Goal: Complete application form: Complete application form

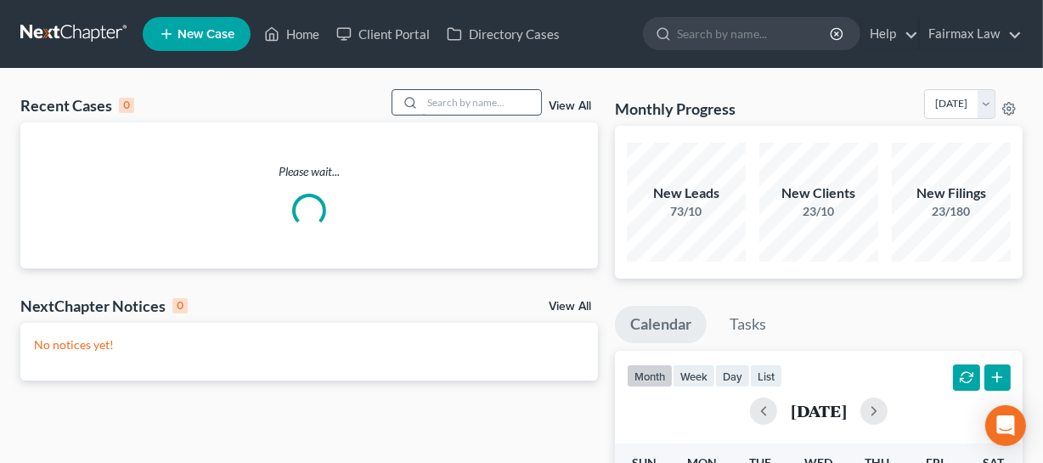
click at [442, 111] on input "search" at bounding box center [481, 102] width 119 height 25
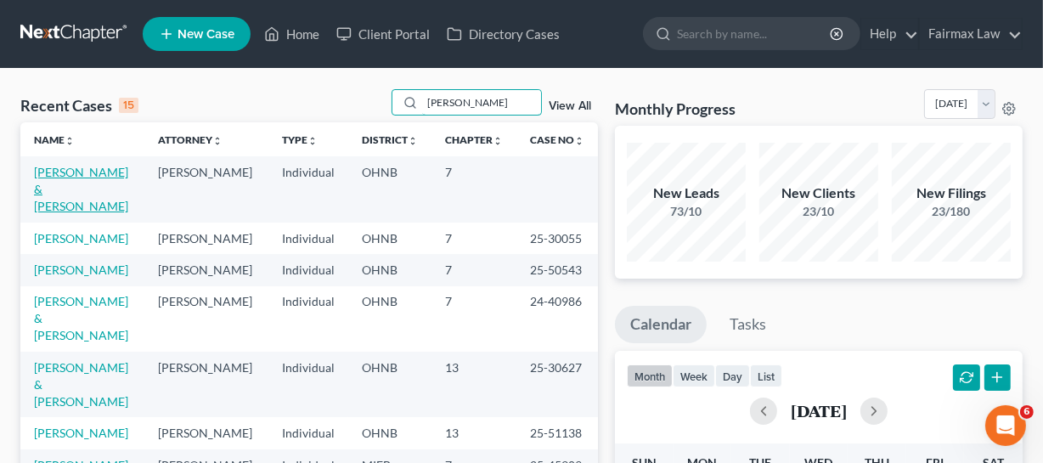
type input "[PERSON_NAME]"
click at [57, 195] on link "[PERSON_NAME] & [PERSON_NAME]" at bounding box center [81, 189] width 94 height 48
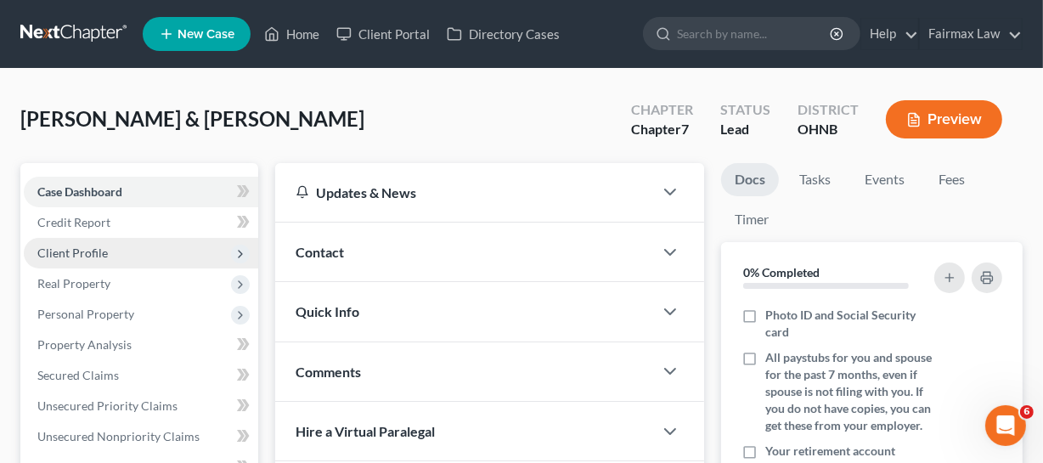
click at [135, 256] on span "Client Profile" at bounding box center [141, 253] width 235 height 31
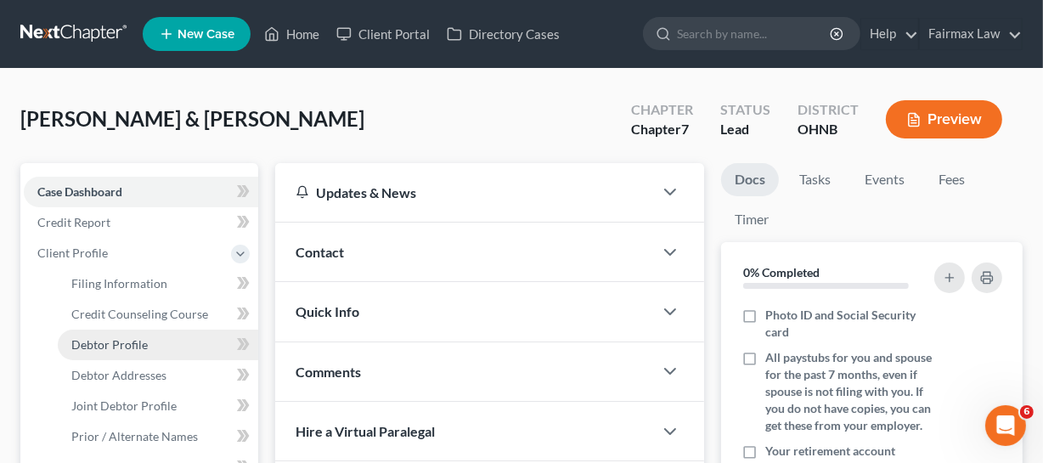
click at [128, 337] on span "Debtor Profile" at bounding box center [109, 344] width 76 height 14
select select "1"
select select "2"
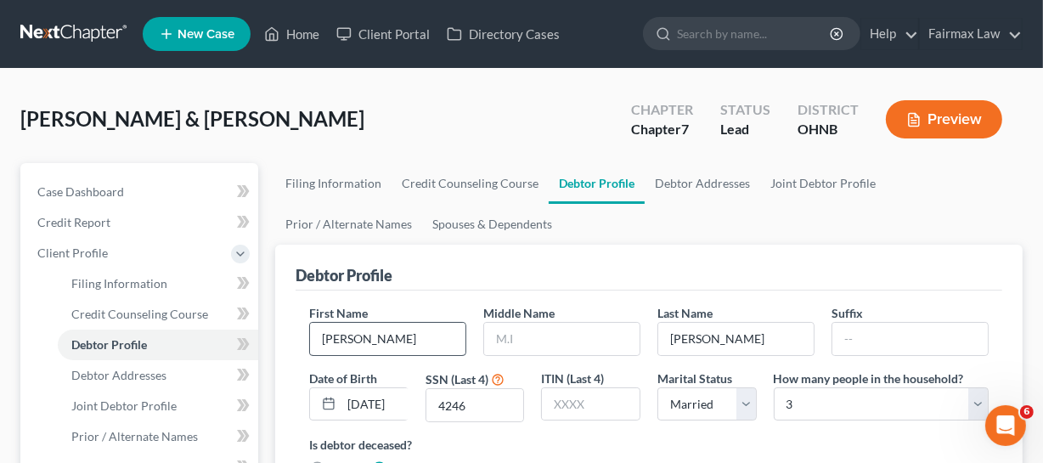
radio input "true"
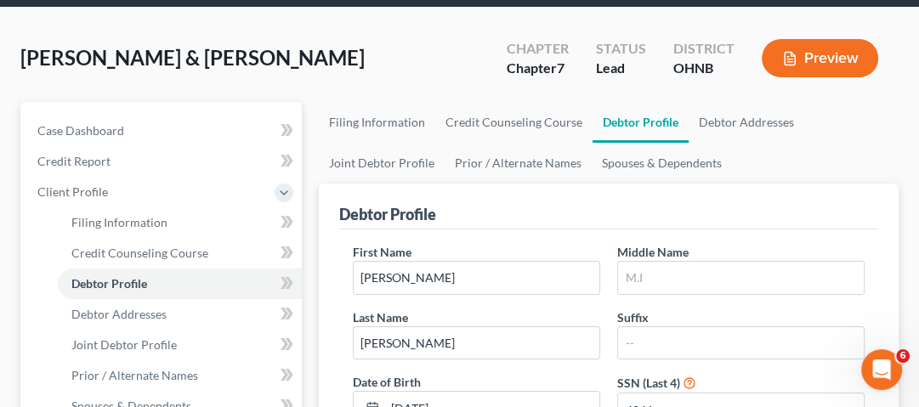
scroll to position [86, 0]
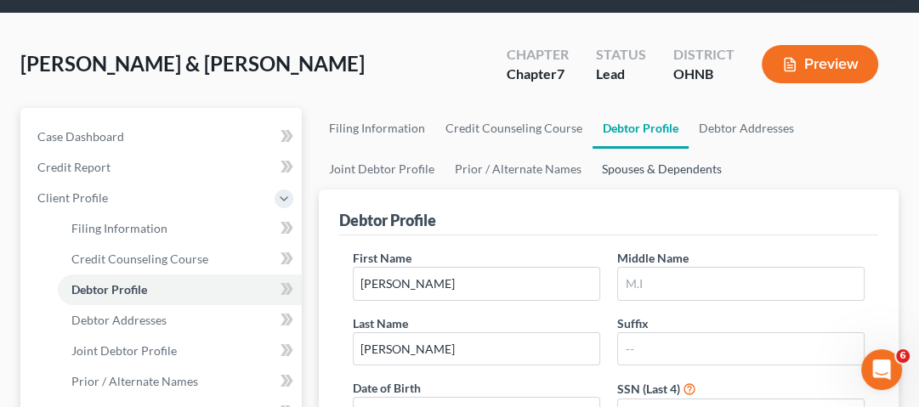
click at [666, 174] on link "Spouses & Dependents" at bounding box center [661, 169] width 140 height 41
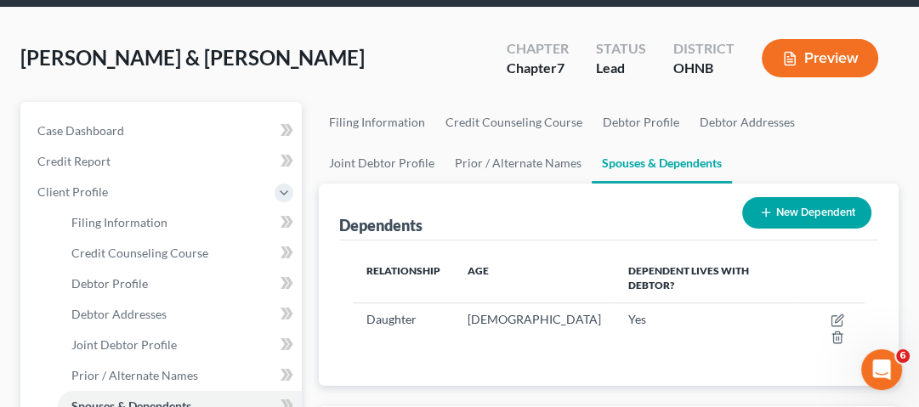
scroll to position [68, 0]
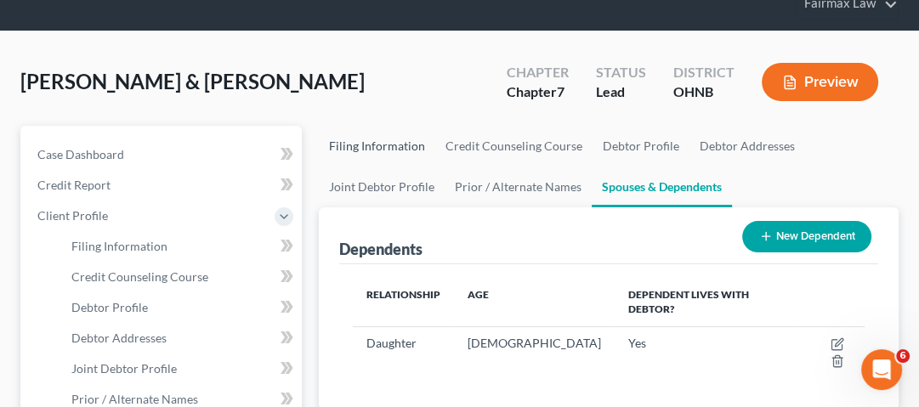
click at [388, 150] on link "Filing Information" at bounding box center [377, 146] width 116 height 41
select select "1"
select select "0"
select select "36"
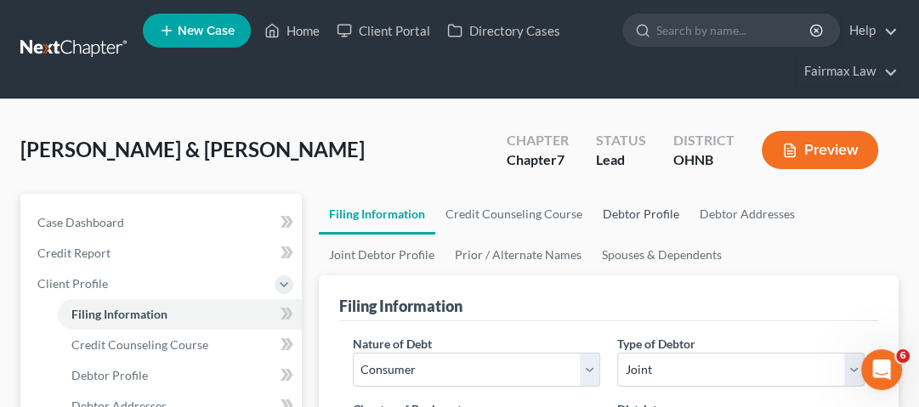
click at [612, 218] on link "Debtor Profile" at bounding box center [640, 214] width 97 height 41
select select "1"
select select "2"
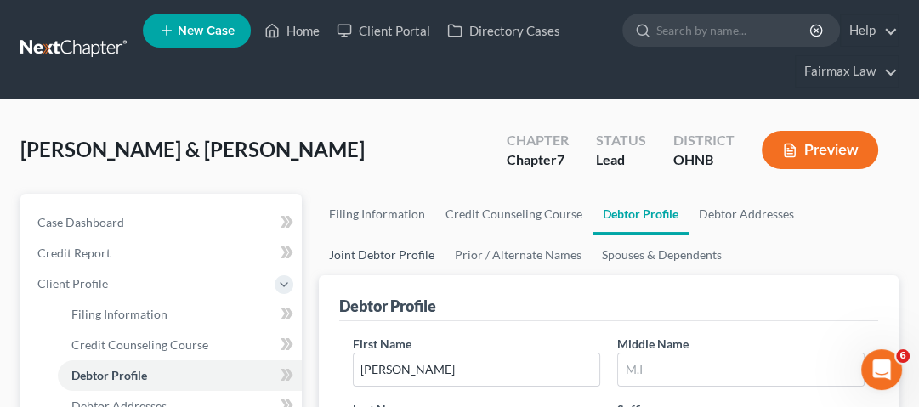
click at [400, 252] on link "Joint Debtor Profile" at bounding box center [382, 255] width 126 height 41
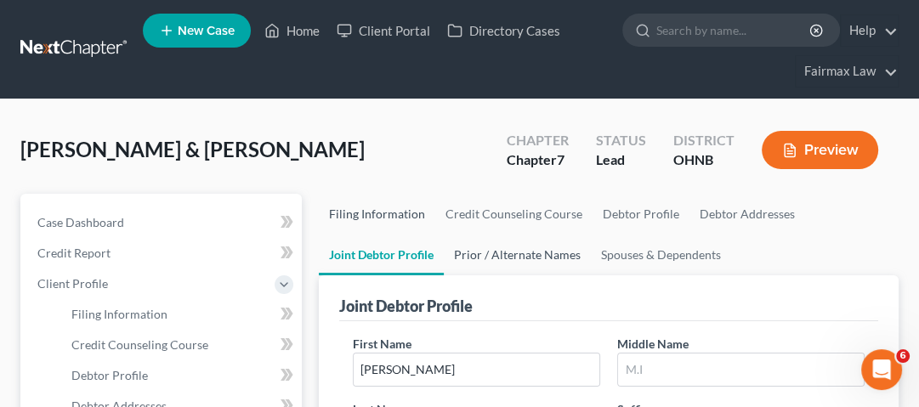
drag, startPoint x: 370, startPoint y: 208, endPoint x: 502, endPoint y: 259, distance: 142.0
click at [370, 208] on link "Filing Information" at bounding box center [377, 214] width 116 height 41
select select "1"
select select "0"
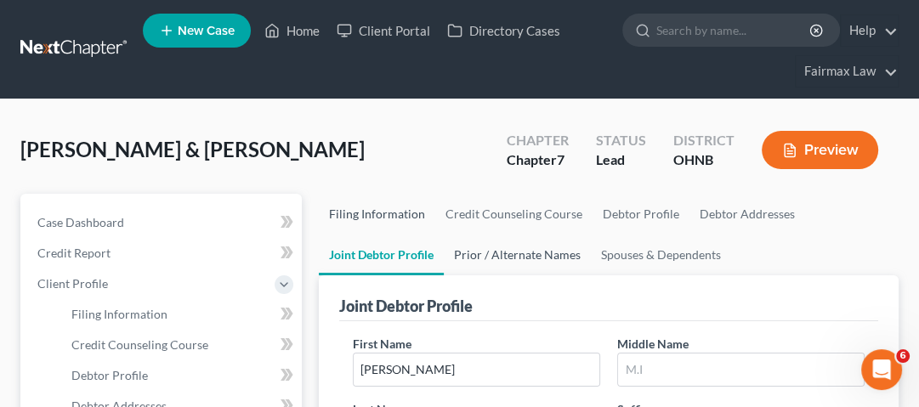
select select "61"
select select "15"
select select "36"
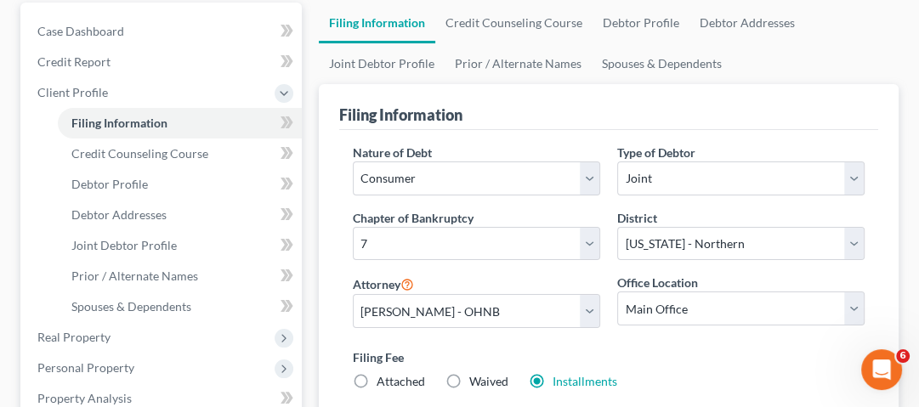
scroll to position [190, 0]
click at [642, 21] on link "Debtor Profile" at bounding box center [640, 23] width 97 height 41
select select "1"
select select "2"
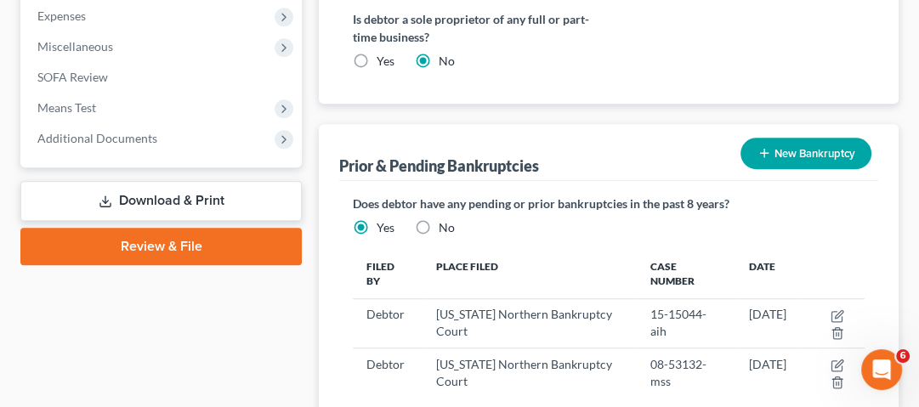
scroll to position [963, 0]
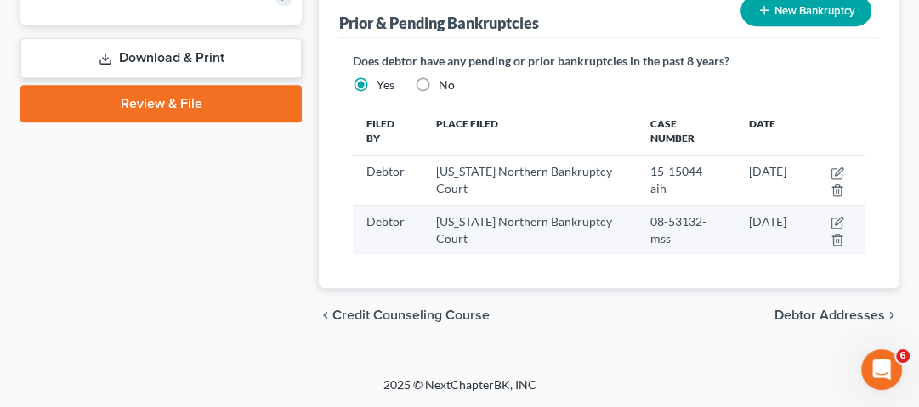
click at [778, 228] on td "[DATE]" at bounding box center [767, 230] width 65 height 49
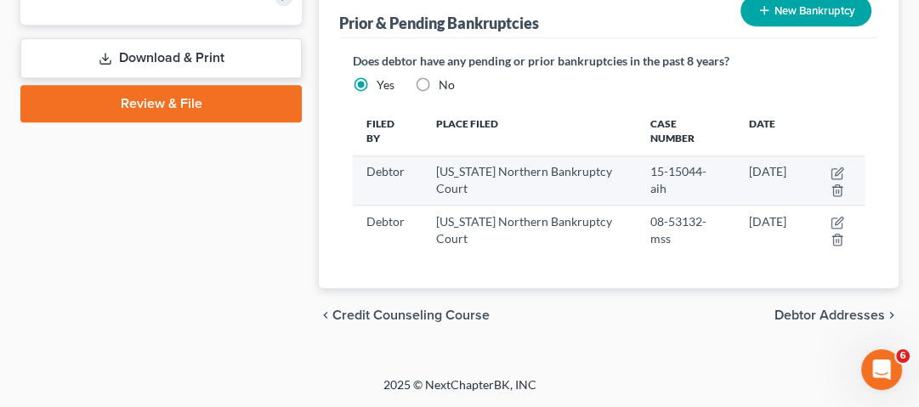
click at [776, 174] on td "[DATE]" at bounding box center [767, 179] width 65 height 49
click at [834, 173] on icon "button" at bounding box center [838, 171] width 8 height 8
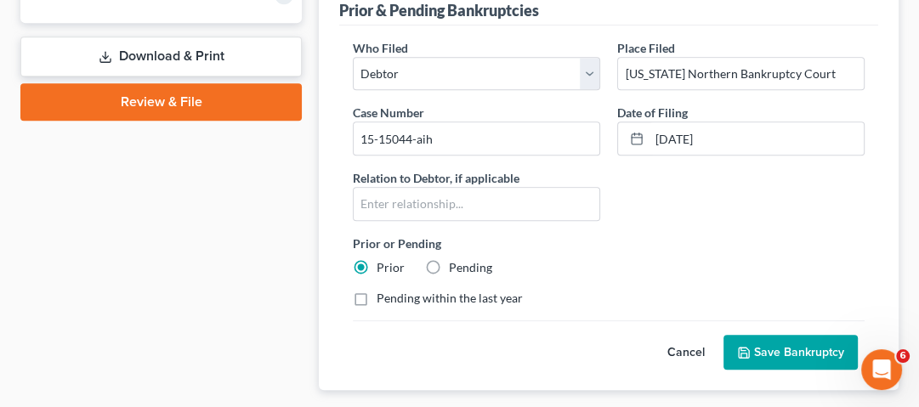
click at [673, 346] on button "Cancel" at bounding box center [685, 353] width 75 height 34
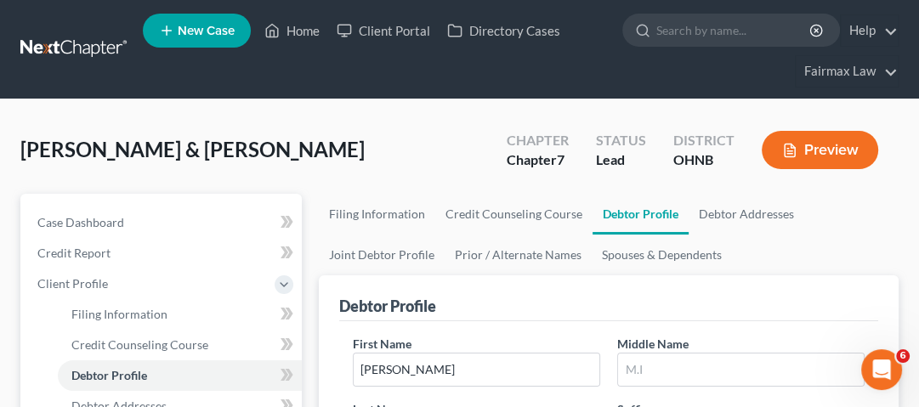
scroll to position [0, 0]
click at [737, 220] on link "Debtor Addresses" at bounding box center [746, 214] width 116 height 41
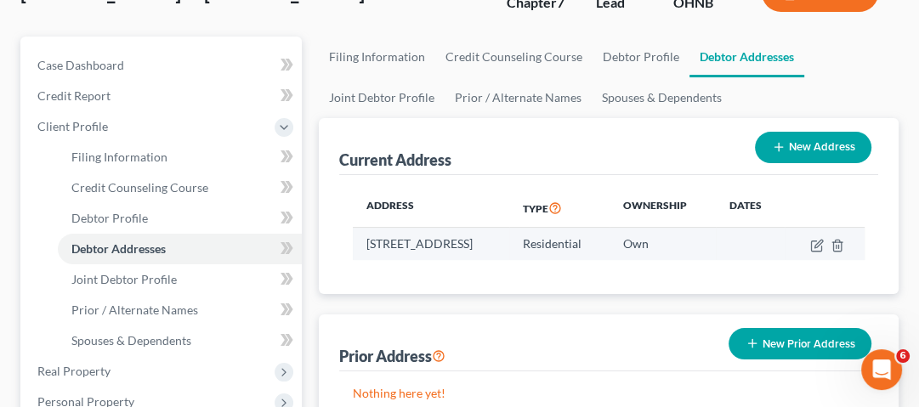
scroll to position [136, 0]
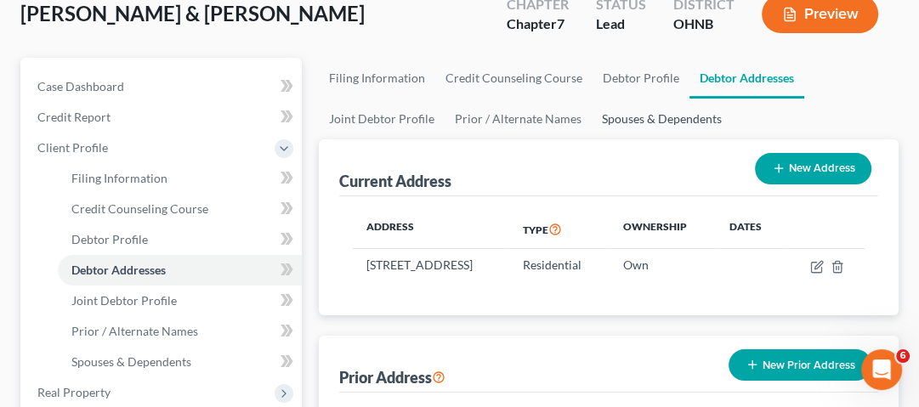
click at [638, 125] on link "Spouses & Dependents" at bounding box center [661, 119] width 140 height 41
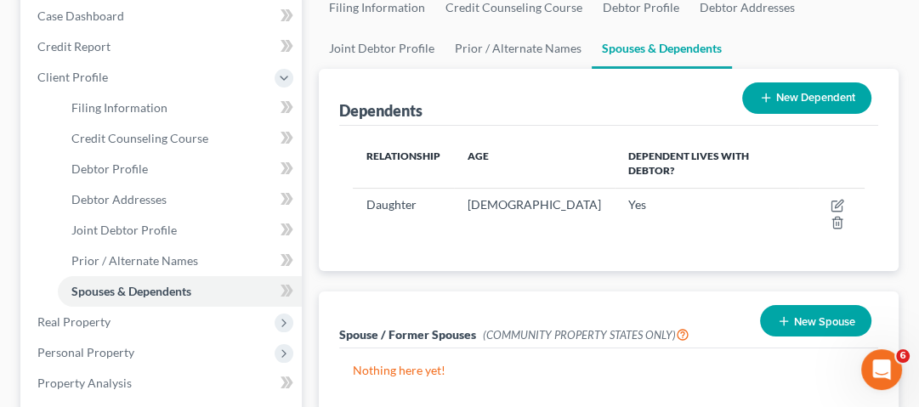
scroll to position [272, 0]
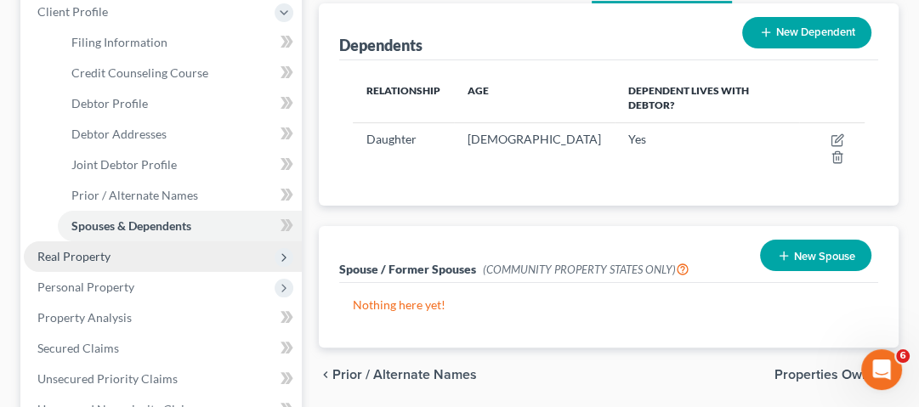
click at [100, 249] on span "Real Property" at bounding box center [73, 256] width 73 height 14
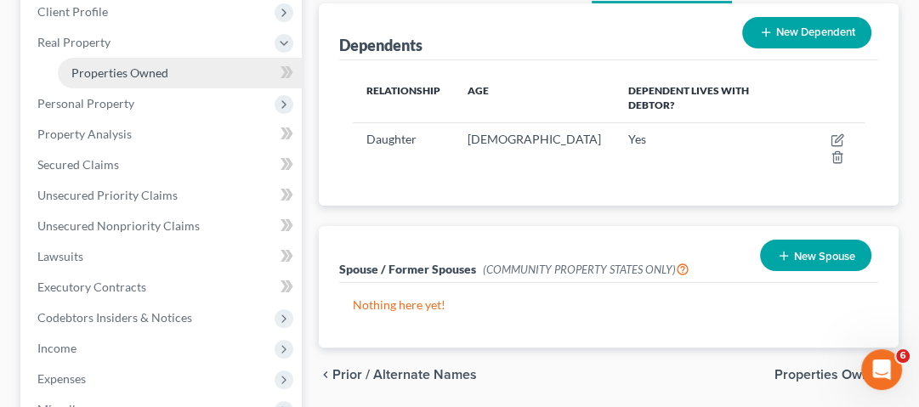
click at [132, 82] on link "Properties Owned" at bounding box center [180, 73] width 244 height 31
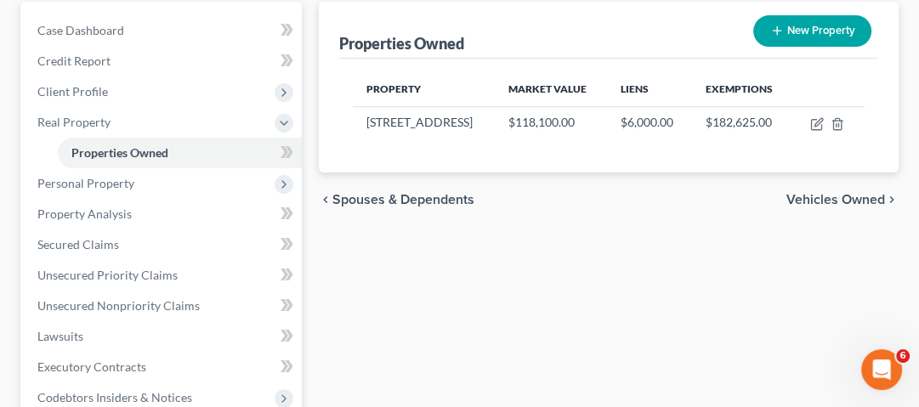
scroll to position [204, 0]
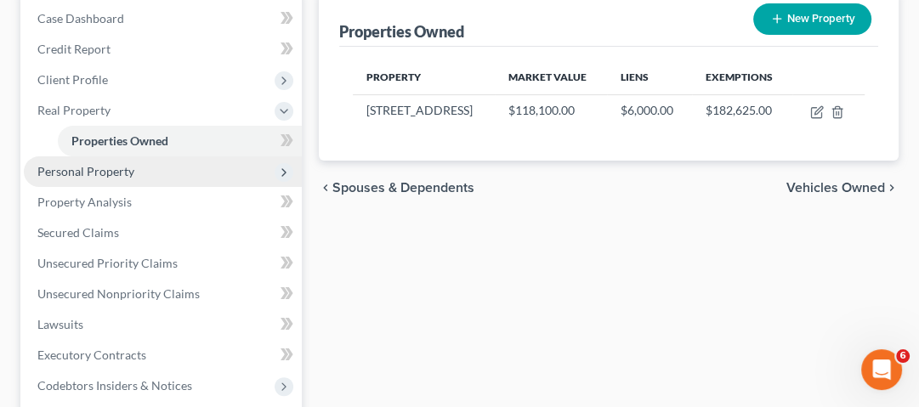
click at [101, 170] on span "Personal Property" at bounding box center [85, 171] width 97 height 14
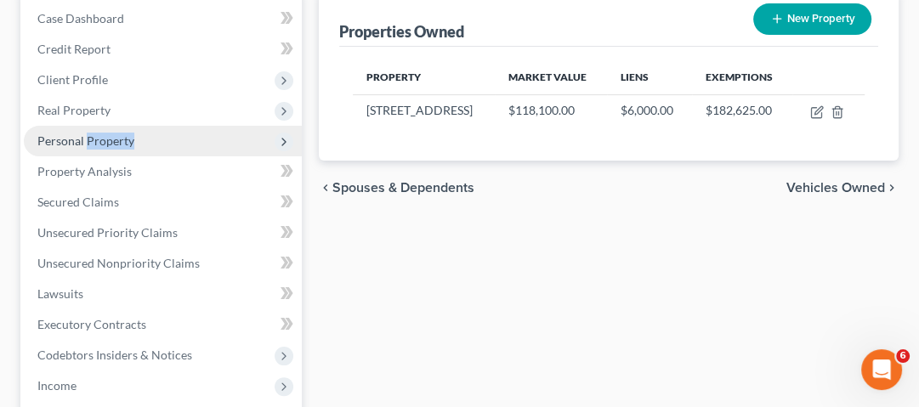
click at [194, 144] on span "Personal Property" at bounding box center [163, 141] width 278 height 31
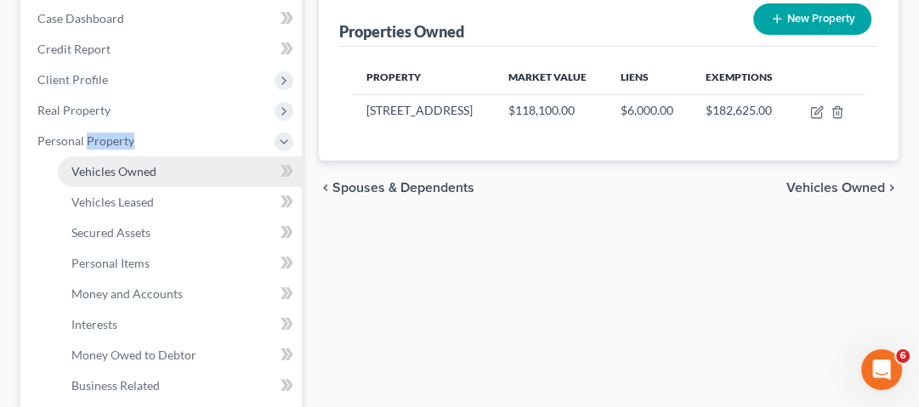
click at [181, 161] on link "Vehicles Owned" at bounding box center [180, 171] width 244 height 31
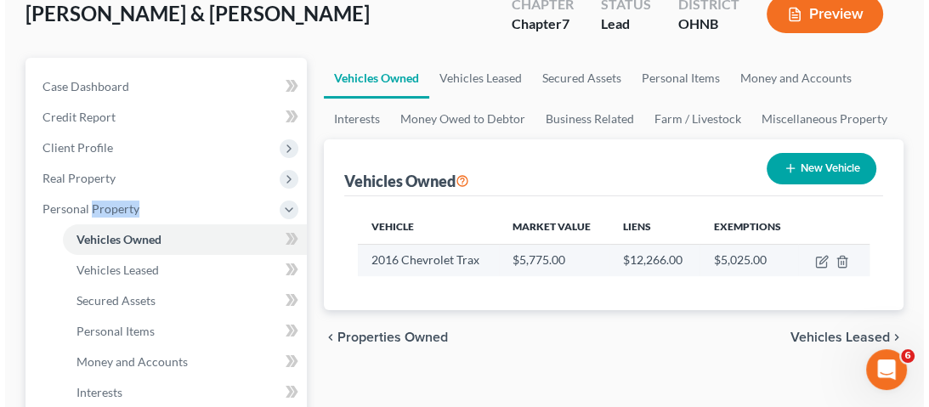
scroll to position [204, 0]
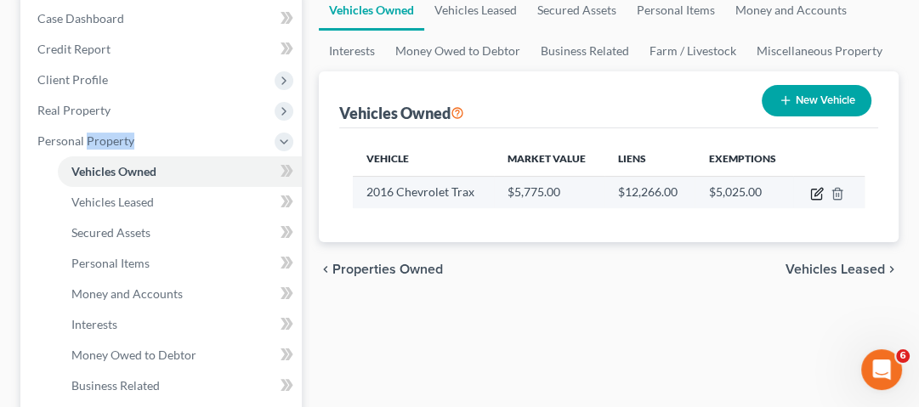
click at [811, 195] on icon "button" at bounding box center [816, 194] width 10 height 10
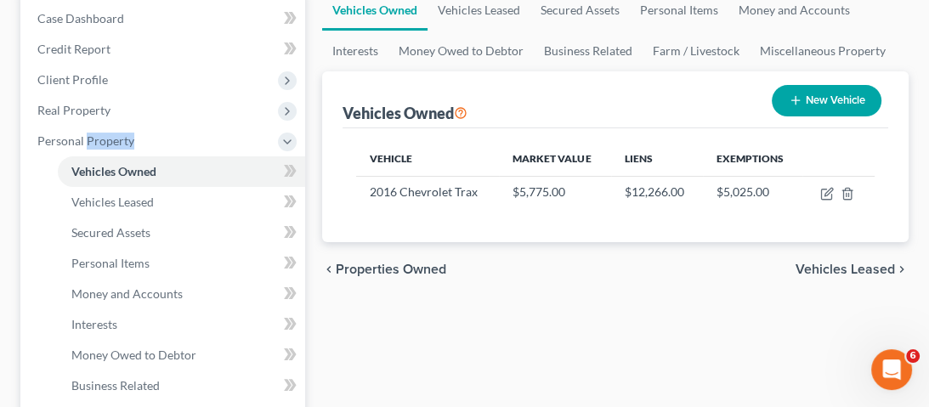
select select "0"
select select "10"
select select "2"
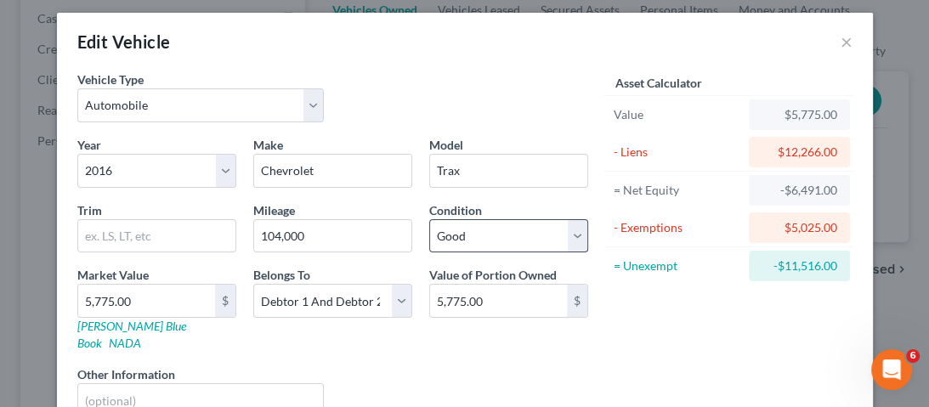
scroll to position [212, 0]
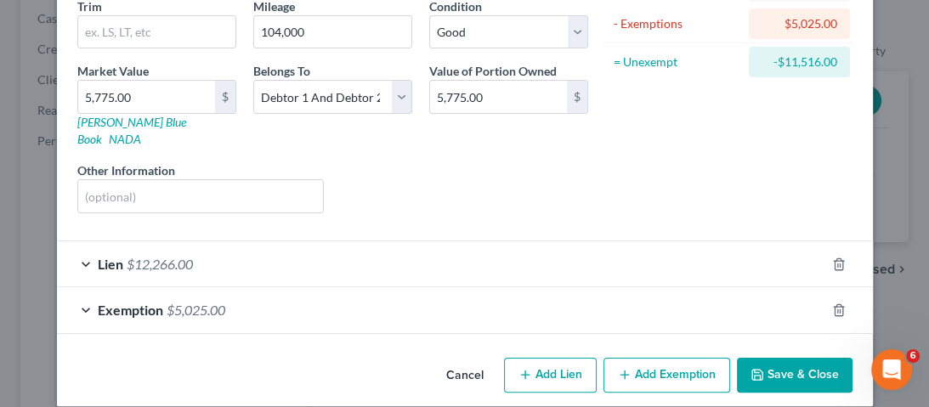
click at [160, 255] on div "Lien $12,266.00" at bounding box center [441, 263] width 768 height 45
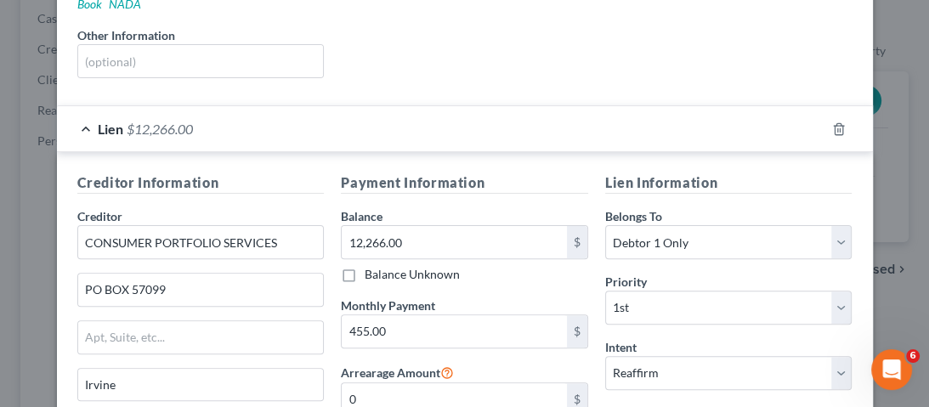
scroll to position [348, 0]
click at [350, 225] on input "12,266.00" at bounding box center [454, 241] width 225 height 32
click at [396, 225] on input "12,266.00" at bounding box center [454, 241] width 225 height 32
click at [357, 225] on input "12,266.00" at bounding box center [454, 241] width 225 height 32
click at [376, 225] on input "12,266.00" at bounding box center [454, 241] width 225 height 32
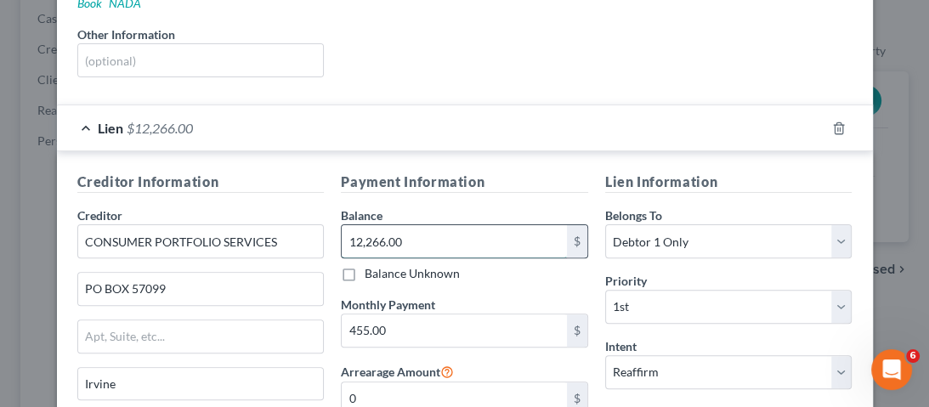
scroll to position [416, 0]
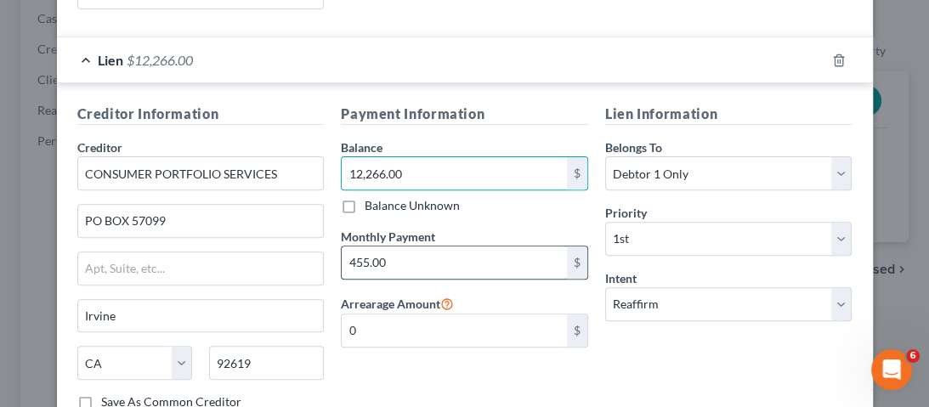
click at [449, 252] on input "455.00" at bounding box center [454, 262] width 225 height 32
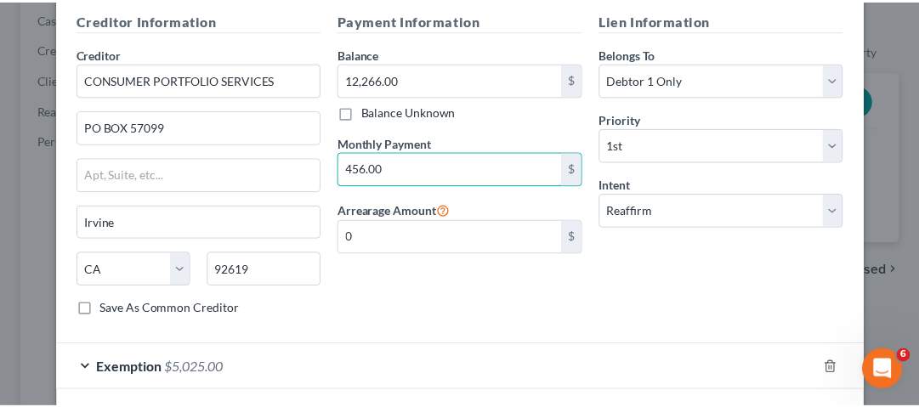
scroll to position [564, 0]
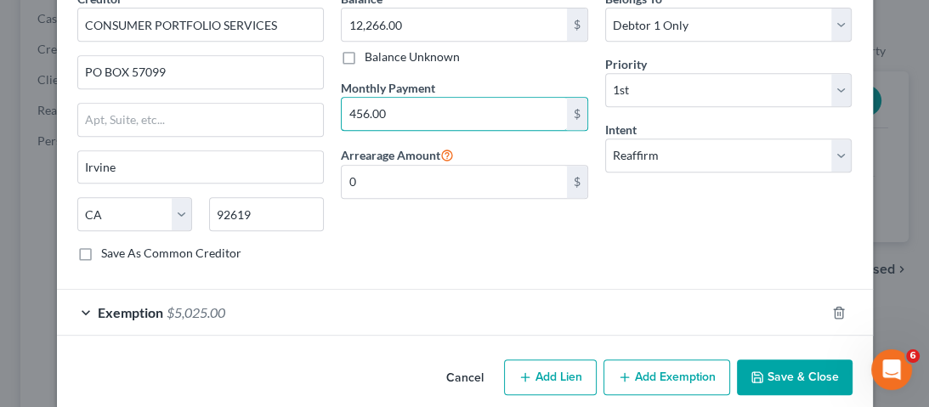
type input "456.00"
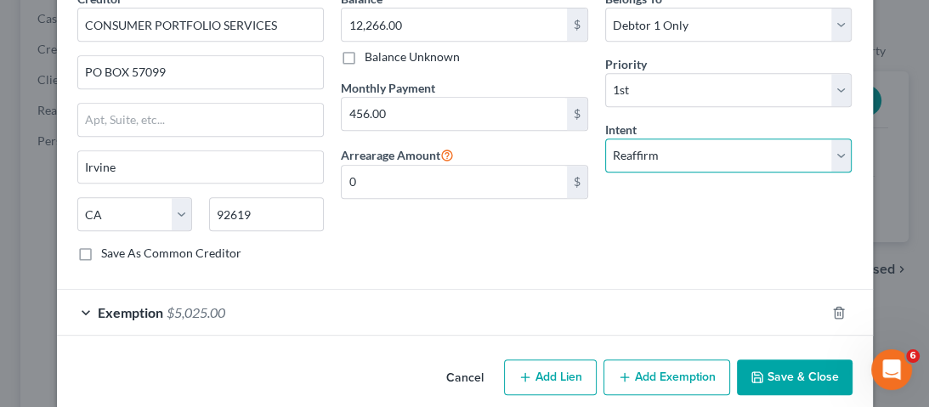
click at [742, 150] on select "Select Surrender Redeem Reaffirm Avoid Other" at bounding box center [728, 156] width 247 height 34
select select "0"
click at [605, 139] on select "Select Surrender Redeem Reaffirm Avoid Other" at bounding box center [728, 156] width 247 height 34
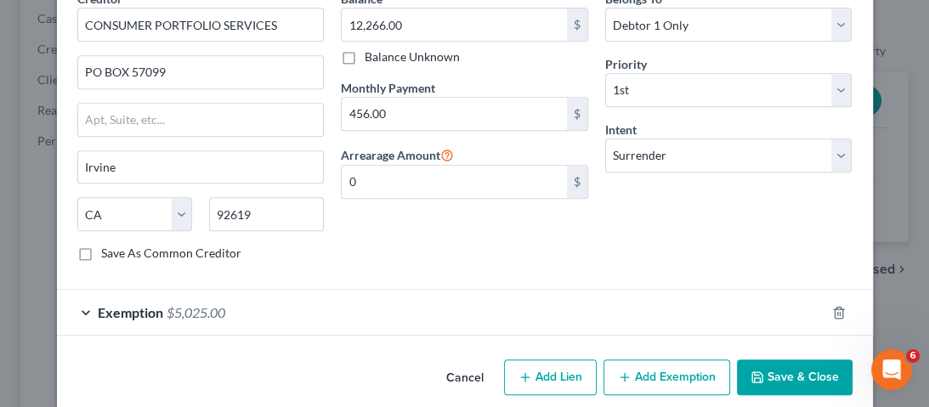
click at [778, 359] on button "Save & Close" at bounding box center [795, 377] width 116 height 36
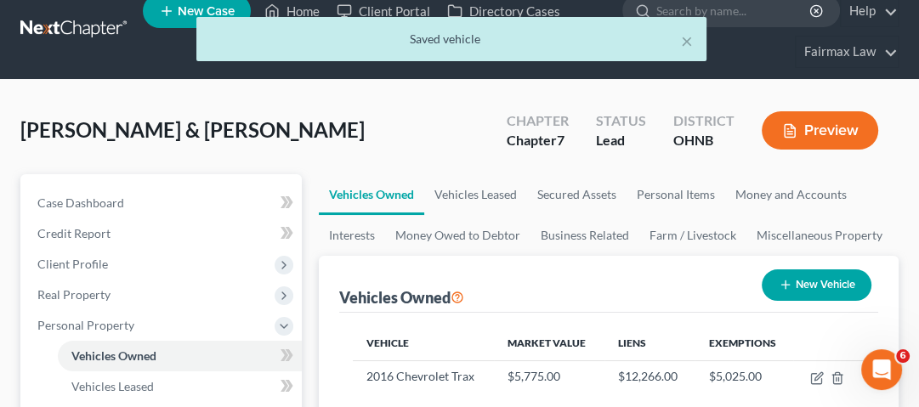
scroll to position [136, 0]
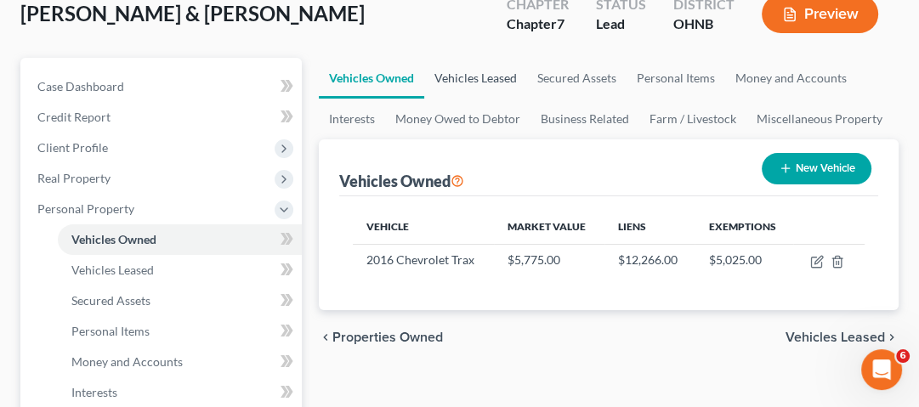
drag, startPoint x: 512, startPoint y: 82, endPoint x: 519, endPoint y: 89, distance: 10.8
click at [512, 82] on link "Vehicles Leased" at bounding box center [475, 78] width 103 height 41
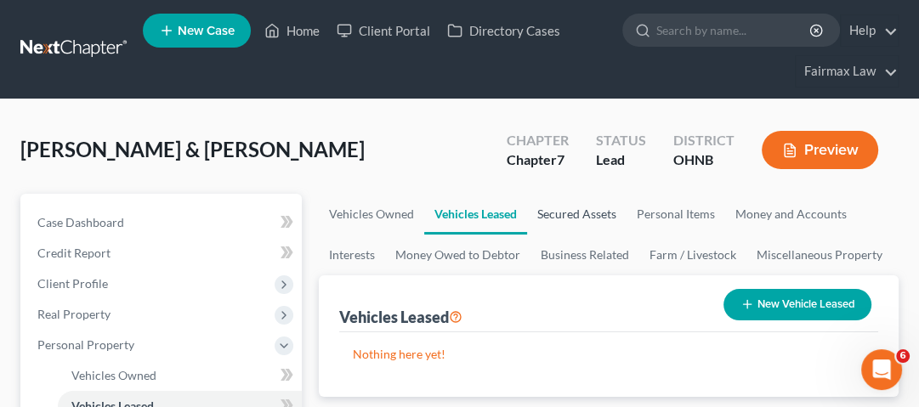
click at [578, 217] on link "Secured Assets" at bounding box center [576, 214] width 99 height 41
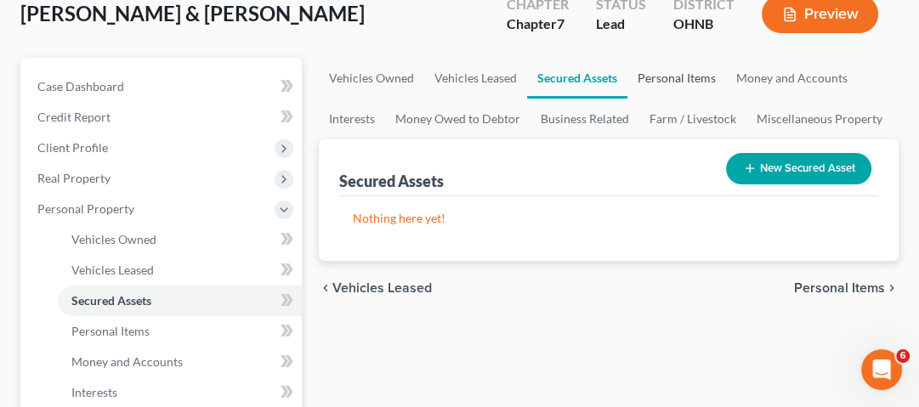
click at [680, 75] on link "Personal Items" at bounding box center [676, 78] width 99 height 41
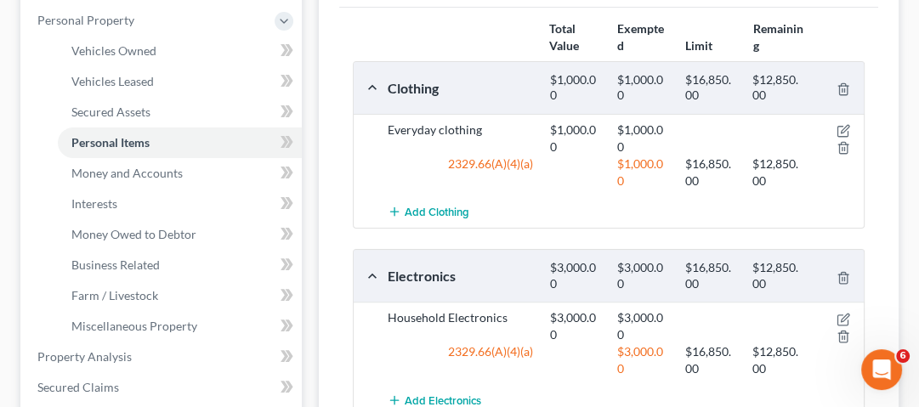
scroll to position [272, 0]
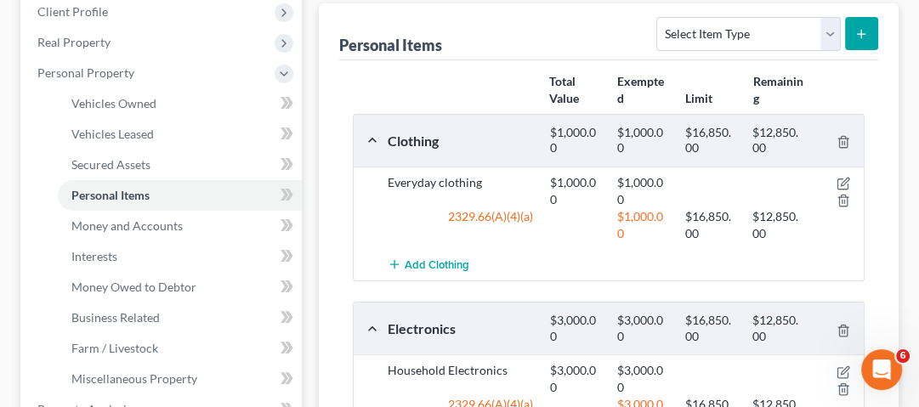
click at [848, 159] on div "Clothing $1,000.00 $1,000.00 $16,850.00 $12,850.00" at bounding box center [604, 141] width 503 height 52
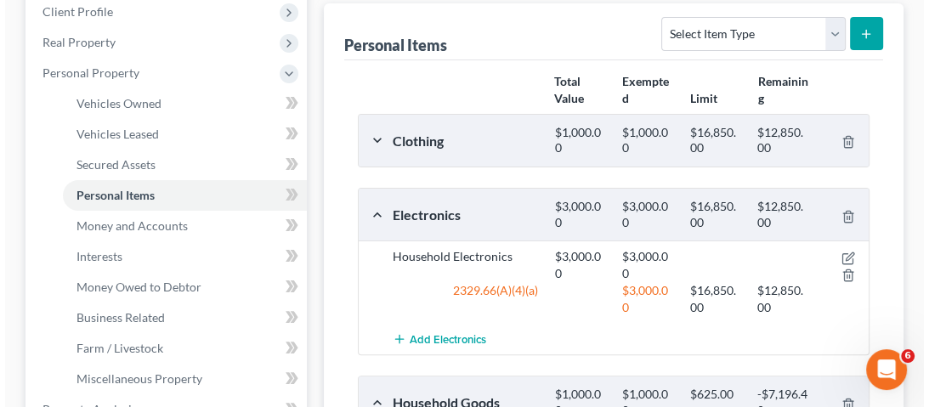
scroll to position [340, 0]
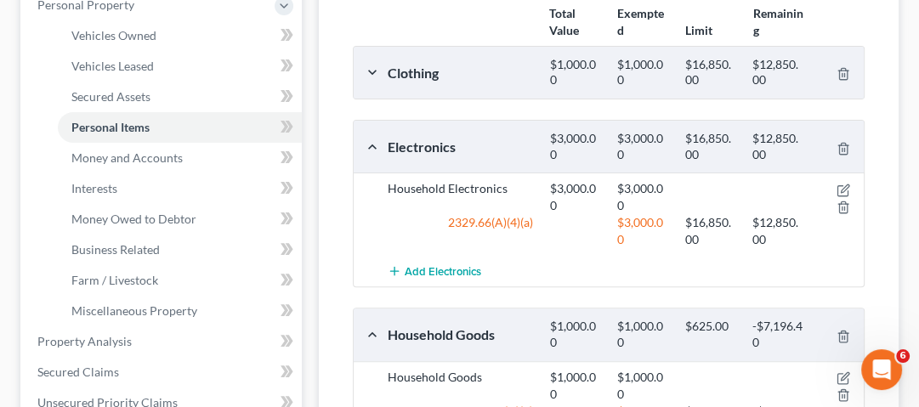
click at [390, 71] on div "Clothing" at bounding box center [460, 73] width 162 height 18
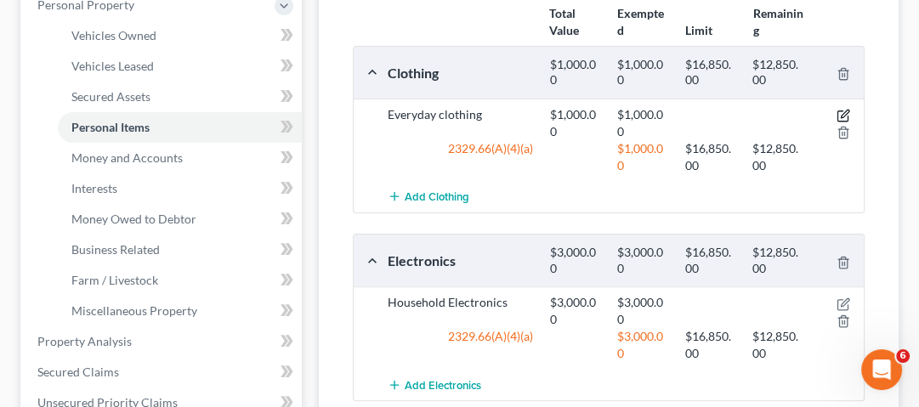
click at [841, 115] on icon "button" at bounding box center [844, 114] width 8 height 8
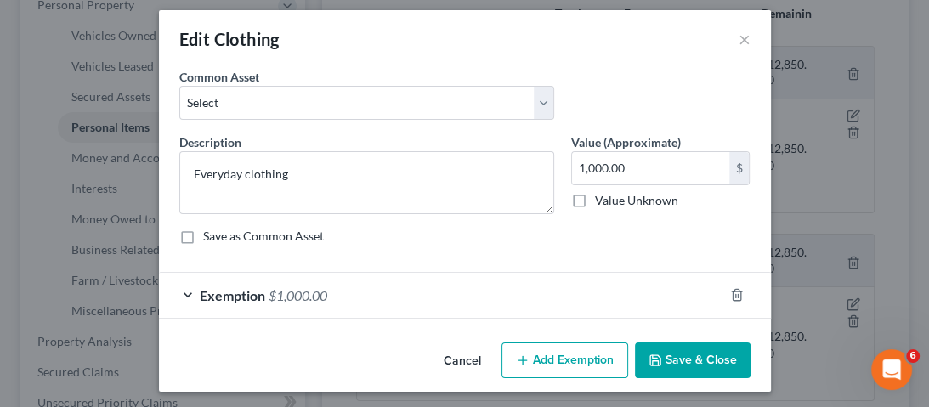
scroll to position [14, 0]
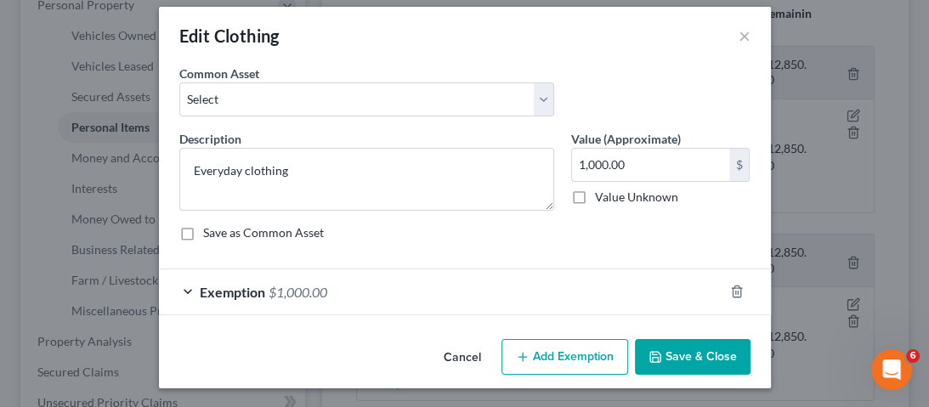
click at [218, 319] on div "An exemption set must first be selected from the Filing Information section. Co…" at bounding box center [465, 199] width 612 height 268
click at [235, 291] on span "Exemption" at bounding box center [232, 292] width 65 height 16
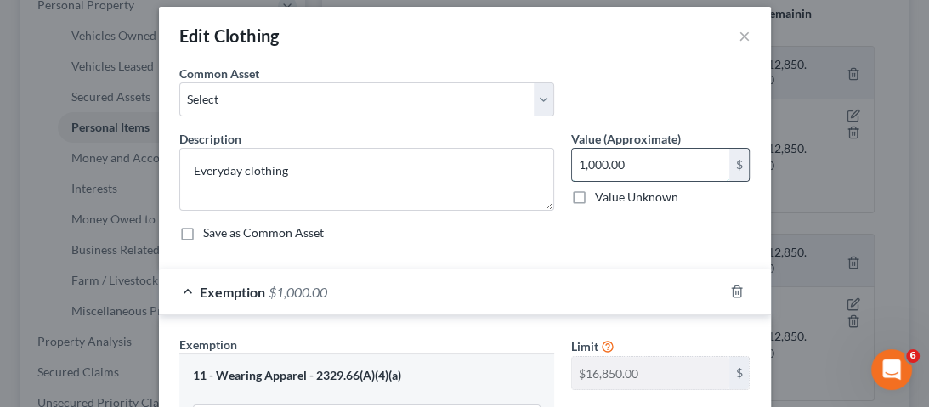
click at [629, 164] on input "1,000.00" at bounding box center [650, 165] width 157 height 32
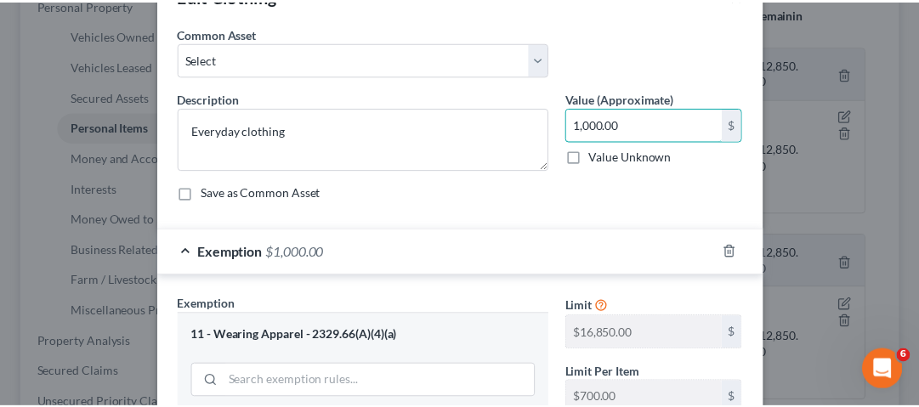
scroll to position [0, 0]
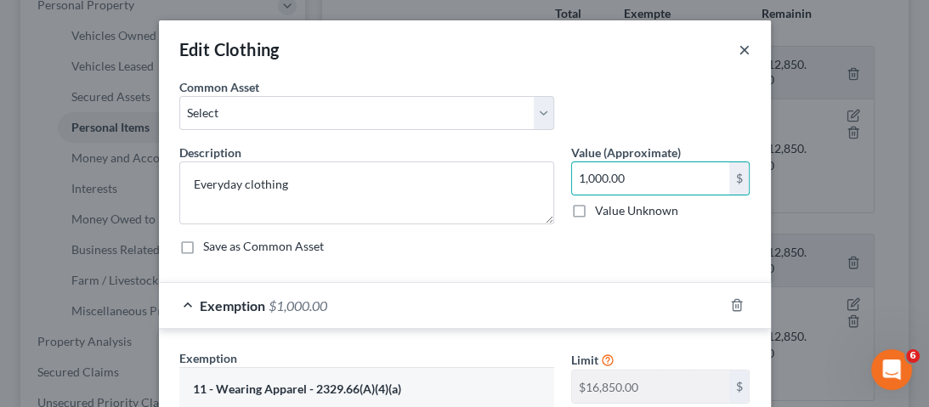
click at [738, 50] on button "×" at bounding box center [744, 49] width 12 height 20
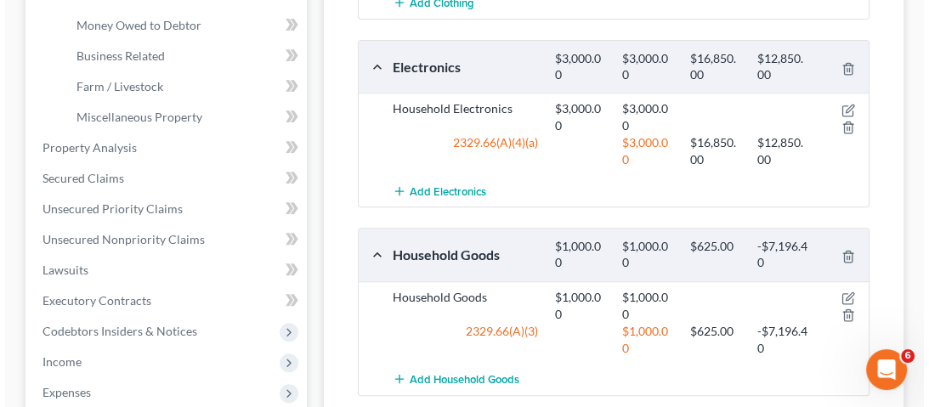
scroll to position [544, 0]
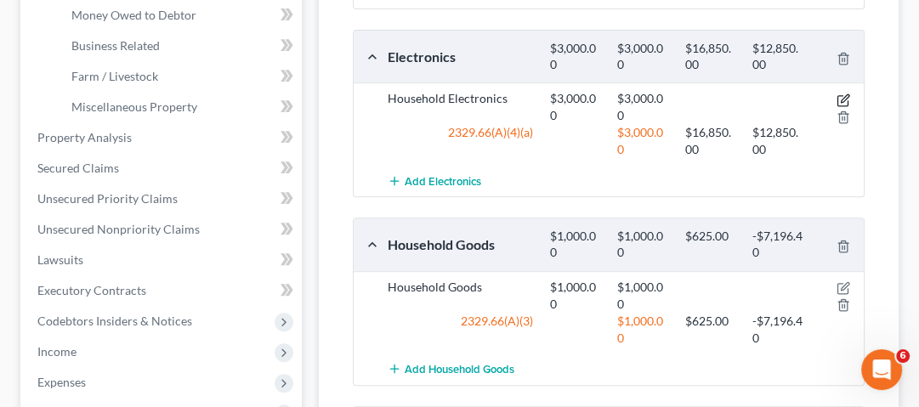
click at [849, 96] on icon "button" at bounding box center [843, 100] width 14 height 14
click at [848, 96] on icon "button" at bounding box center [843, 100] width 14 height 14
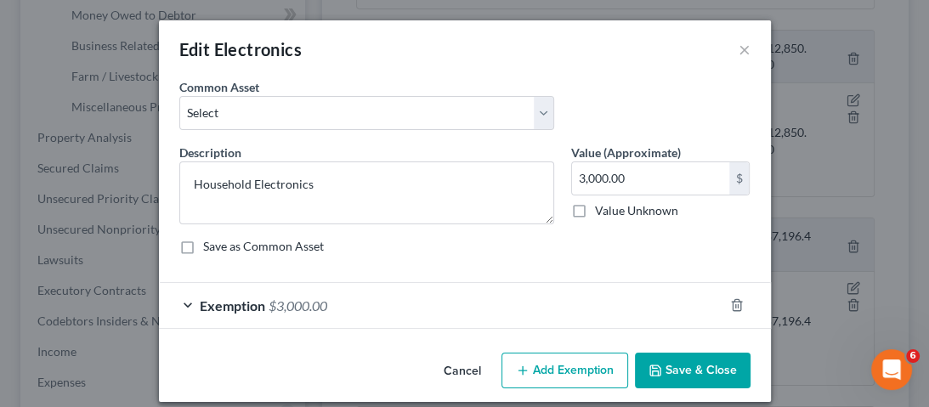
click at [591, 250] on div "Save as Common Asset" at bounding box center [464, 246] width 571 height 17
click at [365, 292] on div "Exemption $3,000.00" at bounding box center [441, 305] width 564 height 45
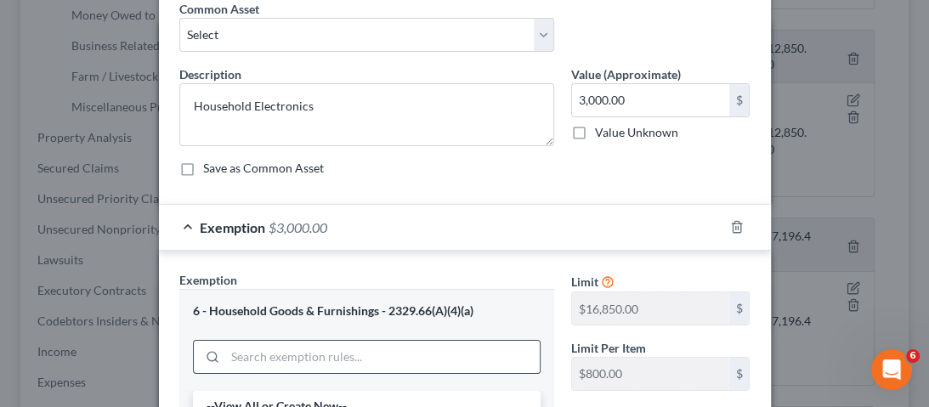
scroll to position [68, 0]
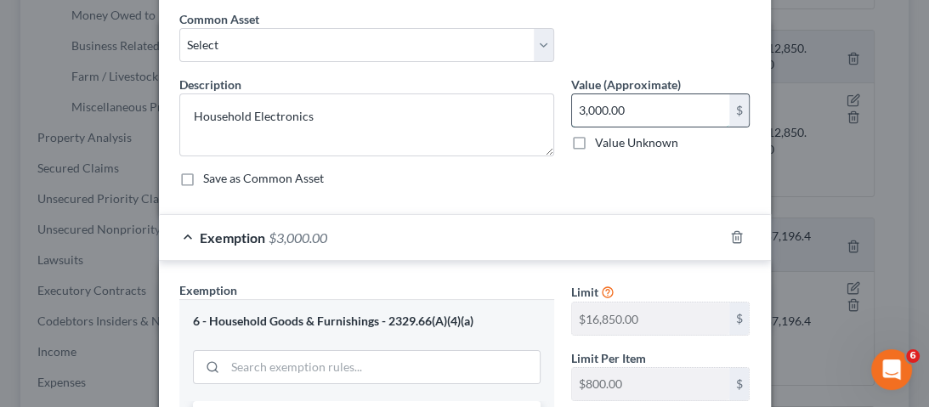
click at [647, 112] on input "3,000.00" at bounding box center [650, 110] width 157 height 32
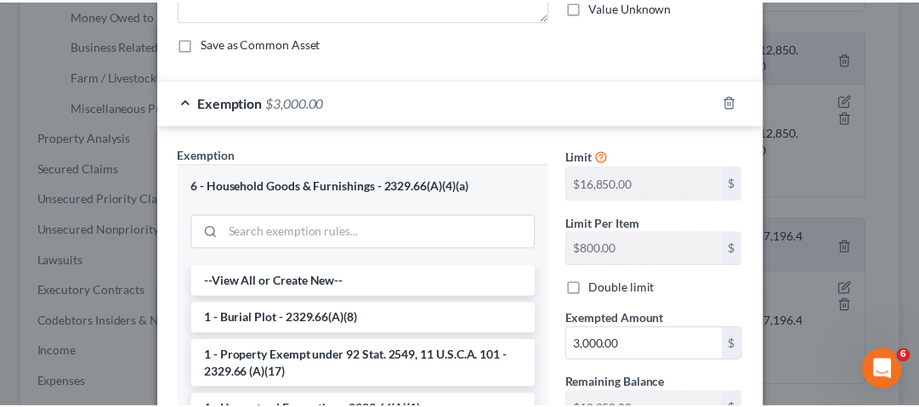
scroll to position [0, 0]
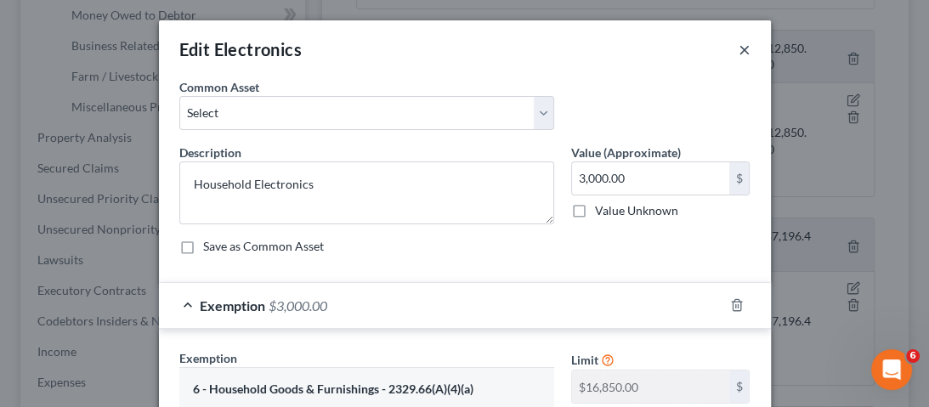
click at [738, 51] on button "×" at bounding box center [744, 49] width 12 height 20
click at [738, 55] on button "×" at bounding box center [744, 49] width 12 height 20
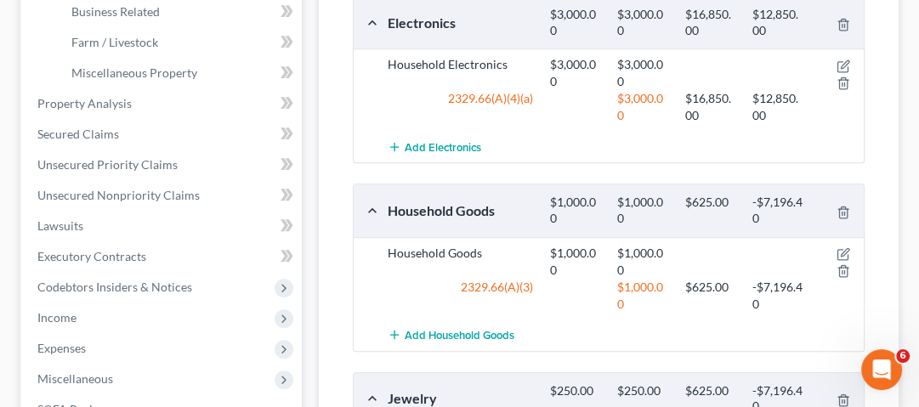
scroll to position [612, 0]
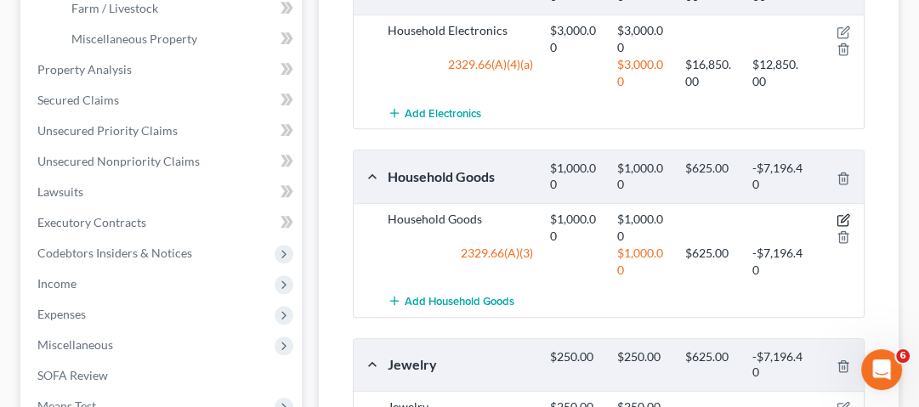
click at [843, 213] on icon "button" at bounding box center [843, 220] width 14 height 14
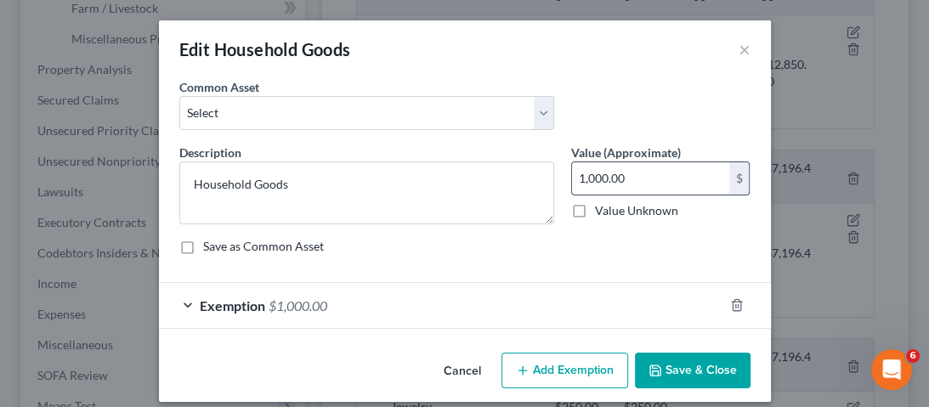
click at [634, 178] on input "1,000.00" at bounding box center [650, 178] width 157 height 32
click at [744, 46] on button "×" at bounding box center [744, 49] width 12 height 20
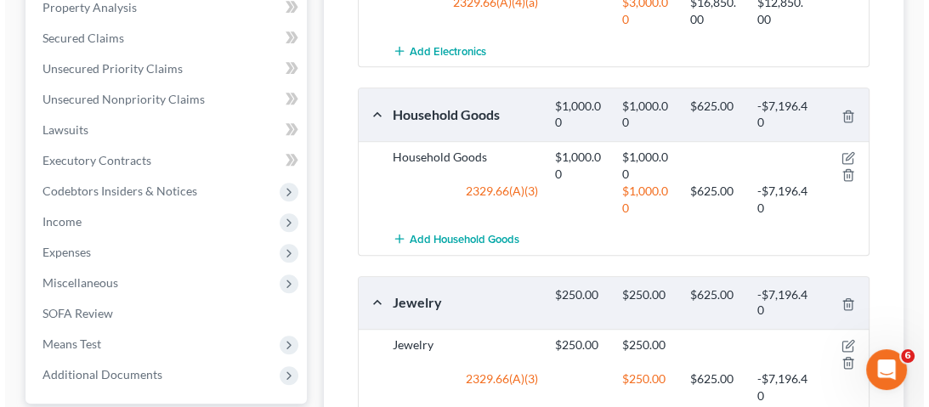
scroll to position [748, 0]
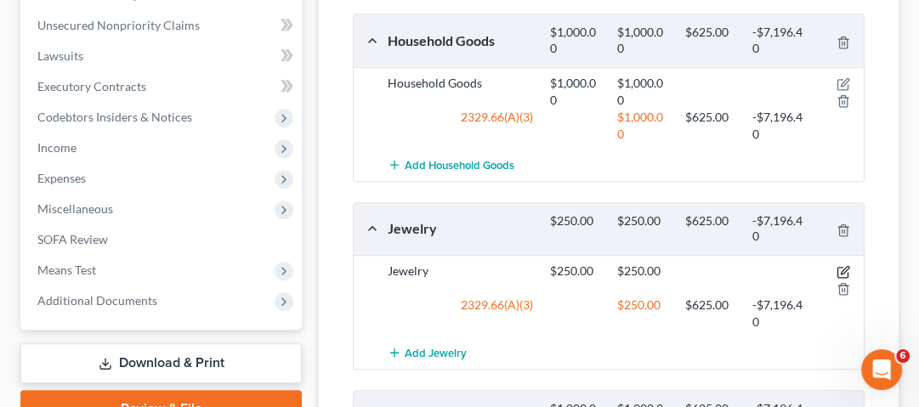
click at [840, 272] on icon "button" at bounding box center [843, 272] width 14 height 14
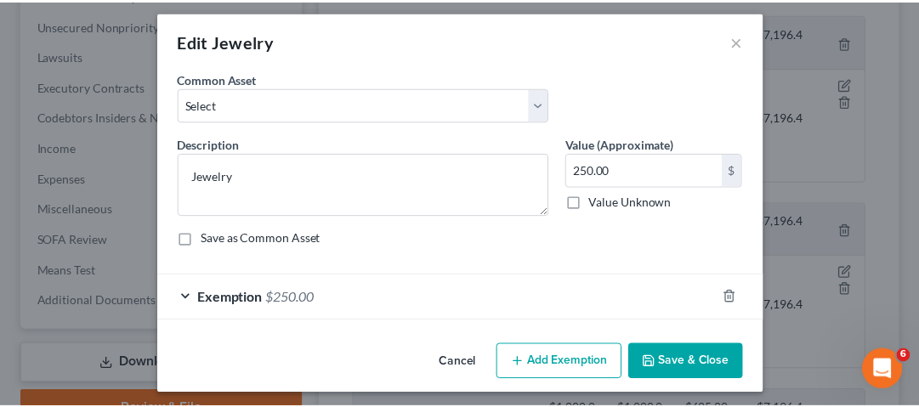
scroll to position [0, 0]
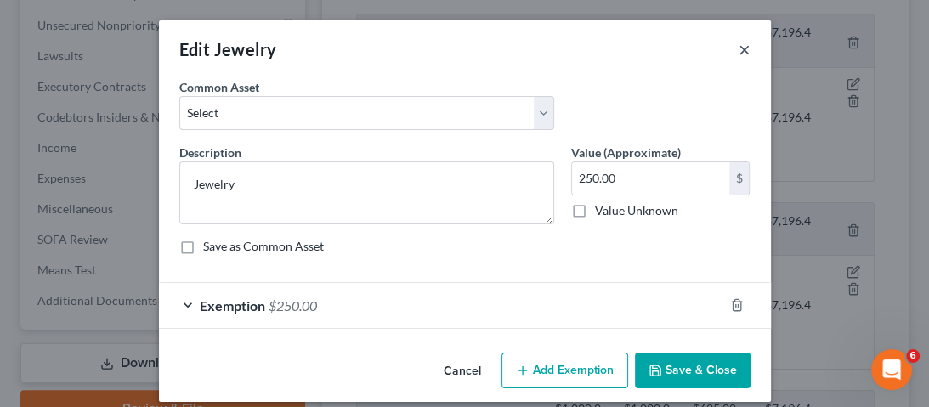
click at [738, 54] on button "×" at bounding box center [744, 49] width 12 height 20
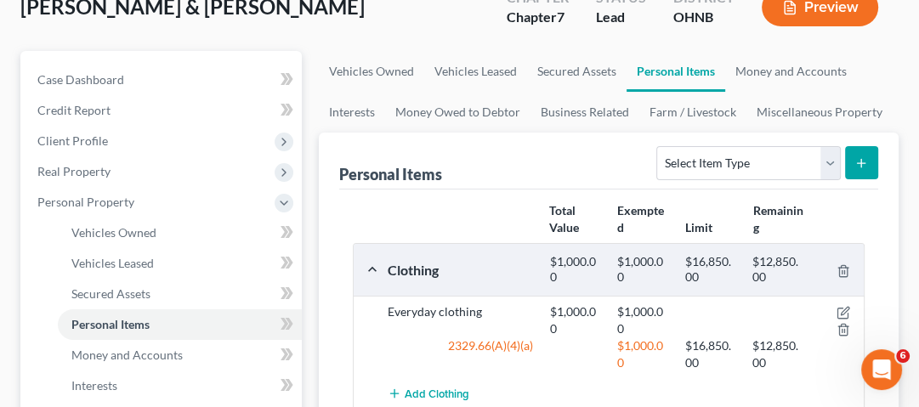
scroll to position [204, 0]
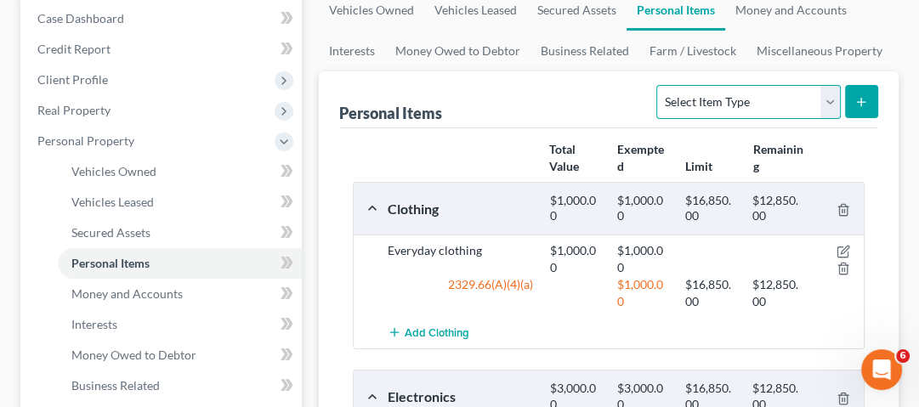
click at [713, 116] on select "Select Item Type Clothing Collectibles Of Value Electronics Firearms Household …" at bounding box center [748, 102] width 184 height 34
select select "firearms"
click at [659, 85] on select "Select Item Type Clothing Collectibles Of Value Electronics Firearms Household …" at bounding box center [748, 102] width 184 height 34
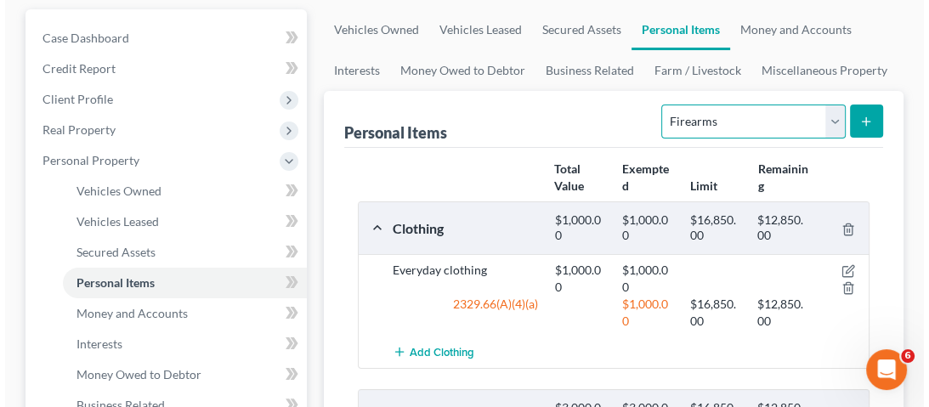
scroll to position [170, 0]
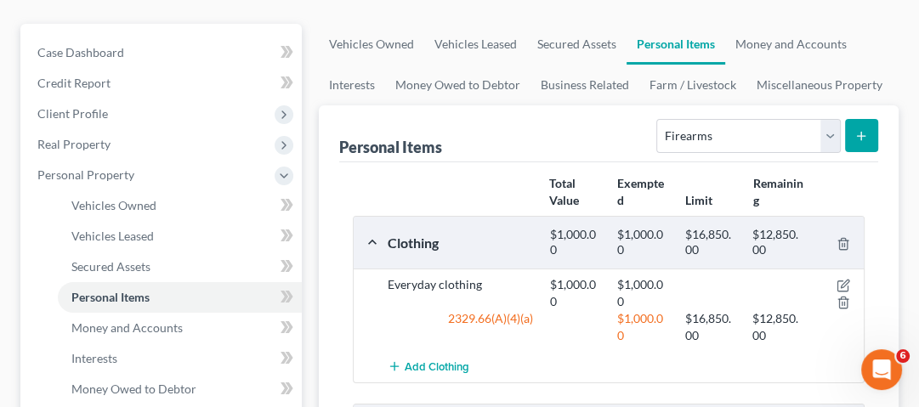
click at [860, 141] on button "submit" at bounding box center [861, 135] width 33 height 33
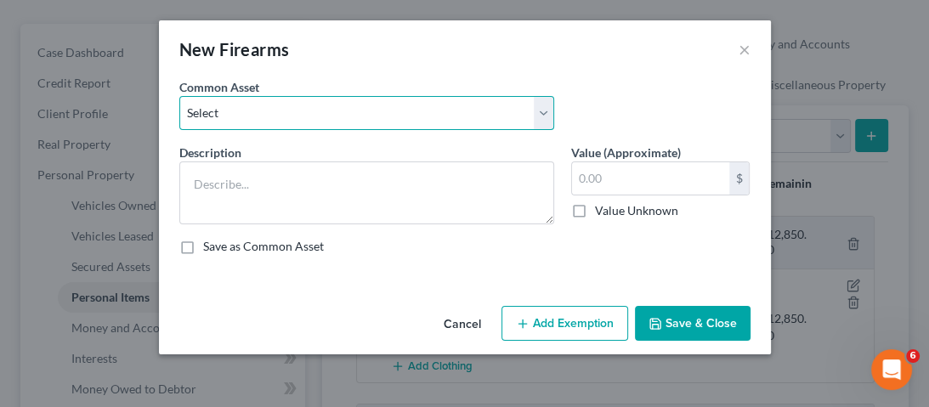
click at [248, 99] on select "Select Firearms" at bounding box center [366, 113] width 375 height 34
select select "0"
click at [179, 96] on select "Select Firearms" at bounding box center [366, 113] width 375 height 34
type textarea "Firearms"
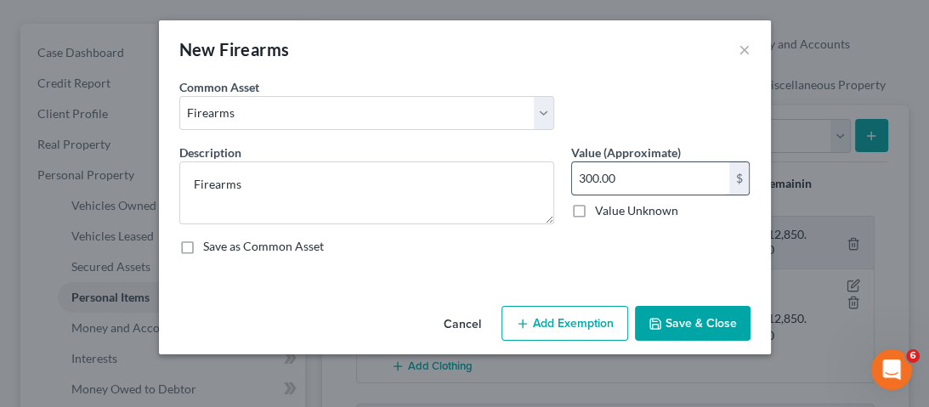
click at [661, 178] on input "300.00" at bounding box center [650, 178] width 157 height 32
type input "500"
click at [572, 309] on button "Add Exemption" at bounding box center [564, 324] width 127 height 36
select select "2"
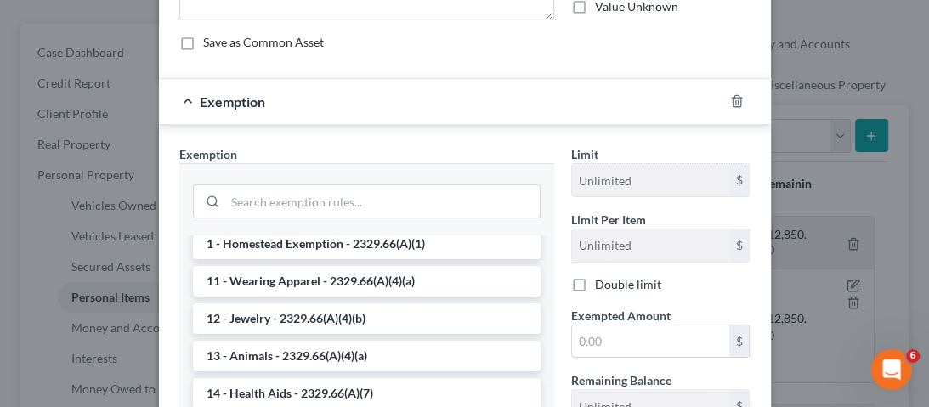
scroll to position [0, 0]
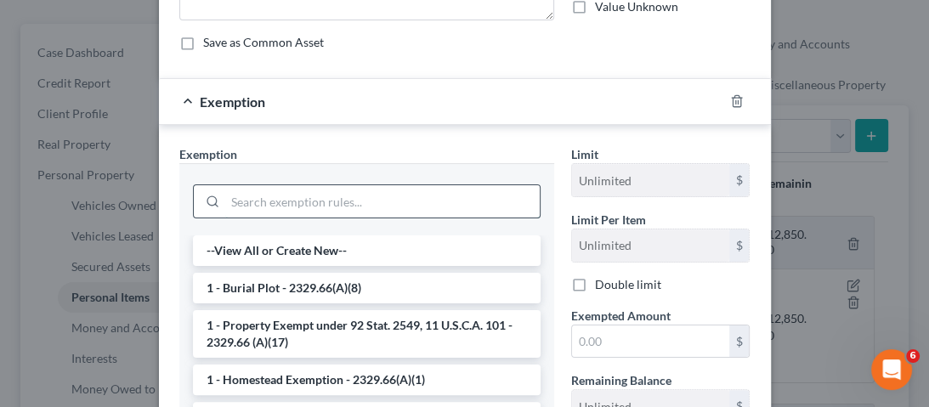
click at [392, 204] on input "search" at bounding box center [382, 201] width 314 height 32
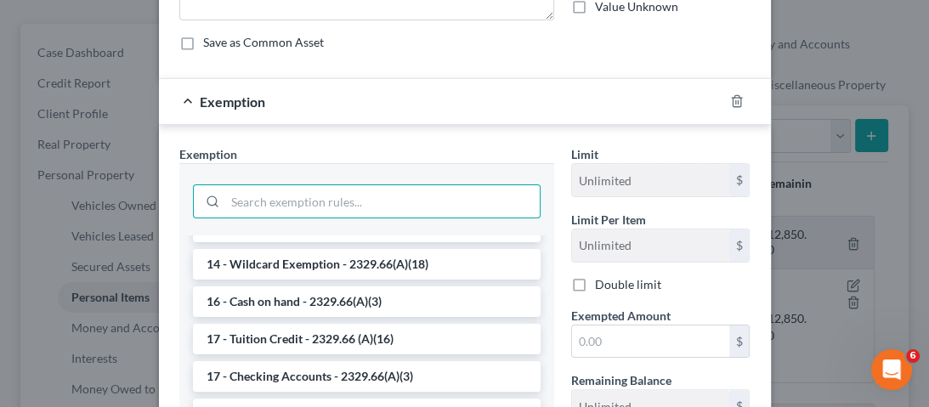
scroll to position [272, 0]
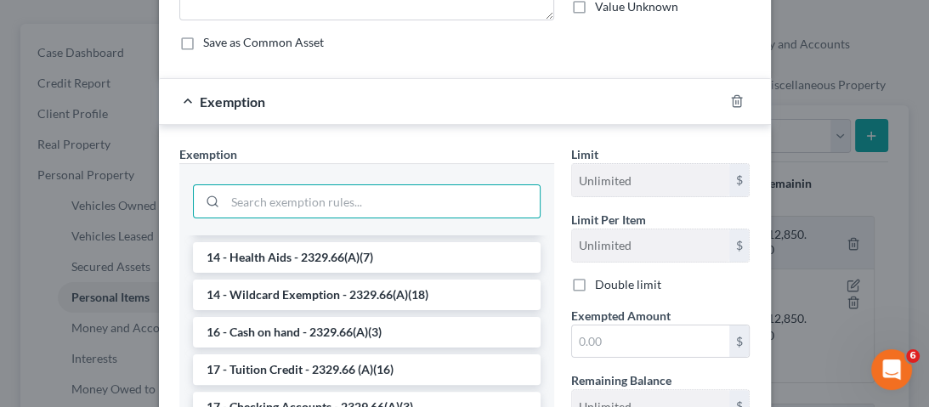
drag, startPoint x: 348, startPoint y: 285, endPoint x: 370, endPoint y: 290, distance: 22.5
click at [348, 285] on li "14 - Wildcard Exemption - 2329.66(A)(18)" at bounding box center [367, 295] width 348 height 31
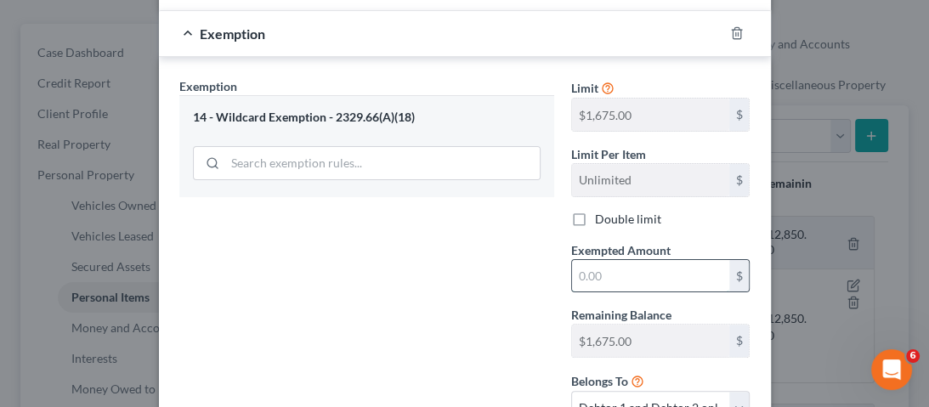
click at [608, 285] on input "text" at bounding box center [650, 276] width 157 height 32
type input "500"
click at [492, 231] on div "Exemption Set must be selected for CA. Exemption * 14 - Wildcard Exemption - 23…" at bounding box center [367, 257] width 392 height 361
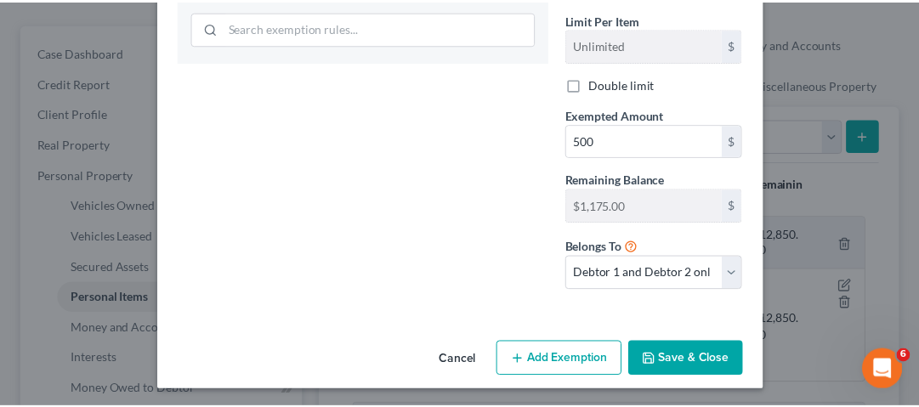
scroll to position [408, 0]
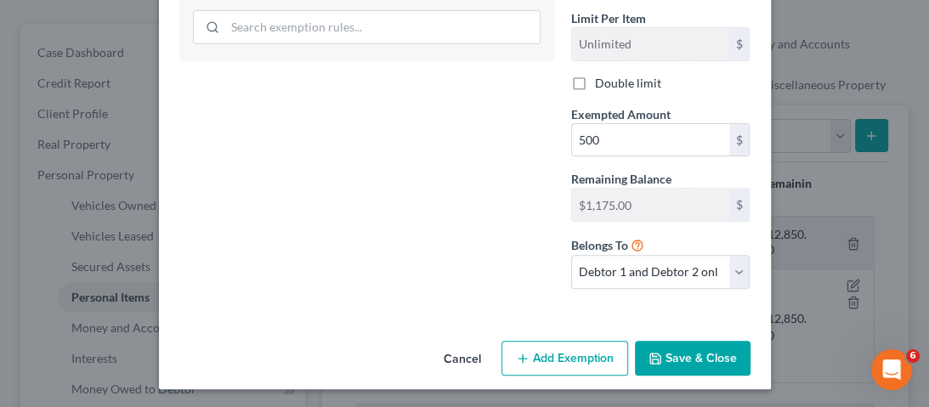
click at [712, 355] on button "Save & Close" at bounding box center [693, 359] width 116 height 36
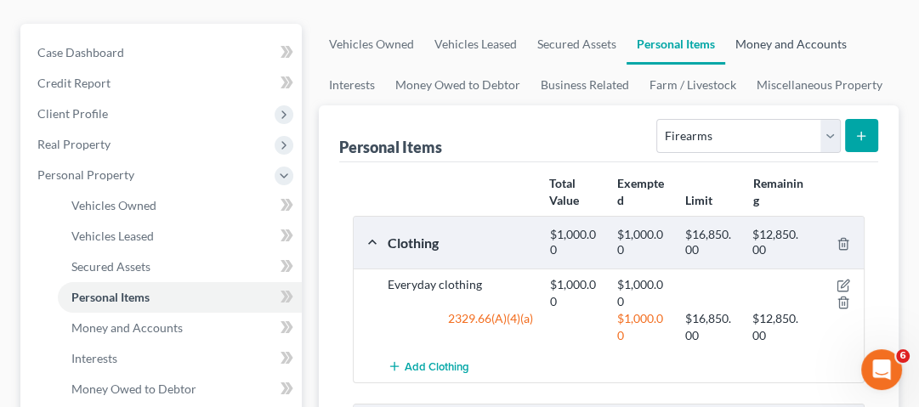
click at [770, 48] on link "Money and Accounts" at bounding box center [791, 44] width 132 height 41
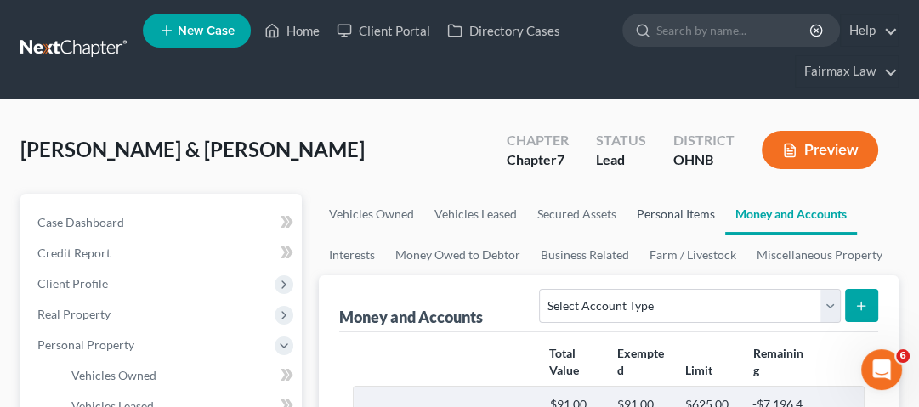
click at [644, 218] on link "Personal Items" at bounding box center [675, 214] width 99 height 41
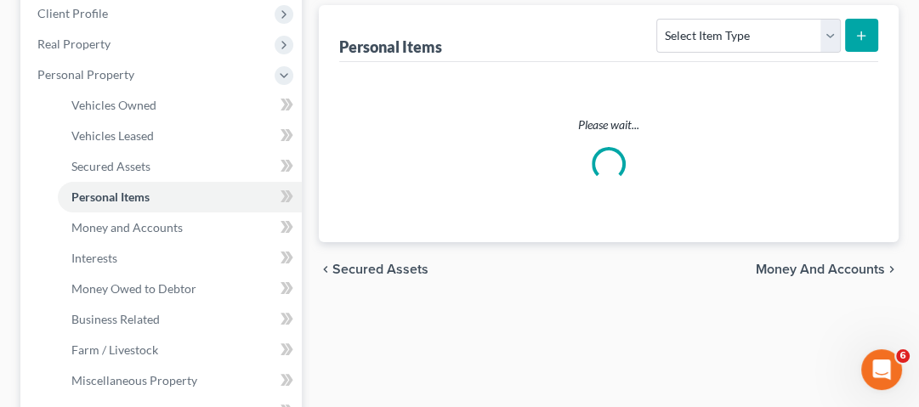
scroll to position [272, 0]
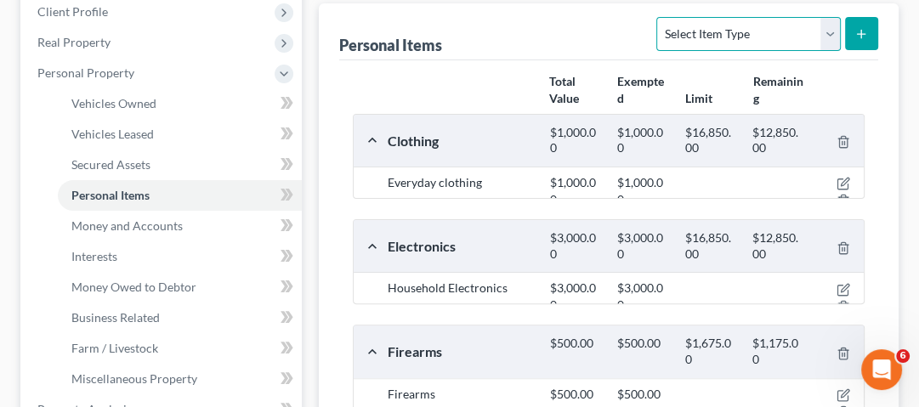
click at [749, 36] on select "Select Item Type Clothing Collectibles Of Value Electronics Firearms Household …" at bounding box center [748, 34] width 184 height 34
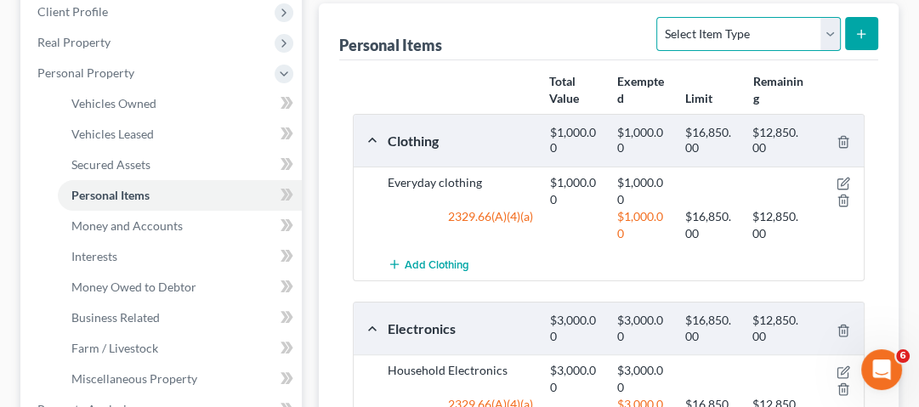
select select "pets"
click at [659, 17] on select "Select Item Type Clothing Collectibles Of Value Electronics Firearms Household …" at bounding box center [748, 34] width 184 height 34
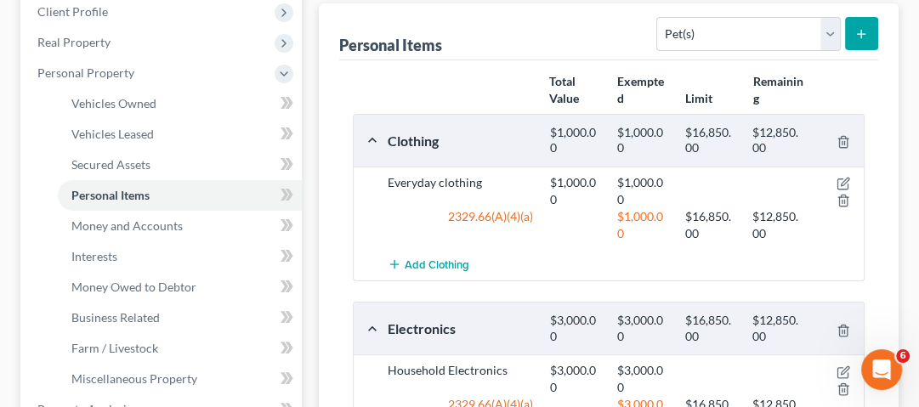
click at [852, 40] on button "submit" at bounding box center [861, 33] width 33 height 33
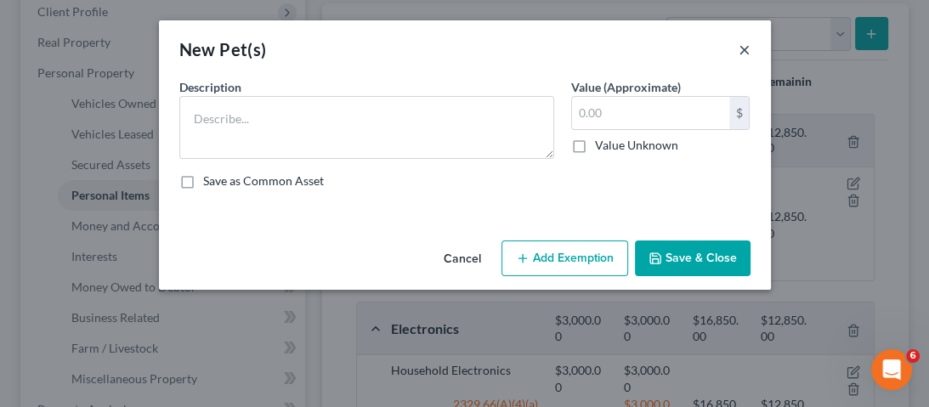
click at [744, 48] on button "×" at bounding box center [744, 49] width 12 height 20
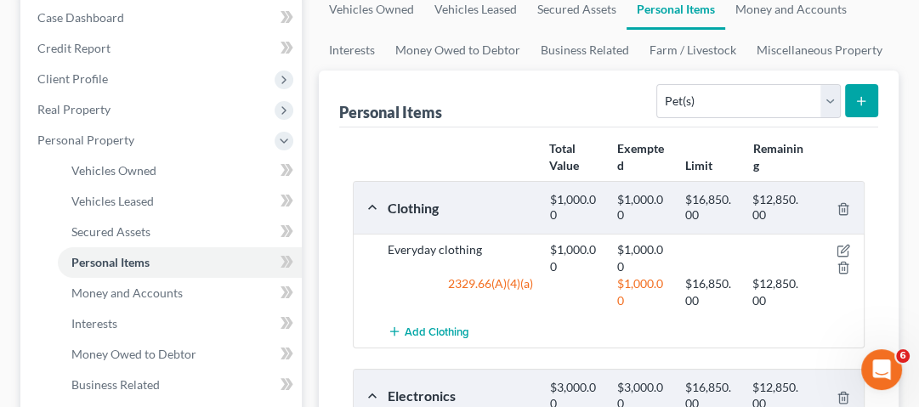
scroll to position [204, 0]
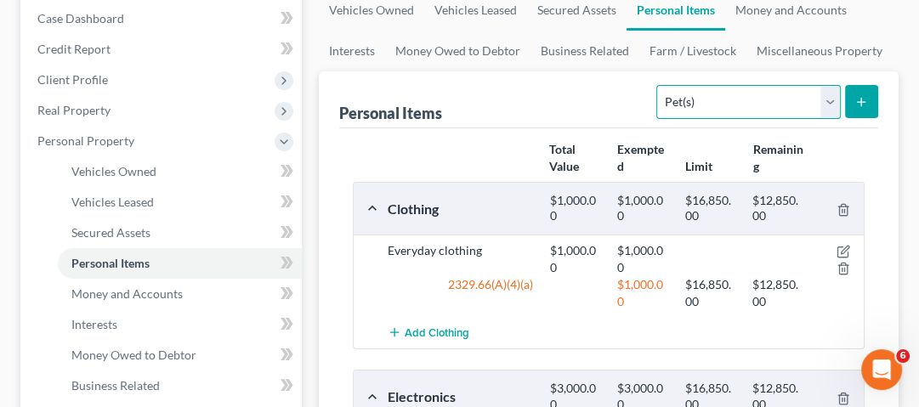
click at [755, 114] on select "Select Item Type Clothing Collectibles Of Value Electronics Firearms Household …" at bounding box center [748, 102] width 184 height 34
click at [532, 96] on div "Personal Items Select Item Type Clothing Collectibles Of Value Electronics Fire…" at bounding box center [608, 99] width 539 height 57
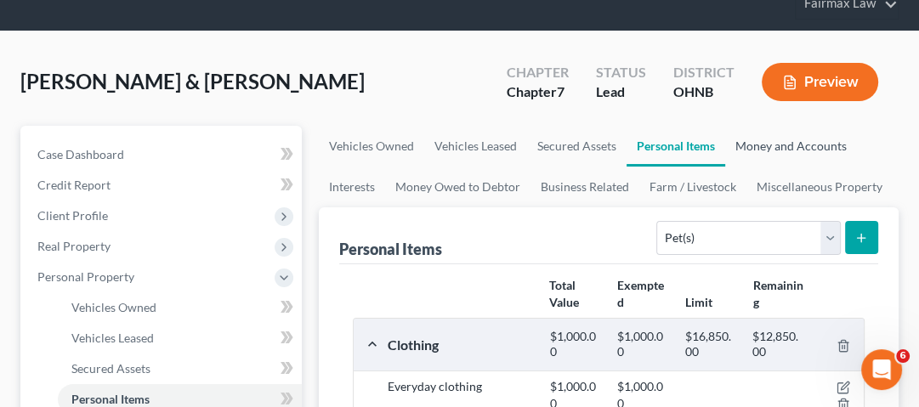
click at [764, 142] on link "Money and Accounts" at bounding box center [791, 146] width 132 height 41
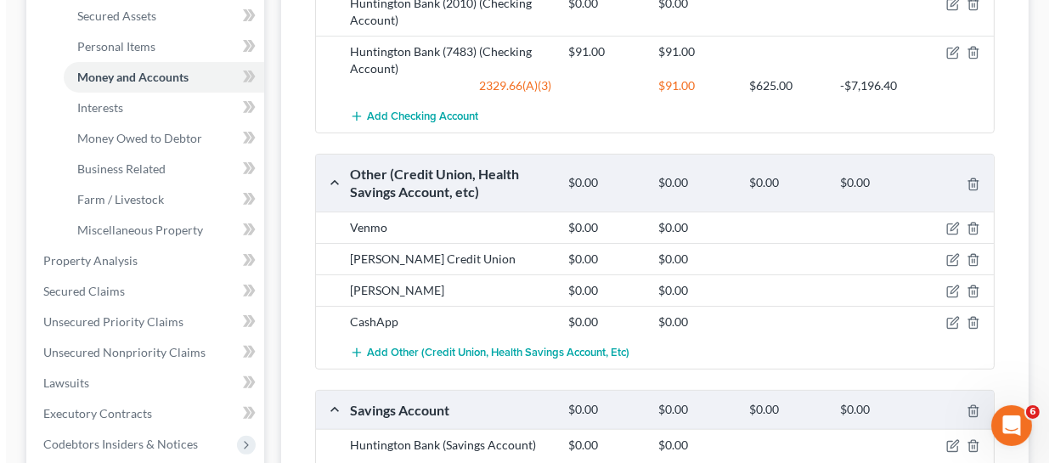
scroll to position [209, 0]
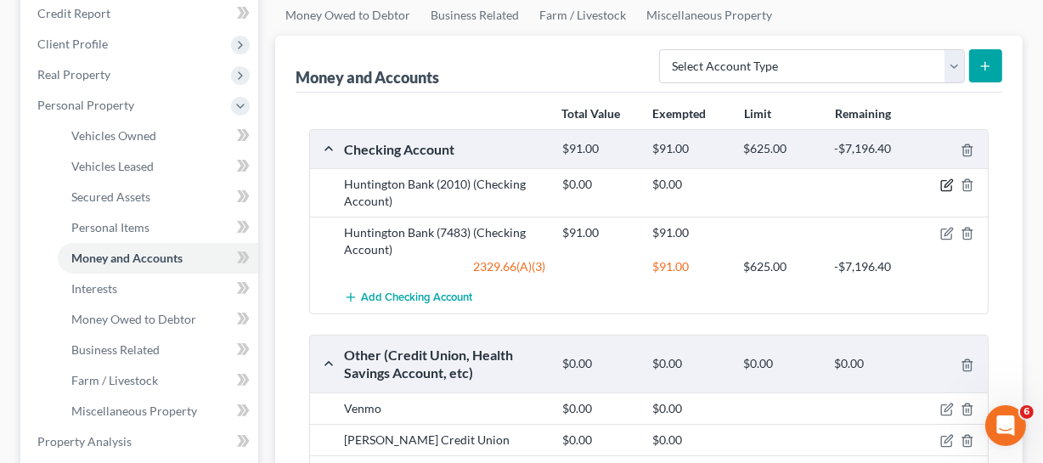
click at [943, 184] on icon "button" at bounding box center [948, 185] width 14 height 14
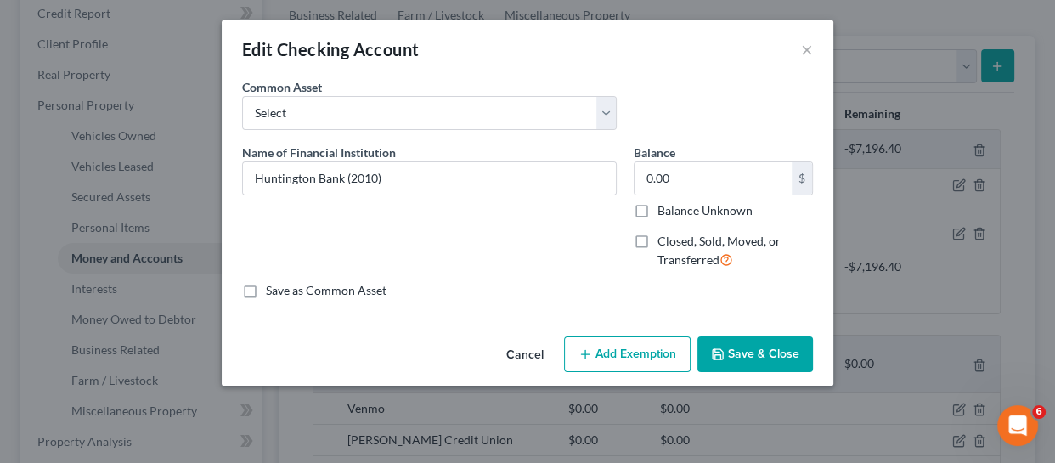
click at [738, 157] on div "Balance 0.00 $ Balance Unknown Balance Undetermined 0.00 $ Balance Unknown" at bounding box center [723, 182] width 179 height 76
click at [738, 164] on input "0.00" at bounding box center [713, 178] width 157 height 32
type input "150"
click at [656, 359] on button "Add Exemption" at bounding box center [627, 354] width 127 height 36
select select "2"
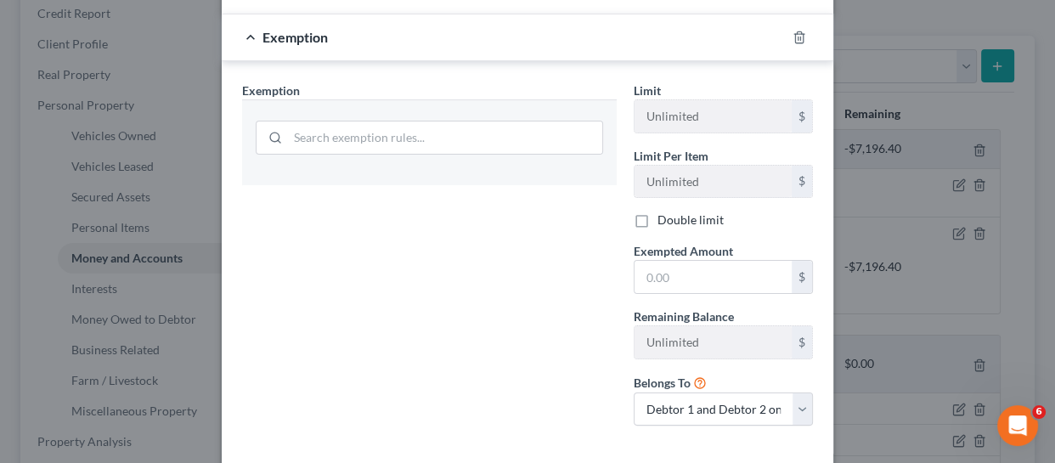
scroll to position [308, 0]
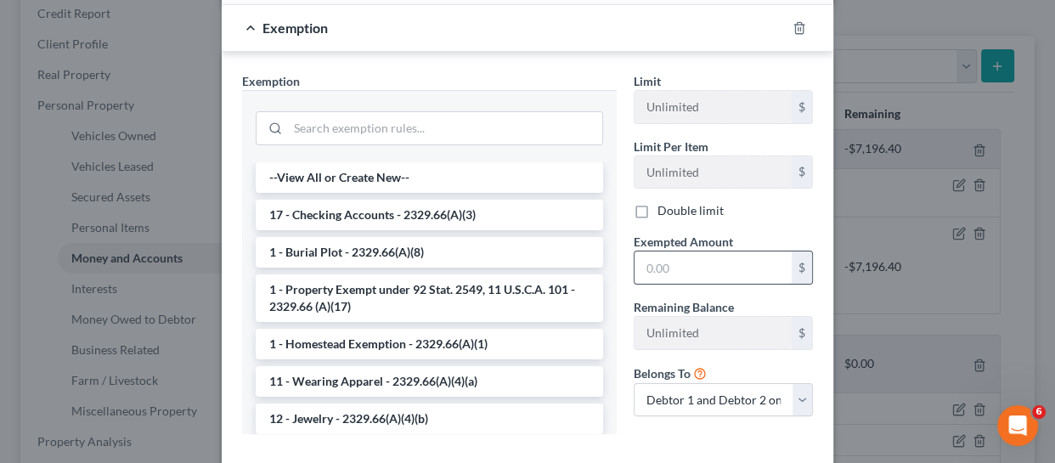
click at [675, 269] on input "text" at bounding box center [713, 268] width 157 height 32
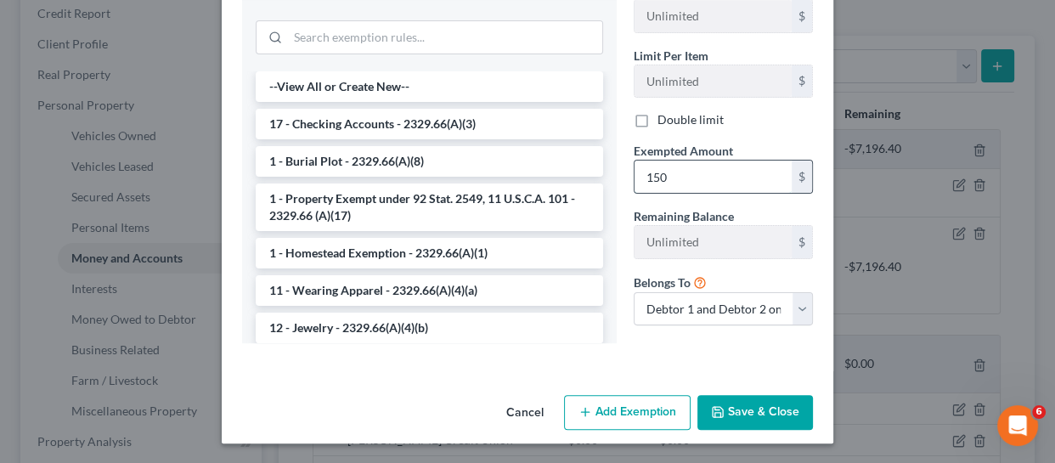
scroll to position [399, 0]
type input "150"
drag, startPoint x: 635, startPoint y: 342, endPoint x: 652, endPoint y: 357, distance: 22.9
click at [635, 342] on div "Limit Unlimited $ Limit Per Item Unlimited $ Double limit Exempted Amount * 150…" at bounding box center [723, 169] width 196 height 376
click at [731, 407] on button "Save & Close" at bounding box center [756, 413] width 116 height 36
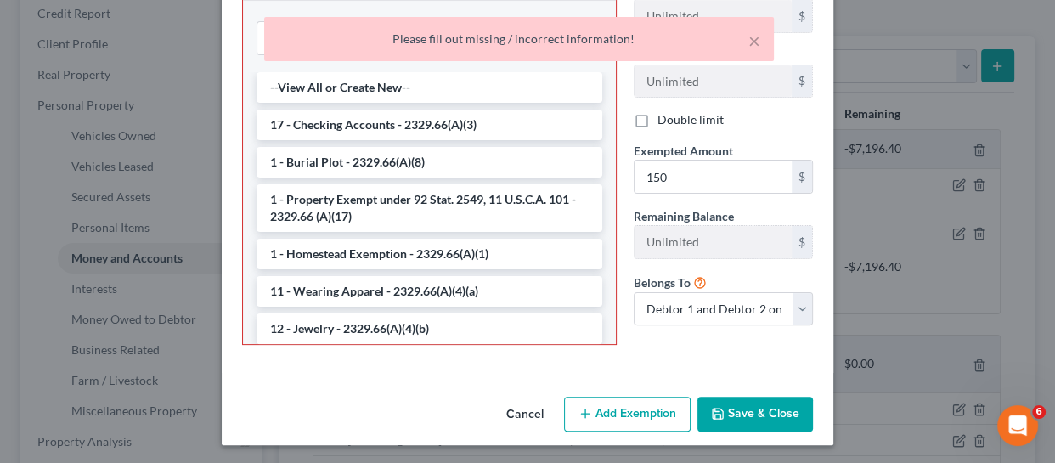
scroll to position [400, 0]
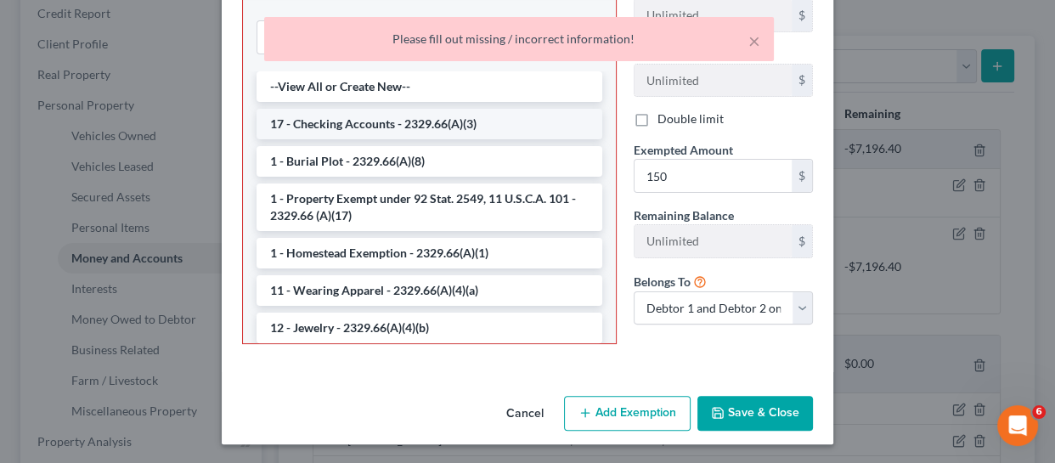
click at [445, 116] on li "17 - Checking Accounts - 2329.66(A)(3)" at bounding box center [430, 124] width 346 height 31
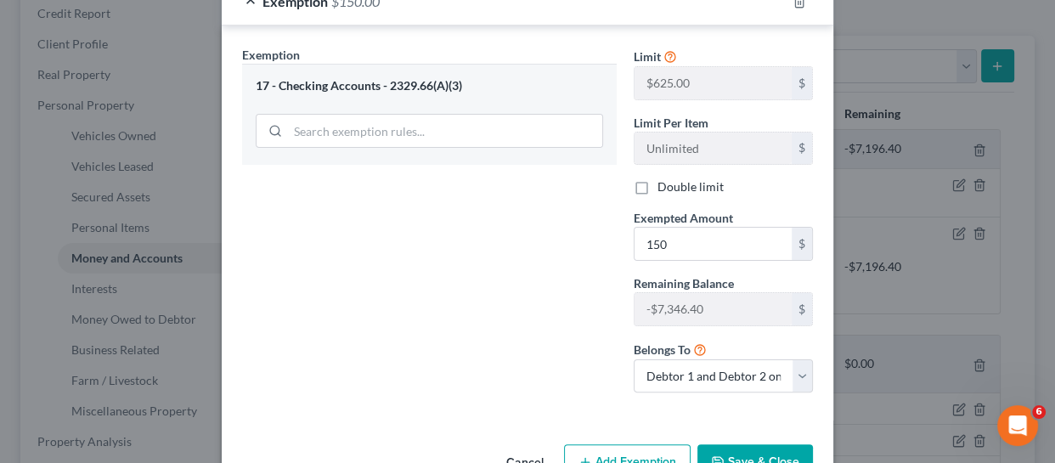
scroll to position [384, 0]
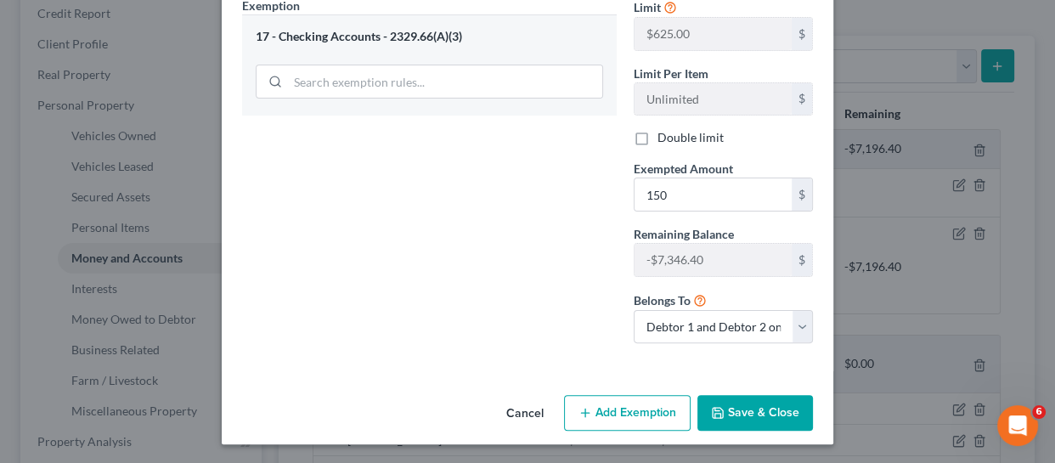
drag, startPoint x: 786, startPoint y: 426, endPoint x: 771, endPoint y: 416, distance: 18.4
click at [785, 425] on button "Save & Close" at bounding box center [756, 413] width 116 height 36
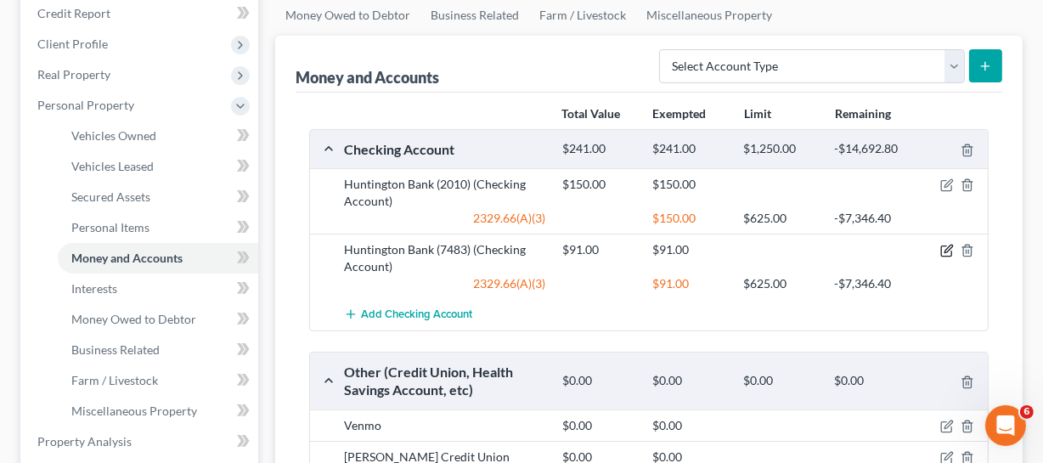
click at [943, 249] on icon "button" at bounding box center [948, 251] width 14 height 14
select select "2"
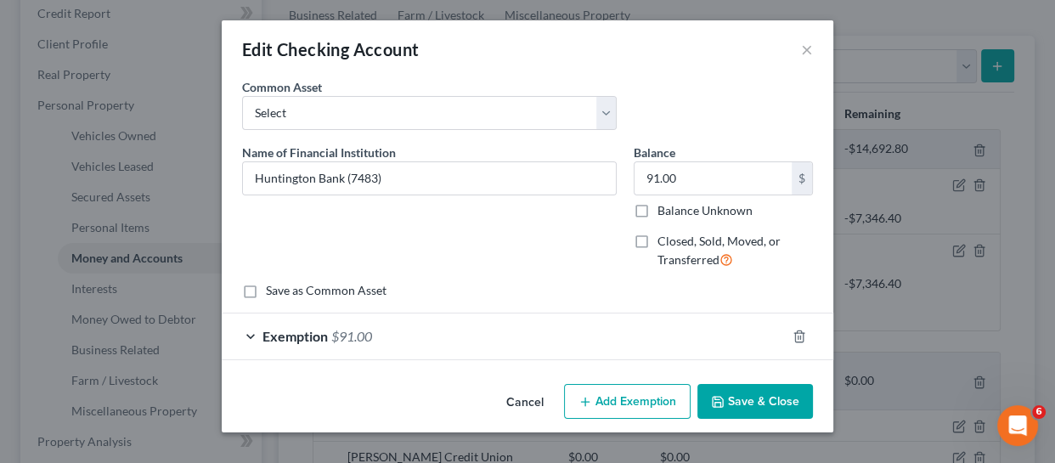
click at [320, 345] on div "Exemption $91.00" at bounding box center [504, 336] width 564 height 45
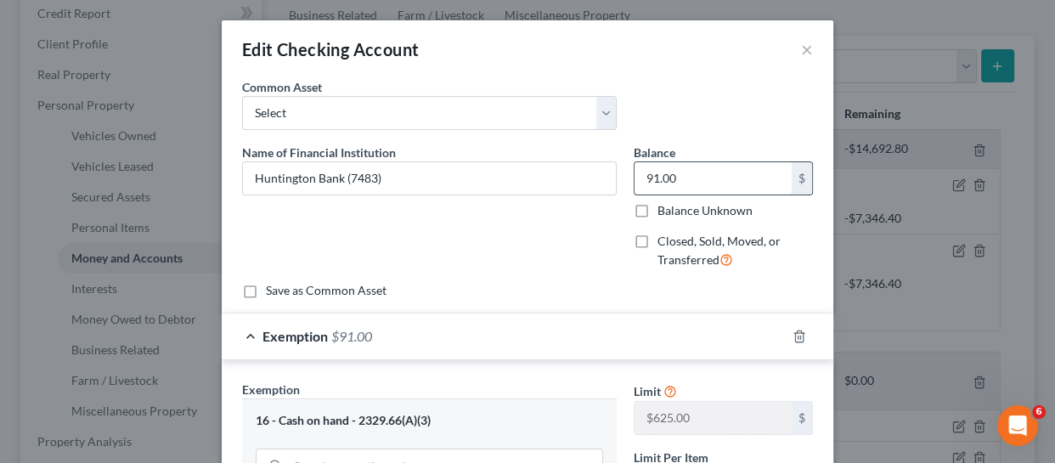
click at [658, 202] on label "Balance Unknown" at bounding box center [705, 210] width 95 height 17
click at [664, 202] on input "Balance Unknown" at bounding box center [669, 207] width 11 height 11
checkbox input "true"
type input "0.00"
click at [658, 212] on label "Balance Unknown" at bounding box center [705, 210] width 95 height 17
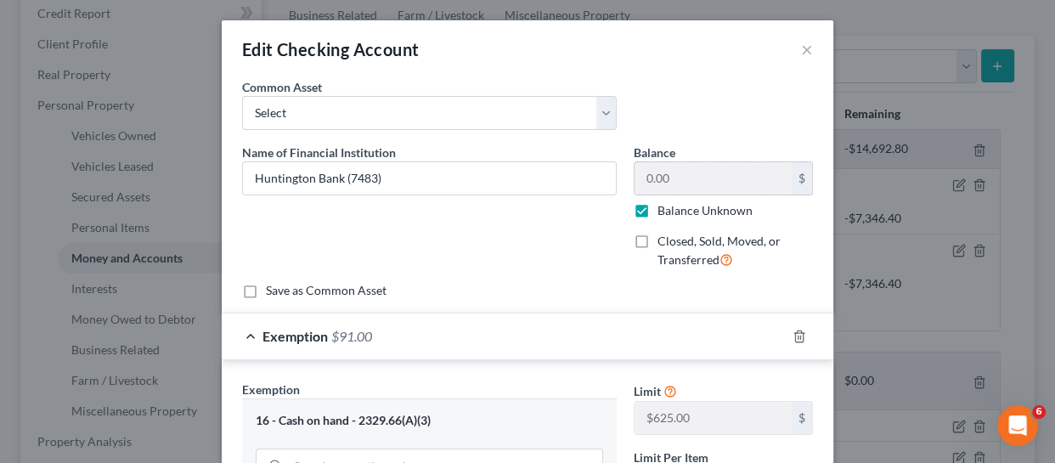
click at [664, 212] on input "Balance Unknown" at bounding box center [669, 207] width 11 height 11
checkbox input "false"
click at [665, 179] on input "0.00" at bounding box center [713, 178] width 157 height 32
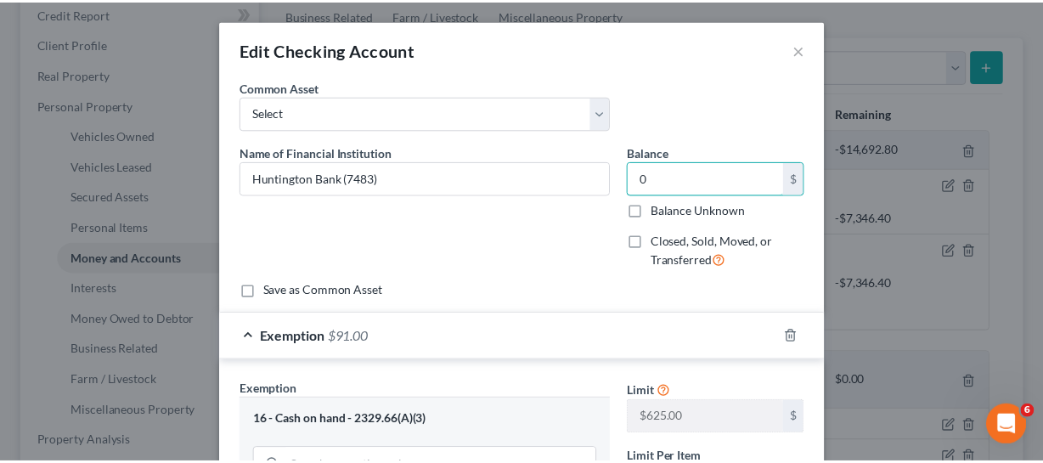
scroll to position [429, 0]
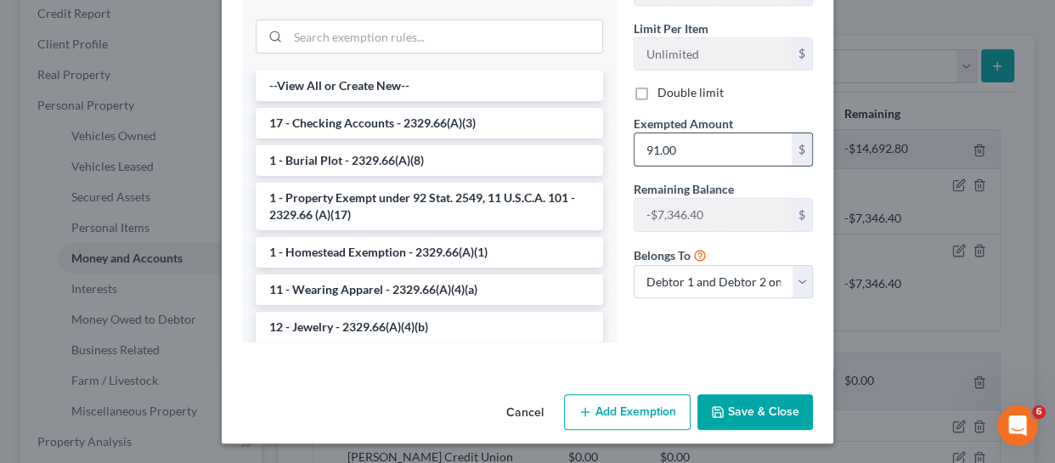
type input "0"
click at [694, 142] on input "91.00" at bounding box center [713, 149] width 157 height 32
type input "0"
click at [736, 401] on button "Save & Close" at bounding box center [756, 412] width 116 height 36
drag, startPoint x: 736, startPoint y: 401, endPoint x: 702, endPoint y: 314, distance: 93.1
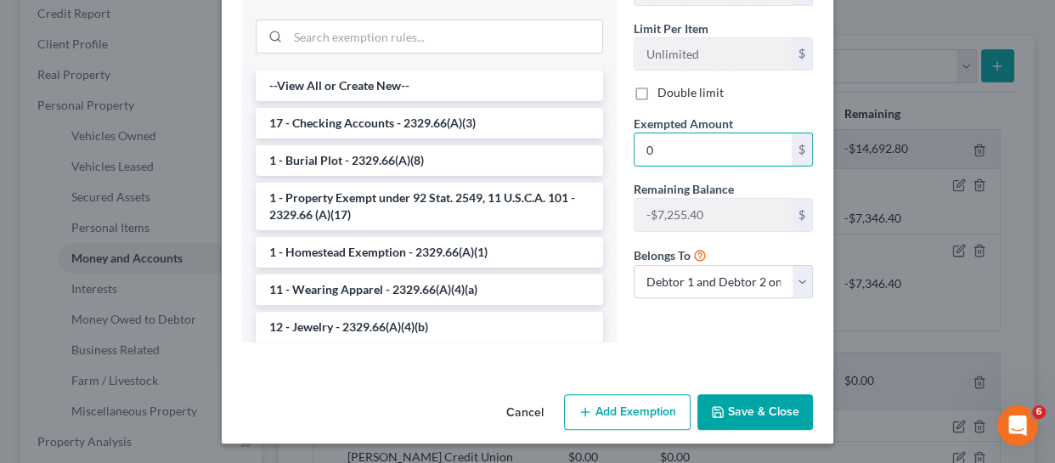
click at [736, 401] on button "Save & Close" at bounding box center [756, 412] width 116 height 36
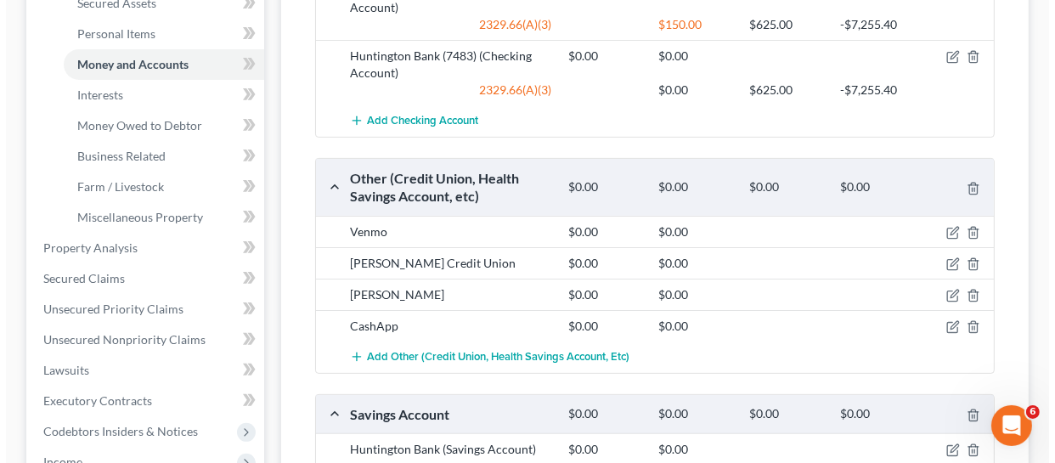
scroll to position [441, 0]
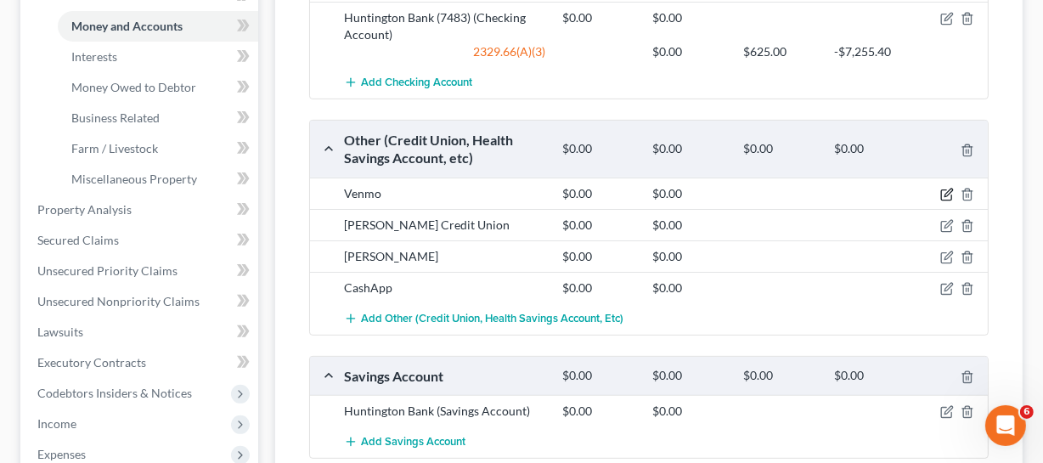
click at [944, 190] on icon "button" at bounding box center [948, 195] width 14 height 14
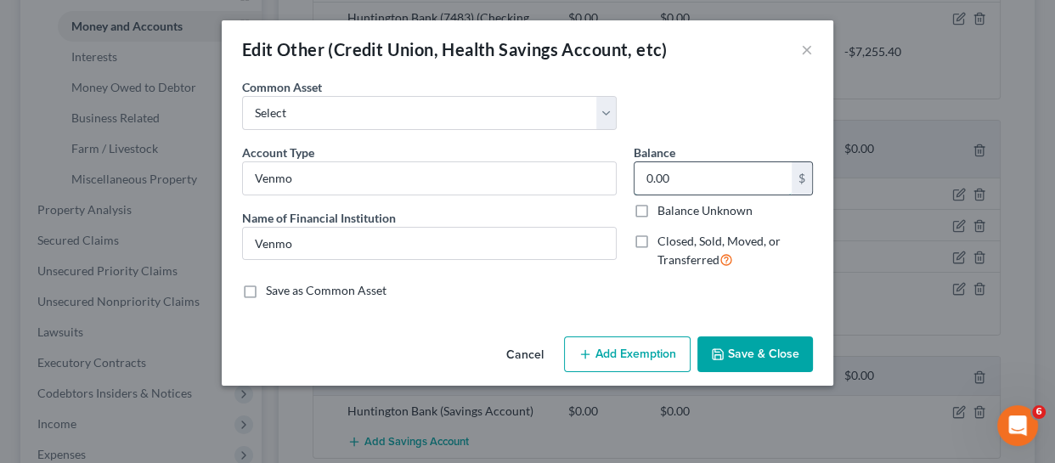
click at [684, 185] on input "0.00" at bounding box center [713, 178] width 157 height 32
type input "29"
click at [632, 362] on button "Add Exemption" at bounding box center [627, 354] width 127 height 36
select select "2"
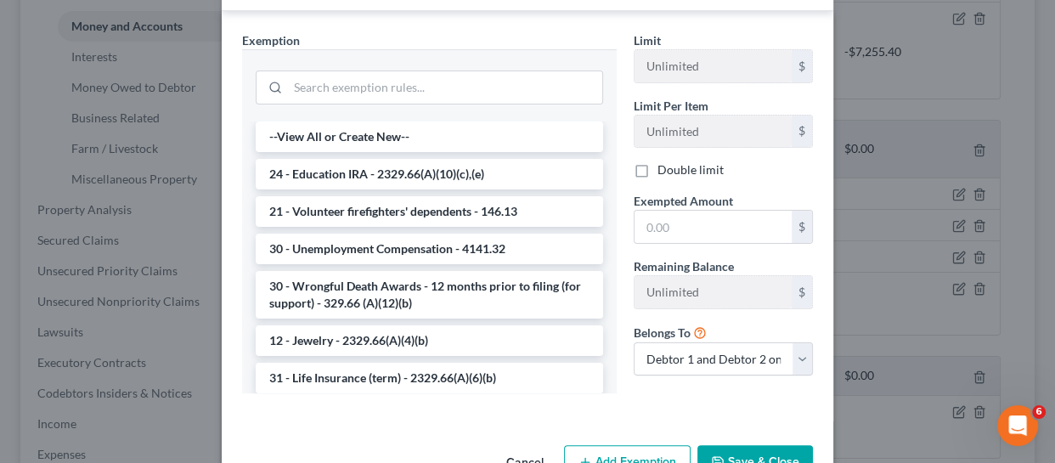
scroll to position [382, 0]
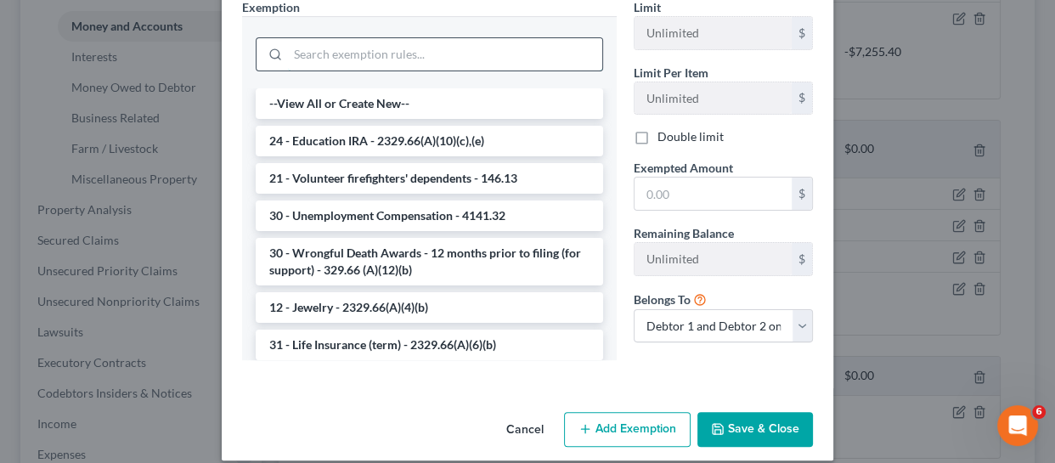
click at [383, 67] on input "search" at bounding box center [445, 54] width 314 height 32
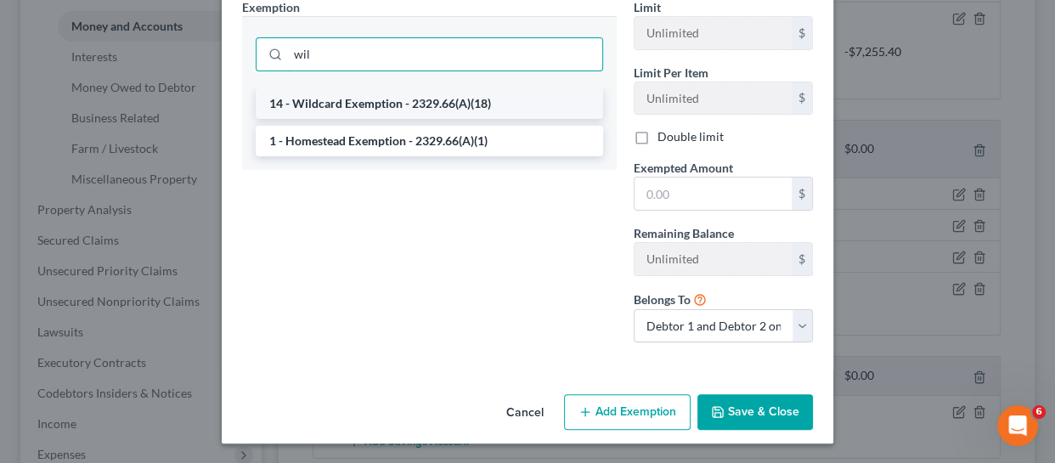
type input "wil"
click at [406, 102] on li "14 - Wildcard Exemption - 2329.66(A)(18)" at bounding box center [430, 103] width 348 height 31
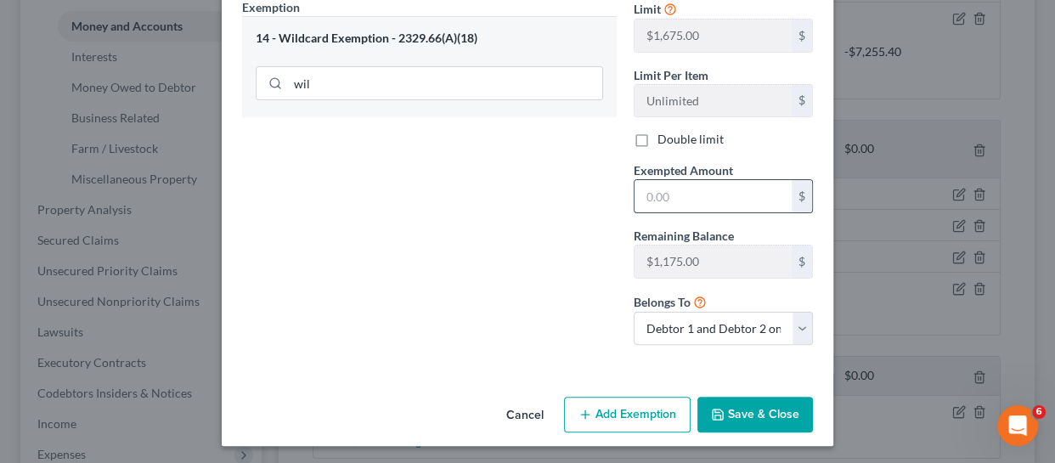
click at [699, 203] on input "text" at bounding box center [713, 196] width 157 height 32
type input "29"
click at [761, 417] on button "Save & Close" at bounding box center [756, 415] width 116 height 36
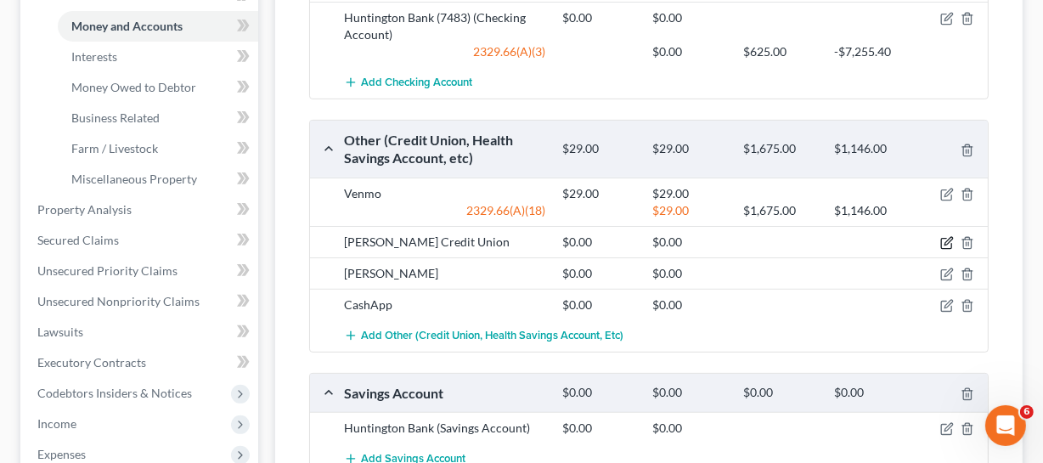
click at [949, 236] on icon "button" at bounding box center [948, 243] width 14 height 14
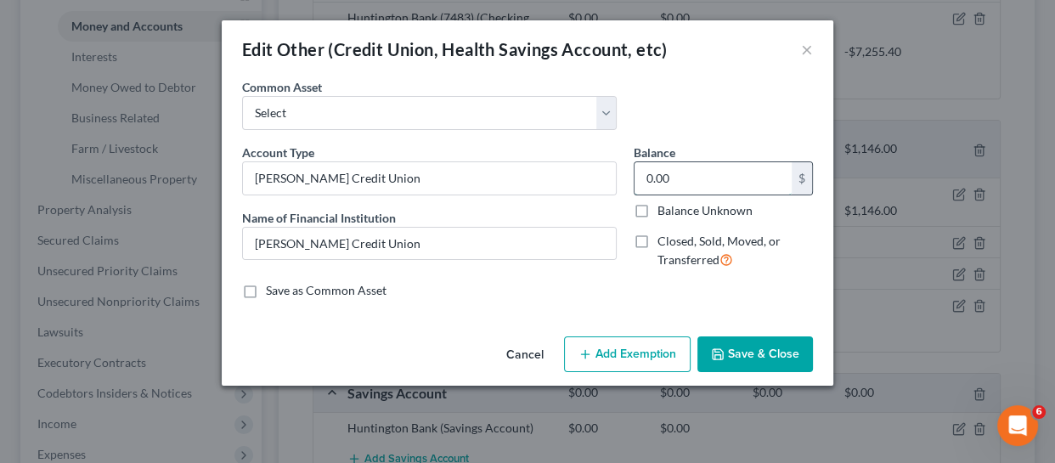
click at [704, 179] on input "0.00" at bounding box center [713, 178] width 157 height 32
type input "2.00"
type input "2"
type input "26.00"
type input "26"
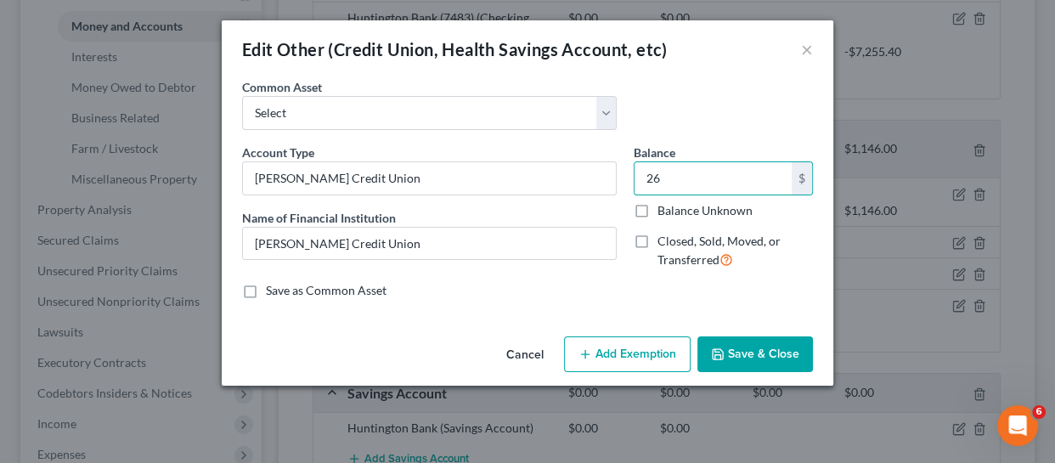
click at [623, 345] on button "Add Exemption" at bounding box center [627, 354] width 127 height 36
select select "2"
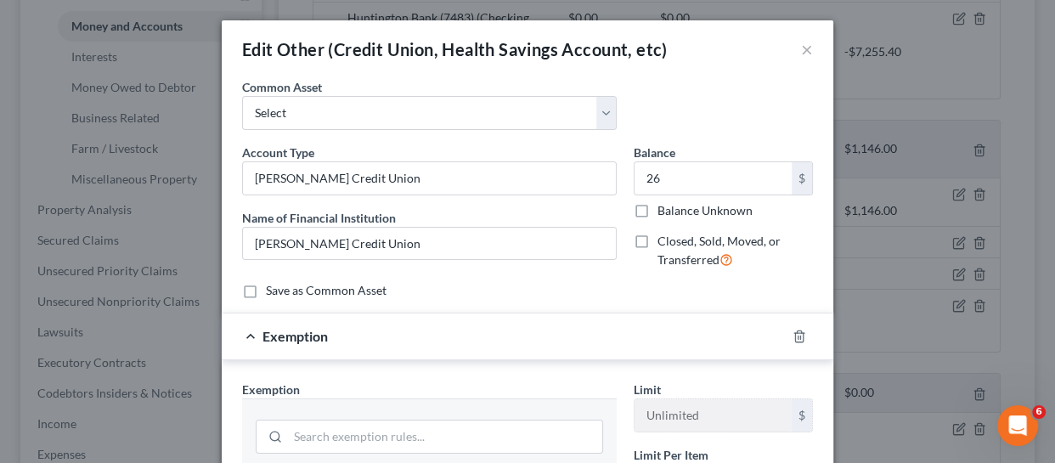
scroll to position [231, 0]
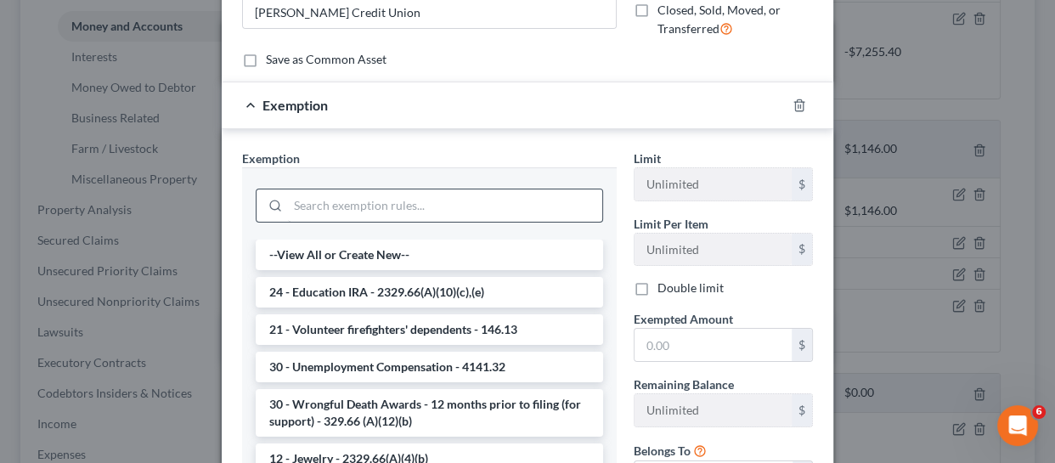
drag, startPoint x: 364, startPoint y: 186, endPoint x: 367, endPoint y: 210, distance: 24.0
click at [364, 186] on div at bounding box center [430, 204] width 348 height 44
click at [367, 210] on input "search" at bounding box center [445, 205] width 314 height 32
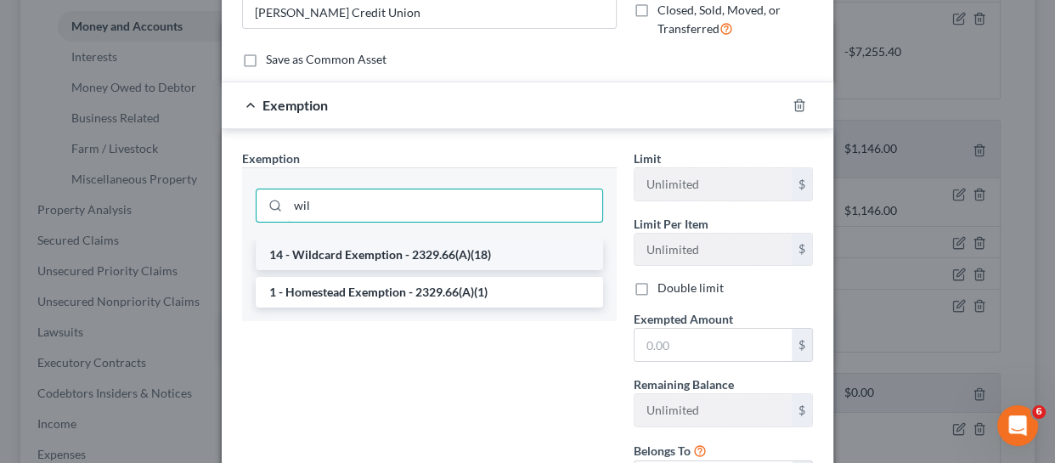
type input "wil"
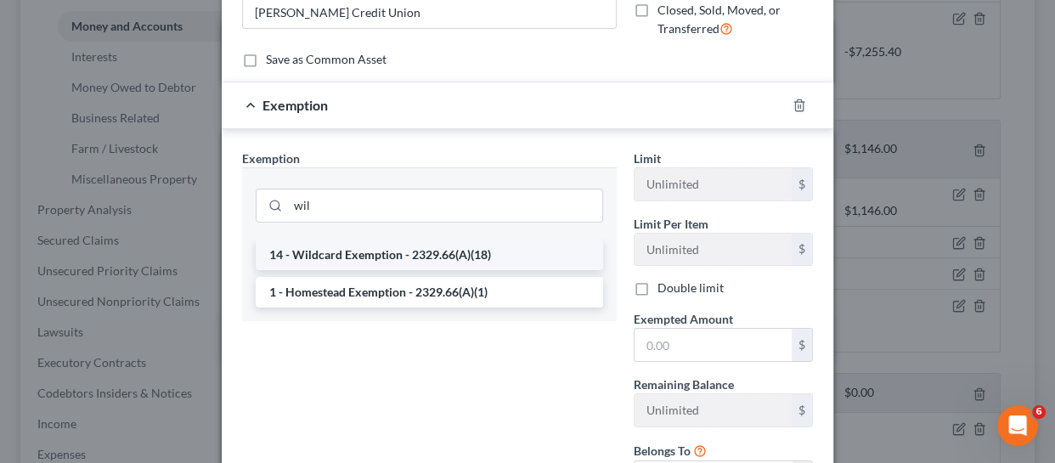
click at [390, 250] on li "14 - Wildcard Exemption - 2329.66(A)(18)" at bounding box center [430, 255] width 348 height 31
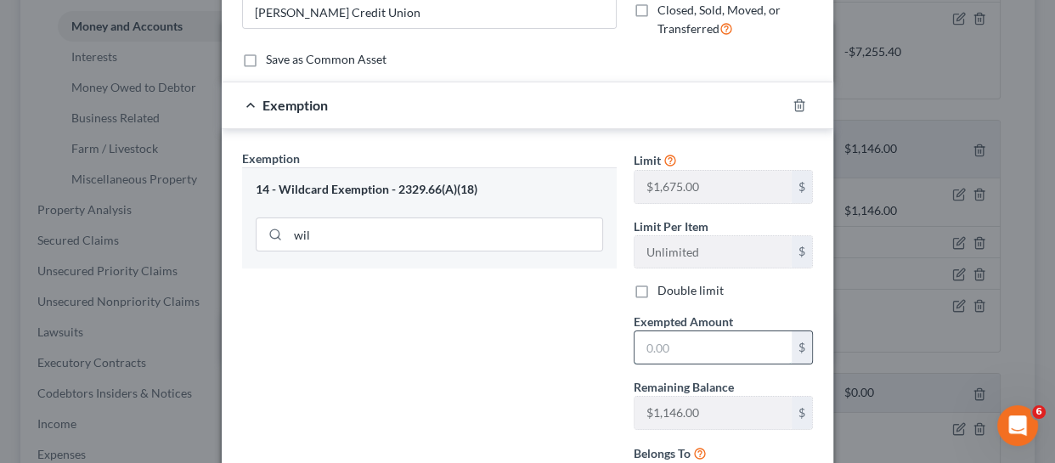
click at [700, 346] on input "text" at bounding box center [713, 347] width 157 height 32
type input "2.00"
type input "2"
type input "26.00"
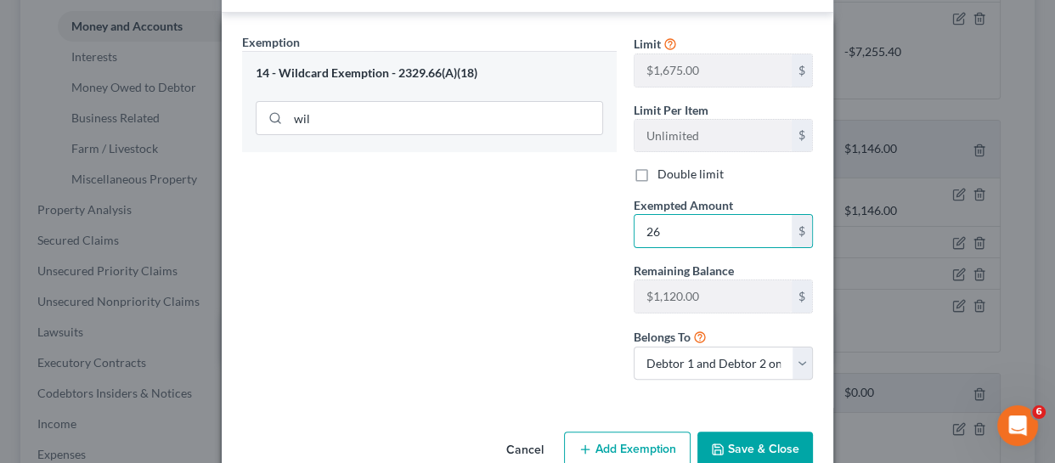
scroll to position [384, 0]
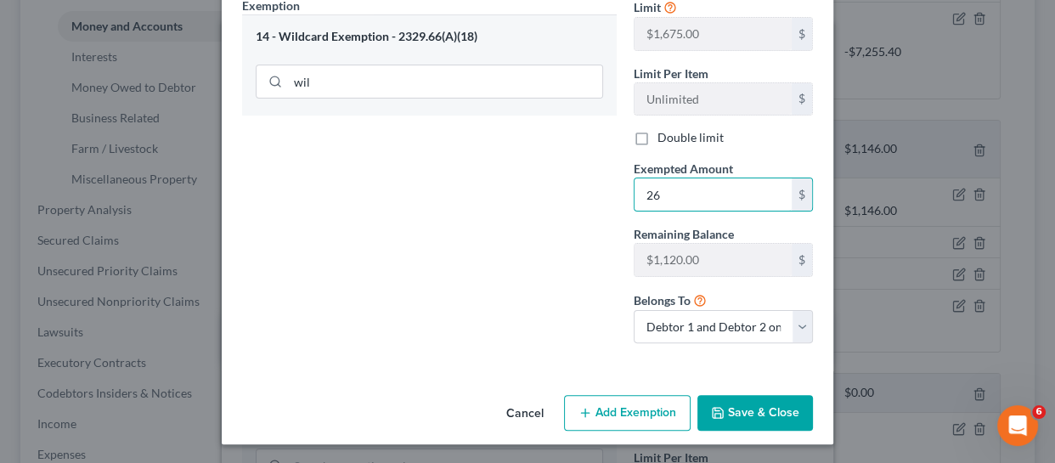
type input "26"
click at [762, 409] on button "Save & Close" at bounding box center [756, 413] width 116 height 36
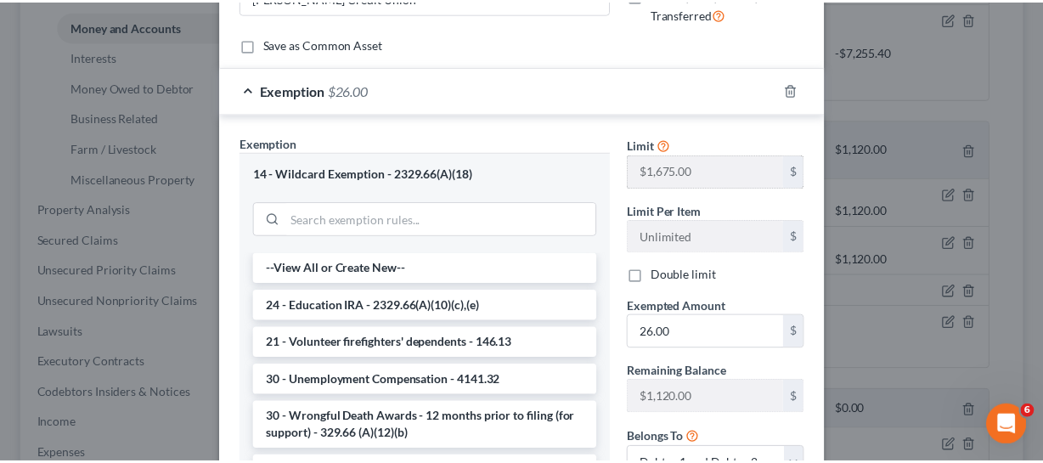
scroll to position [386, 0]
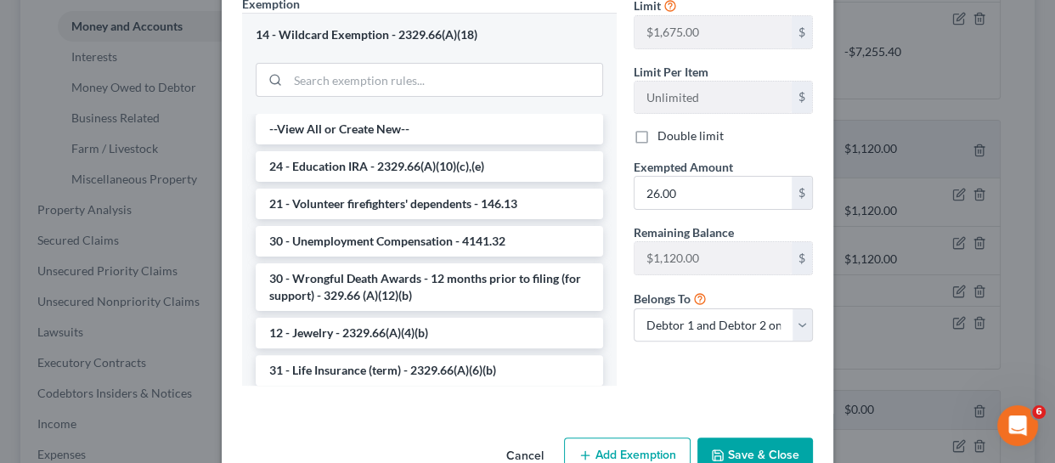
click at [740, 448] on button "Save & Close" at bounding box center [756, 456] width 116 height 36
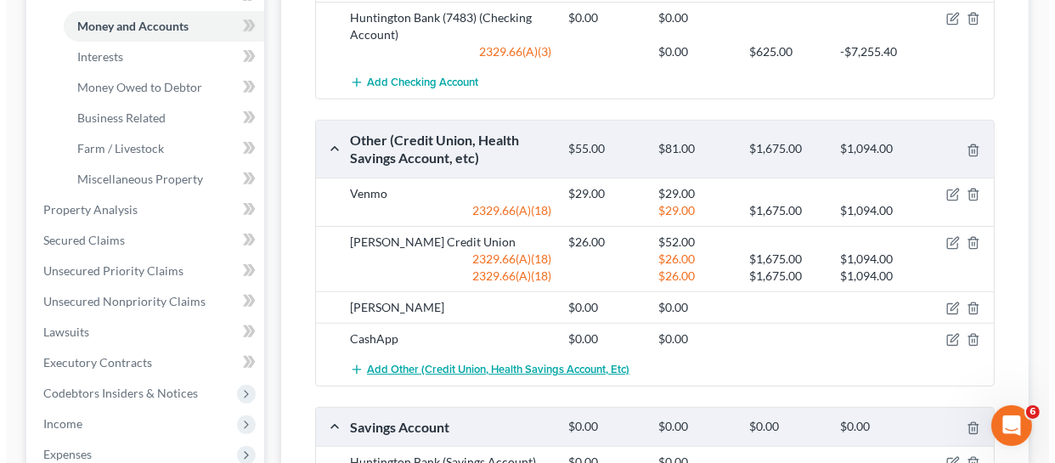
scroll to position [518, 0]
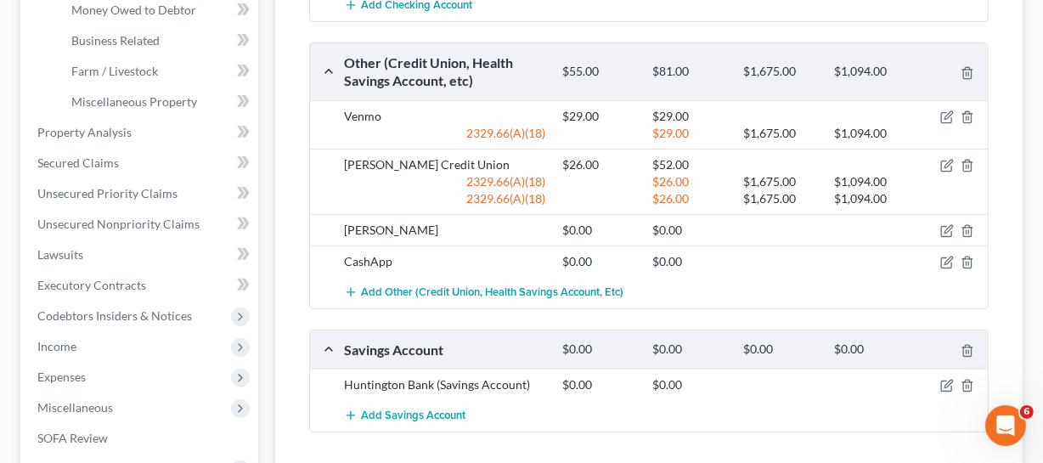
click at [945, 268] on div "CashApp $0.00 $0.00" at bounding box center [649, 261] width 678 height 31
click at [947, 267] on icon "button" at bounding box center [948, 263] width 14 height 14
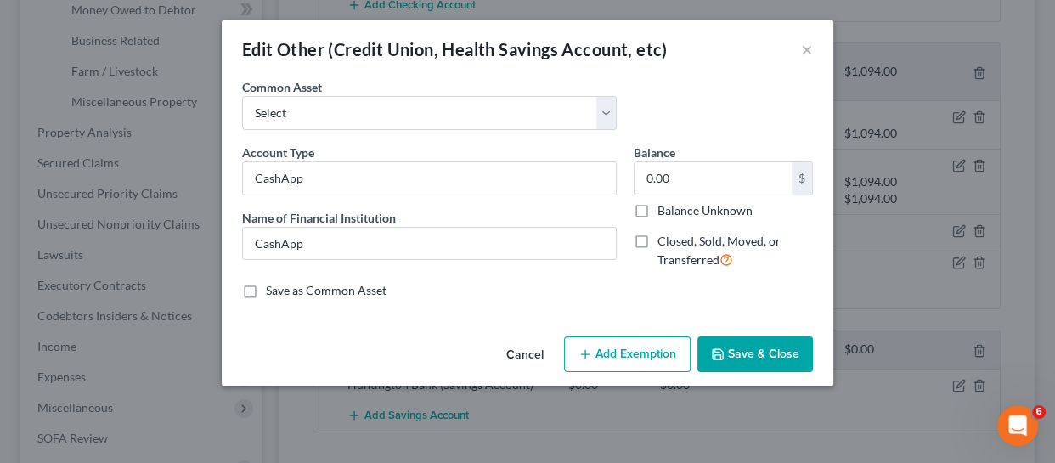
click at [800, 48] on div "Edit Other (Credit Union, Health Savings Account, etc) ×" at bounding box center [528, 49] width 612 height 58
click at [801, 48] on button "×" at bounding box center [807, 49] width 12 height 20
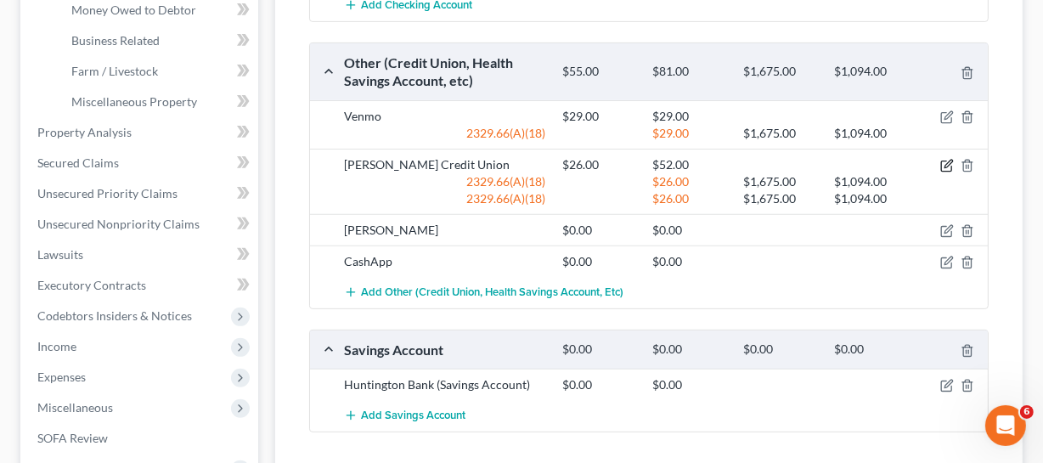
click at [943, 161] on icon "button" at bounding box center [948, 166] width 14 height 14
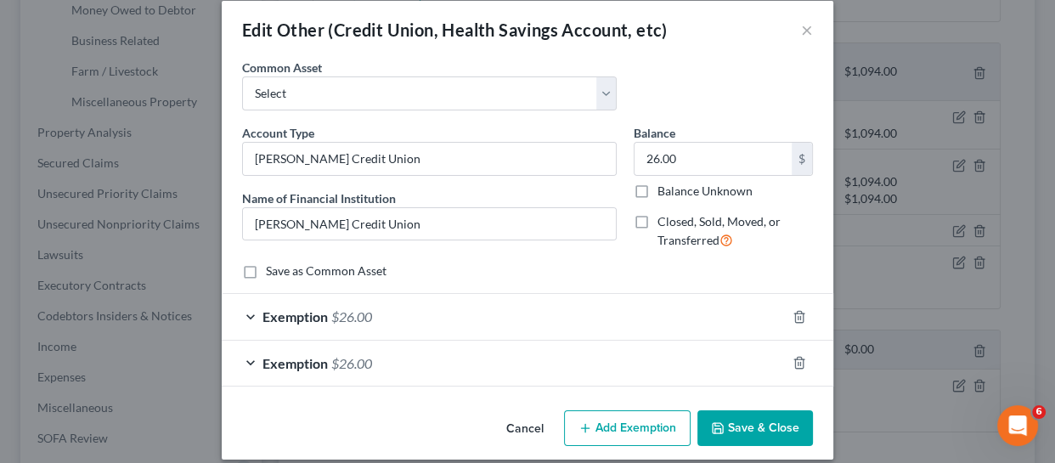
scroll to position [36, 0]
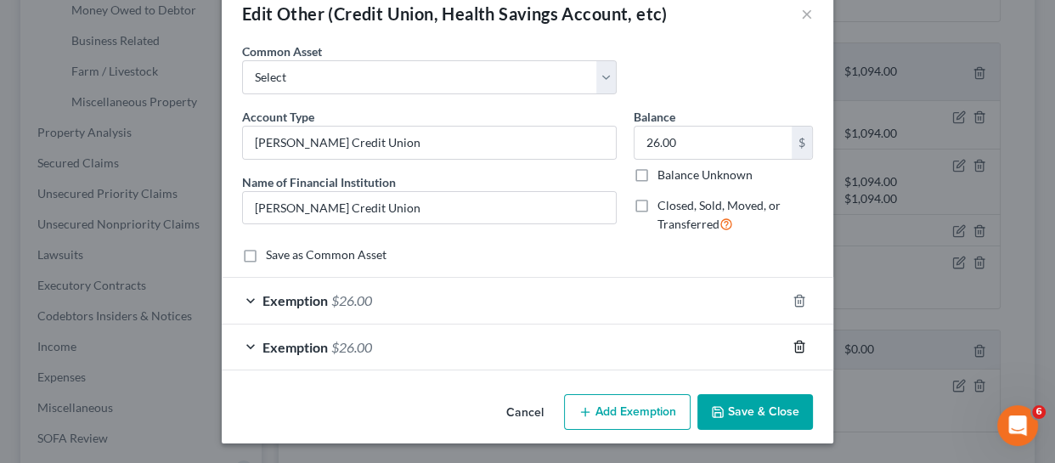
click at [793, 348] on icon "button" at bounding box center [800, 347] width 14 height 14
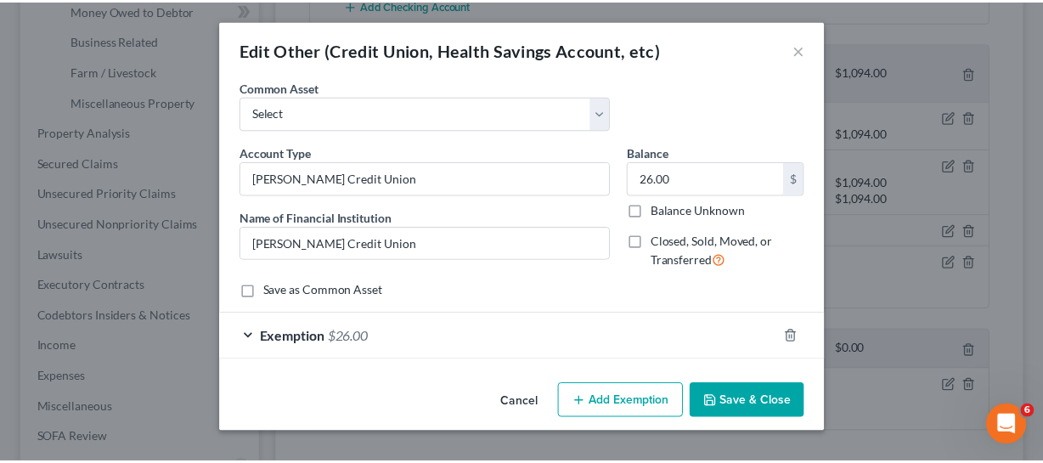
scroll to position [0, 0]
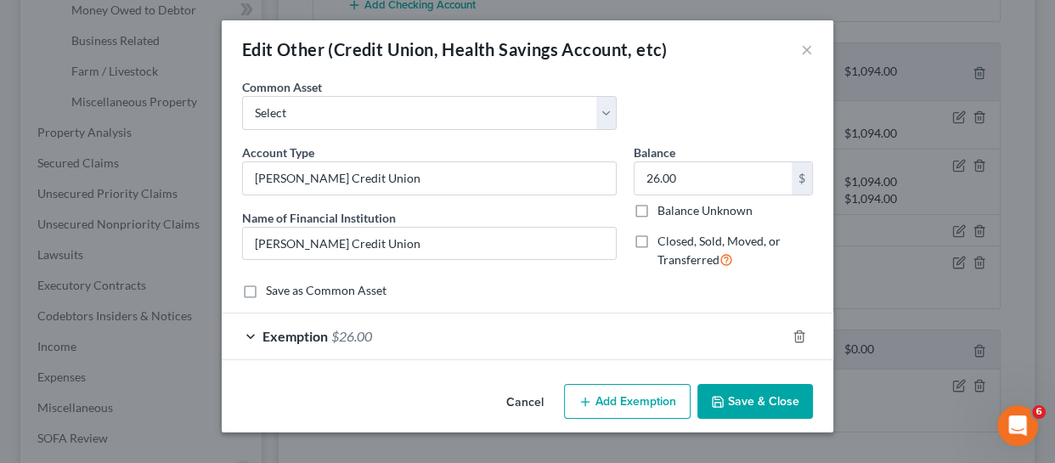
click at [779, 405] on button "Save & Close" at bounding box center [756, 402] width 116 height 36
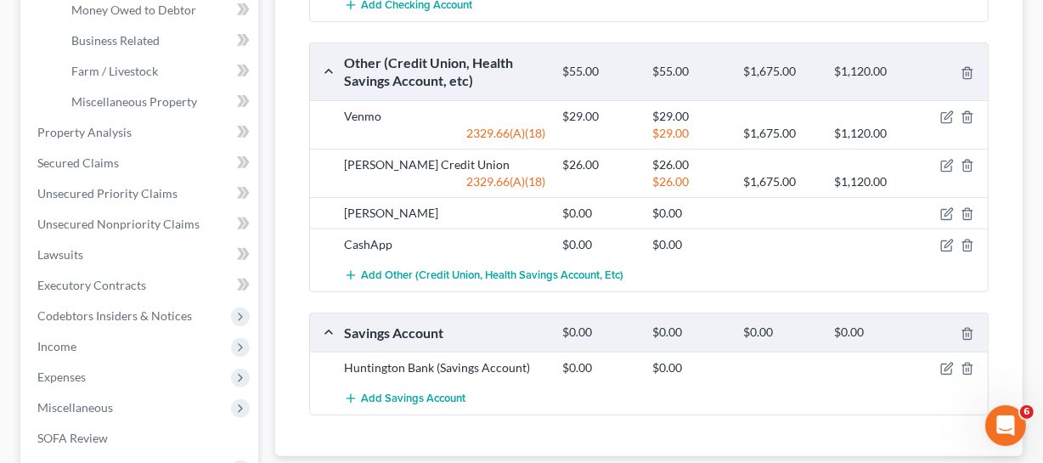
scroll to position [595, 0]
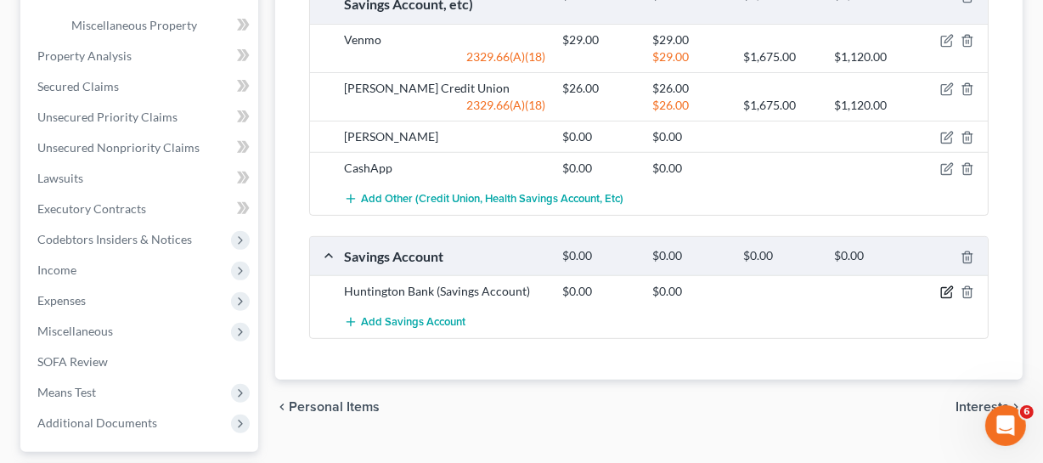
click at [947, 291] on icon "button" at bounding box center [948, 292] width 14 height 14
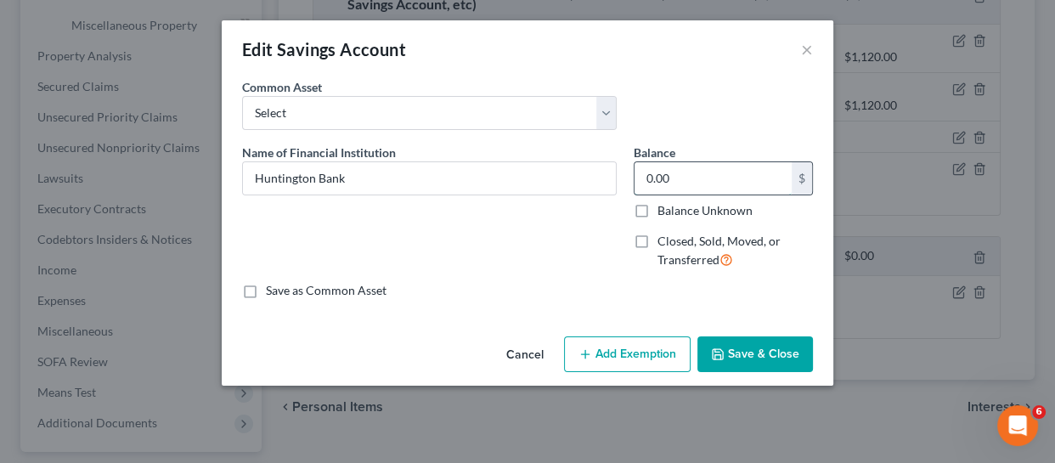
click at [710, 165] on input "0.00" at bounding box center [713, 178] width 157 height 32
click at [802, 54] on button "×" at bounding box center [807, 49] width 12 height 20
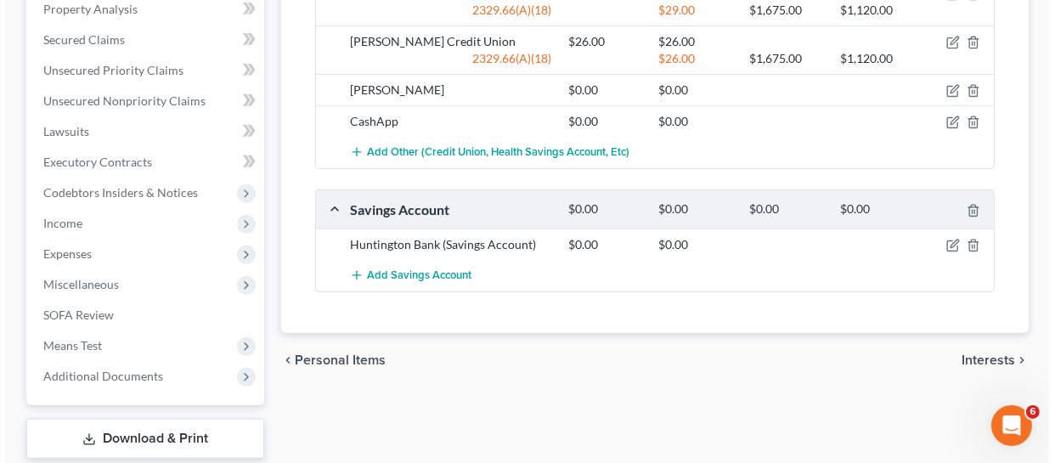
scroll to position [744, 0]
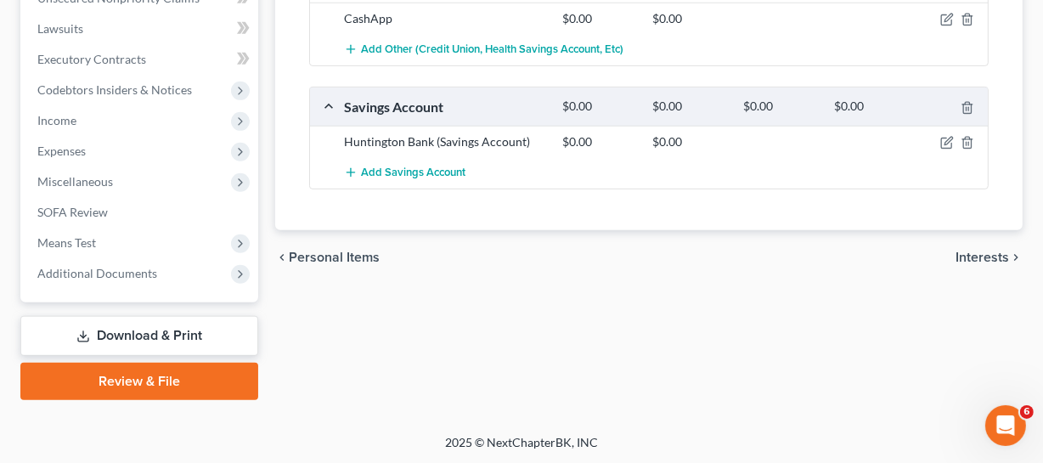
click at [940, 137] on div at bounding box center [953, 141] width 73 height 17
click at [947, 144] on icon "button" at bounding box center [948, 143] width 14 height 14
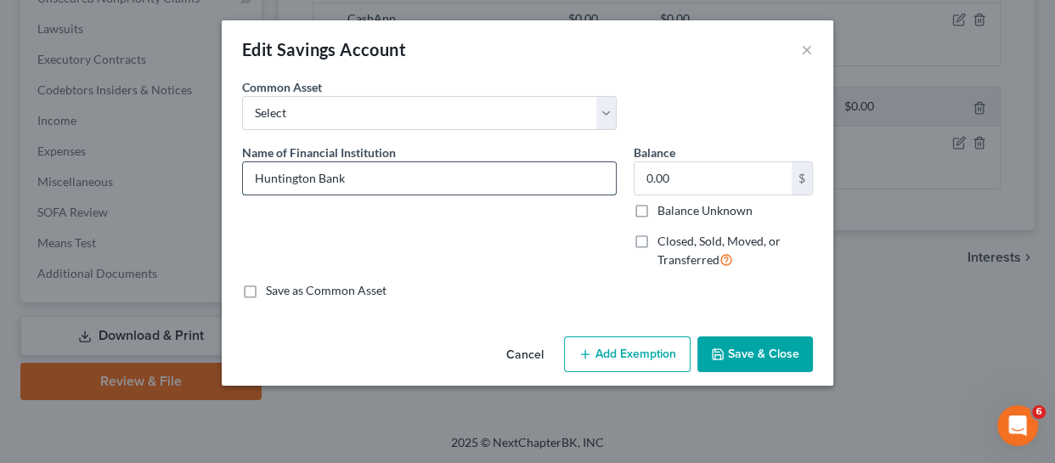
click at [404, 174] on input "Huntington Bank" at bounding box center [429, 178] width 373 height 32
type input "Huntington Bank (2010) savings"
click at [699, 175] on input "0.00" at bounding box center [713, 178] width 157 height 32
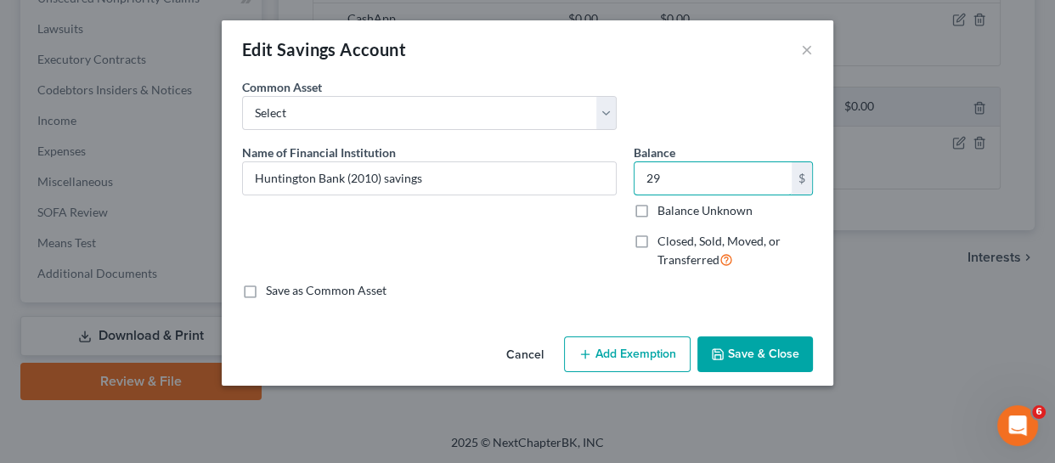
type input "29"
click at [623, 352] on button "Add Exemption" at bounding box center [627, 354] width 127 height 36
select select "2"
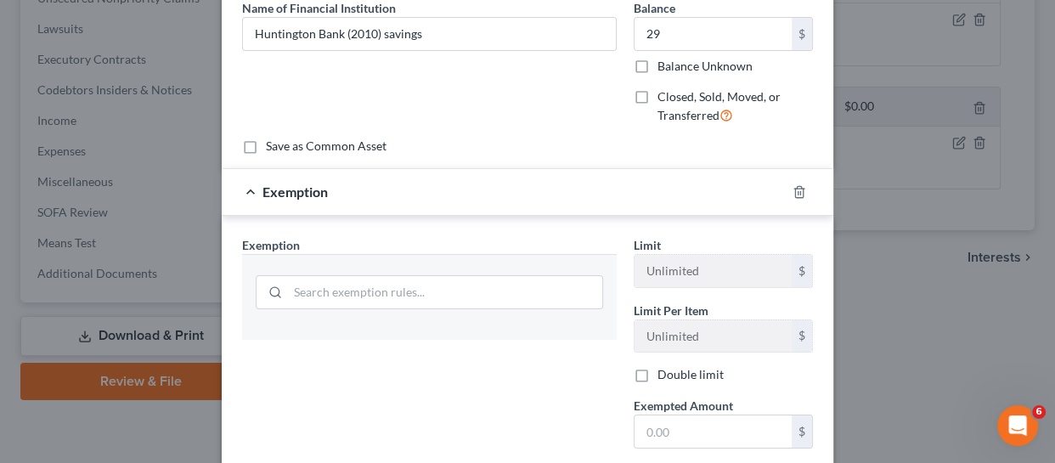
scroll to position [231, 0]
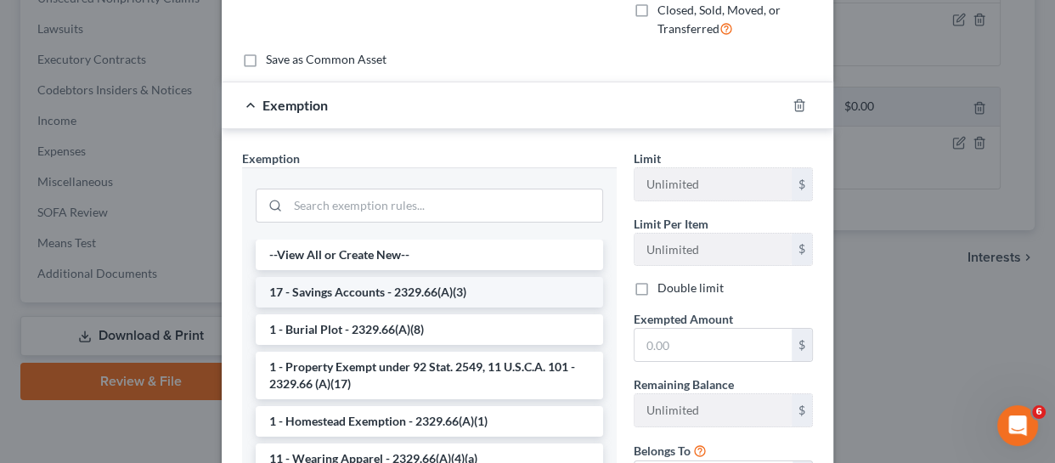
click at [397, 292] on li "17 - Savings Accounts - 2329.66(A)(3)" at bounding box center [430, 292] width 348 height 31
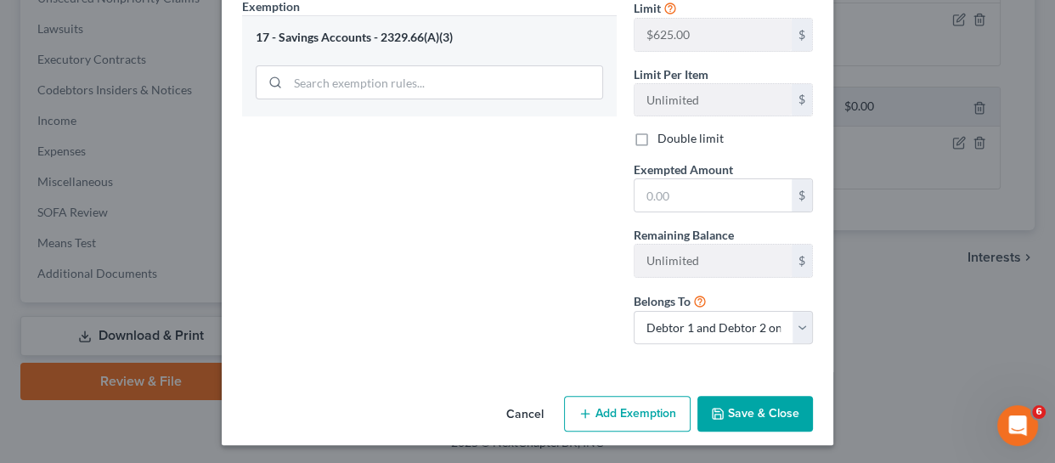
scroll to position [384, 0]
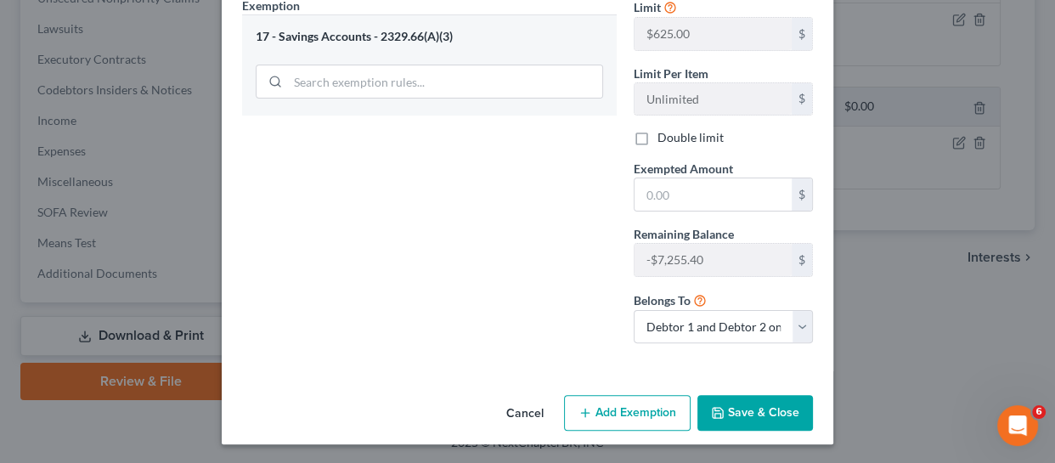
click at [672, 211] on div "Limit $625.00 $ Limit Per Item Unlimited $ Double limit Exempted Amount * $ Rem…" at bounding box center [723, 177] width 196 height 361
click at [679, 192] on input "text" at bounding box center [713, 194] width 157 height 32
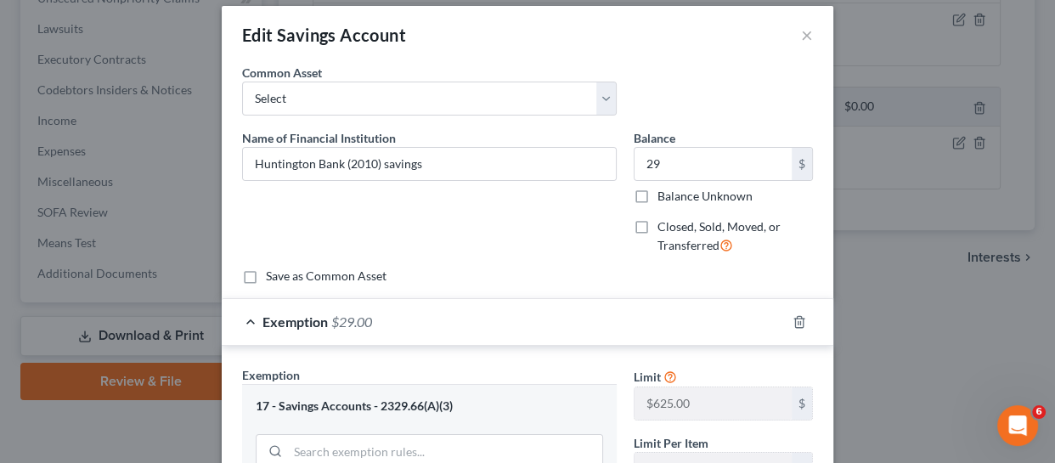
scroll to position [0, 0]
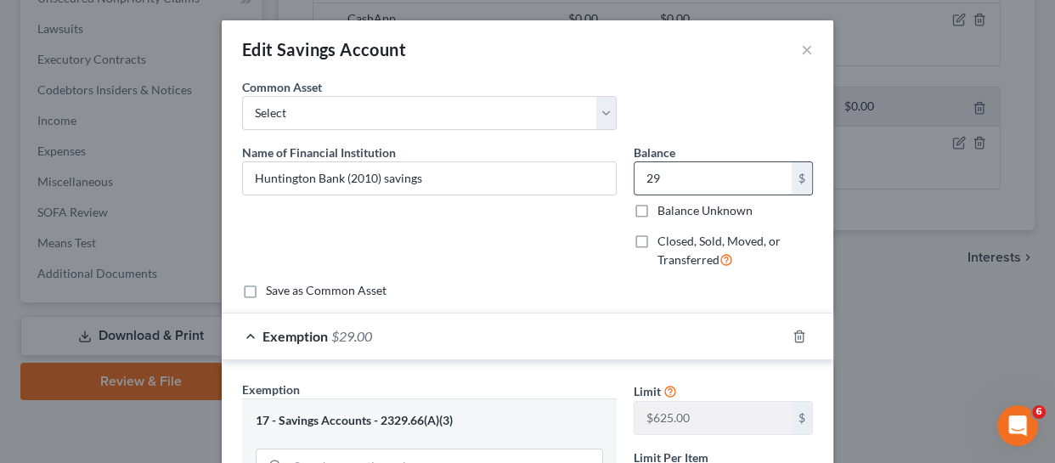
type input "29"
click at [694, 168] on input "29" at bounding box center [713, 178] width 157 height 32
type input "1"
click at [688, 165] on input "text" at bounding box center [713, 178] width 157 height 32
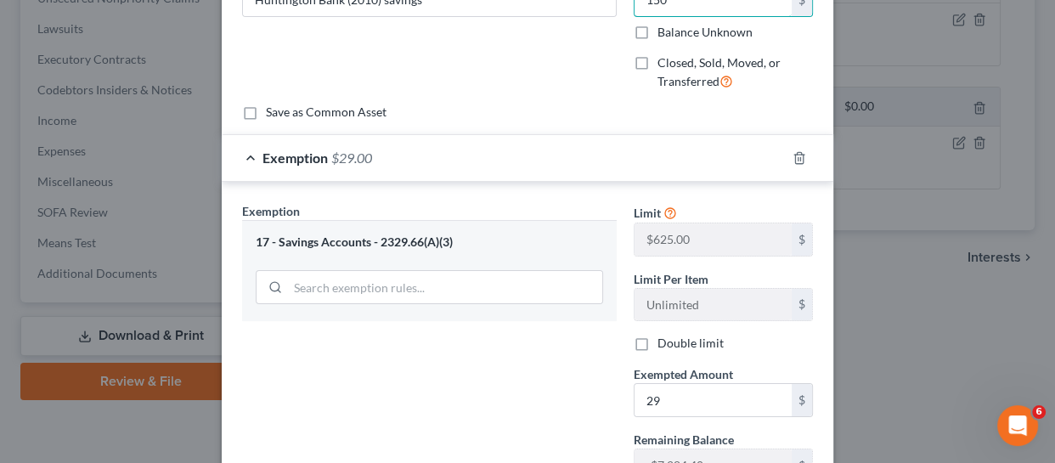
scroll to position [308, 0]
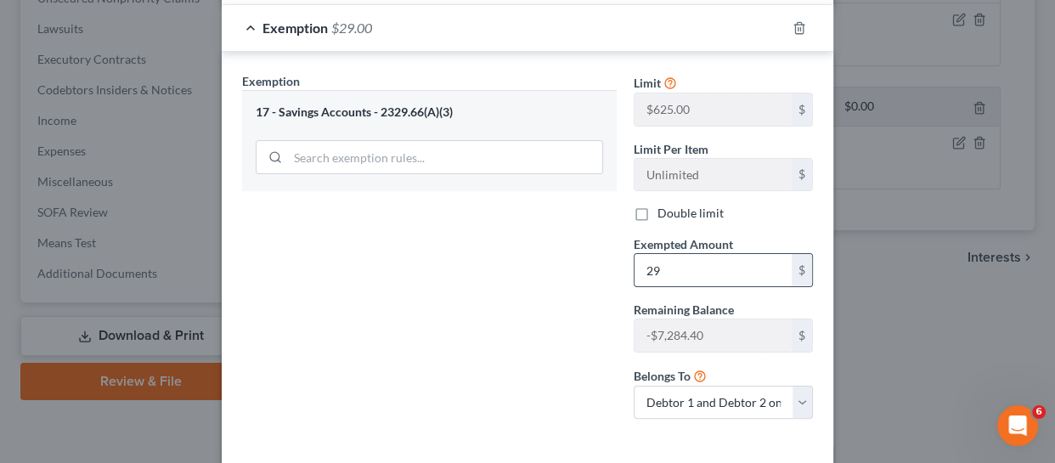
type input "150"
click at [665, 269] on input "29" at bounding box center [713, 270] width 157 height 32
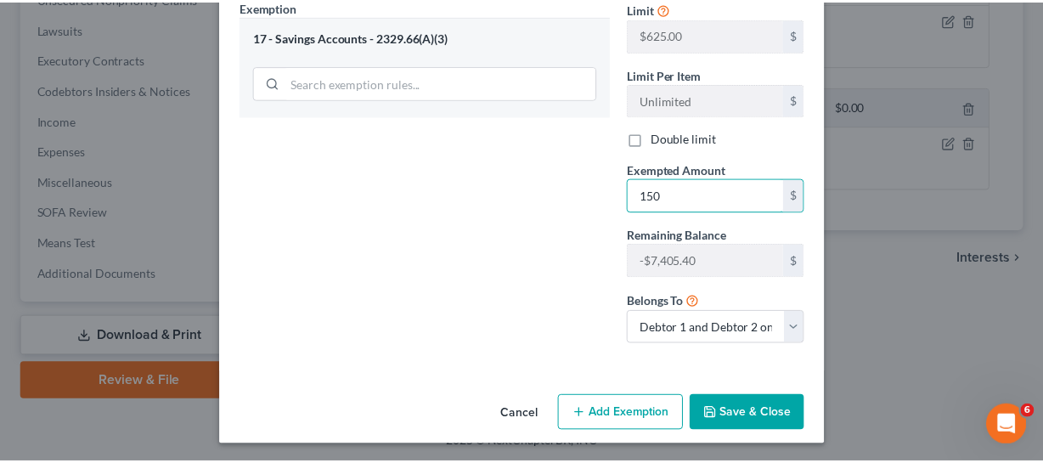
scroll to position [384, 0]
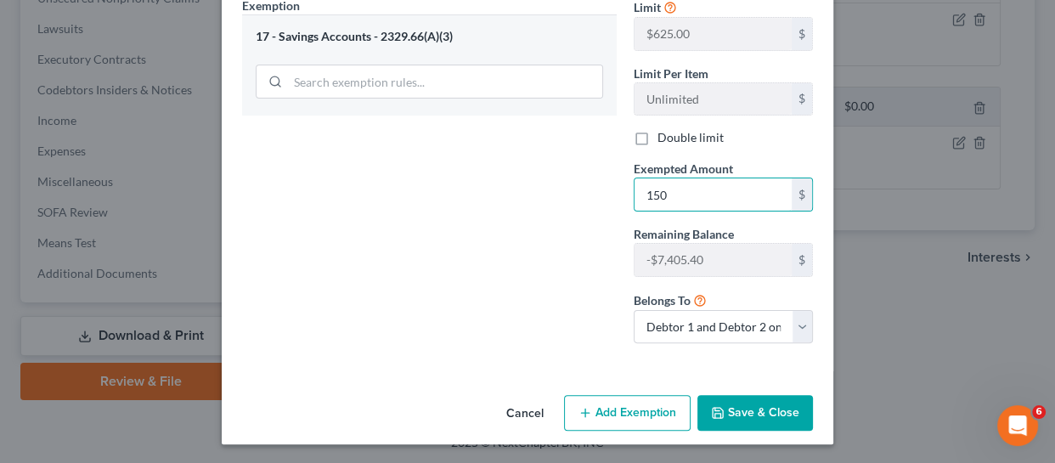
type input "150"
click at [748, 404] on button "Save & Close" at bounding box center [756, 413] width 116 height 36
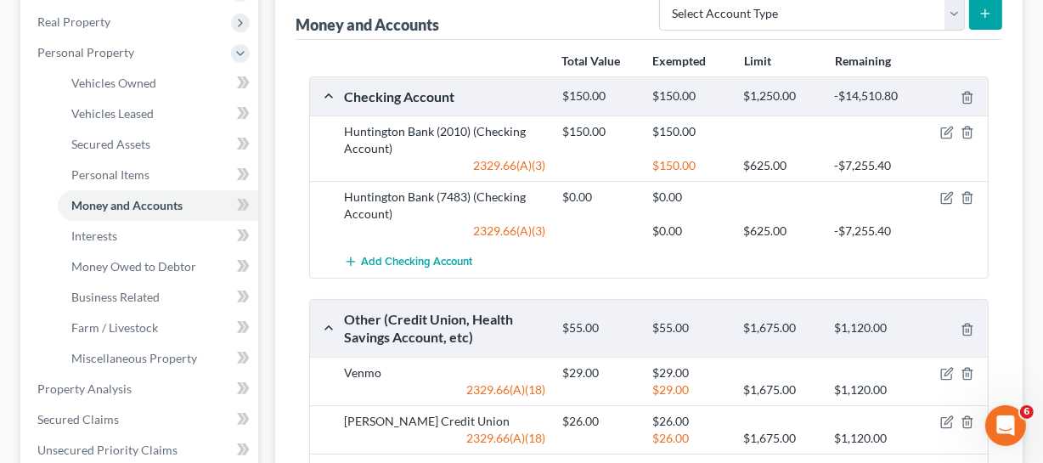
scroll to position [127, 0]
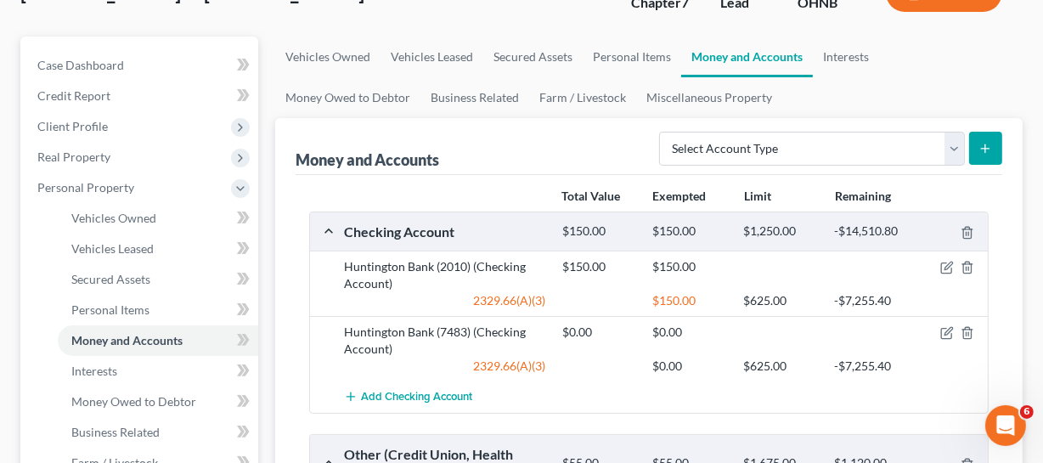
click at [946, 273] on div "$150.00 $150.00" at bounding box center [772, 275] width 436 height 34
click at [943, 267] on icon "button" at bounding box center [948, 268] width 14 height 14
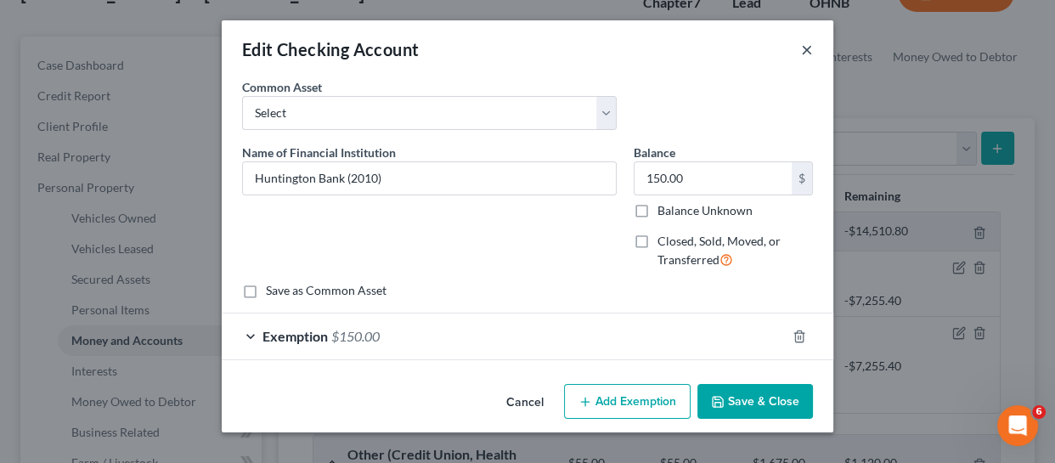
click at [806, 50] on button "×" at bounding box center [807, 49] width 12 height 20
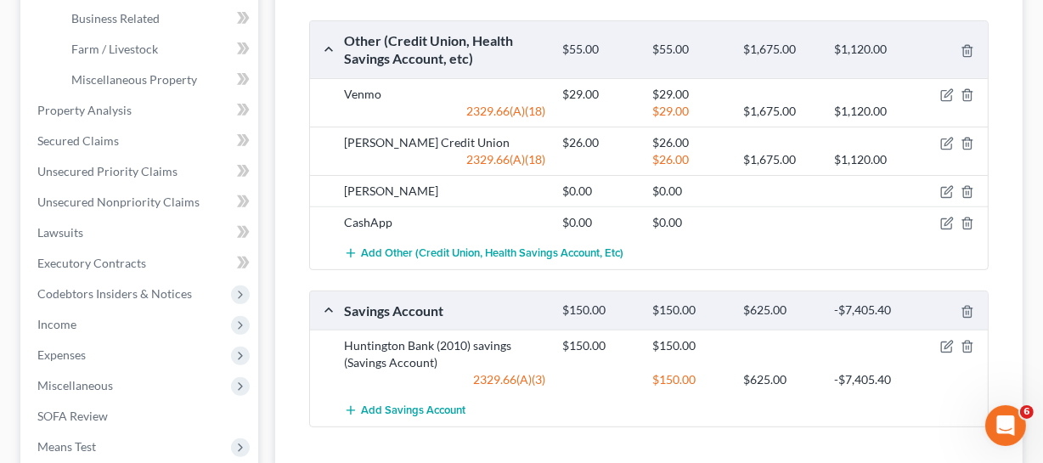
scroll to position [695, 0]
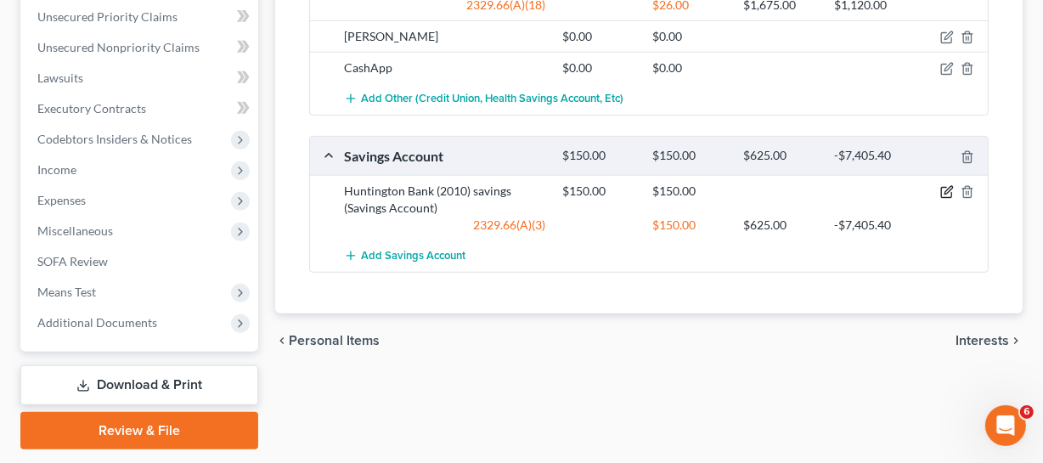
drag, startPoint x: 947, startPoint y: 192, endPoint x: 823, endPoint y: 194, distance: 123.2
click at [947, 192] on icon "button" at bounding box center [949, 191] width 8 height 8
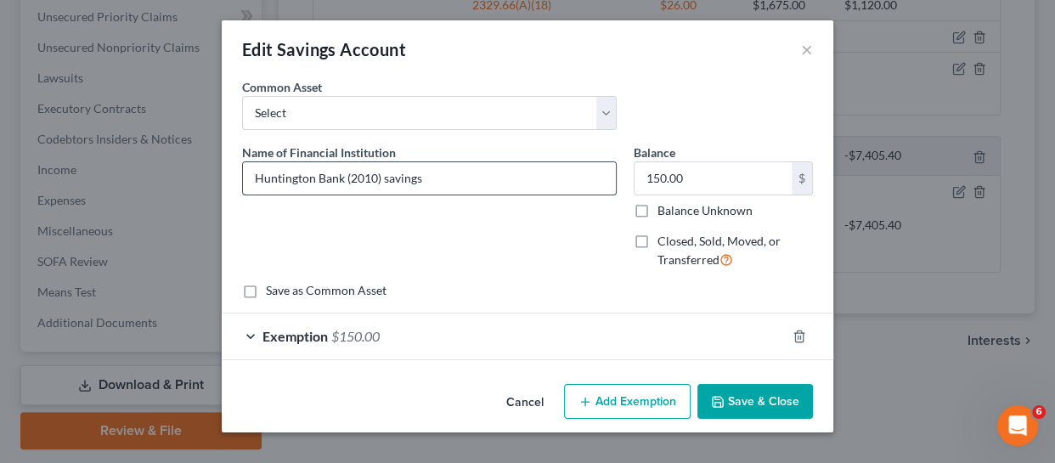
click at [359, 175] on input "Huntington Bank (2010) savings" at bounding box center [429, 178] width 373 height 32
type input "Huntington Bank (8177) savings"
click at [754, 407] on button "Save & Close" at bounding box center [756, 402] width 116 height 36
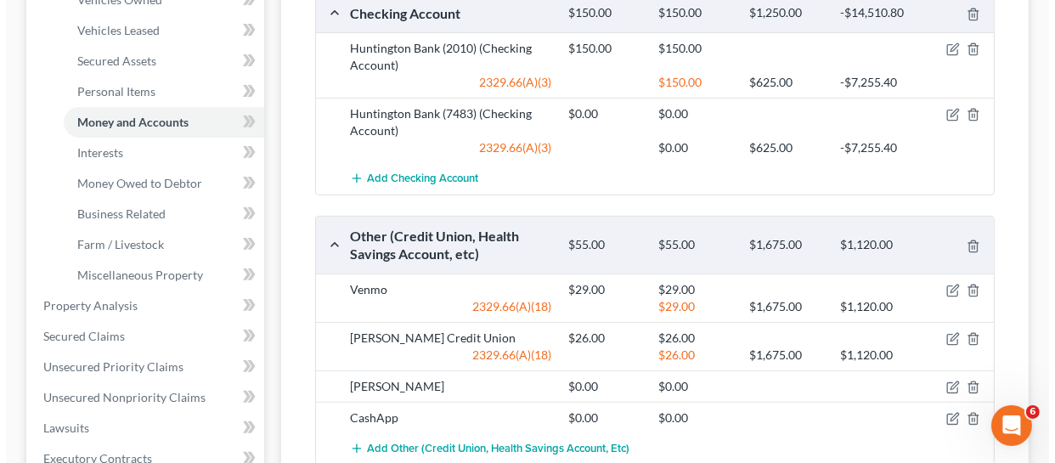
scroll to position [308, 0]
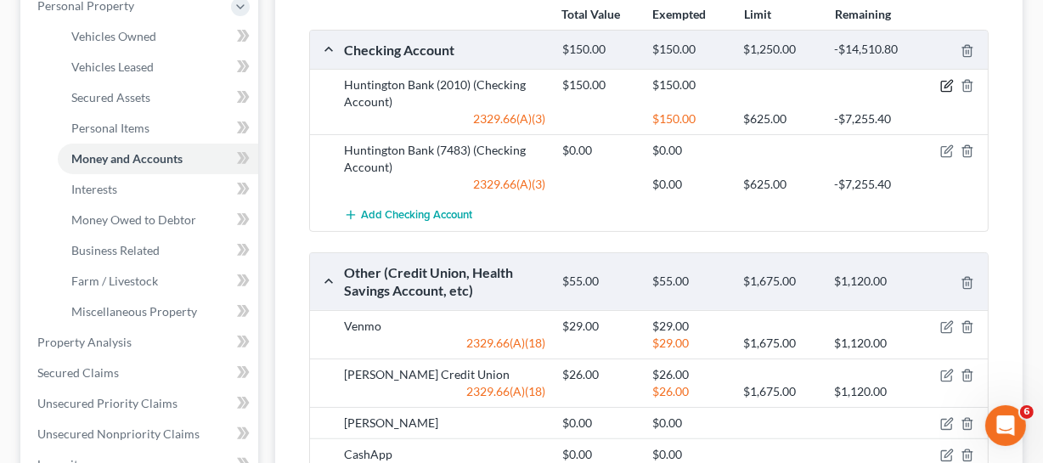
drag, startPoint x: 947, startPoint y: 84, endPoint x: 945, endPoint y: 93, distance: 8.9
click at [947, 84] on icon "button" at bounding box center [948, 86] width 14 height 14
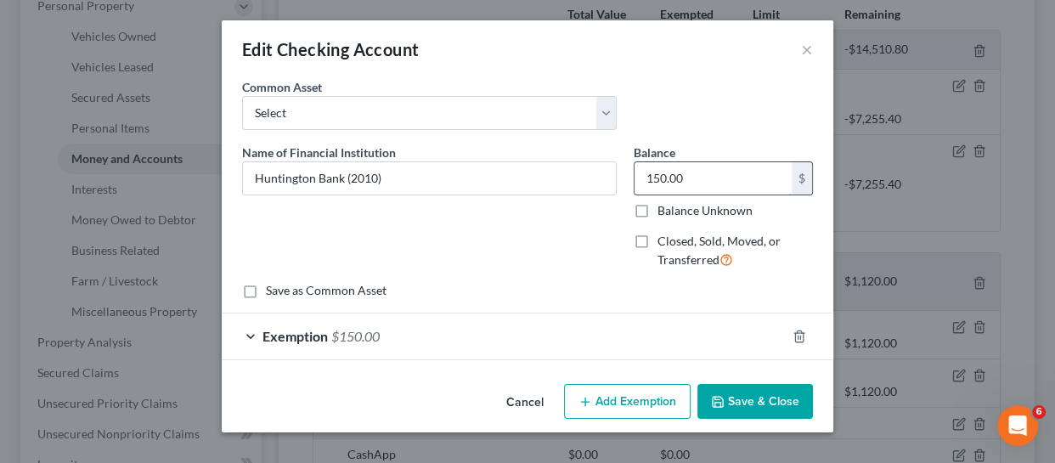
click at [729, 186] on input "150.00" at bounding box center [713, 178] width 157 height 32
type input "0"
click at [629, 410] on button "Add Exemption" at bounding box center [627, 402] width 127 height 36
select select "2"
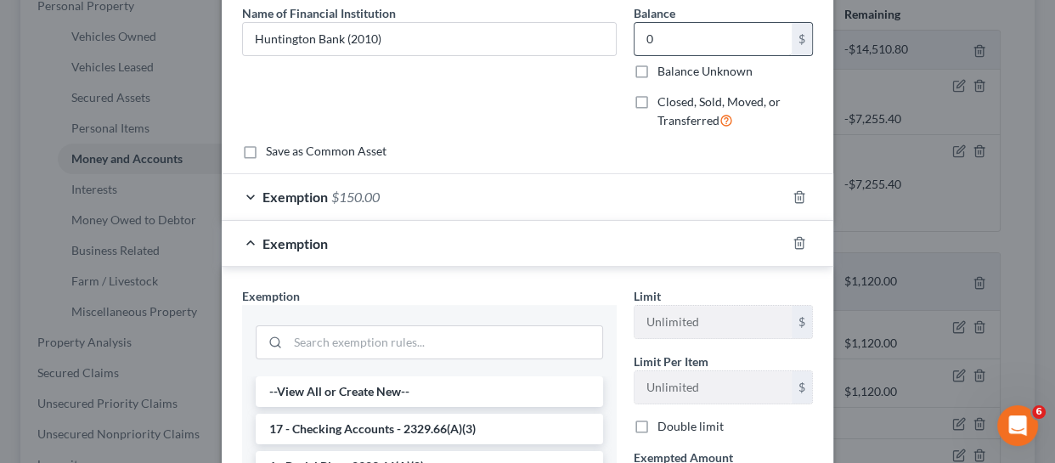
scroll to position [0, 0]
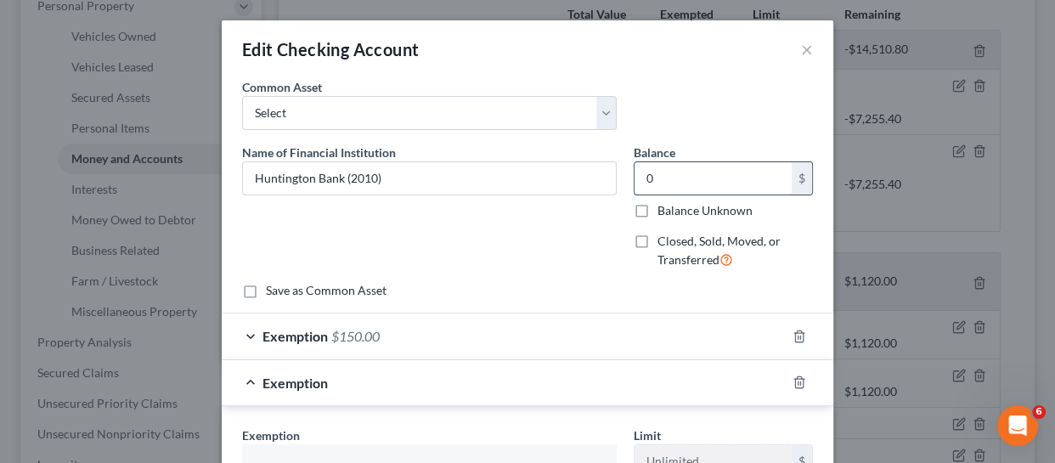
click at [698, 178] on input "0" at bounding box center [713, 178] width 157 height 32
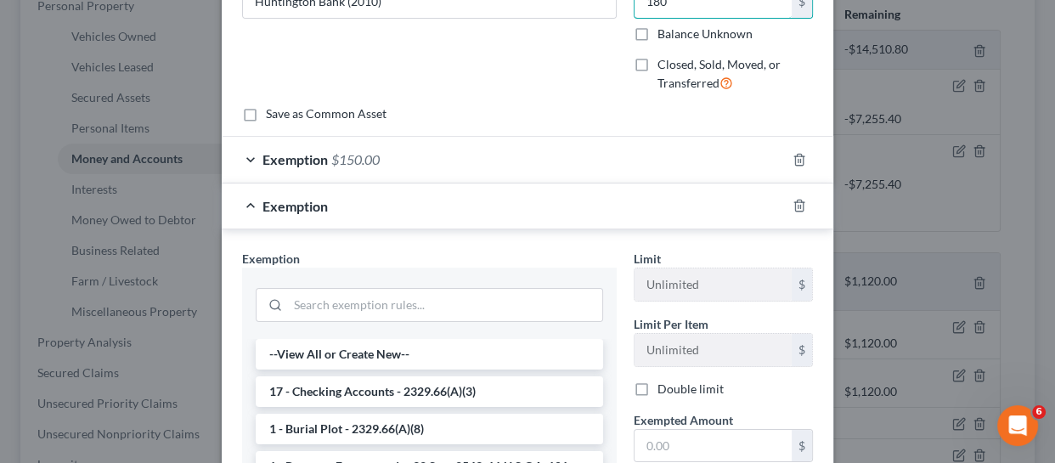
scroll to position [444, 0]
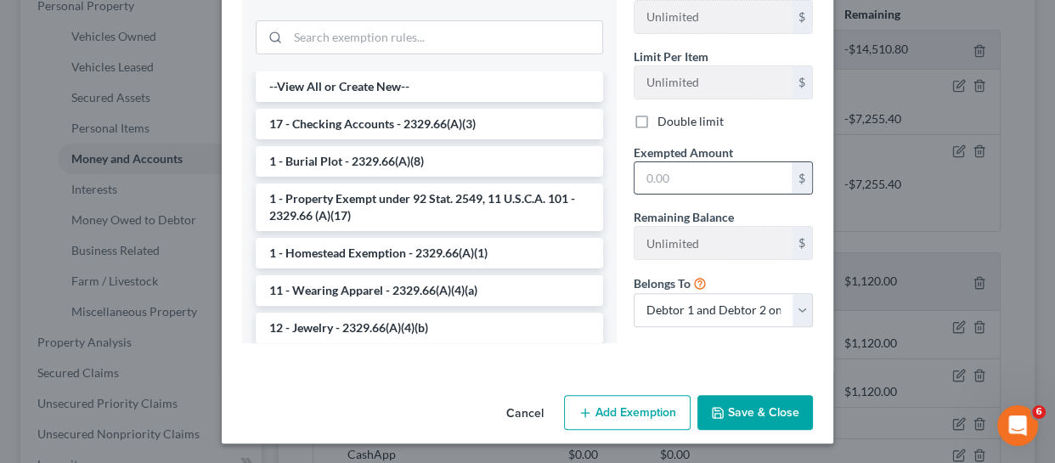
type input "180"
click at [680, 163] on input "text" at bounding box center [713, 178] width 157 height 32
type input "180"
drag, startPoint x: 399, startPoint y: 114, endPoint x: 421, endPoint y: 129, distance: 26.9
click at [399, 114] on li "17 - Checking Accounts - 2329.66(A)(3)" at bounding box center [430, 124] width 348 height 31
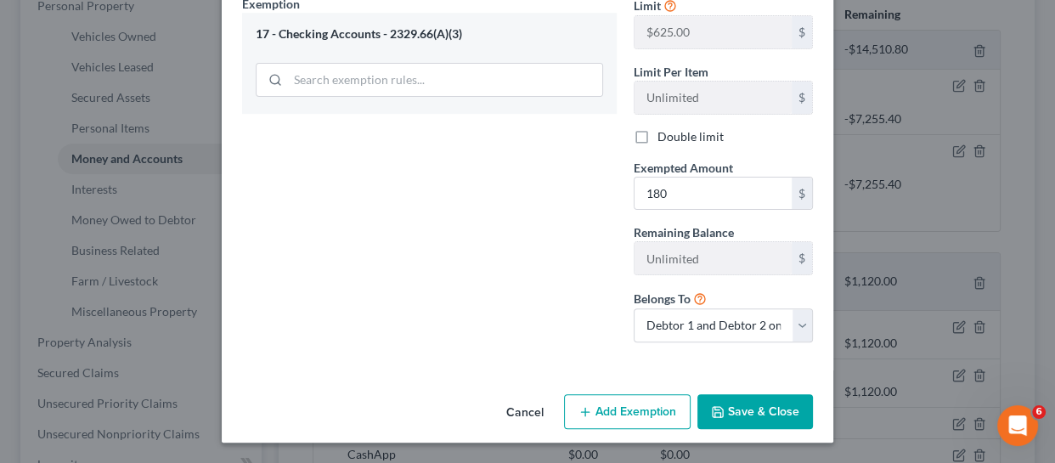
scroll to position [431, 0]
click at [741, 383] on div "An exemption set must first be selected from the Filing Information section. Co…" at bounding box center [528, 17] width 612 height 741
click at [742, 404] on button "Save & Close" at bounding box center [756, 413] width 116 height 36
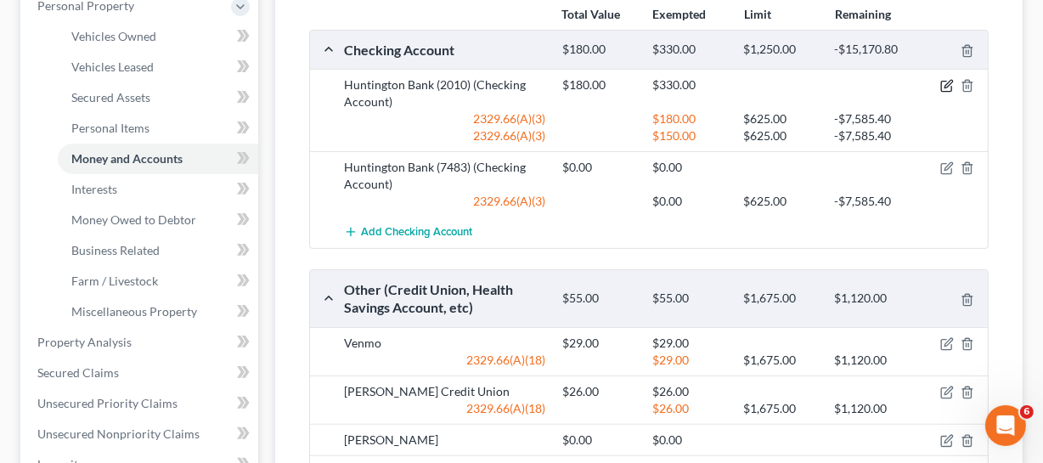
drag, startPoint x: 952, startPoint y: 78, endPoint x: 901, endPoint y: 113, distance: 61.7
click at [952, 81] on icon "button" at bounding box center [949, 85] width 8 height 8
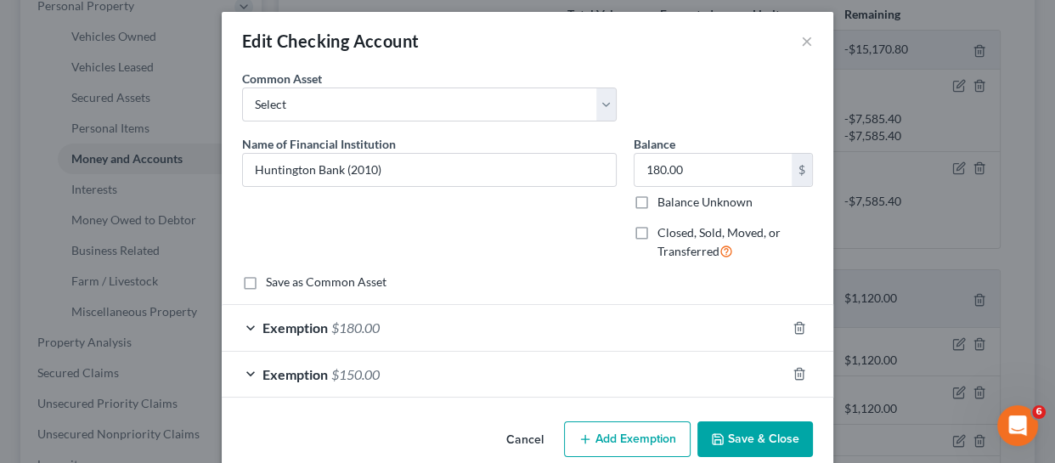
scroll to position [36, 0]
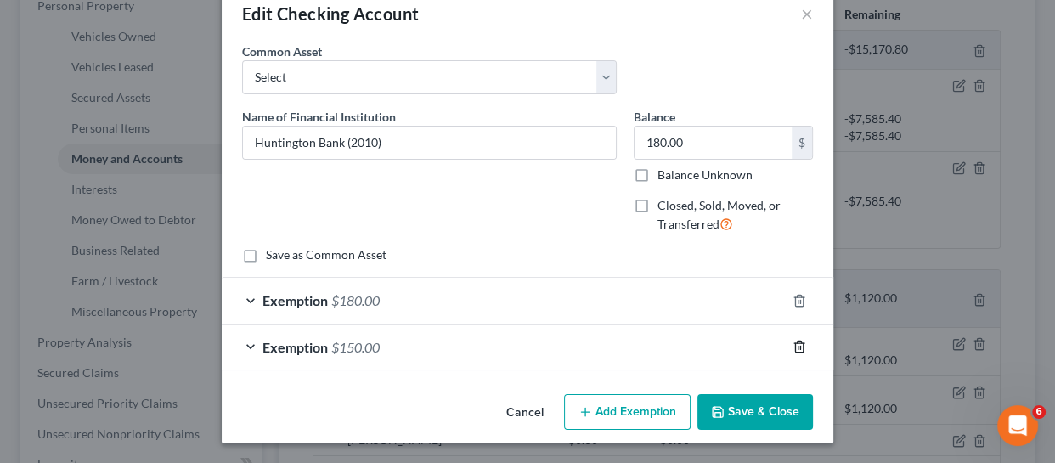
click at [795, 345] on icon "button" at bounding box center [799, 347] width 8 height 11
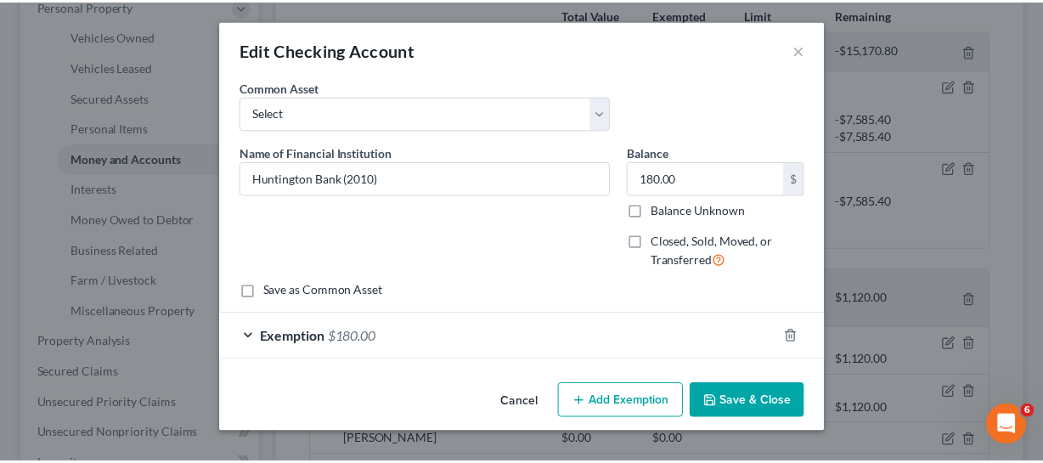
scroll to position [0, 0]
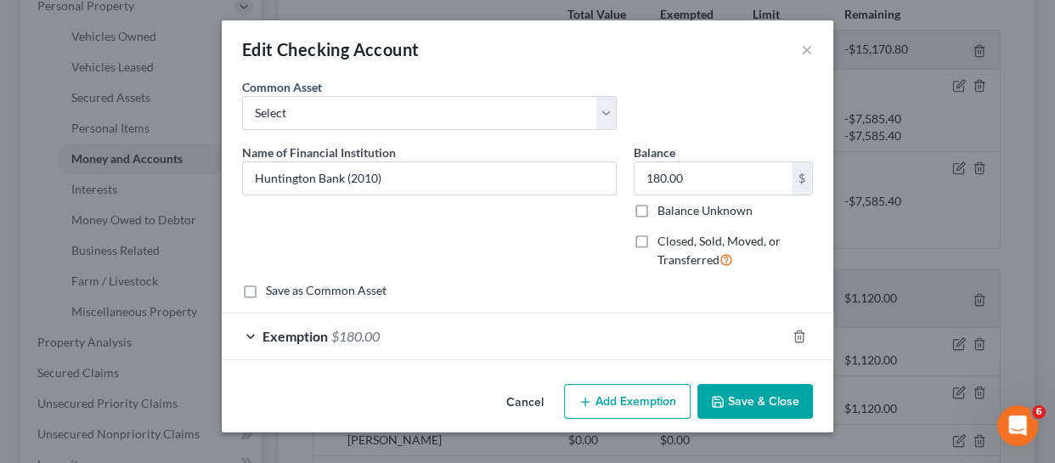
click at [760, 402] on button "Save & Close" at bounding box center [756, 402] width 116 height 36
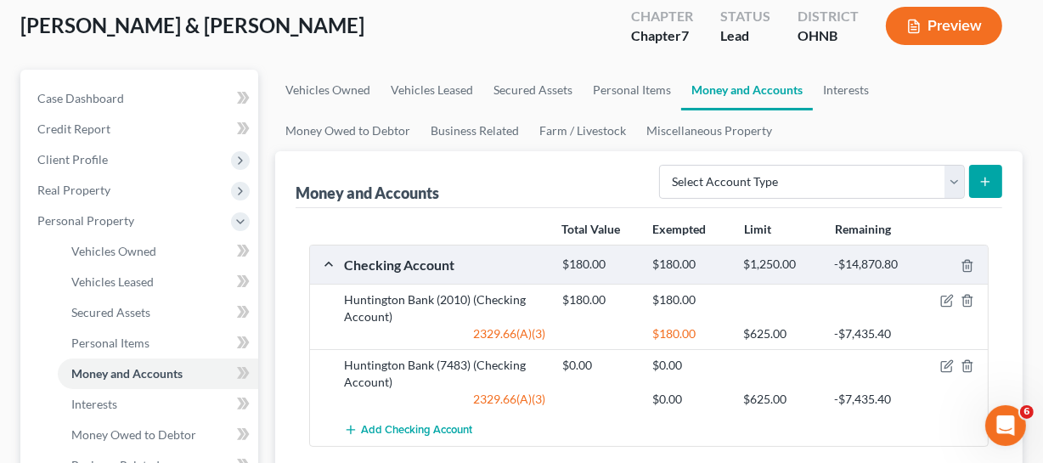
scroll to position [76, 0]
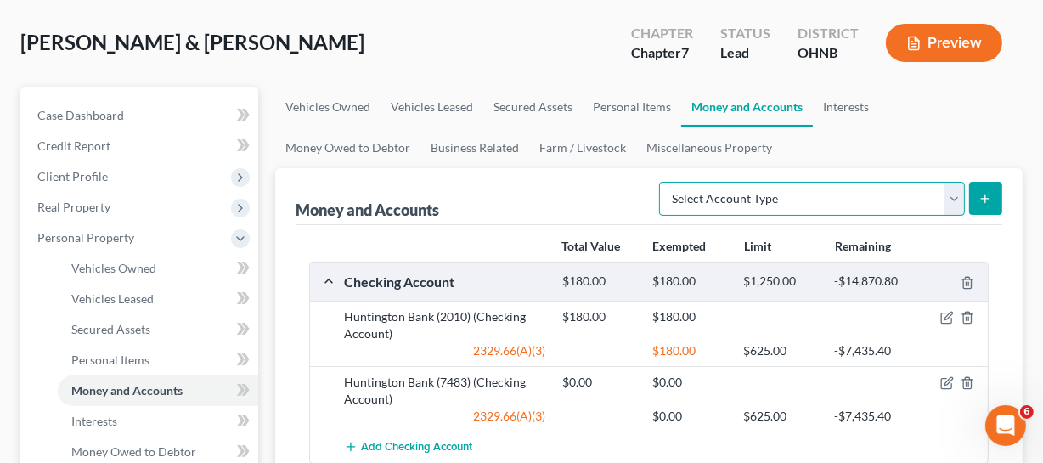
click at [734, 206] on select "Select Account Type Brokerage Cash on Hand Certificates of Deposit Checking Acc…" at bounding box center [812, 199] width 306 height 34
click at [585, 203] on div "Money and Accounts Select Account Type Brokerage Cash on Hand Certificates of D…" at bounding box center [649, 196] width 707 height 57
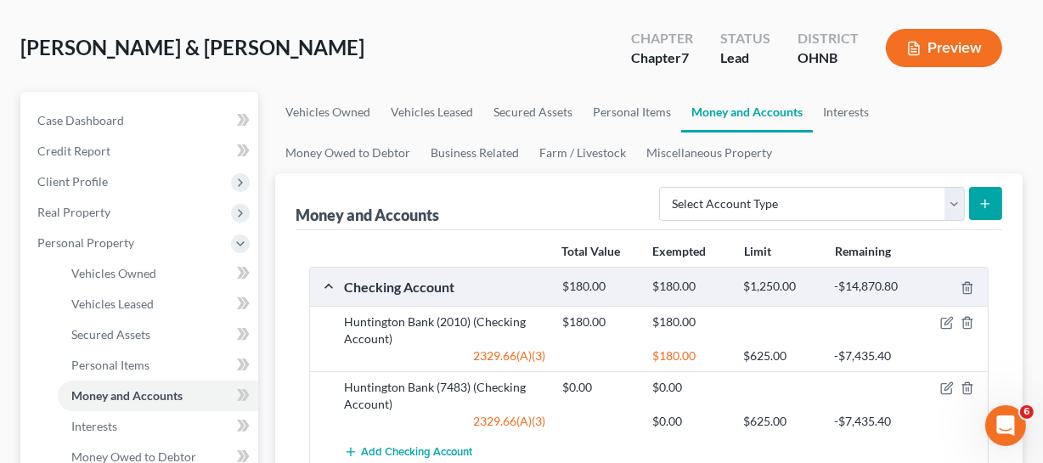
scroll to position [0, 0]
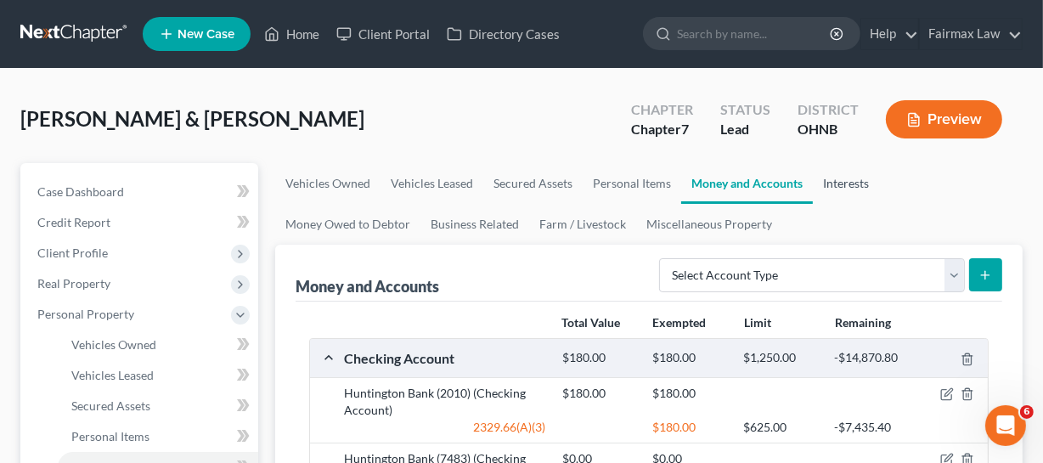
click at [857, 195] on link "Interests" at bounding box center [846, 183] width 66 height 41
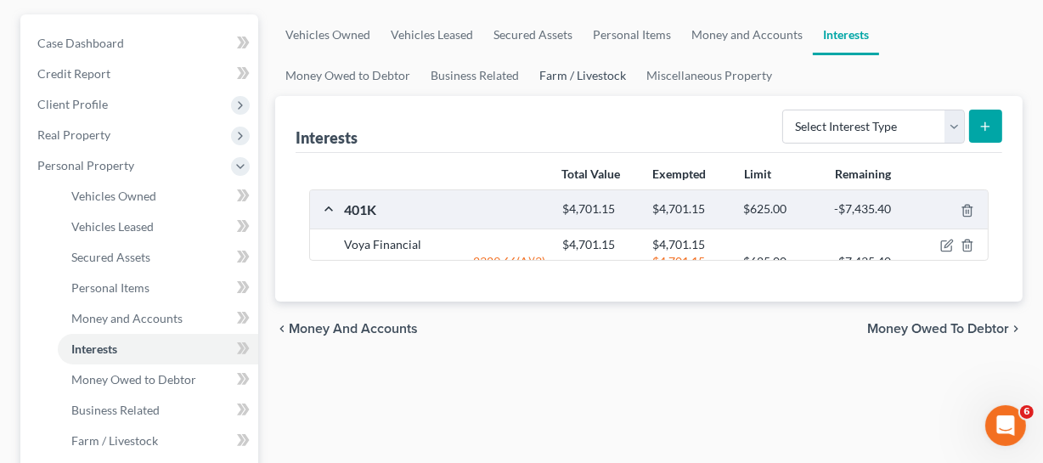
scroll to position [154, 0]
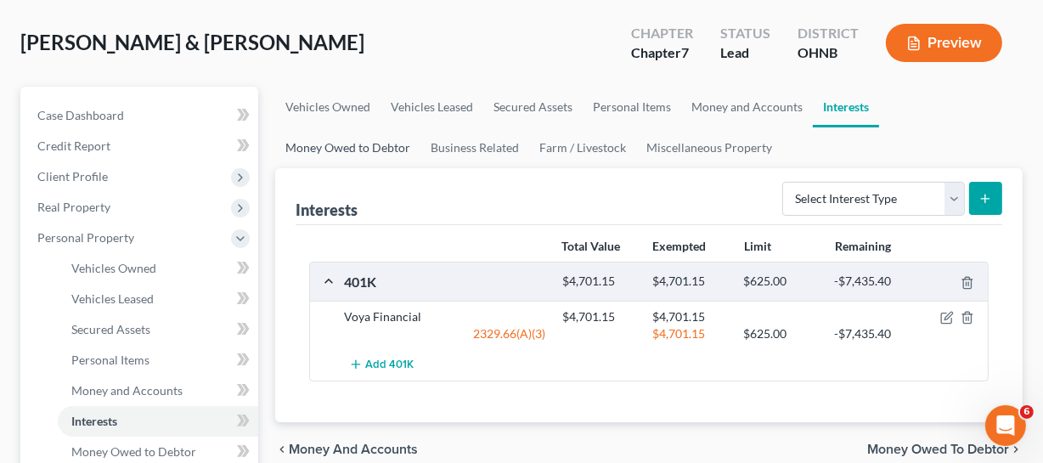
click at [421, 127] on link "Money Owed to Debtor" at bounding box center [347, 147] width 145 height 41
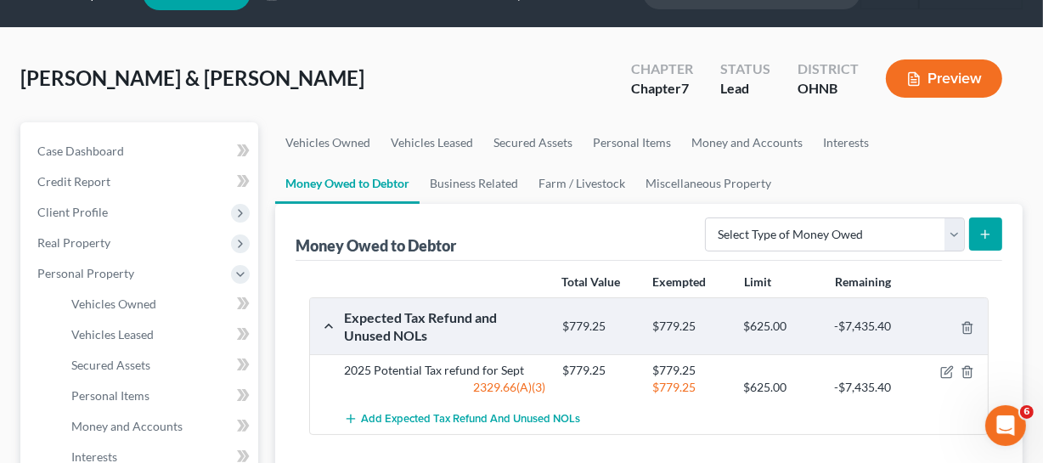
scroll to position [76, 0]
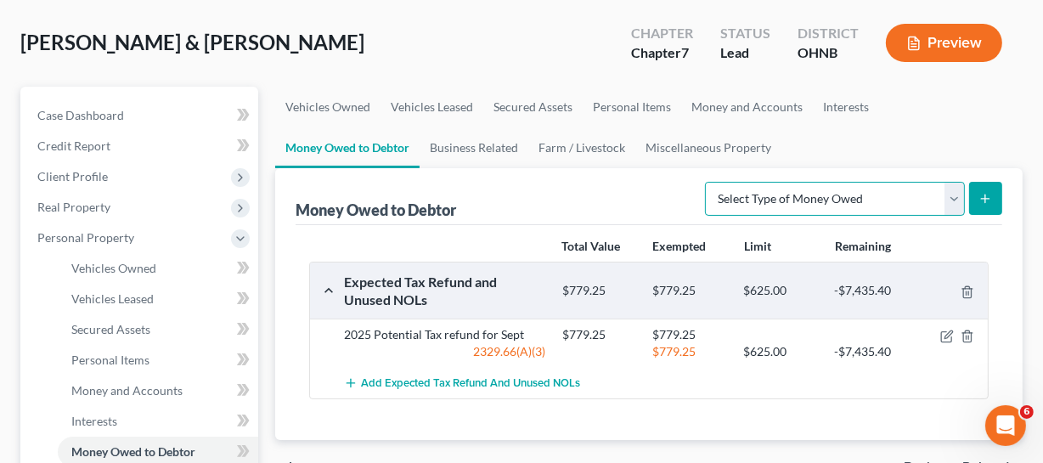
click at [811, 212] on select "Select Type of Money Owed Accounts Receivable Alimony Child Support Claims Agai…" at bounding box center [835, 199] width 260 height 34
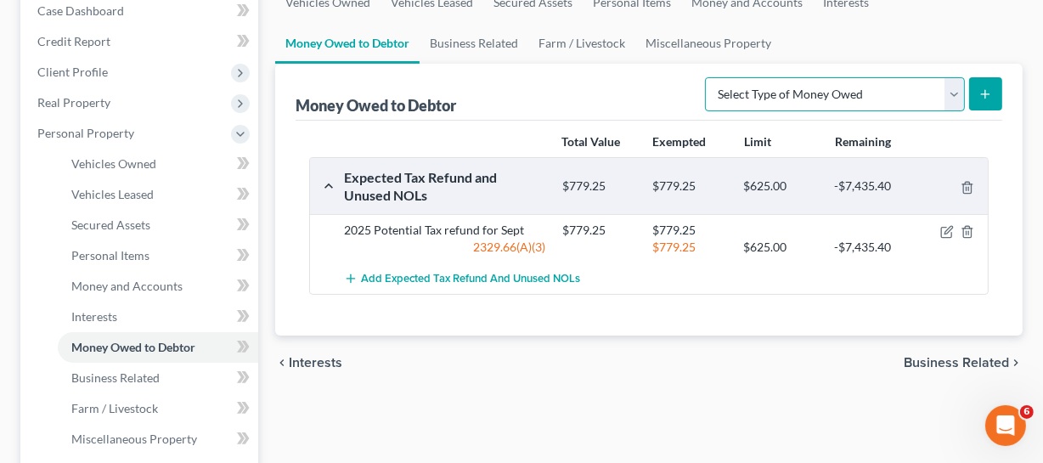
scroll to position [154, 0]
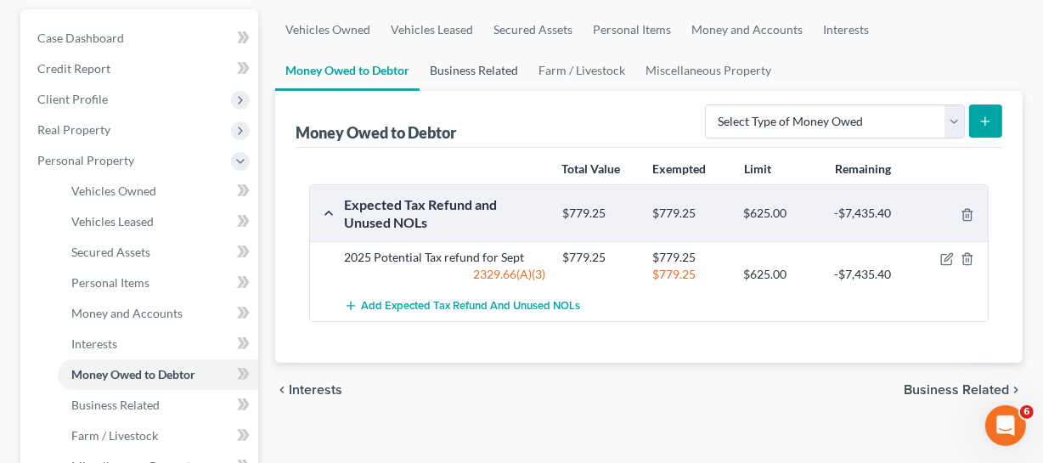
drag, startPoint x: 310, startPoint y: 77, endPoint x: 425, endPoint y: 91, distance: 115.5
click at [420, 79] on link "Business Related" at bounding box center [474, 70] width 109 height 41
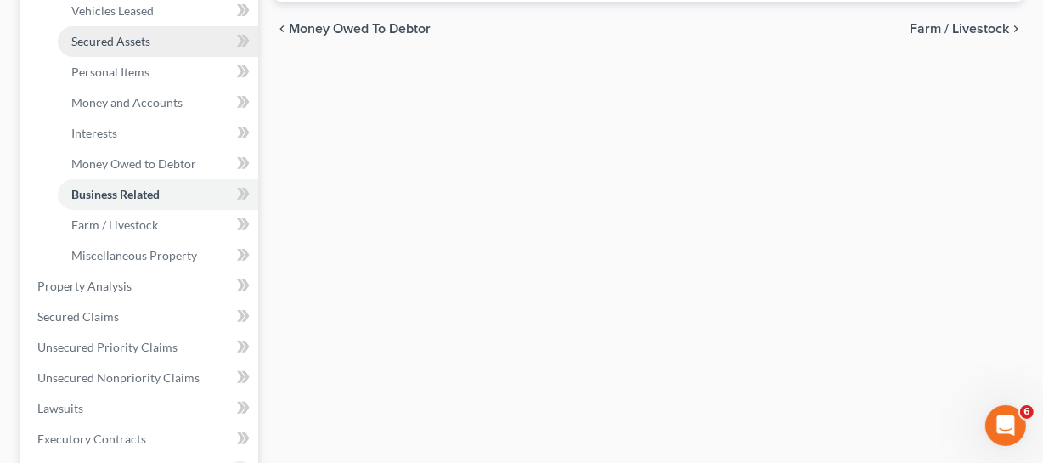
scroll to position [386, 0]
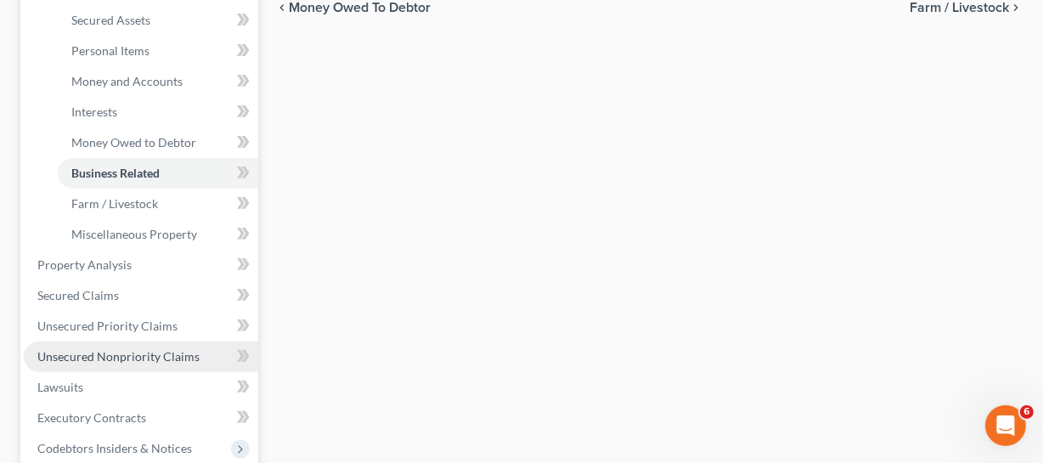
click at [101, 355] on span "Unsecured Nonpriority Claims" at bounding box center [118, 356] width 162 height 14
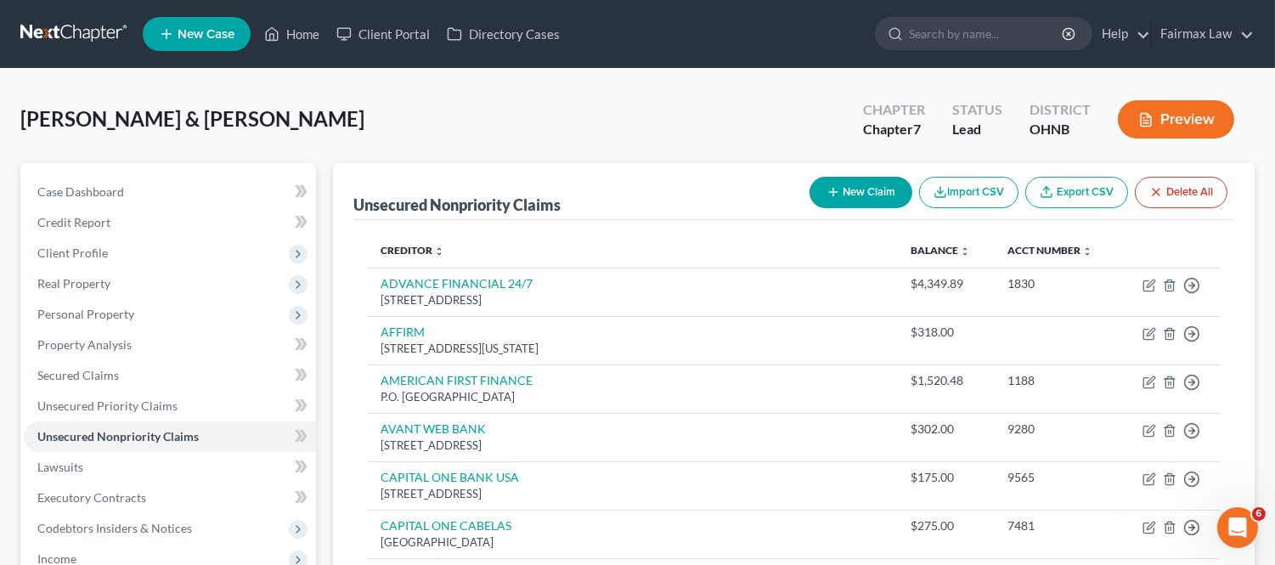
click at [842, 179] on button "New Claim" at bounding box center [861, 192] width 103 height 31
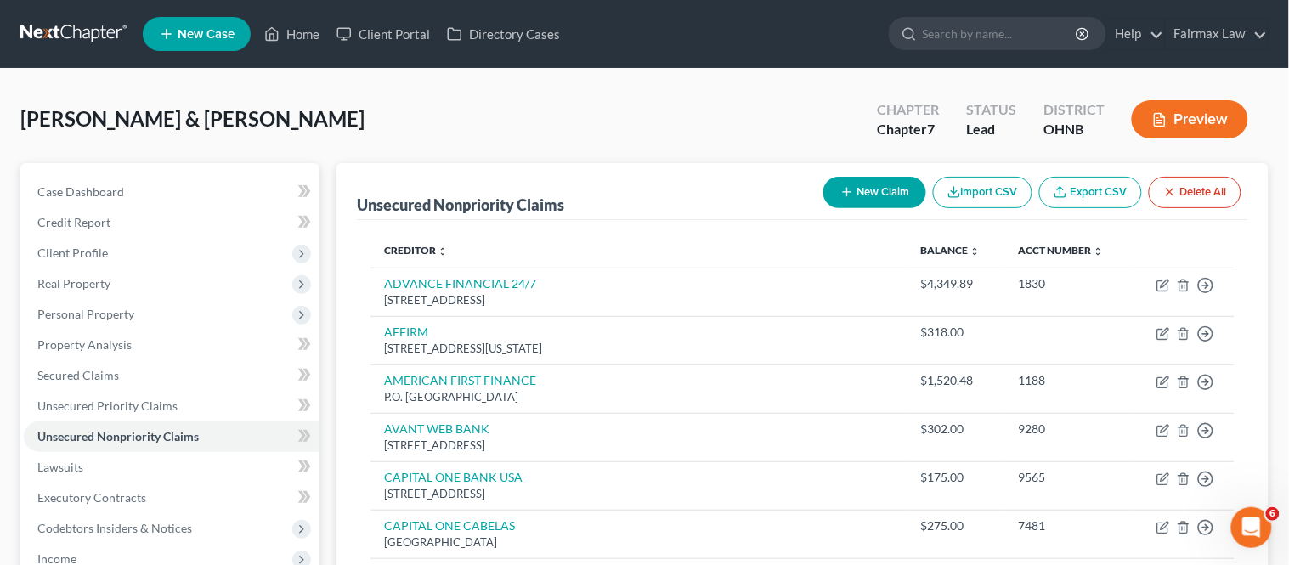
select select "2"
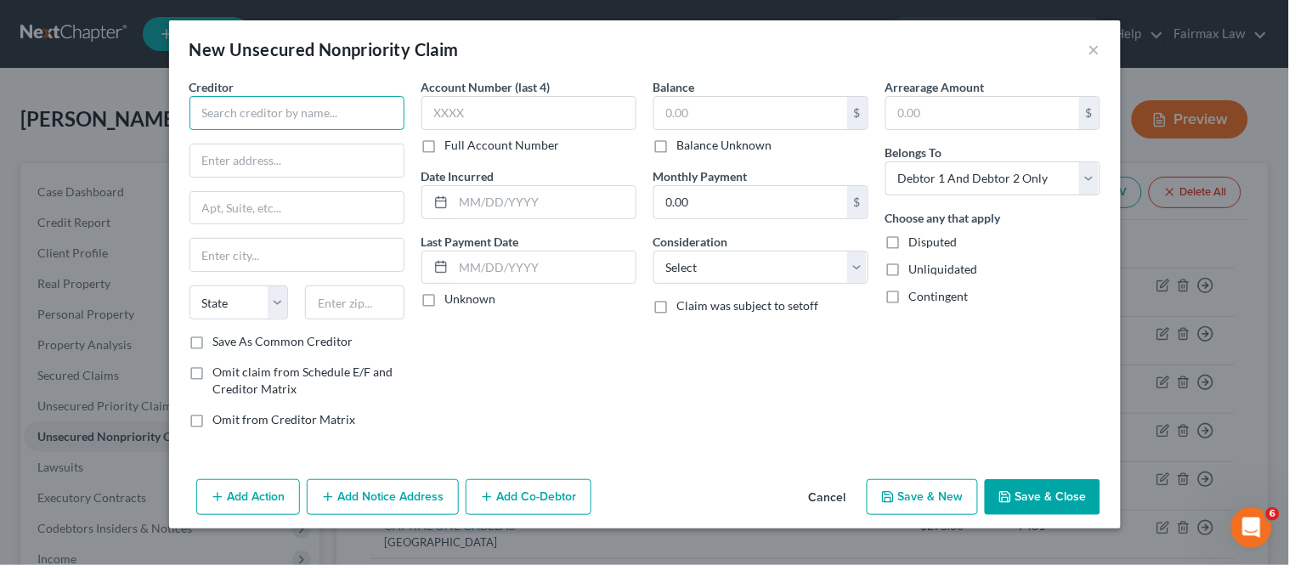
click at [291, 110] on input "text" at bounding box center [296, 113] width 215 height 34
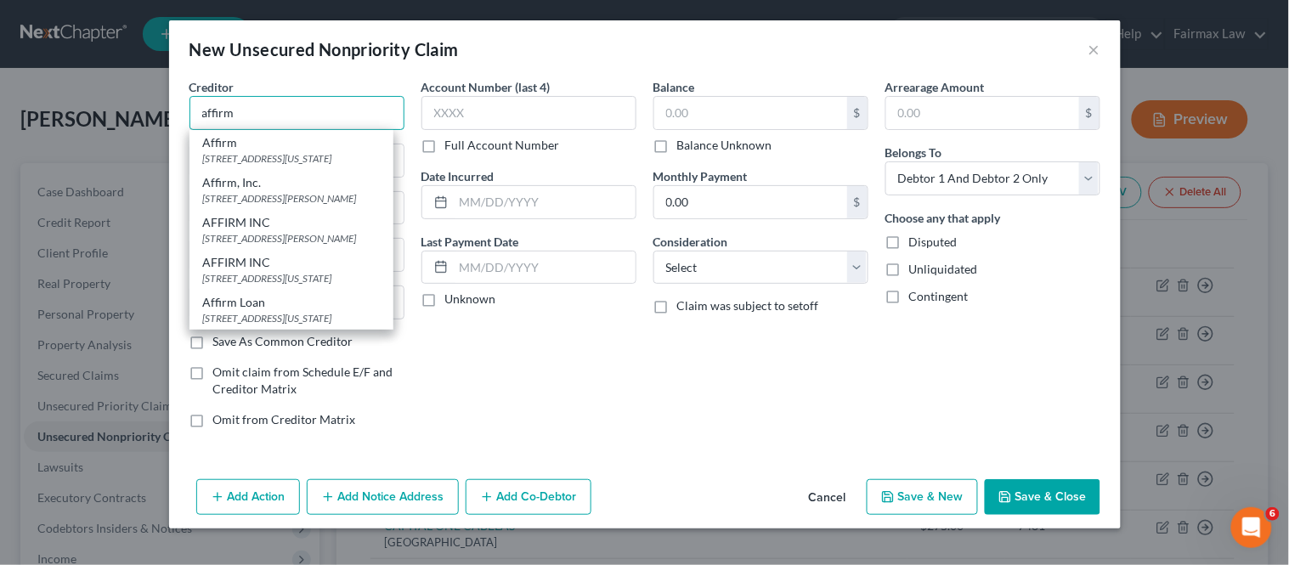
type input "affirm"
click at [1054, 39] on div "New Unsecured Nonpriority Claim ×" at bounding box center [645, 49] width 952 height 58
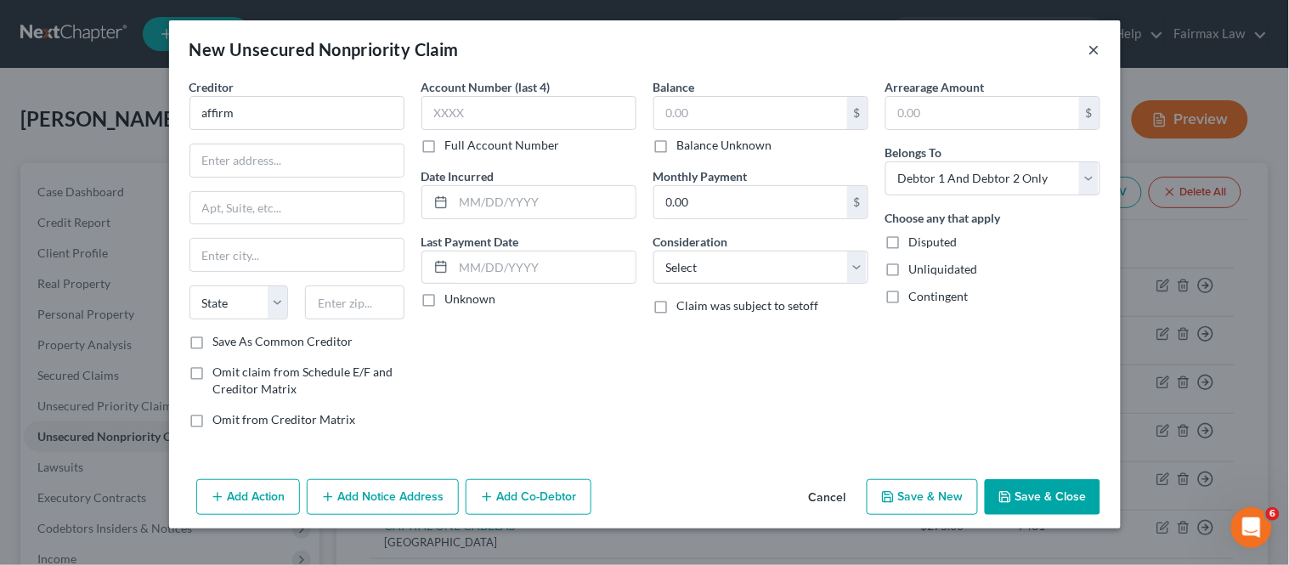
click at [1054, 46] on button "×" at bounding box center [1094, 49] width 12 height 20
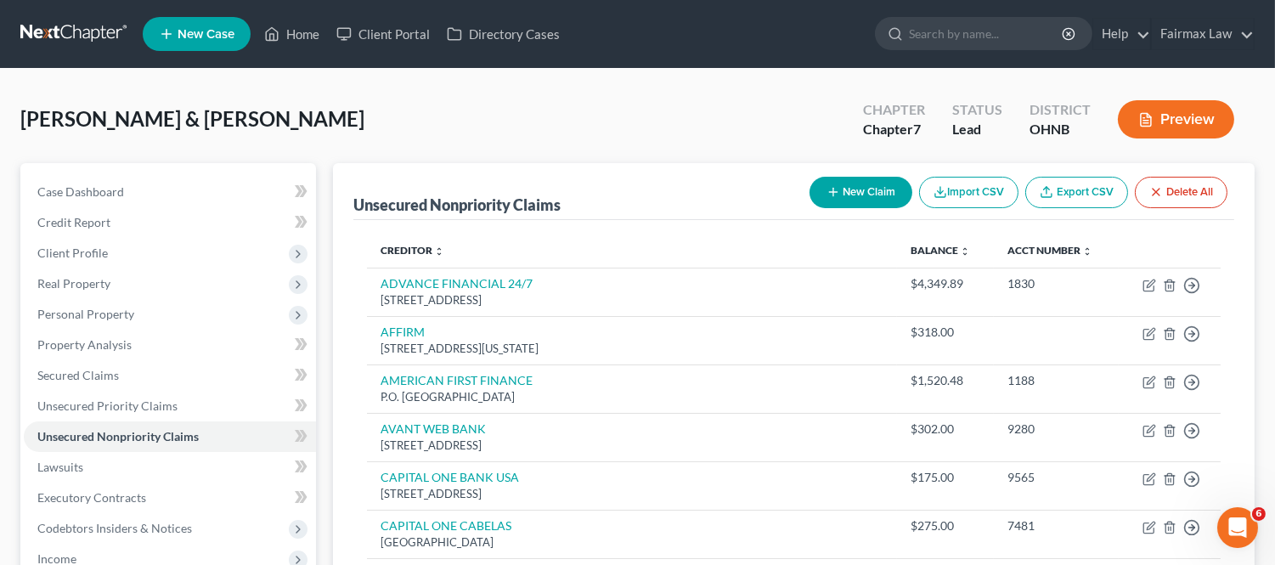
click at [821, 191] on button "New Claim" at bounding box center [861, 192] width 103 height 31
select select "2"
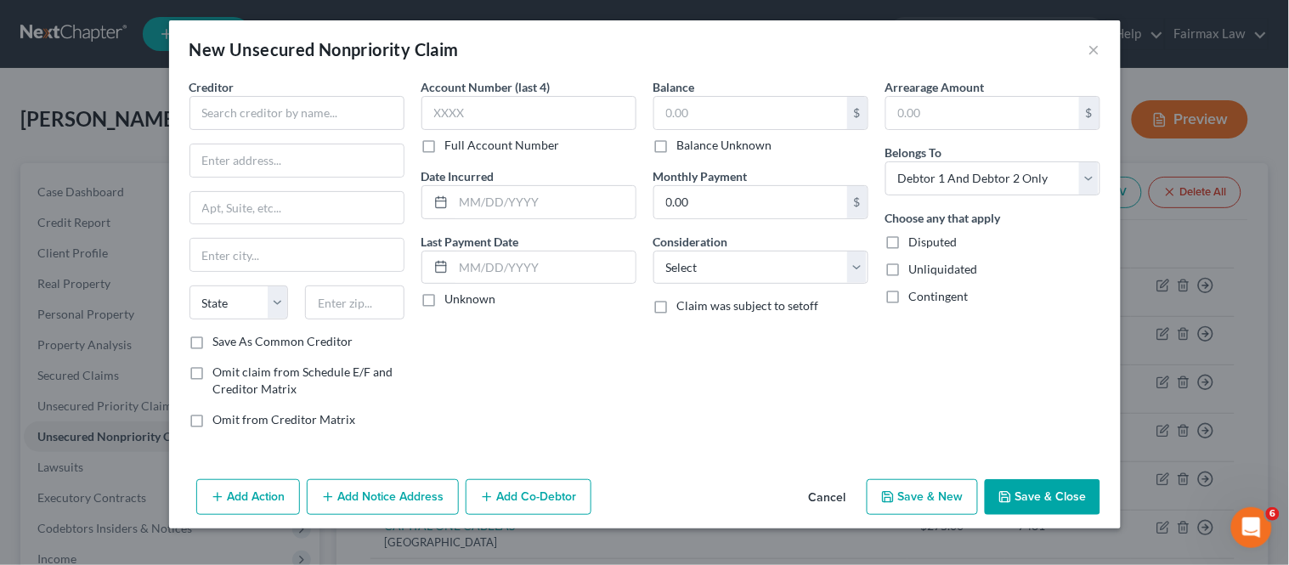
click at [259, 132] on div "Creditor * State [US_STATE] AK AR AZ CA CO [GEOGRAPHIC_DATA] DE DC [GEOGRAPHIC_…" at bounding box center [296, 205] width 215 height 255
click at [241, 110] on input "text" at bounding box center [296, 113] width 215 height 34
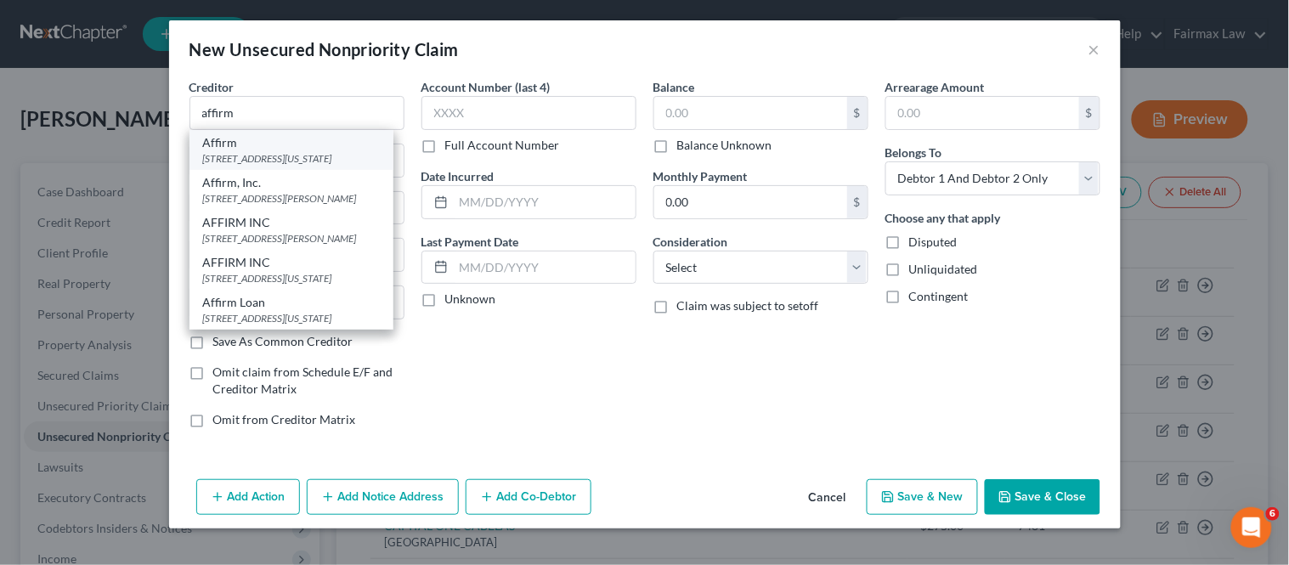
click at [256, 153] on div "[STREET_ADDRESS][US_STATE]" at bounding box center [291, 158] width 177 height 14
type input "Affirm"
type input "[STREET_ADDRESS][US_STATE]"
type input "12th Floor"
type input "[GEOGRAPHIC_DATA]"
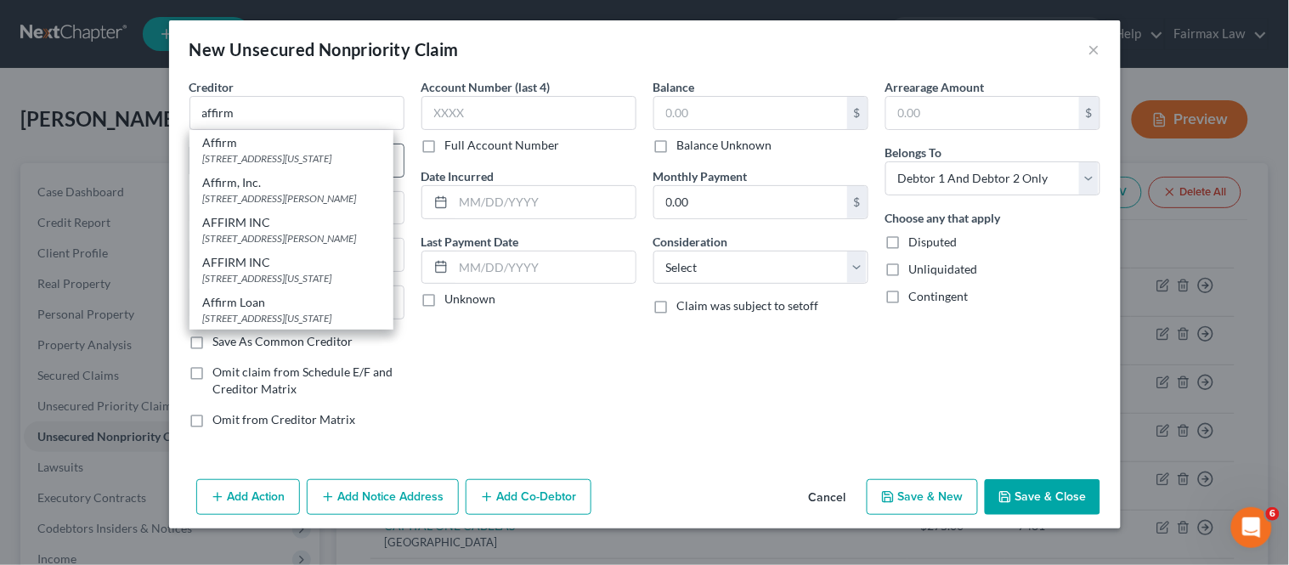
select select "4"
type input "94108"
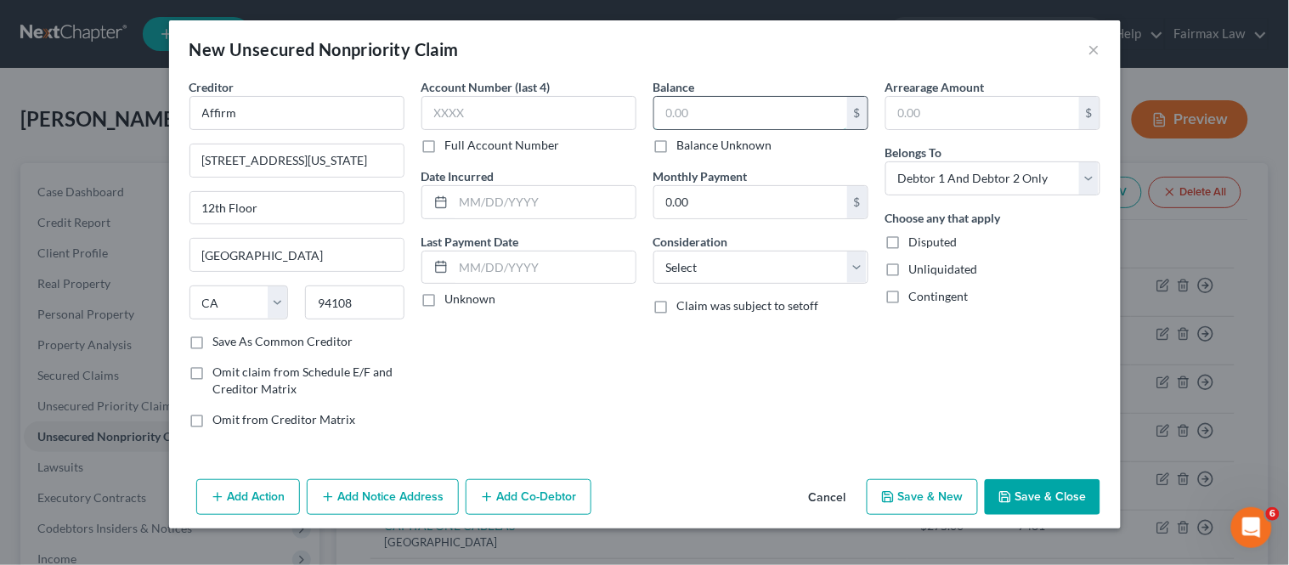
click at [683, 98] on input "text" at bounding box center [750, 113] width 193 height 32
click at [502, 106] on input "text" at bounding box center [528, 113] width 215 height 34
paste input "3729"
type input "3729"
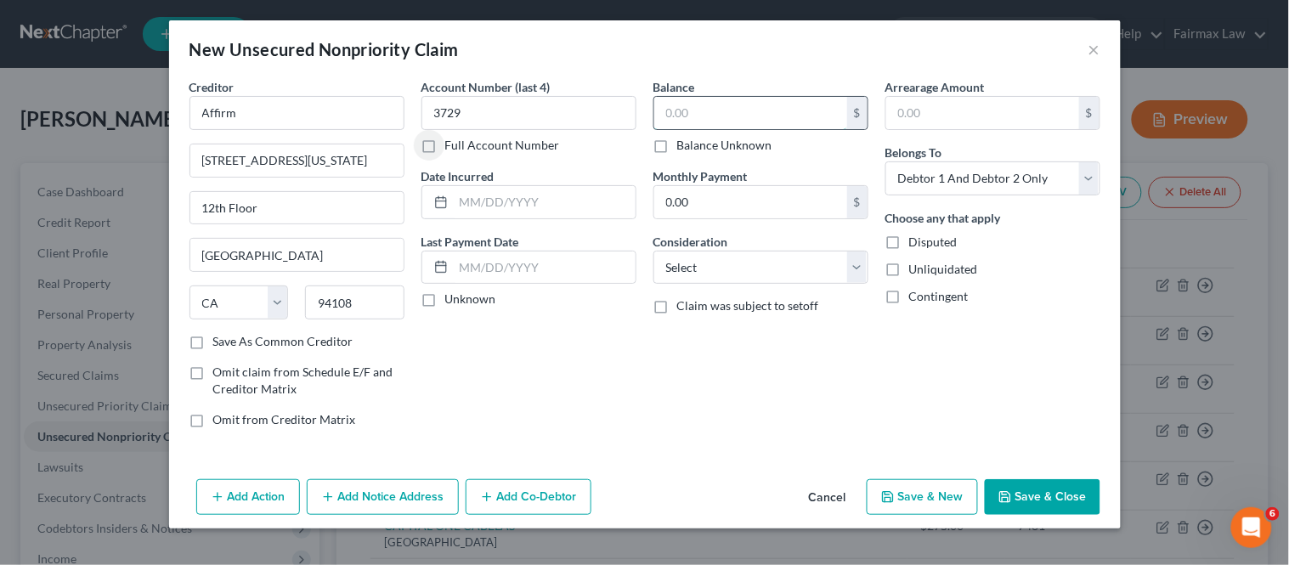
click at [737, 107] on input "text" at bounding box center [750, 113] width 193 height 32
click at [780, 115] on input "106" at bounding box center [750, 113] width 193 height 32
type input "106.17"
click at [715, 272] on select "Select Cable / Satellite Services Collection Agency Credit Card Debt Debt Couns…" at bounding box center [760, 268] width 215 height 34
drag, startPoint x: 715, startPoint y: 272, endPoint x: 642, endPoint y: 325, distance: 90.1
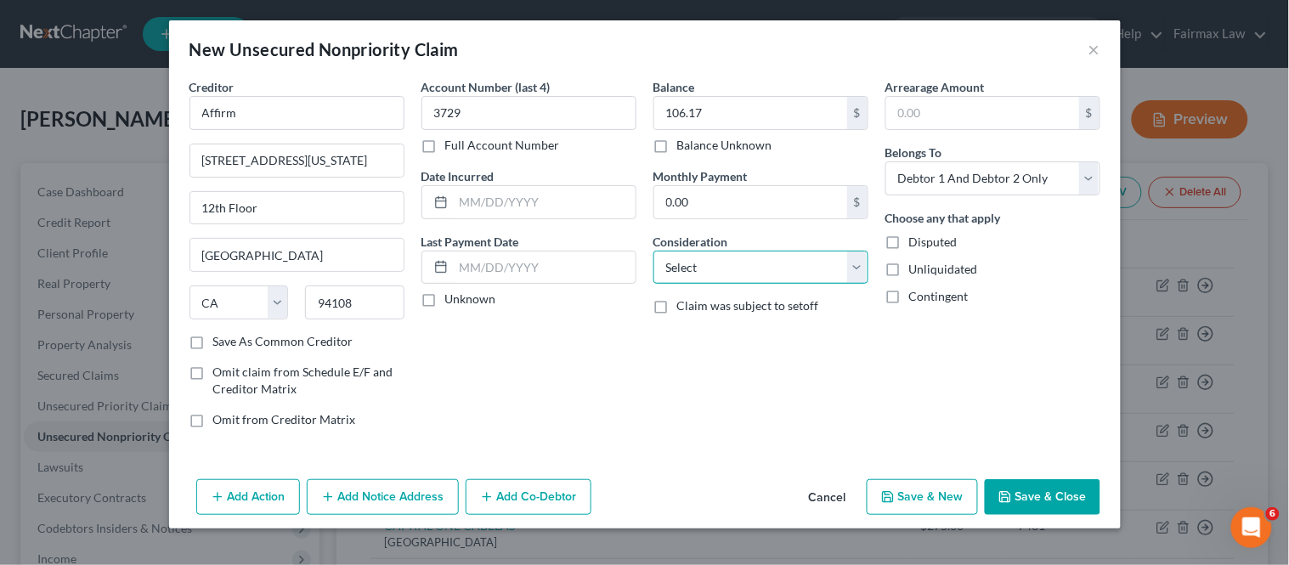
click at [715, 272] on select "Select Cable / Satellite Services Collection Agency Credit Card Debt Debt Couns…" at bounding box center [760, 268] width 215 height 34
drag, startPoint x: 1039, startPoint y: 498, endPoint x: 914, endPoint y: 430, distance: 142.2
click at [1039, 462] on button "Save & Close" at bounding box center [1043, 497] width 116 height 36
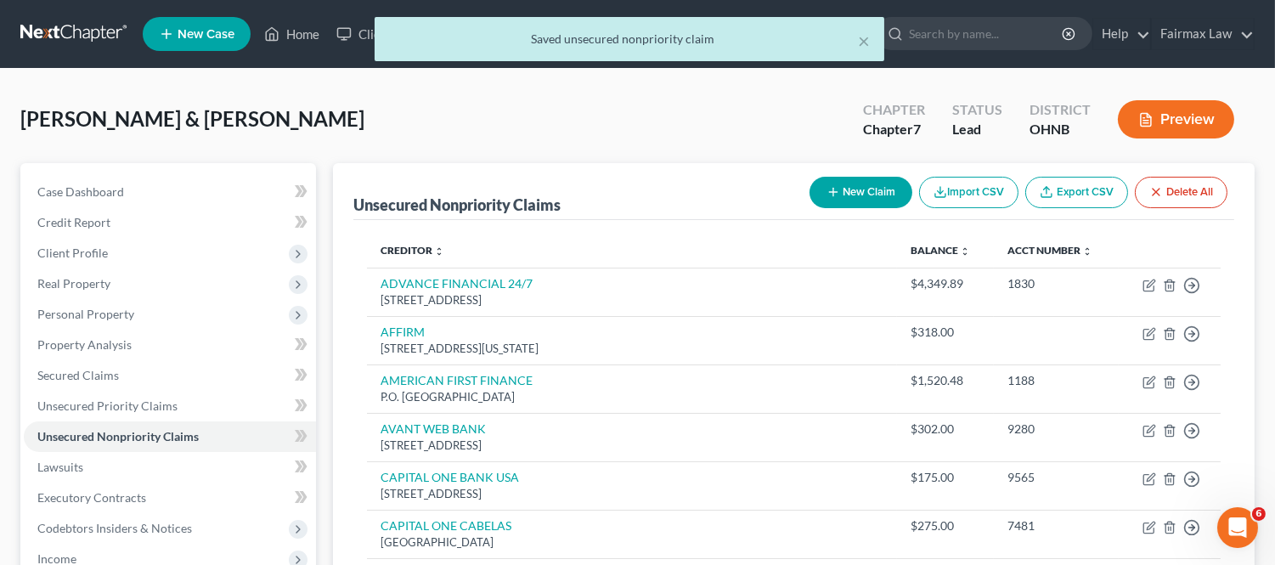
click at [825, 197] on button "New Claim" at bounding box center [861, 192] width 103 height 31
select select "2"
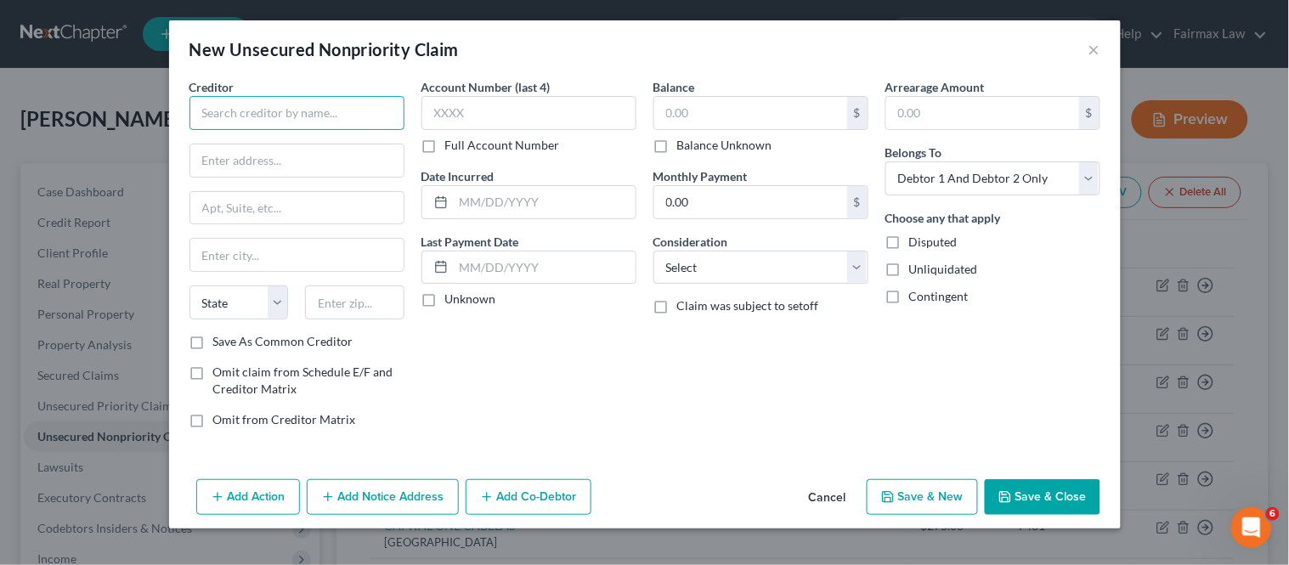
click at [297, 113] on input "text" at bounding box center [296, 113] width 215 height 34
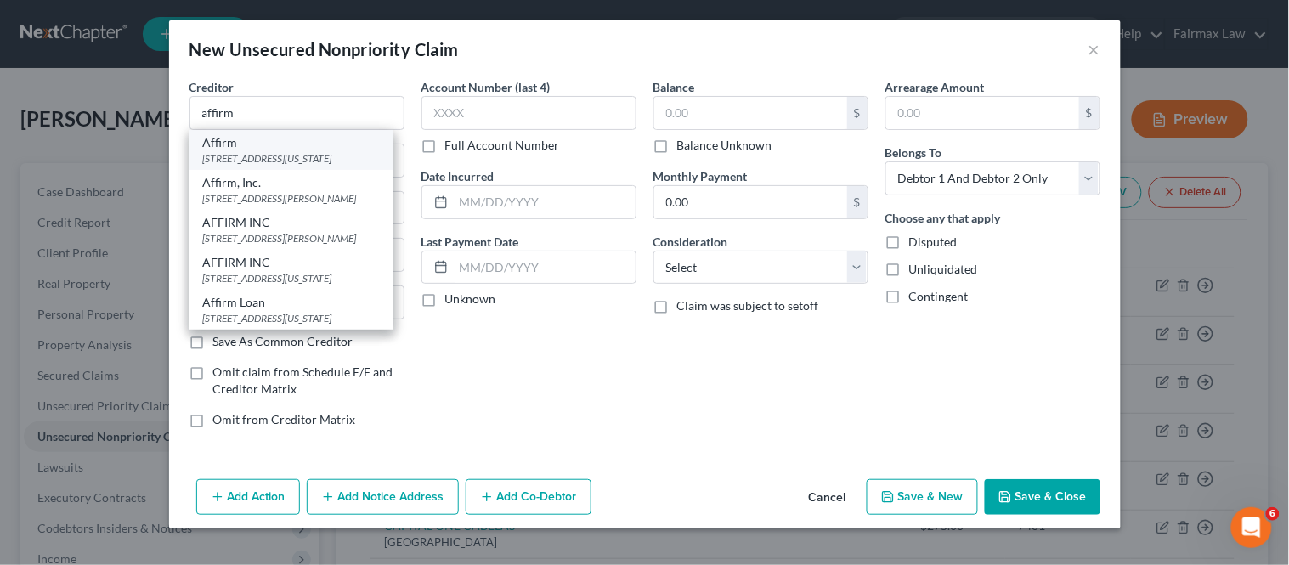
click at [282, 164] on div "[STREET_ADDRESS][US_STATE]" at bounding box center [291, 158] width 177 height 14
type input "Affirm"
type input "[STREET_ADDRESS][US_STATE]"
type input "12th Floor"
type input "[GEOGRAPHIC_DATA]"
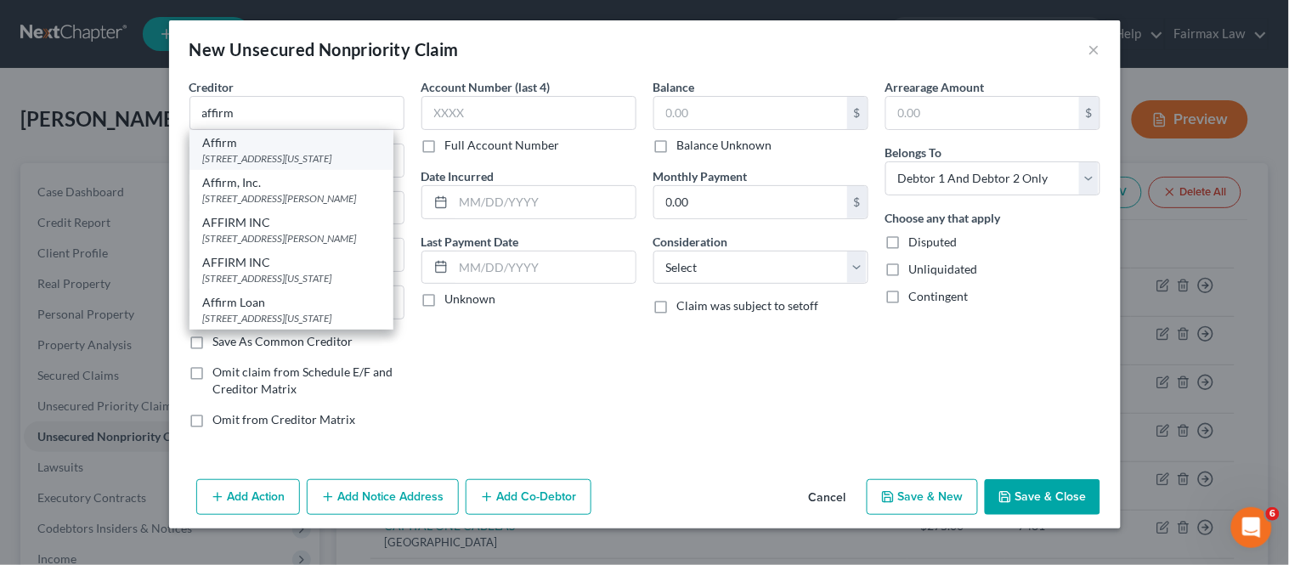
select select "4"
type input "94108"
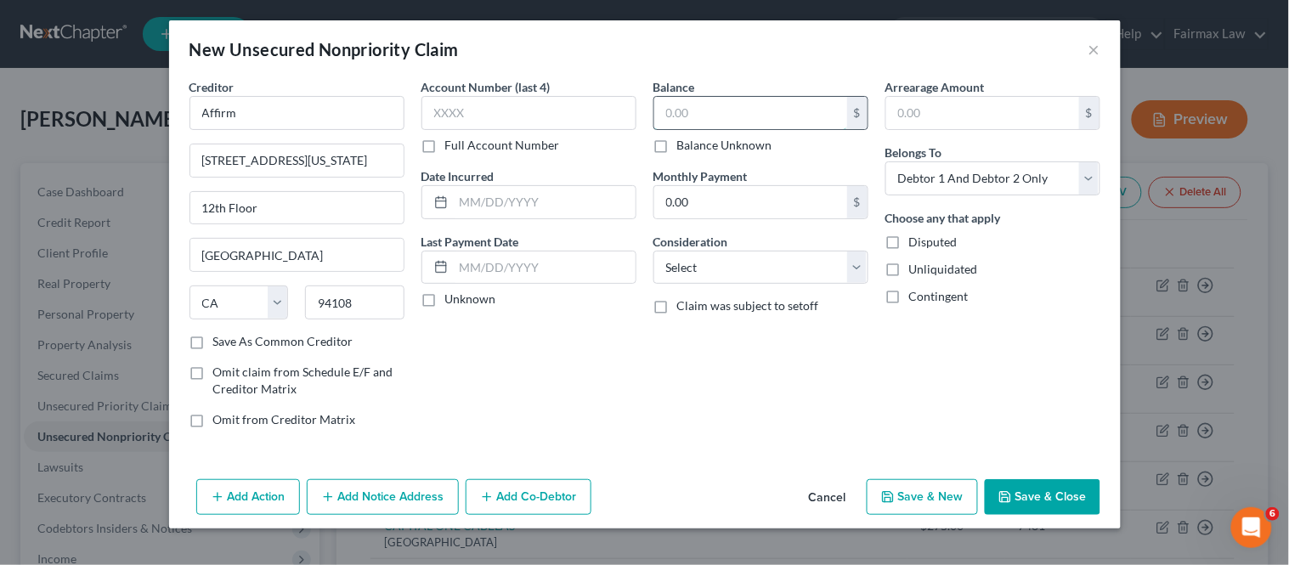
click at [659, 109] on input "text" at bounding box center [750, 113] width 193 height 32
type input "91.37"
click at [554, 126] on input "text" at bounding box center [528, 113] width 215 height 34
type input "3729"
click at [687, 371] on div "Balance 91.37 $ Balance Unknown Balance Undetermined 91.37 $ Balance Unknown Mo…" at bounding box center [761, 260] width 232 height 364
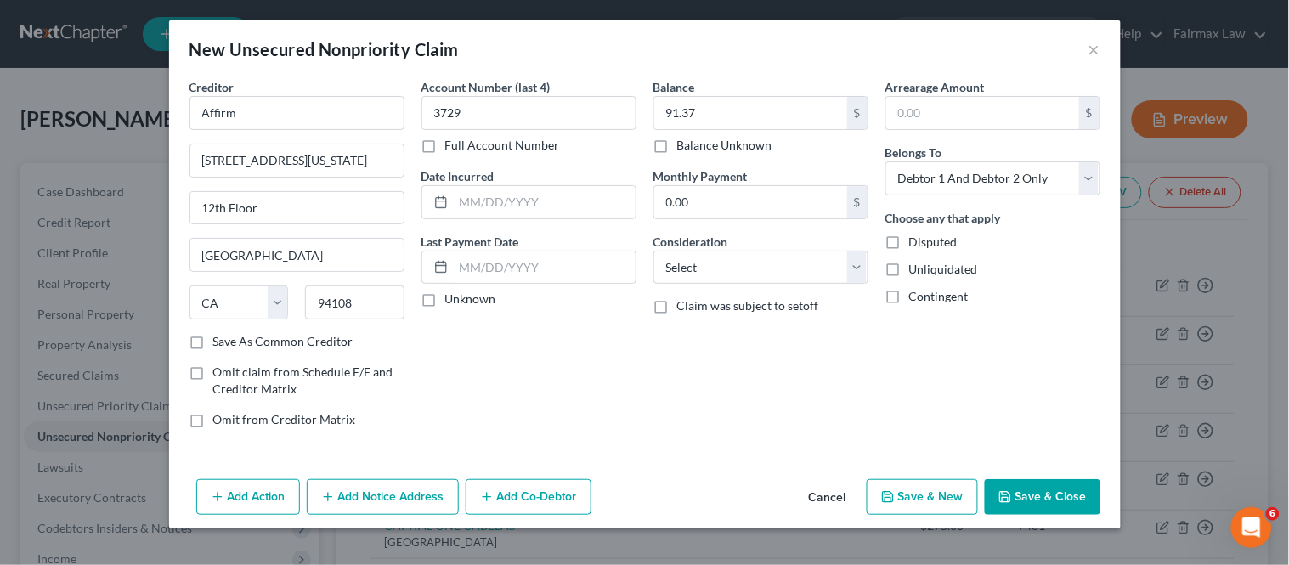
click at [1054, 462] on button "Save & Close" at bounding box center [1043, 497] width 116 height 36
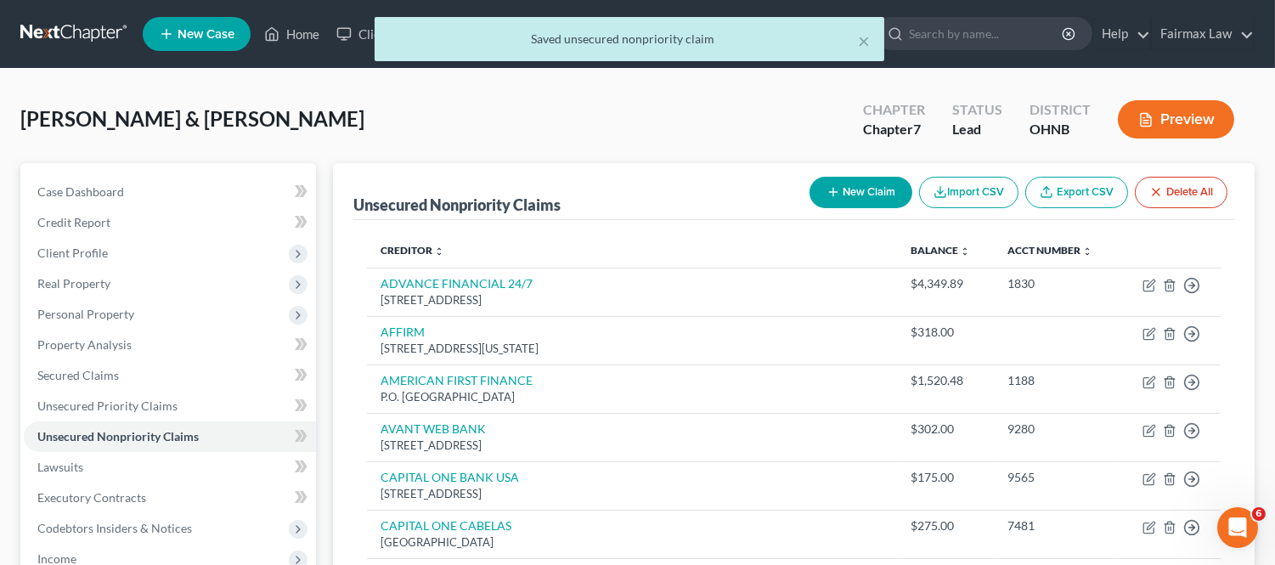
click at [860, 187] on button "New Claim" at bounding box center [861, 192] width 103 height 31
select select "2"
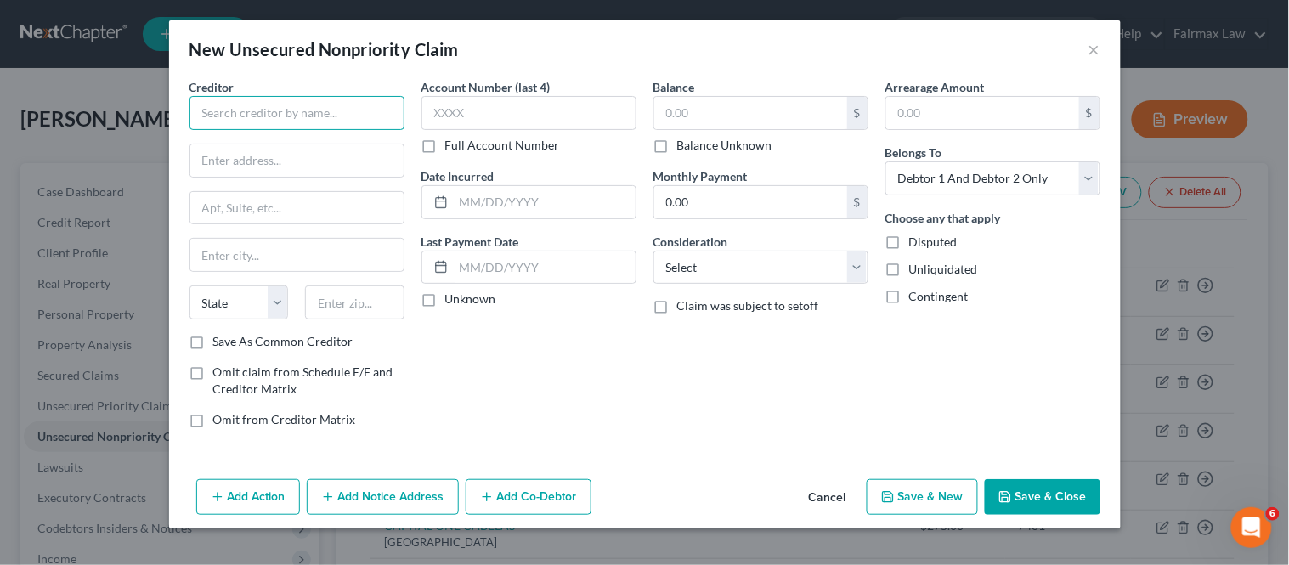
click at [302, 122] on input "text" at bounding box center [296, 113] width 215 height 34
type input "f"
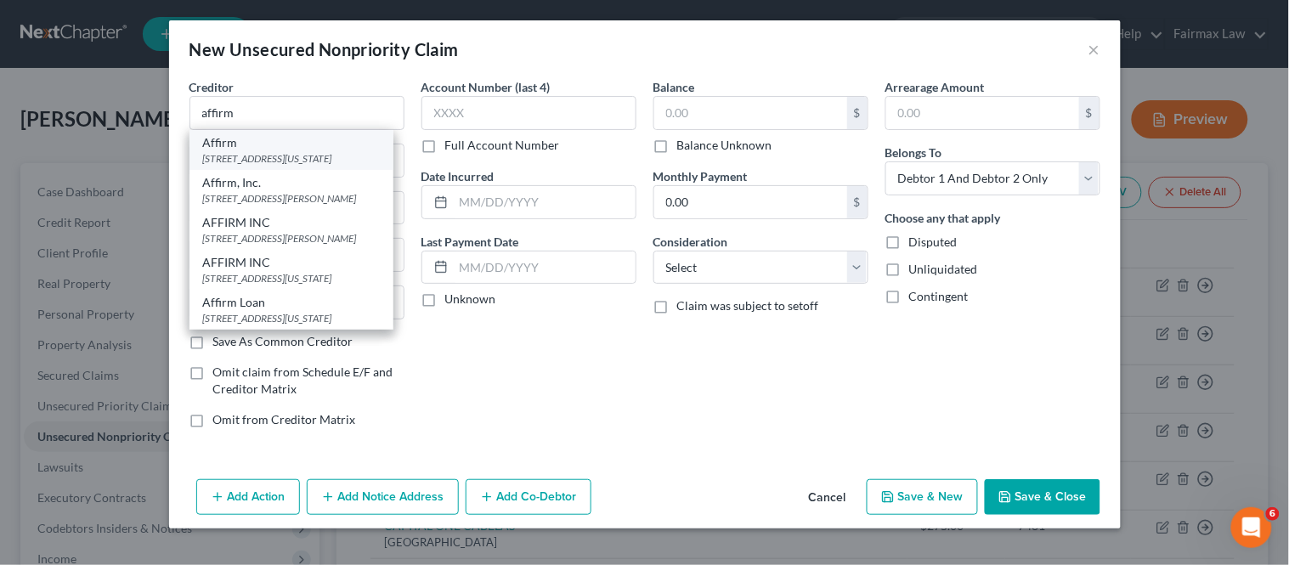
click at [301, 151] on div "[STREET_ADDRESS][US_STATE]" at bounding box center [291, 158] width 177 height 14
type input "Affirm"
type input "[STREET_ADDRESS][US_STATE]"
type input "12th Floor"
type input "[GEOGRAPHIC_DATA]"
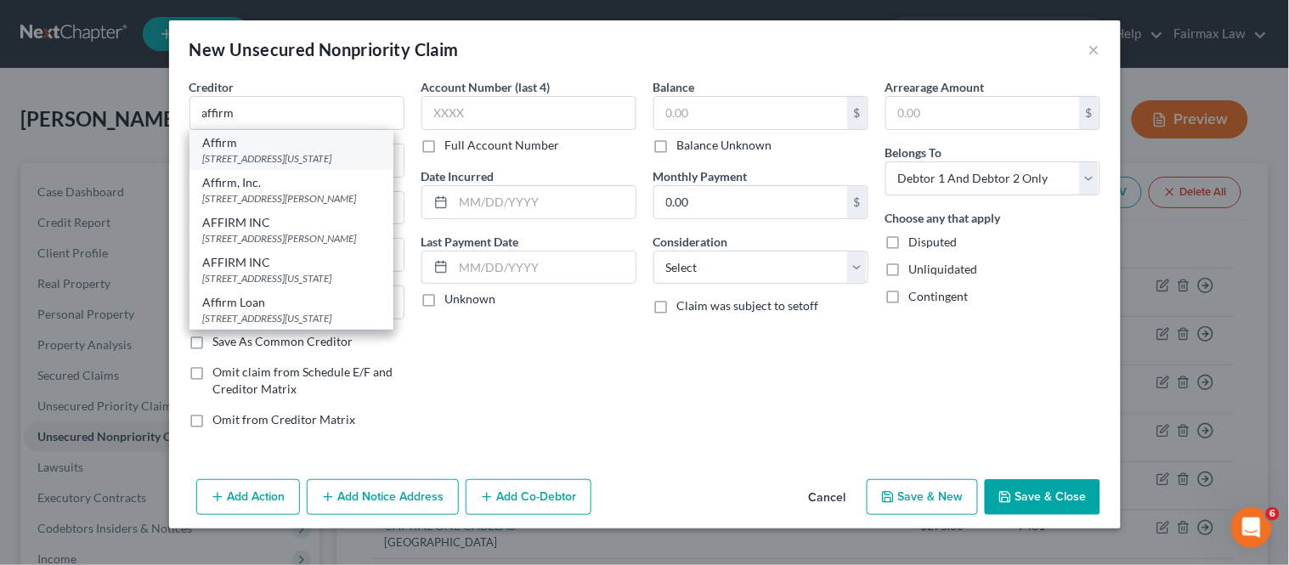
select select "4"
type input "94108"
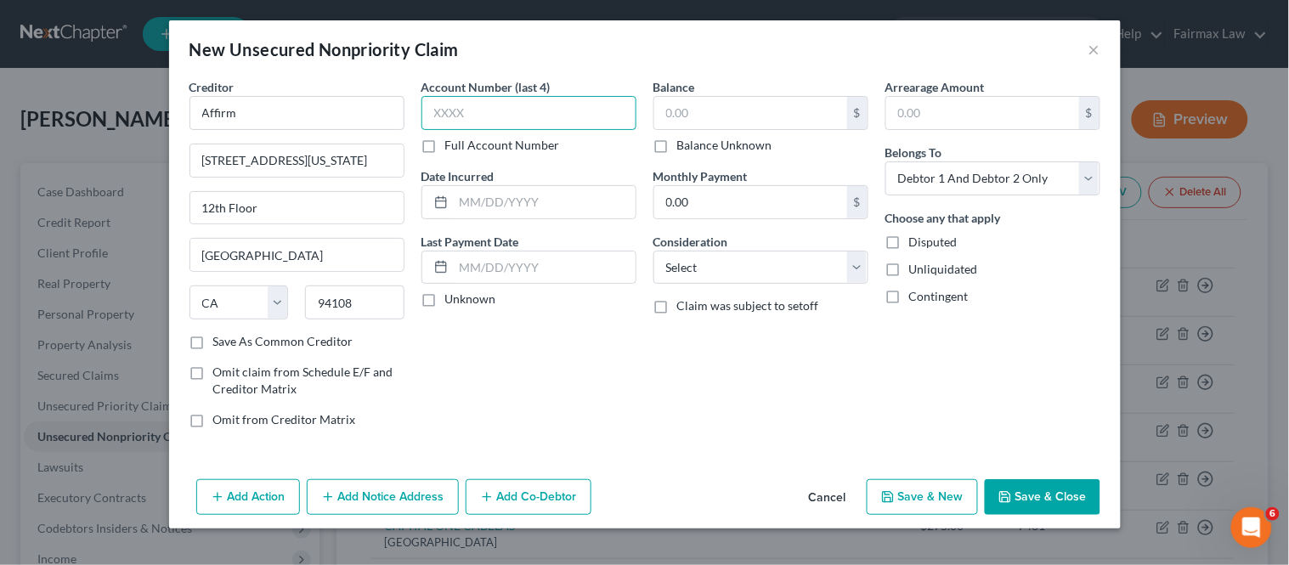
click at [495, 127] on input "text" at bounding box center [528, 113] width 215 height 34
type input "1"
click at [496, 126] on input "text" at bounding box center [528, 113] width 215 height 34
type input "3729"
click at [818, 113] on input "text" at bounding box center [750, 113] width 193 height 32
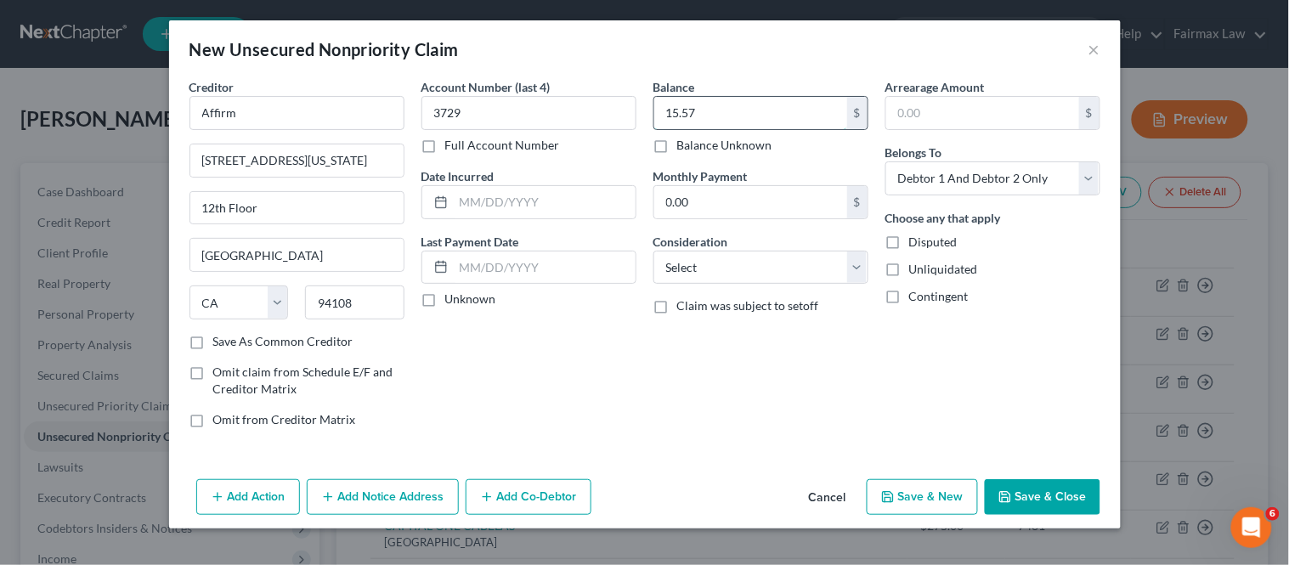
type input "15.57"
click at [1022, 462] on button "Save & Close" at bounding box center [1043, 497] width 116 height 36
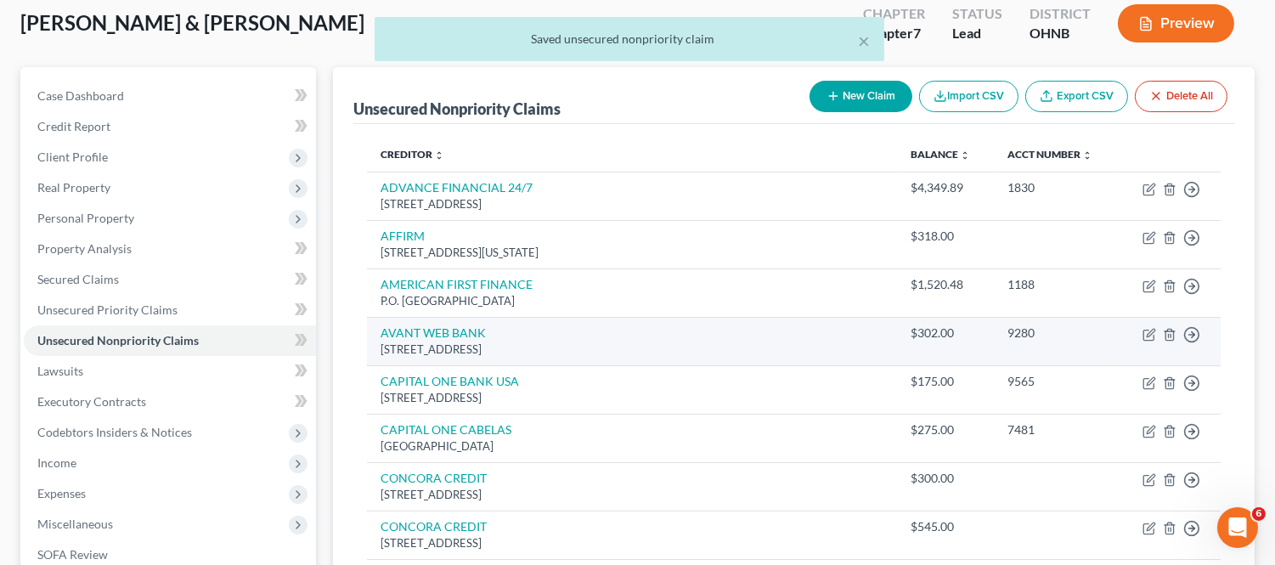
scroll to position [94, 0]
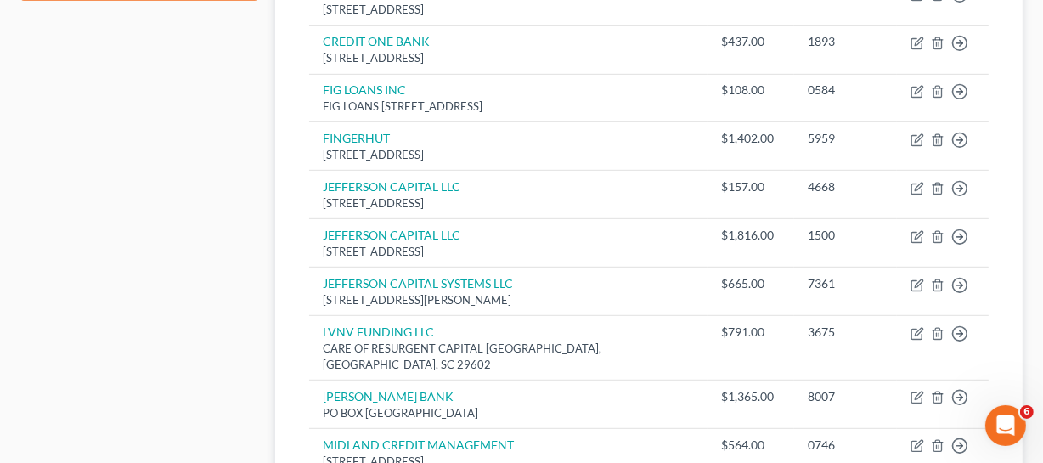
scroll to position [856, 0]
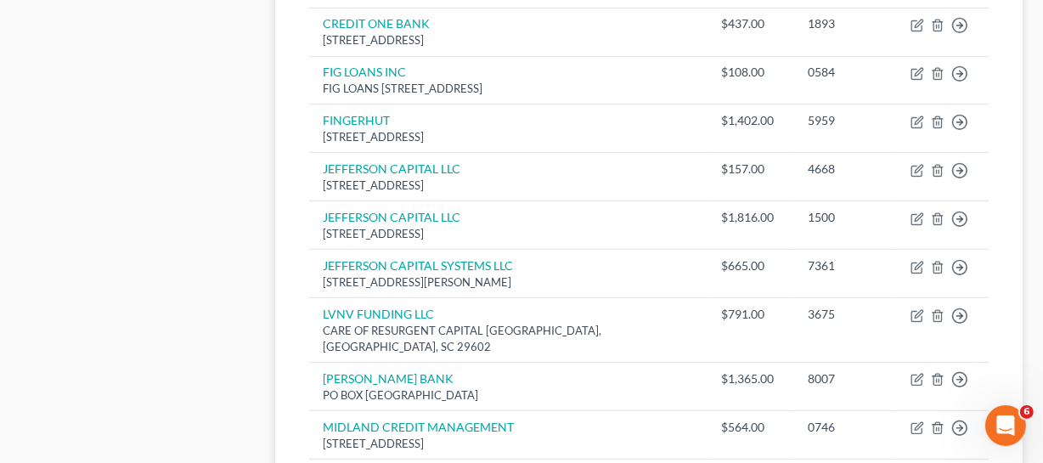
drag, startPoint x: 1049, startPoint y: 218, endPoint x: 114, endPoint y: 271, distance: 937.0
click at [105, 269] on div "Case Dashboard Payments Invoices Payments Payments Credit Report Client Profile" at bounding box center [139, 189] width 255 height 1765
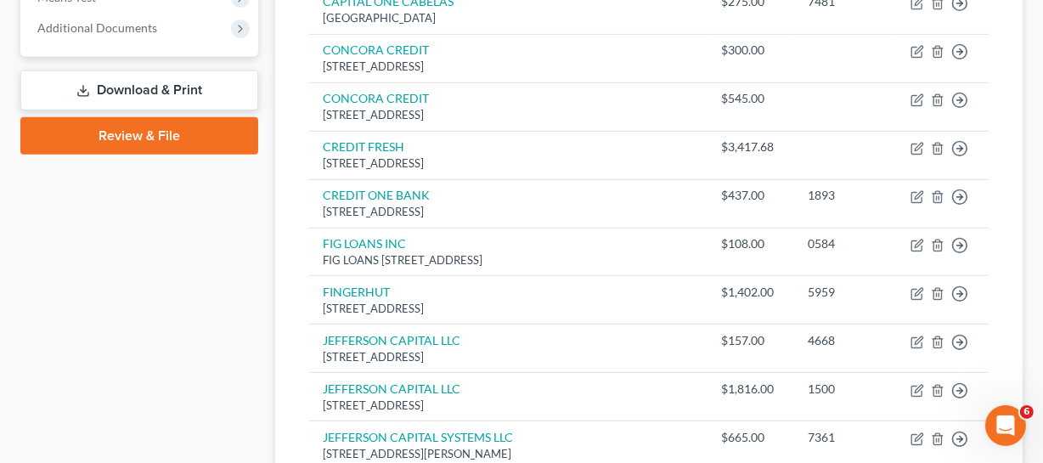
scroll to position [648, 0]
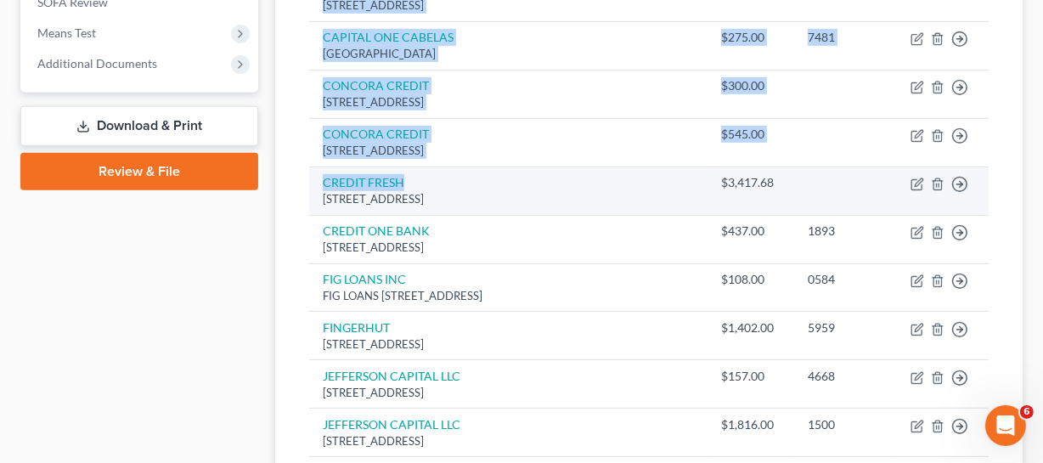
drag, startPoint x: 286, startPoint y: 184, endPoint x: 595, endPoint y: 181, distance: 308.5
click at [595, 181] on div "Unsecured Nonpriority Claims New Claim Import CSV Export CSV Delete All Credito…" at bounding box center [649, 370] width 748 height 1710
click at [595, 183] on td "CREDIT FRESH 200 Continental Drive, Suite 401, Newark, DE 19713" at bounding box center [508, 191] width 399 height 48
click at [642, 196] on div "[STREET_ADDRESS]" at bounding box center [508, 199] width 371 height 16
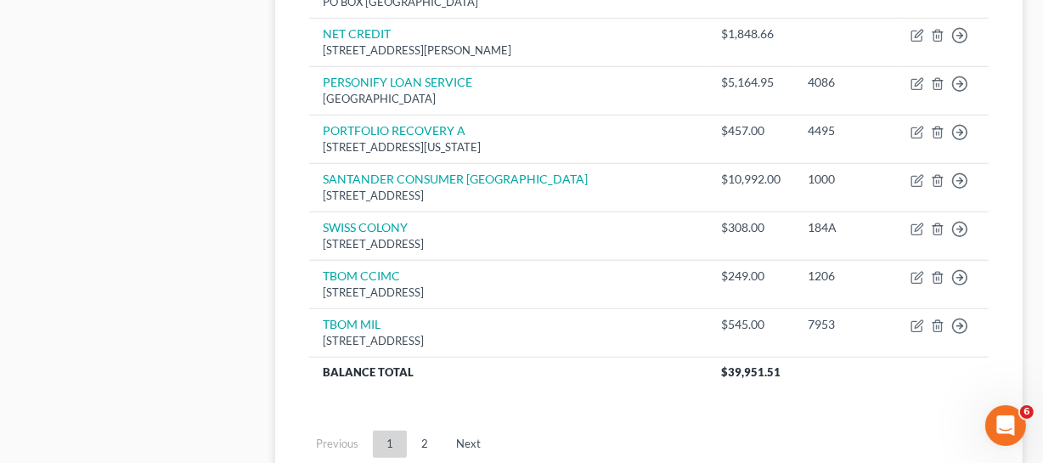
scroll to position [1421, 0]
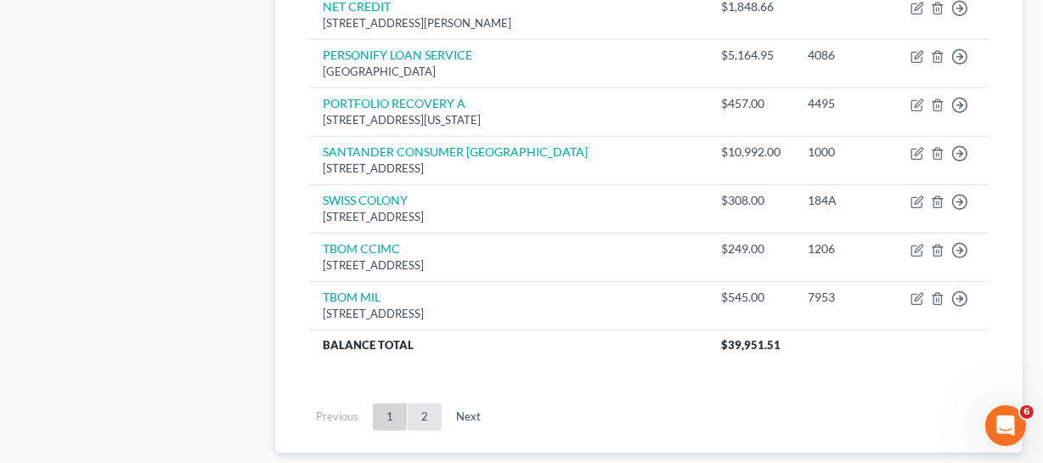
click at [432, 421] on link "2" at bounding box center [425, 417] width 34 height 27
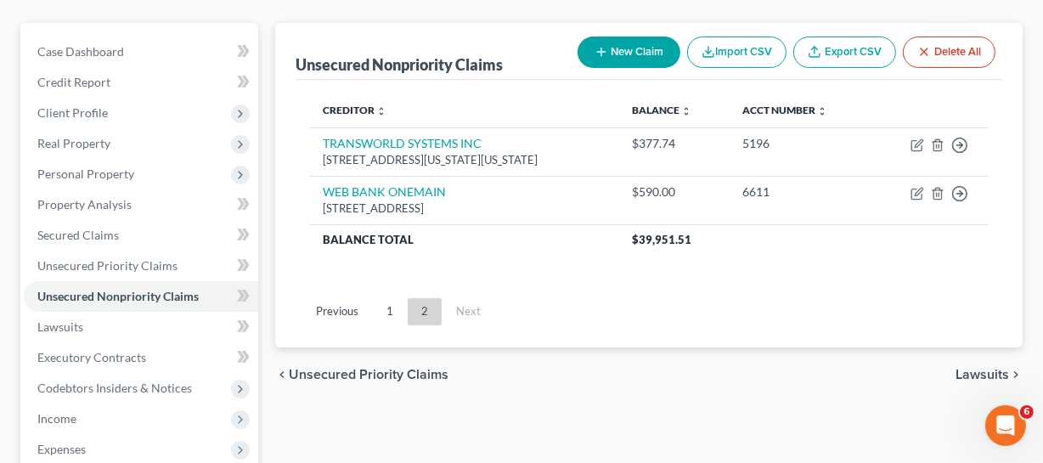
scroll to position [129, 0]
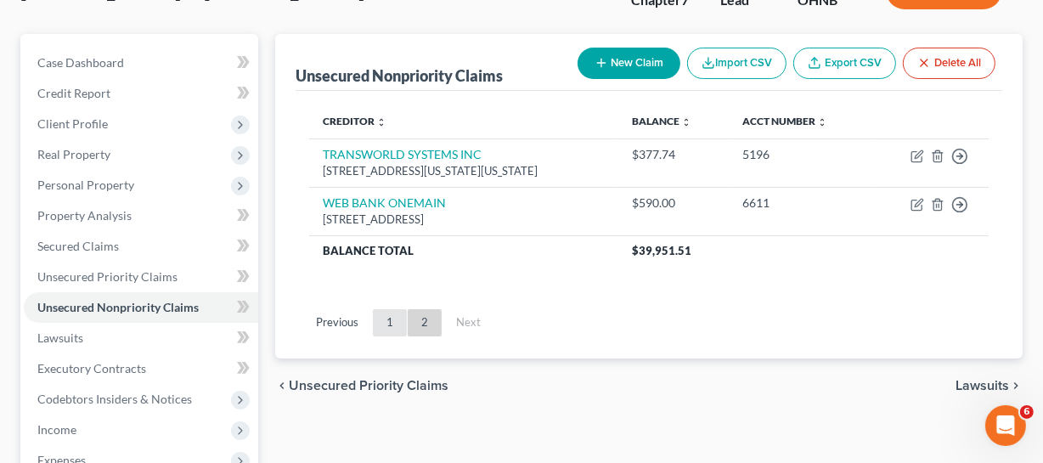
click at [399, 323] on link "1" at bounding box center [390, 322] width 34 height 27
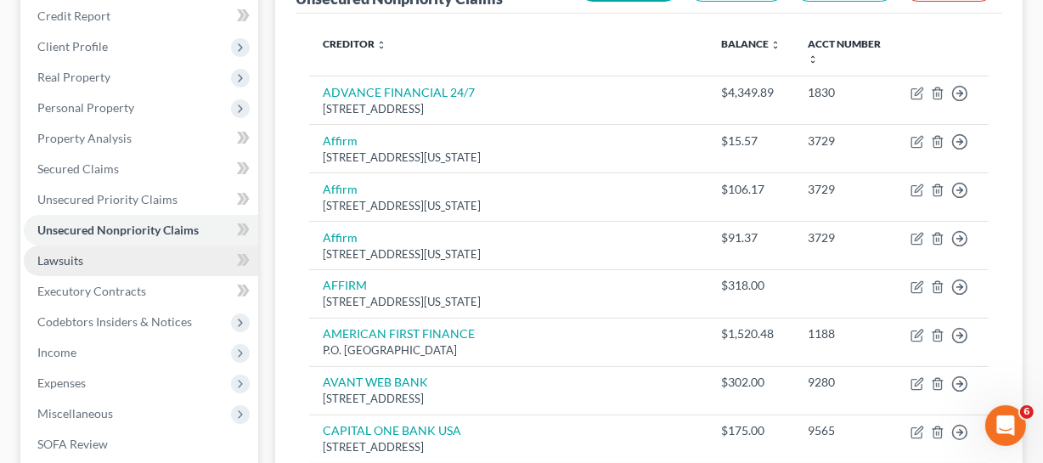
click at [88, 261] on link "Lawsuits" at bounding box center [141, 261] width 235 height 31
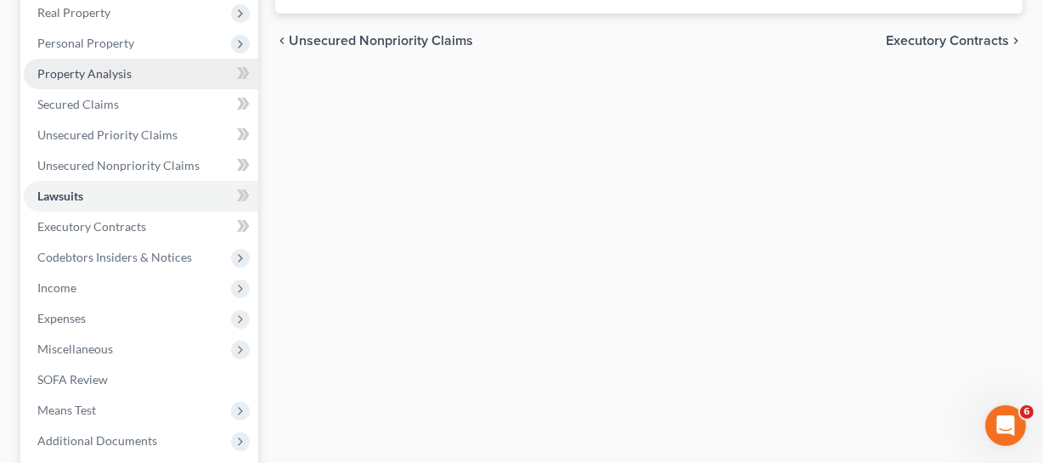
scroll to position [308, 0]
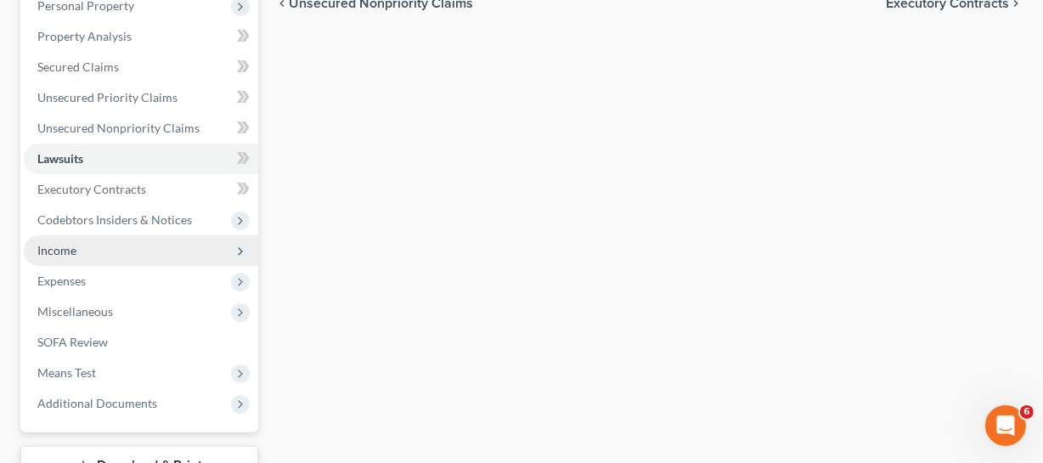
click at [104, 244] on span "Income" at bounding box center [141, 250] width 235 height 31
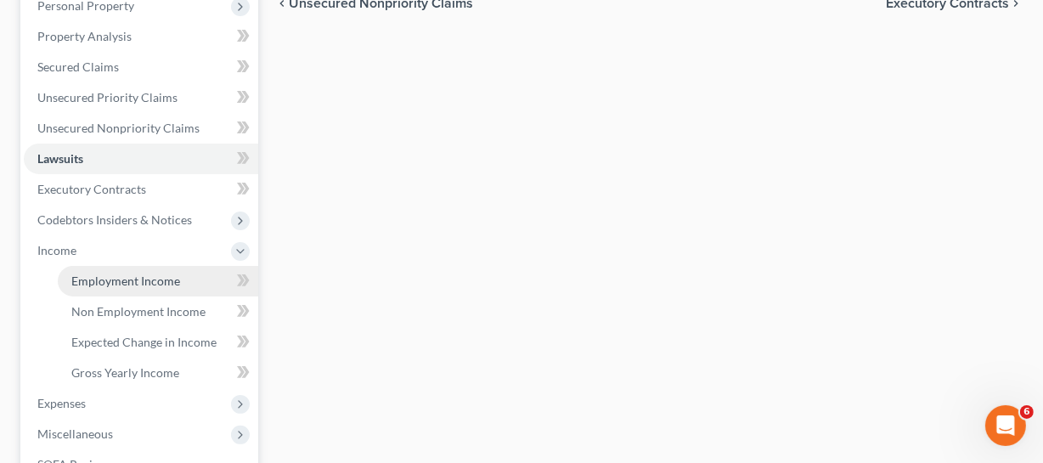
click at [126, 280] on span "Employment Income" at bounding box center [125, 281] width 109 height 14
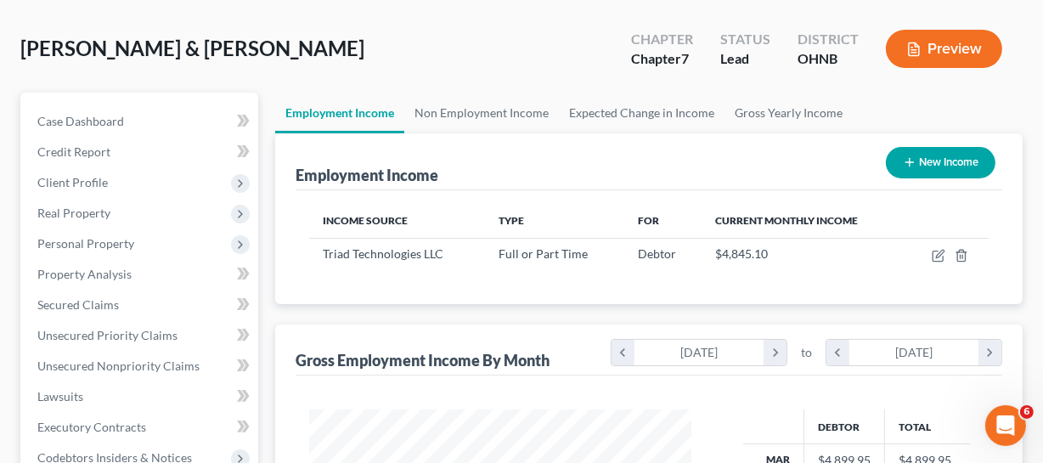
scroll to position [154, 0]
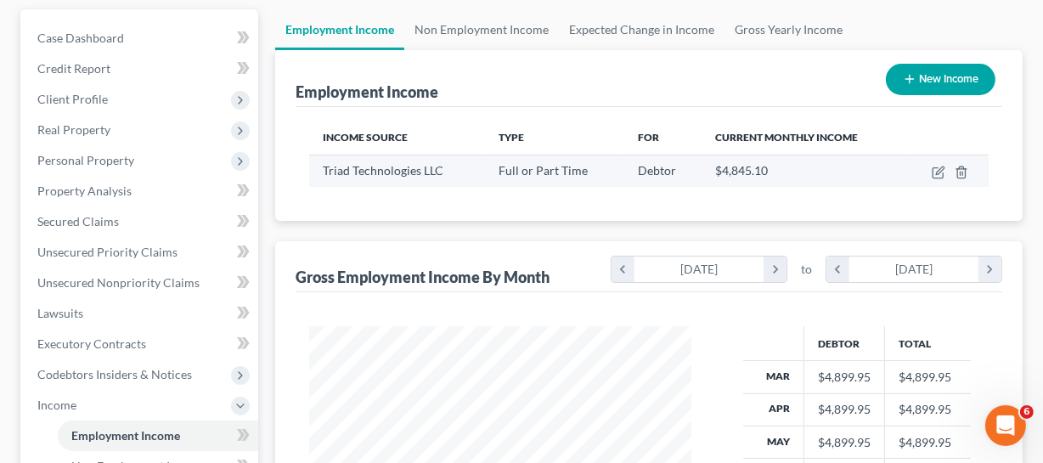
click at [392, 179] on td "Triad Technologies LLC" at bounding box center [397, 171] width 176 height 32
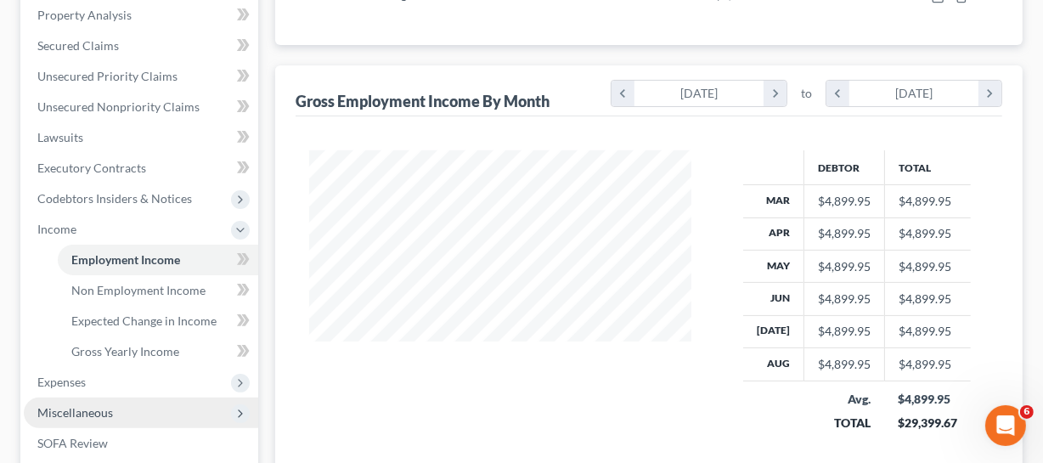
scroll to position [463, 0]
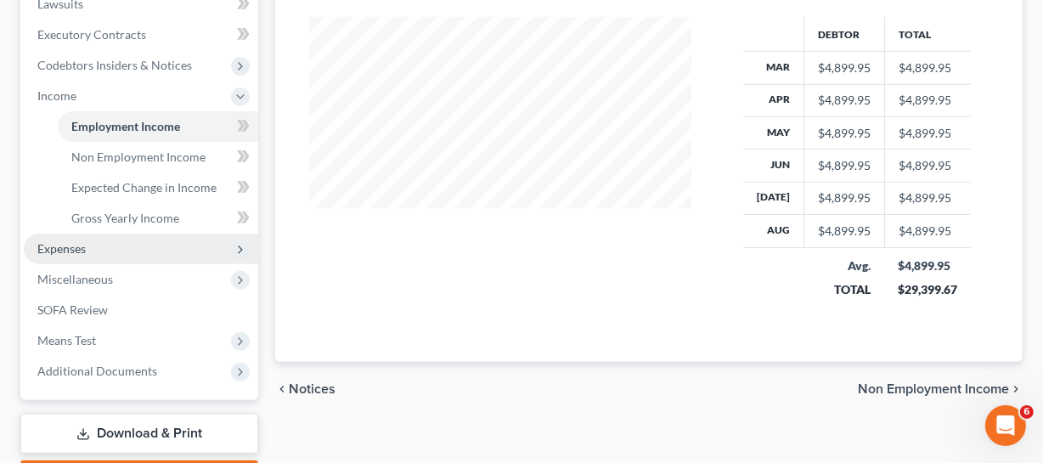
click at [86, 252] on span "Expenses" at bounding box center [141, 249] width 235 height 31
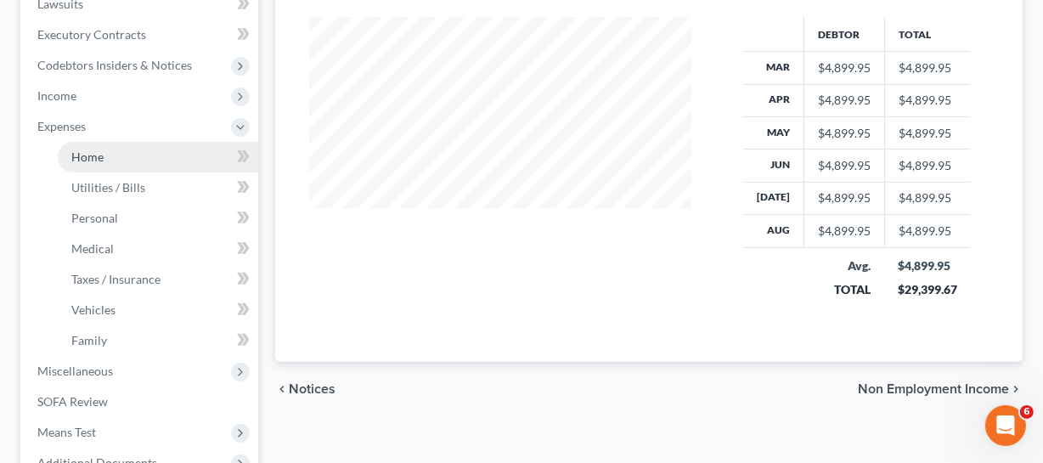
click at [93, 162] on link "Home" at bounding box center [158, 157] width 201 height 31
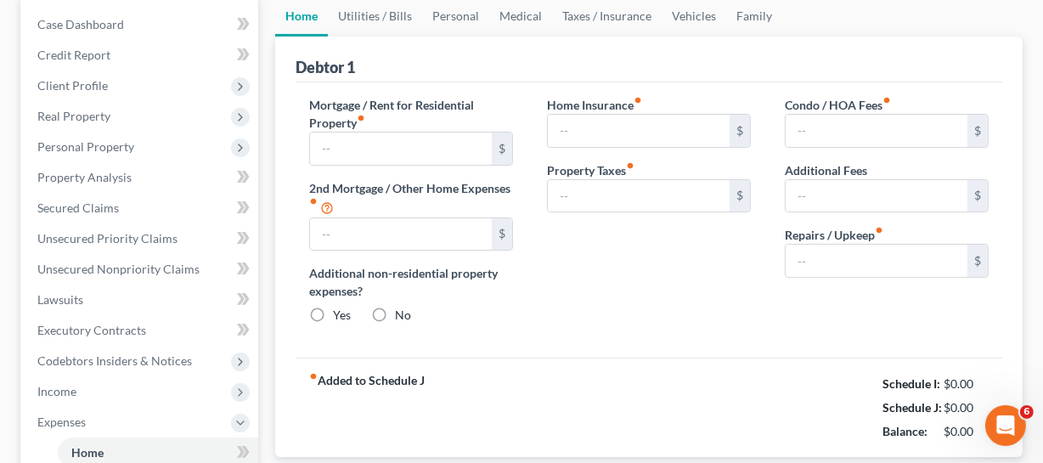
type input "1,500.00"
type input "0.00"
radio input "true"
type input "0.00"
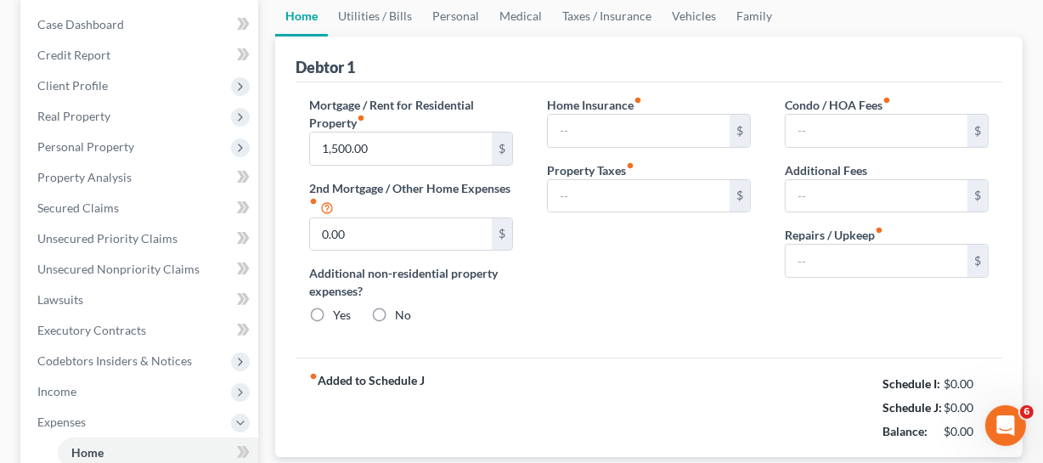
type input "0.00"
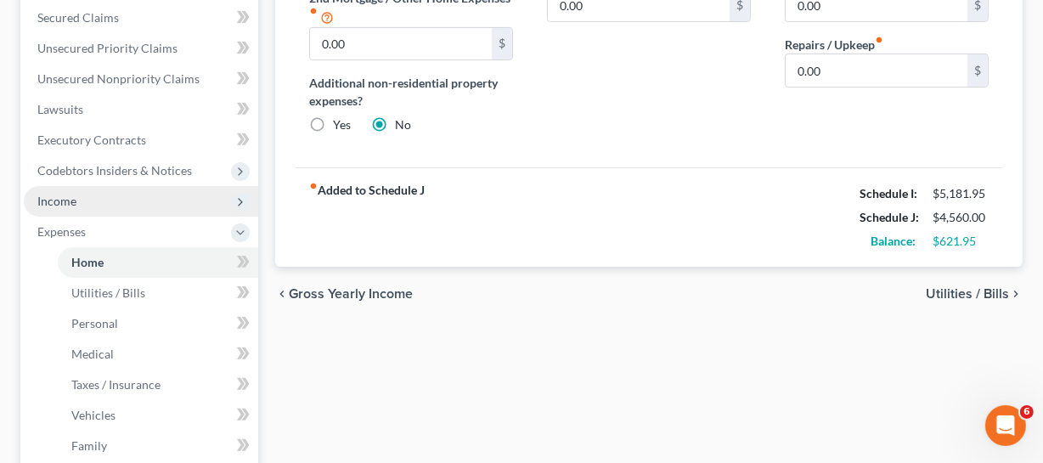
scroll to position [386, 0]
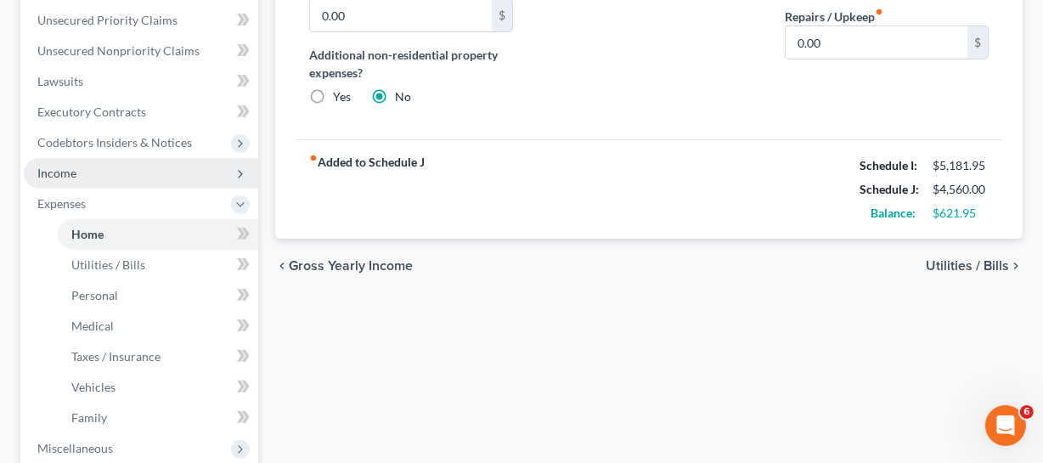
drag, startPoint x: 144, startPoint y: 165, endPoint x: 162, endPoint y: 173, distance: 20.5
click at [144, 165] on span "Income" at bounding box center [141, 173] width 235 height 31
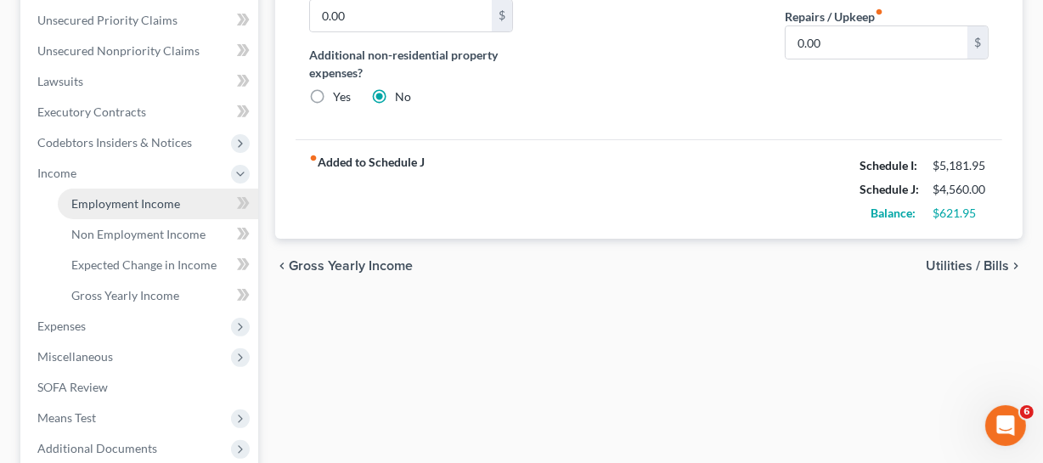
click at [138, 212] on link "Employment Income" at bounding box center [158, 204] width 201 height 31
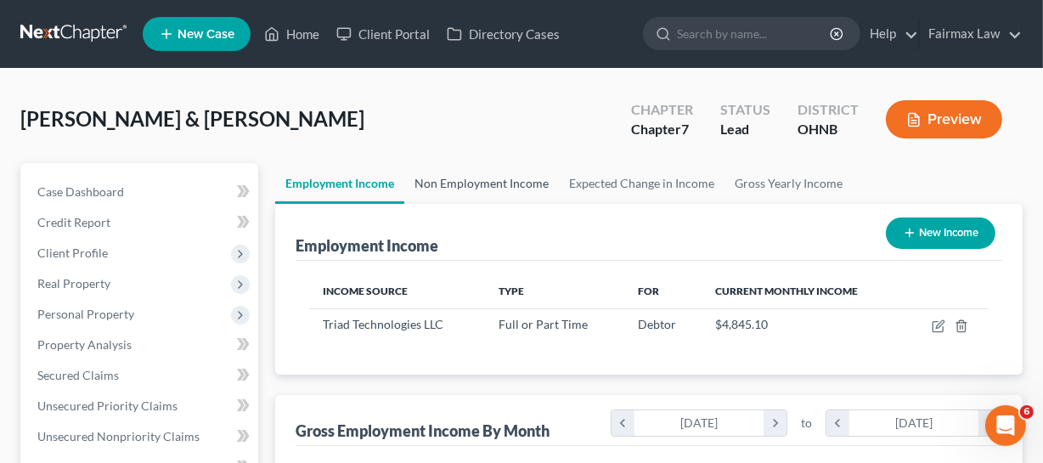
scroll to position [306, 416]
click at [470, 190] on link "Non Employment Income" at bounding box center [481, 183] width 155 height 41
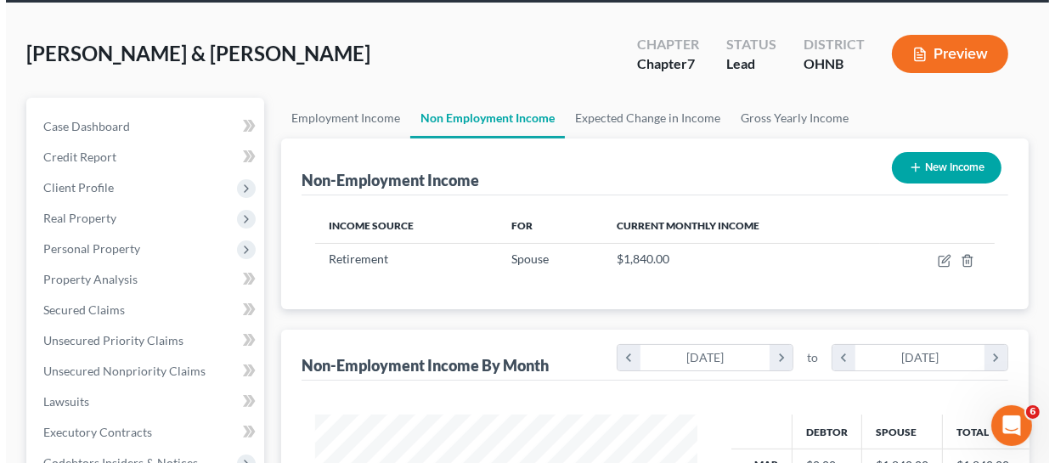
scroll to position [154, 0]
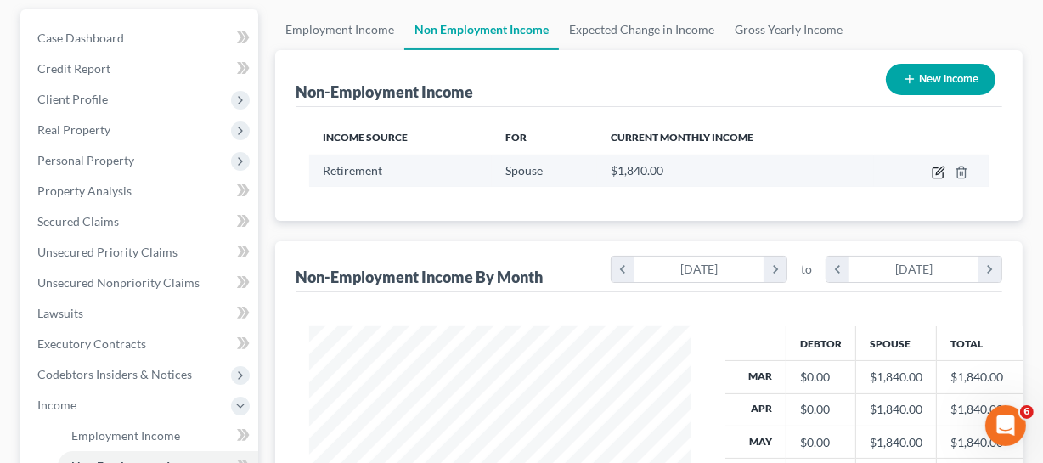
click at [937, 177] on icon "button" at bounding box center [939, 173] width 14 height 14
select select "3"
select select "0"
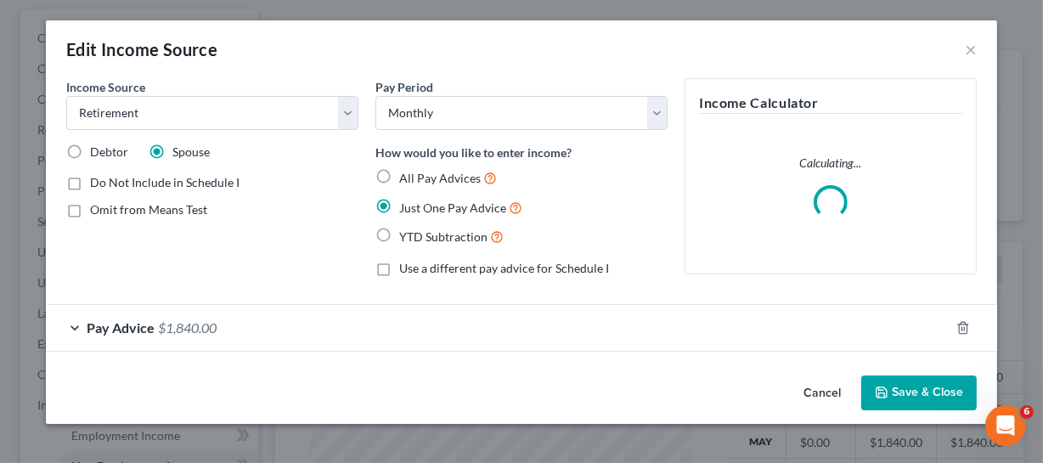
scroll to position [306, 421]
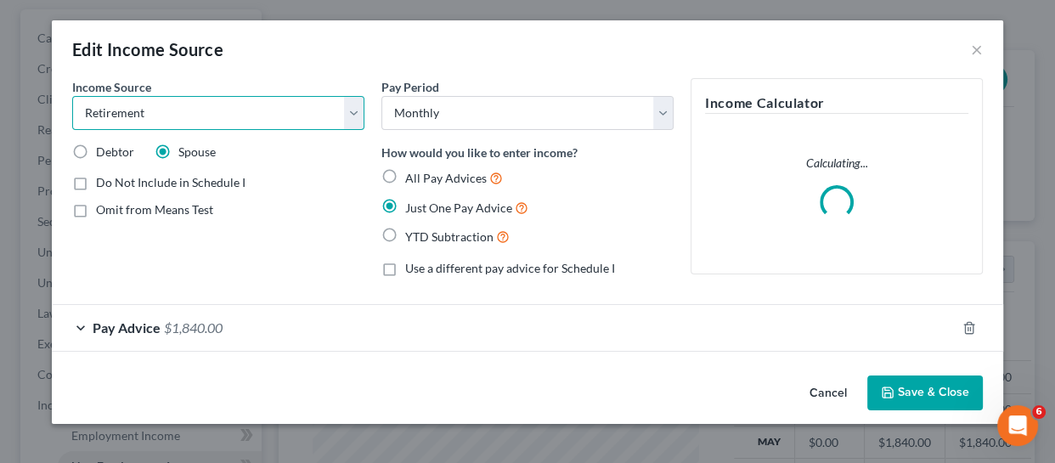
click at [184, 110] on select "Select Unemployment Disability (from employer) Pension Retirement Social Securi…" at bounding box center [218, 113] width 292 height 34
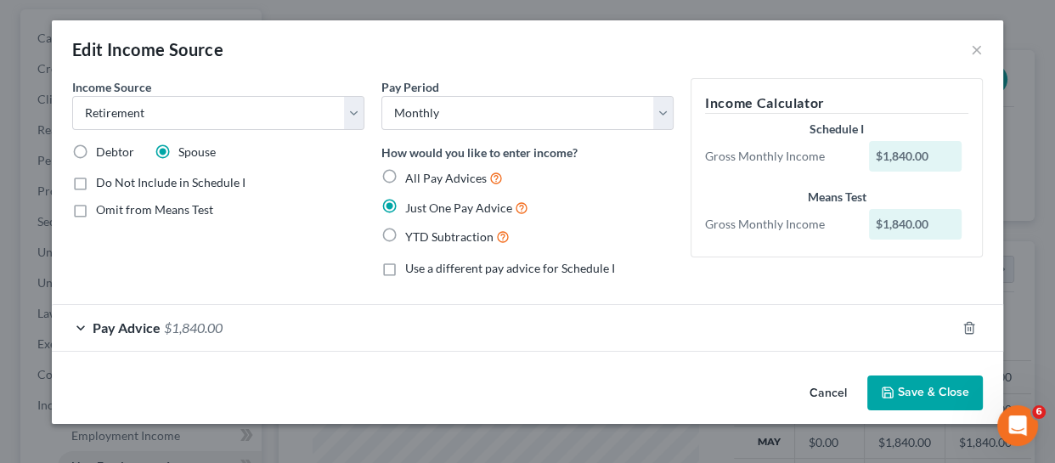
drag, startPoint x: 458, startPoint y: 55, endPoint x: 435, endPoint y: 82, distance: 35.6
click at [458, 55] on div "Edit Income Source ×" at bounding box center [528, 49] width 952 height 58
click at [975, 50] on button "×" at bounding box center [977, 49] width 12 height 20
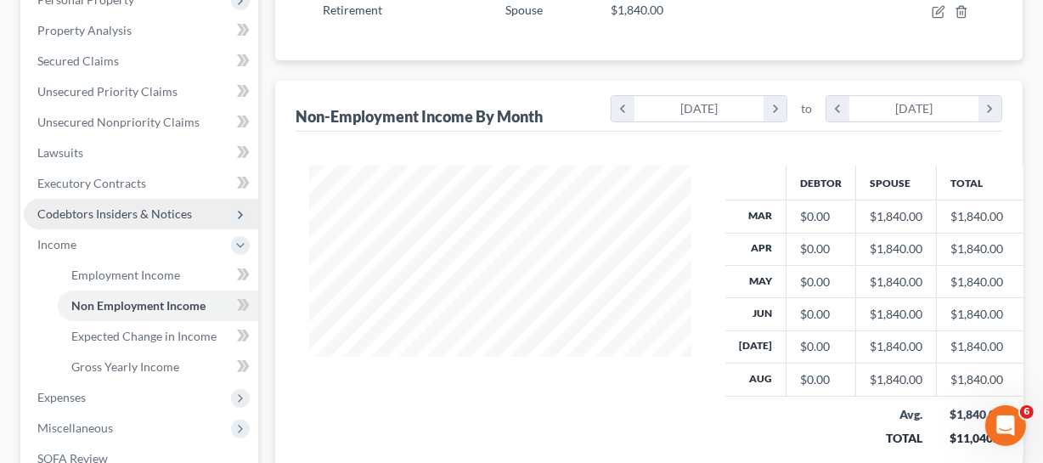
scroll to position [463, 0]
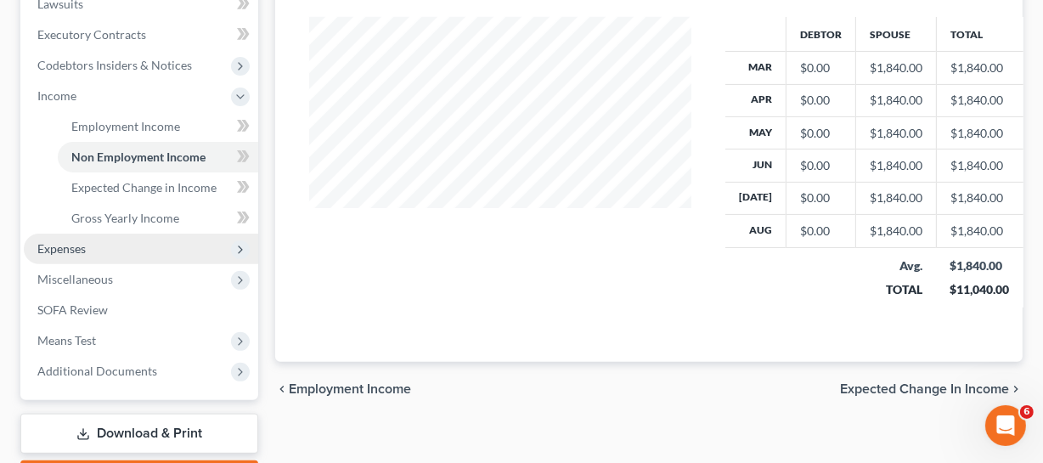
click at [75, 256] on span "Expenses" at bounding box center [141, 249] width 235 height 31
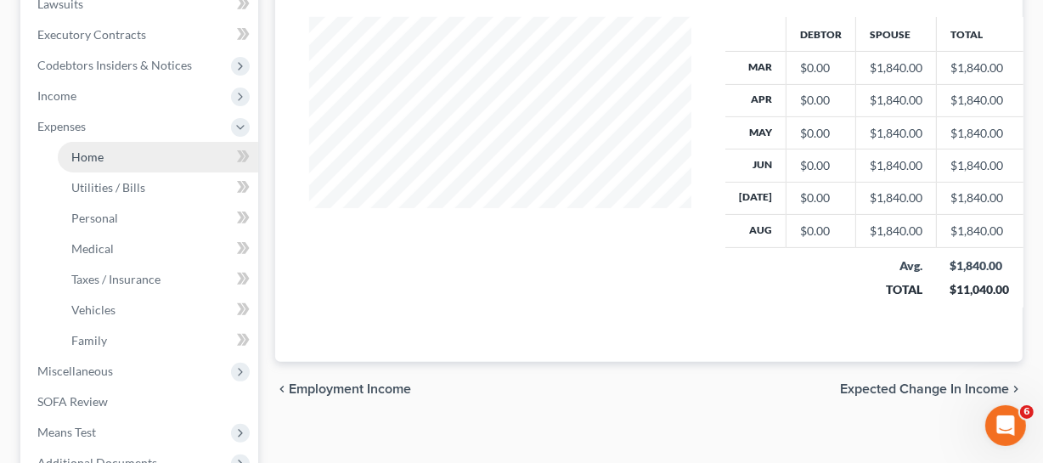
click at [119, 161] on link "Home" at bounding box center [158, 157] width 201 height 31
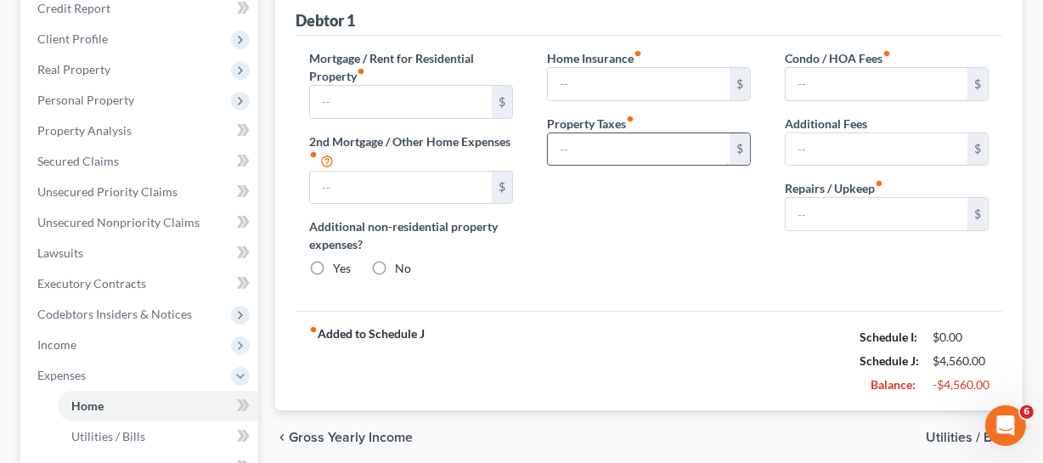
type input "1,500.00"
type input "0.00"
radio input "true"
type input "0.00"
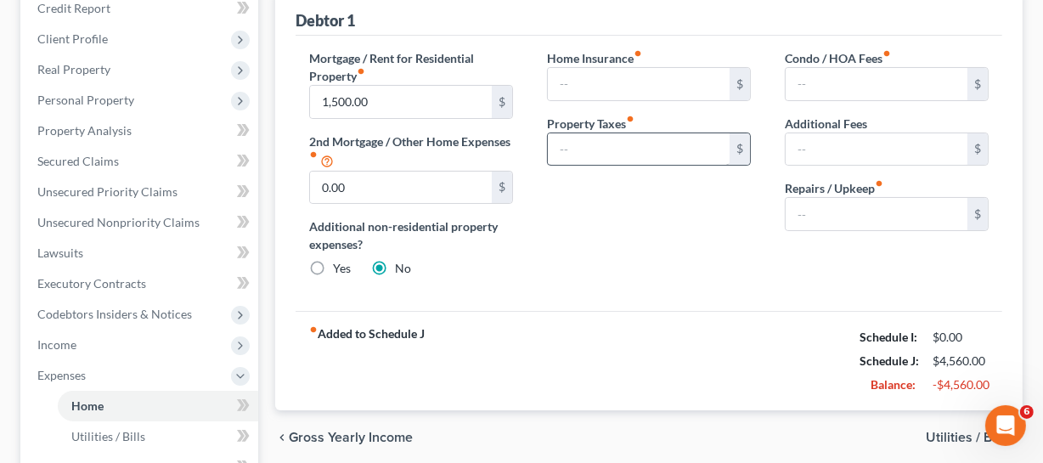
type input "0.00"
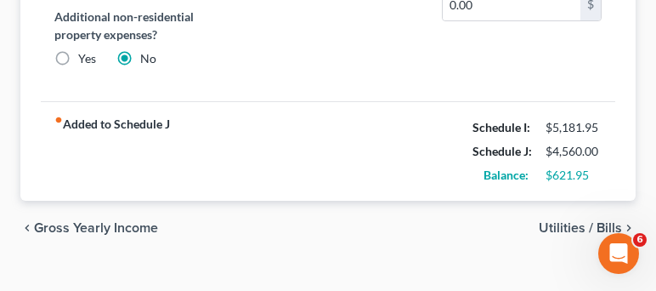
scroll to position [483, 0]
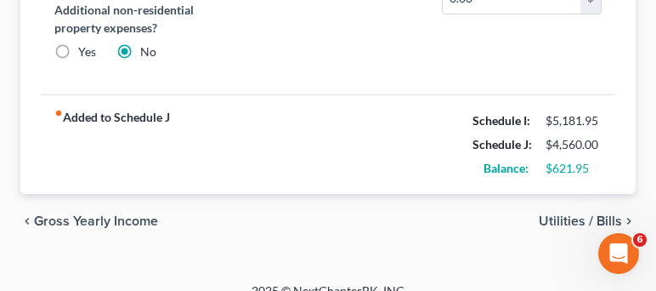
drag, startPoint x: 462, startPoint y: 116, endPoint x: 543, endPoint y: 123, distance: 81.1
click at [517, 121] on div "fiber_manual_record Added to Schedule J Schedule I: $5,181.95 Schedule J: $4,56…" at bounding box center [328, 143] width 574 height 99
drag, startPoint x: 543, startPoint y: 123, endPoint x: 606, endPoint y: 127, distance: 63.0
click at [576, 124] on div "Schedule I: $5,181.95" at bounding box center [537, 121] width 146 height 24
click at [612, 127] on div "fiber_manual_record Added to Schedule J Schedule I: $5,181.95 Schedule J: $4,56…" at bounding box center [328, 143] width 574 height 99
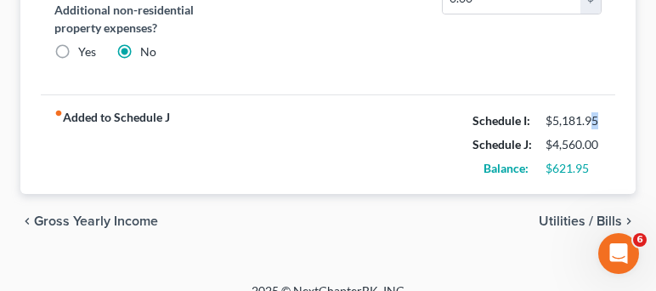
click at [612, 127] on div "fiber_manual_record Added to Schedule J Schedule I: $5,181.95 Schedule J: $4,56…" at bounding box center [328, 143] width 574 height 99
click at [609, 126] on div "$5,181.95" at bounding box center [573, 120] width 73 height 17
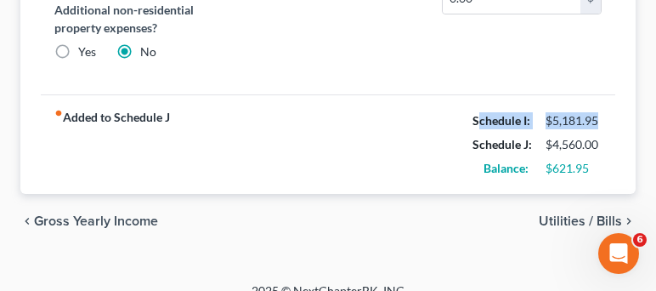
drag, startPoint x: 621, startPoint y: 123, endPoint x: 480, endPoint y: 113, distance: 141.4
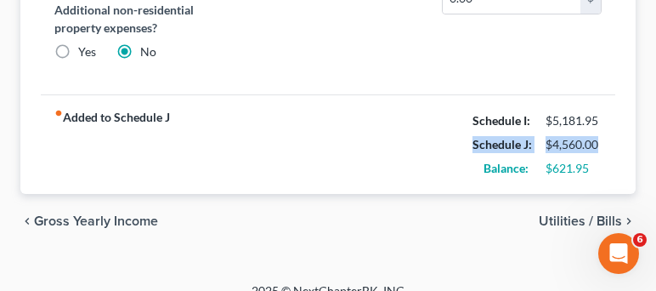
drag, startPoint x: 467, startPoint y: 146, endPoint x: 613, endPoint y: 152, distance: 145.4
click at [613, 152] on div "fiber_manual_record Added to Schedule J Schedule I: $5,181.95 Schedule J: $4,56…" at bounding box center [328, 143] width 574 height 99
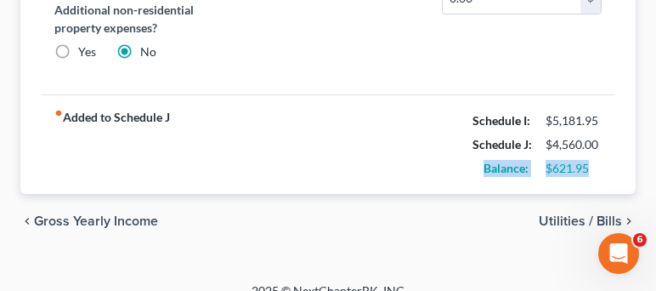
drag, startPoint x: 445, startPoint y: 165, endPoint x: 609, endPoint y: 170, distance: 164.1
click at [609, 170] on div "fiber_manual_record Added to Schedule J Schedule I: $5,181.95 Schedule J: $4,56…" at bounding box center [328, 143] width 574 height 99
click at [609, 170] on div "$621.95" at bounding box center [573, 168] width 73 height 17
drag, startPoint x: 546, startPoint y: 172, endPoint x: 571, endPoint y: 172, distance: 25.5
click at [565, 171] on div "Balance: $621.95" at bounding box center [537, 168] width 146 height 24
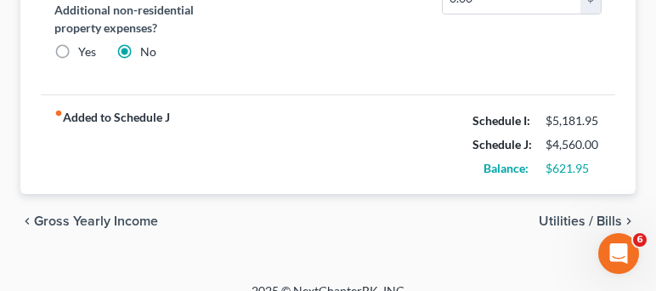
click at [592, 167] on div "$621.95" at bounding box center [574, 168] width 56 height 17
drag, startPoint x: 600, startPoint y: 167, endPoint x: 460, endPoint y: 155, distance: 140.8
click at [460, 155] on div "fiber_manual_record Added to Schedule J Schedule I: $5,181.95 Schedule J: $4,56…" at bounding box center [328, 143] width 574 height 99
click at [578, 163] on div "$621.95" at bounding box center [574, 168] width 56 height 17
drag, startPoint x: 617, startPoint y: 171, endPoint x: 480, endPoint y: 163, distance: 137.0
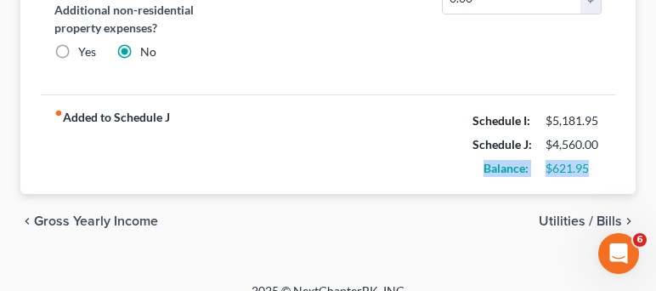
click at [578, 178] on div "fiber_manual_record Added to Schedule J Schedule I: $5,181.95 Schedule J: $4,56…" at bounding box center [328, 143] width 574 height 99
click at [593, 171] on div "$621.95" at bounding box center [574, 168] width 56 height 17
drag, startPoint x: 459, startPoint y: 167, endPoint x: 605, endPoint y: 168, distance: 146.2
click at [605, 168] on div "fiber_manual_record Added to Schedule J Schedule I: $5,181.95 Schedule J: $4,56…" at bounding box center [328, 143] width 574 height 99
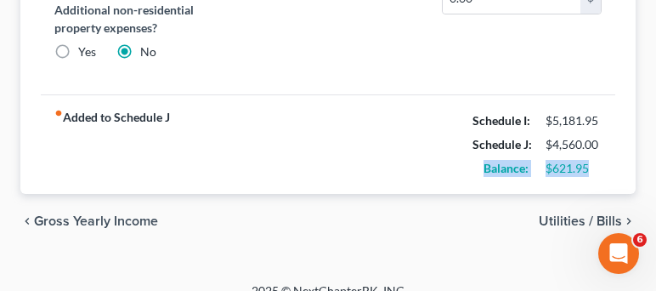
click at [605, 169] on div "$621.95" at bounding box center [573, 168] width 73 height 17
drag, startPoint x: 466, startPoint y: 157, endPoint x: 602, endPoint y: 168, distance: 137.2
click at [602, 168] on div "Balance: $621.95" at bounding box center [537, 168] width 146 height 24
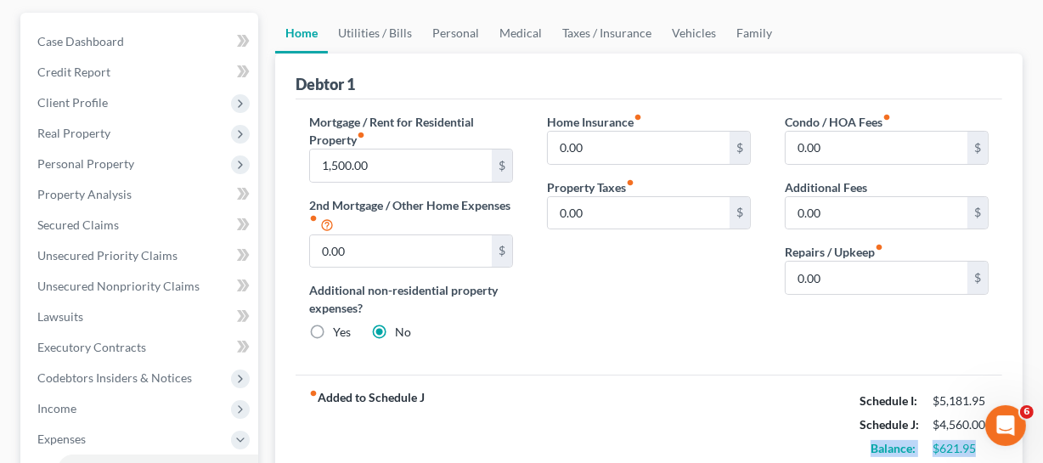
scroll to position [123, 0]
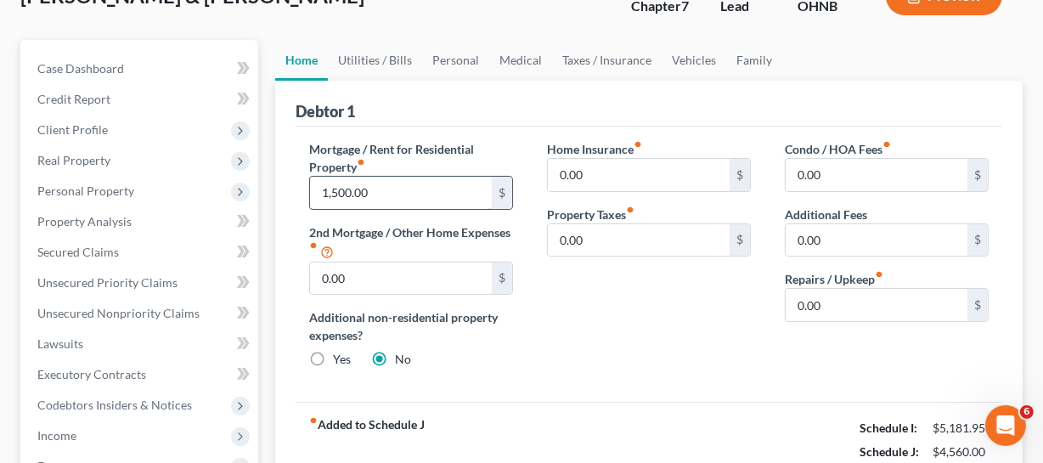
click at [457, 200] on input "1,500.00" at bounding box center [401, 193] width 182 height 32
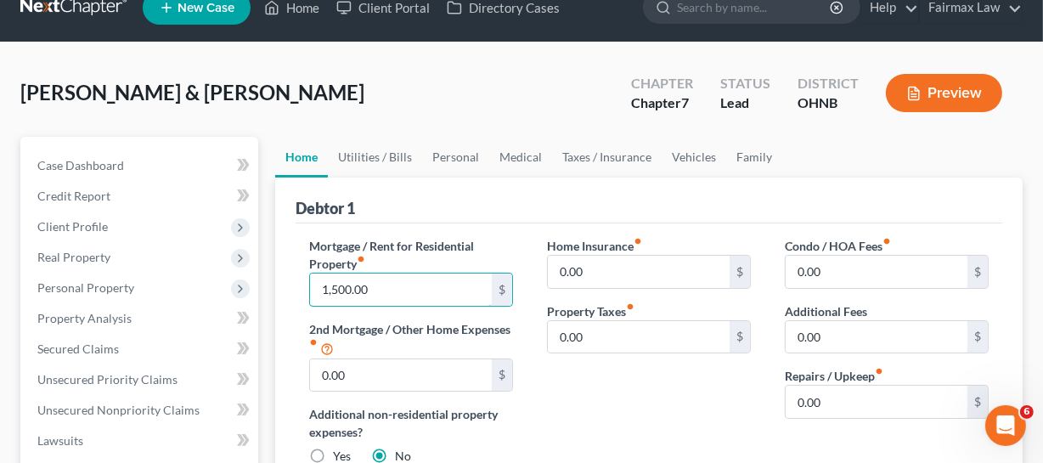
scroll to position [0, 0]
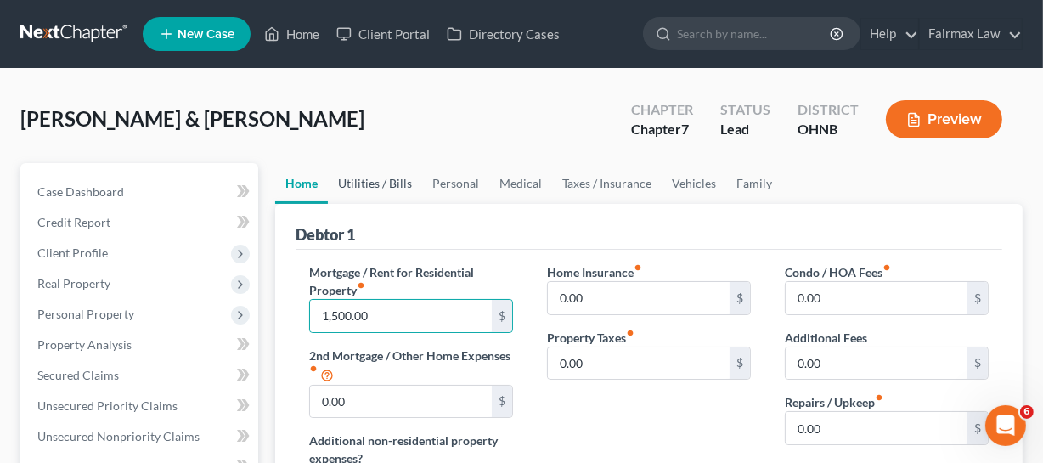
click at [390, 186] on link "Utilities / Bills" at bounding box center [375, 183] width 94 height 41
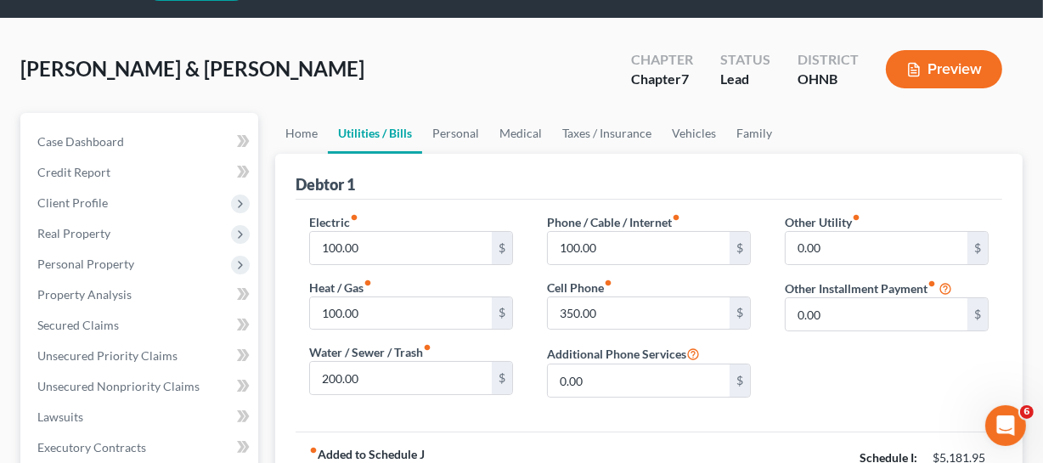
scroll to position [76, 0]
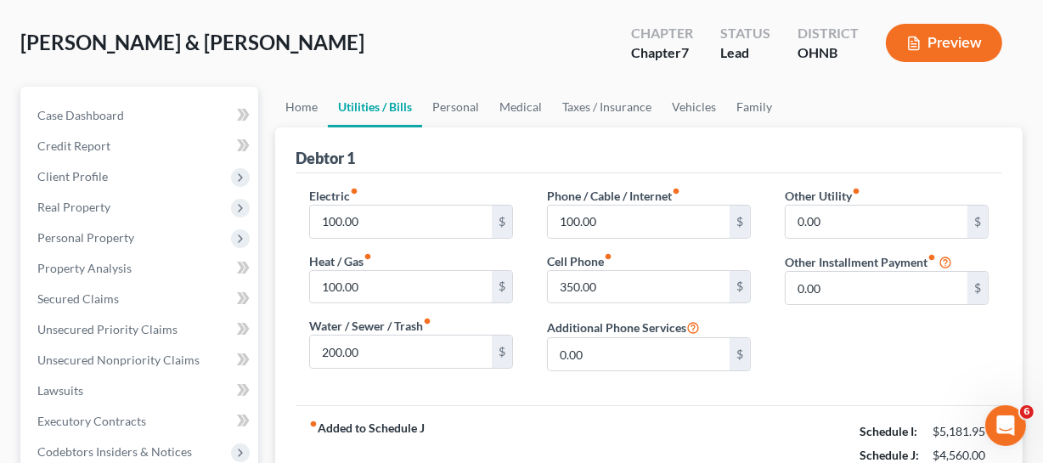
click at [460, 236] on div "Electric fiber_manual_record 100.00 $ Heat / Gas fiber_manual_record 100.00 $ W…" at bounding box center [411, 286] width 238 height 198
click at [460, 212] on input "100.00" at bounding box center [401, 222] width 182 height 32
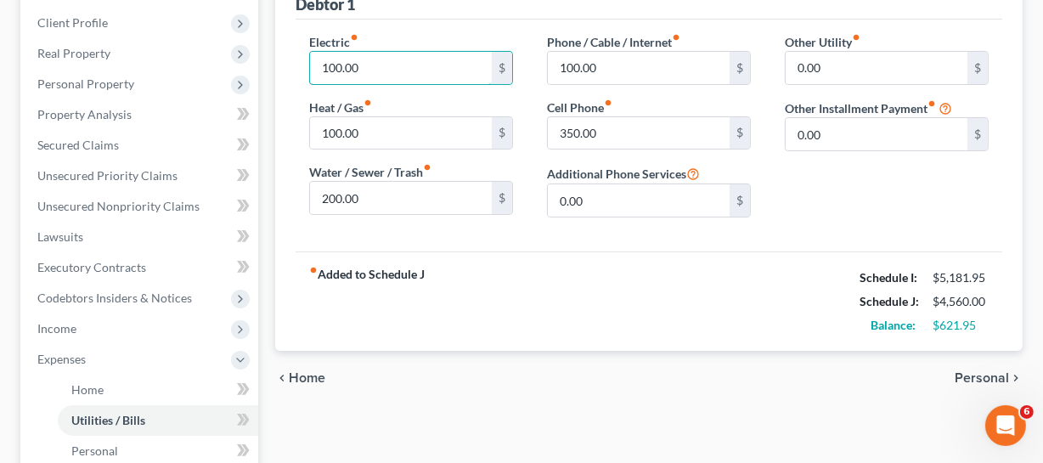
scroll to position [231, 0]
type input "181"
click at [423, 152] on div "Electric fiber_manual_record 181 $ Heat / Gas fiber_manual_record 100.00 $ Wate…" at bounding box center [411, 131] width 238 height 198
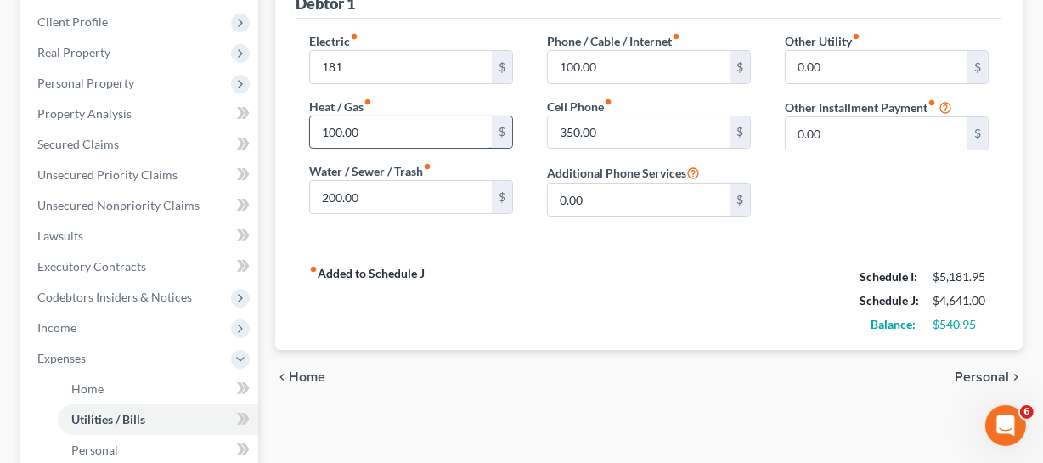
click at [422, 129] on input "100.00" at bounding box center [401, 132] width 182 height 32
click at [432, 189] on input "200.00" at bounding box center [401, 197] width 182 height 32
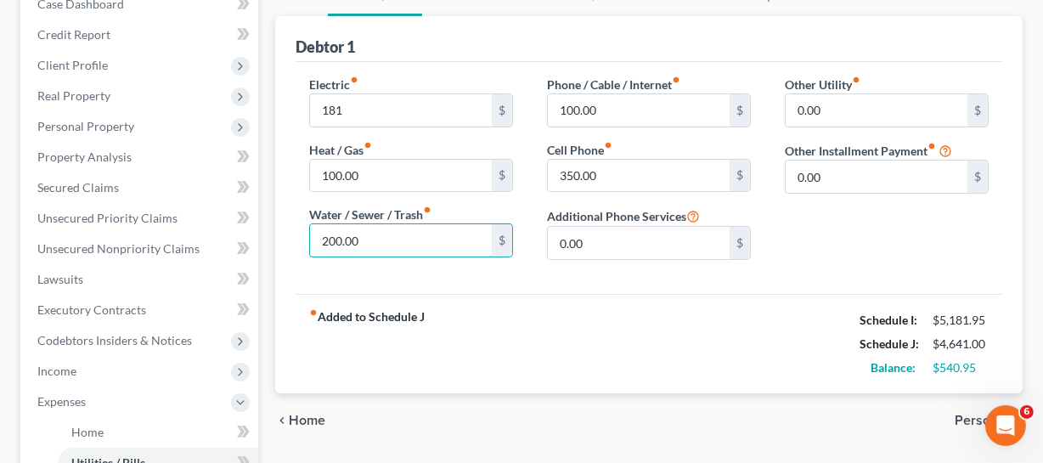
scroll to position [154, 0]
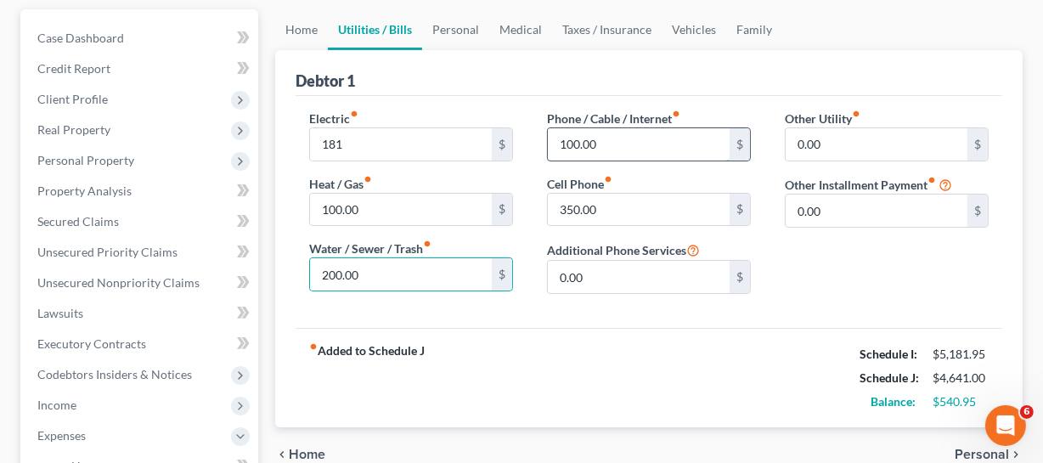
click at [632, 143] on input "100.00" at bounding box center [639, 144] width 182 height 32
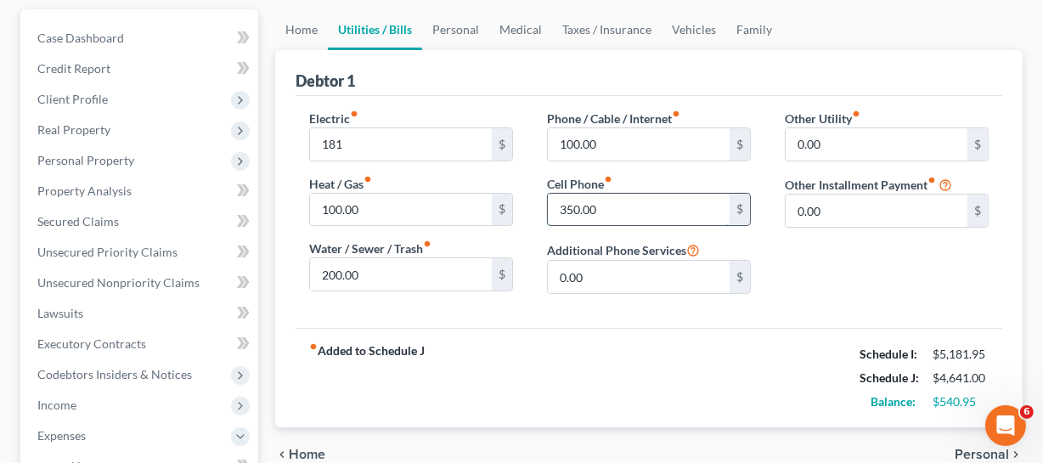
click at [610, 197] on input "350.00" at bounding box center [639, 210] width 182 height 32
type input "375"
click at [815, 311] on div "Electric fiber_manual_record 181 $ Heat / Gas fiber_manual_record 100.00 $ Wate…" at bounding box center [649, 212] width 707 height 232
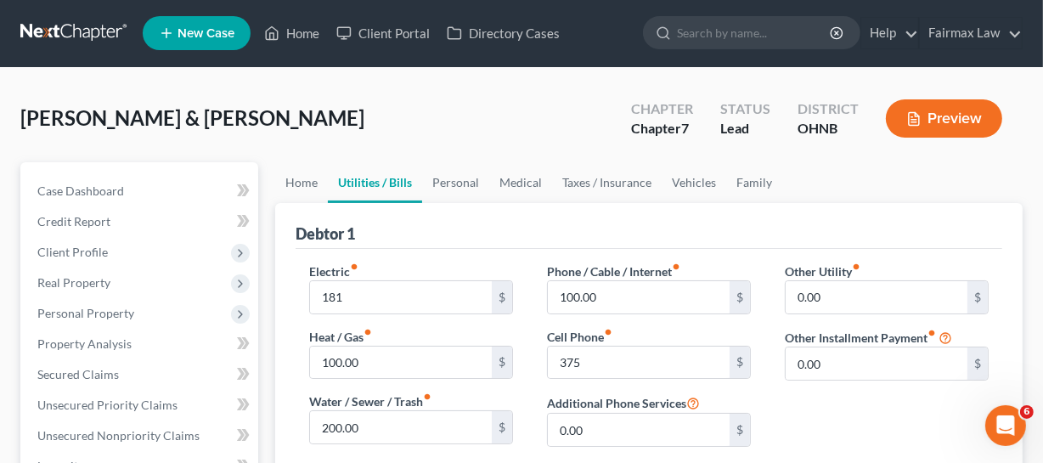
scroll to position [0, 0]
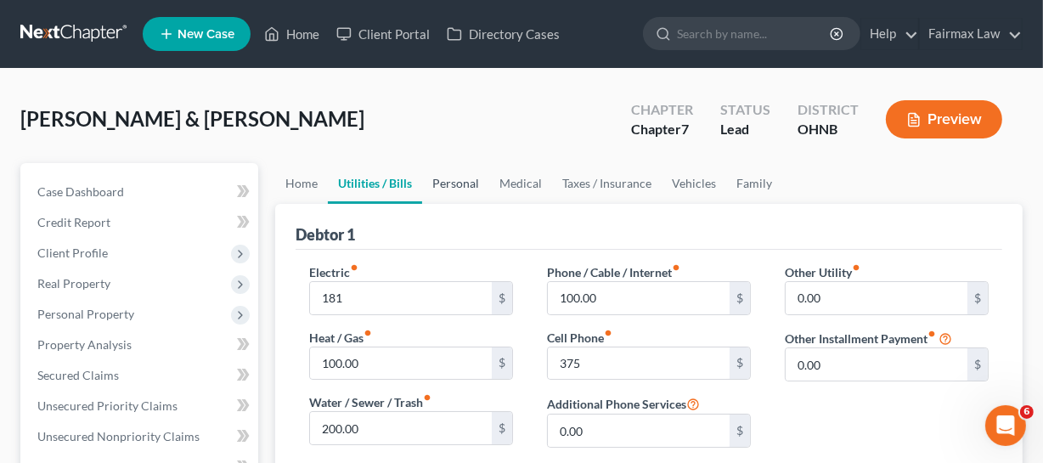
click at [449, 187] on link "Personal" at bounding box center [455, 183] width 67 height 41
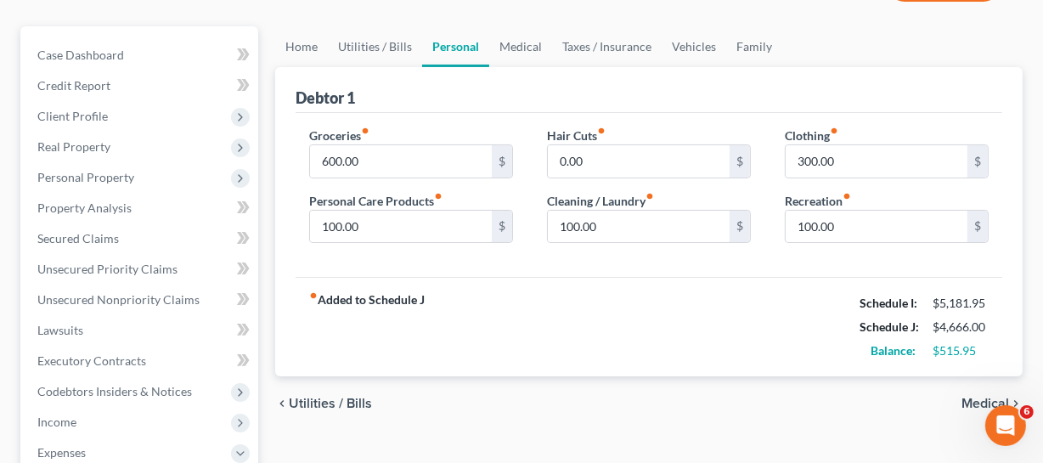
scroll to position [154, 0]
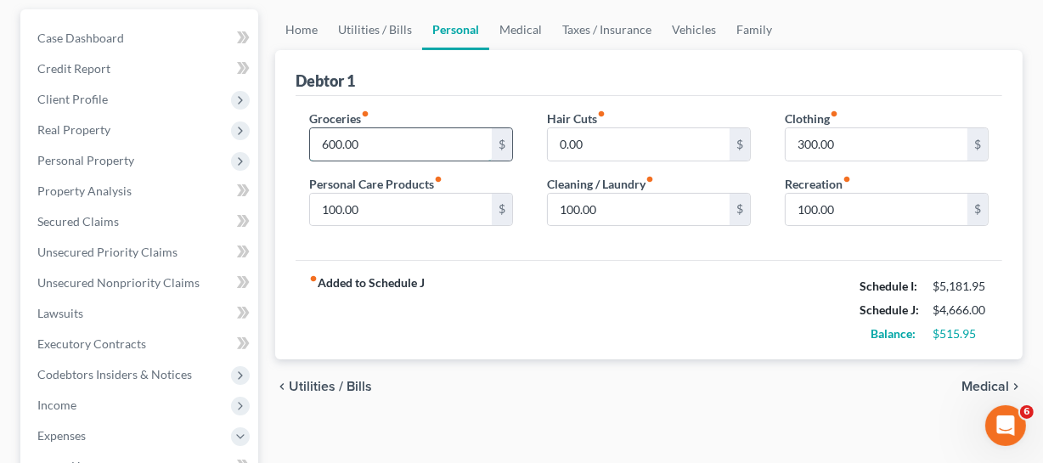
click at [395, 150] on input "600.00" at bounding box center [401, 144] width 182 height 32
click at [616, 140] on input "0.00" at bounding box center [639, 144] width 182 height 32
type input "75"
click at [681, 306] on div "fiber_manual_record Added to Schedule J Schedule I: $5,181.95 Schedule J: $4,74…" at bounding box center [649, 309] width 707 height 99
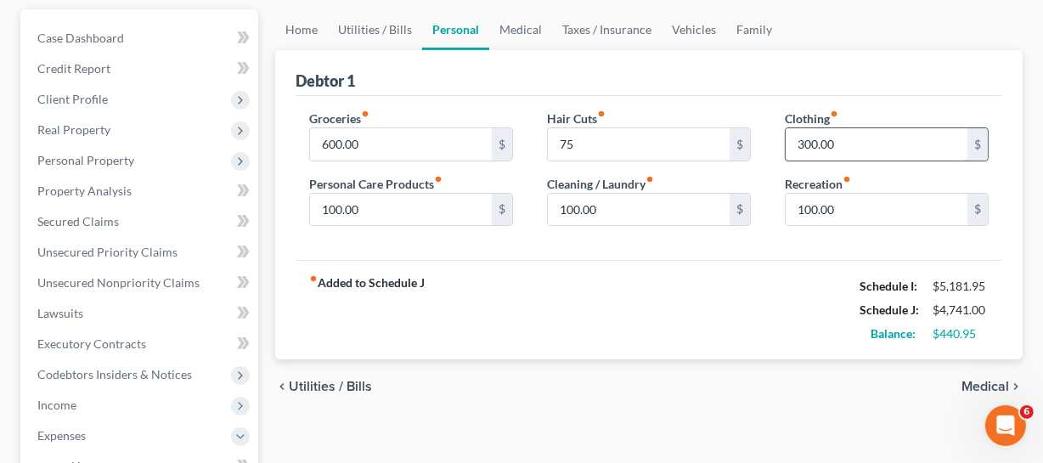
click at [912, 133] on input "300.00" at bounding box center [877, 144] width 182 height 32
click at [423, 220] on input "100.00" at bounding box center [401, 210] width 182 height 32
click at [618, 199] on input "100.00" at bounding box center [639, 210] width 182 height 32
click at [663, 200] on input "100.00" at bounding box center [639, 210] width 182 height 32
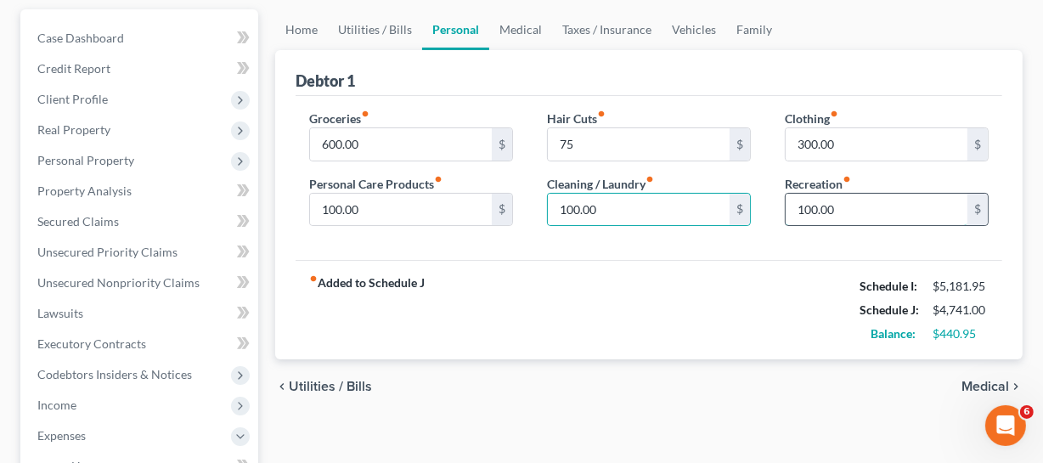
click at [926, 216] on input "100.00" at bounding box center [877, 210] width 182 height 32
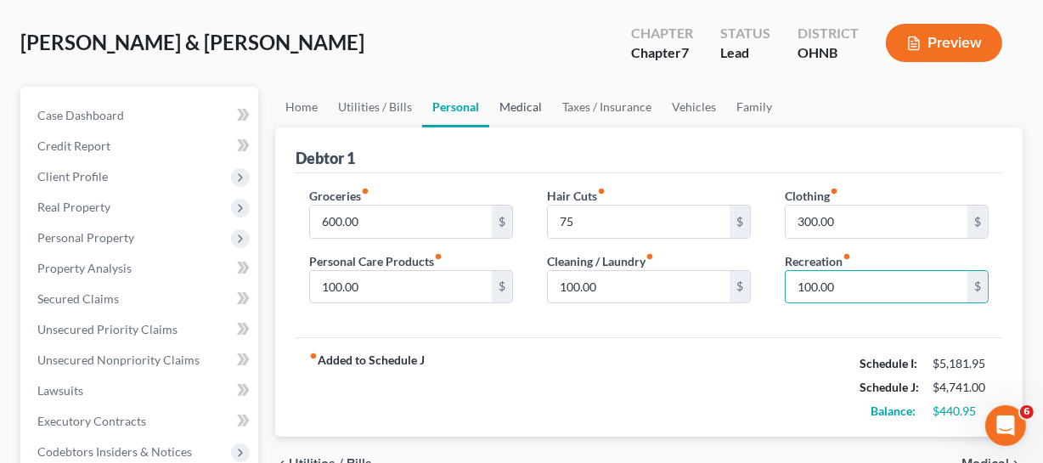
click at [521, 96] on link "Medical" at bounding box center [520, 107] width 63 height 41
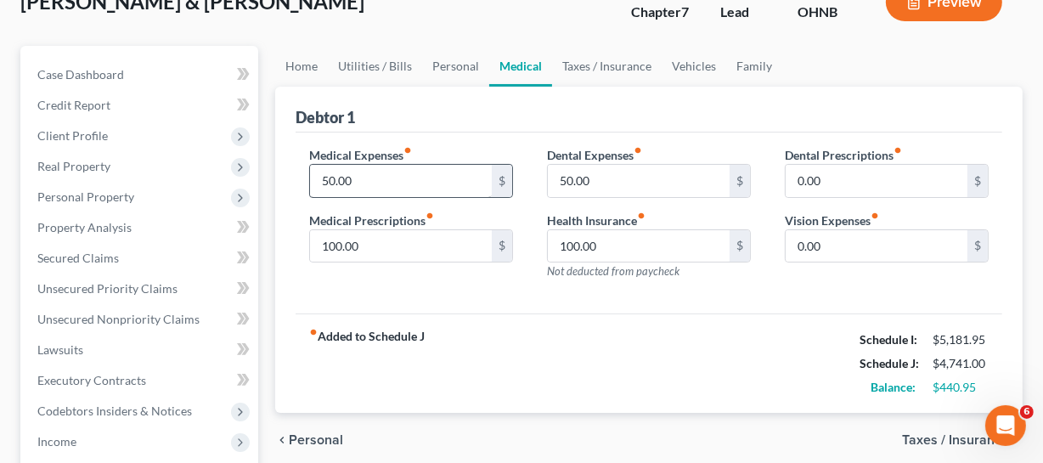
scroll to position [154, 0]
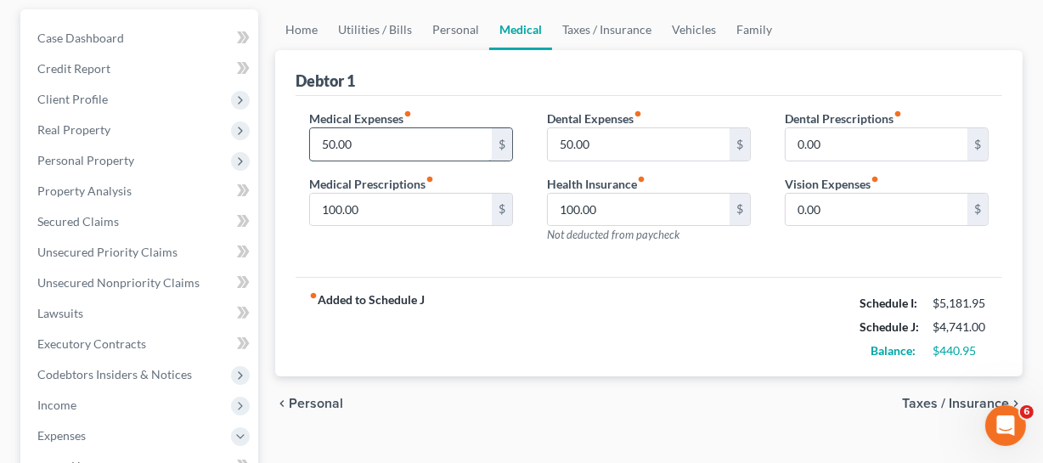
click at [469, 137] on input "50.00" at bounding box center [401, 144] width 182 height 32
type input "105"
click at [635, 144] on input "50.00" at bounding box center [639, 144] width 182 height 32
click at [858, 156] on input "0.00" at bounding box center [877, 144] width 182 height 32
click at [366, 219] on input "100.00" at bounding box center [401, 210] width 182 height 32
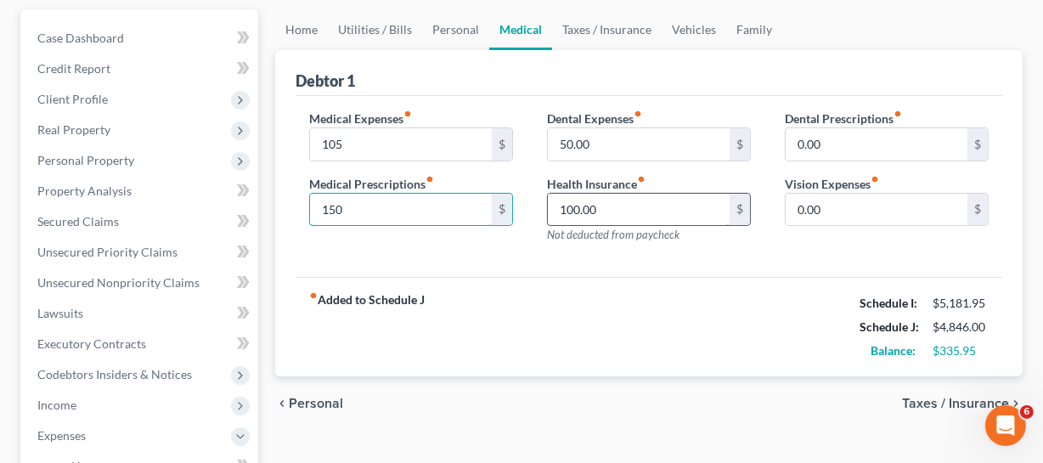
type input "150"
click at [648, 211] on input "100.00" at bounding box center [639, 210] width 182 height 32
type input "0"
click at [781, 270] on div "Medical Expenses fiber_manual_record 105 $ Medical Prescriptions fiber_manual_r…" at bounding box center [649, 187] width 707 height 182
click at [602, 33] on link "Taxes / Insurance" at bounding box center [607, 29] width 110 height 41
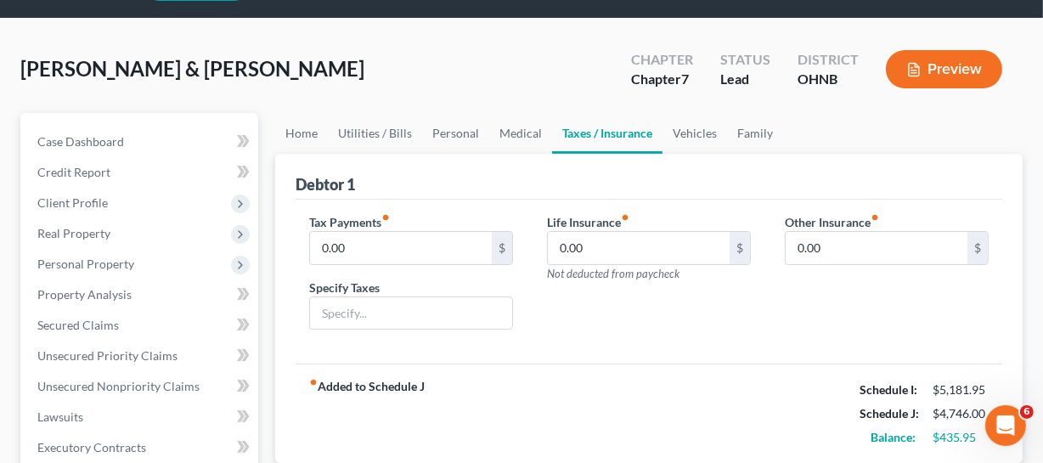
scroll to position [76, 0]
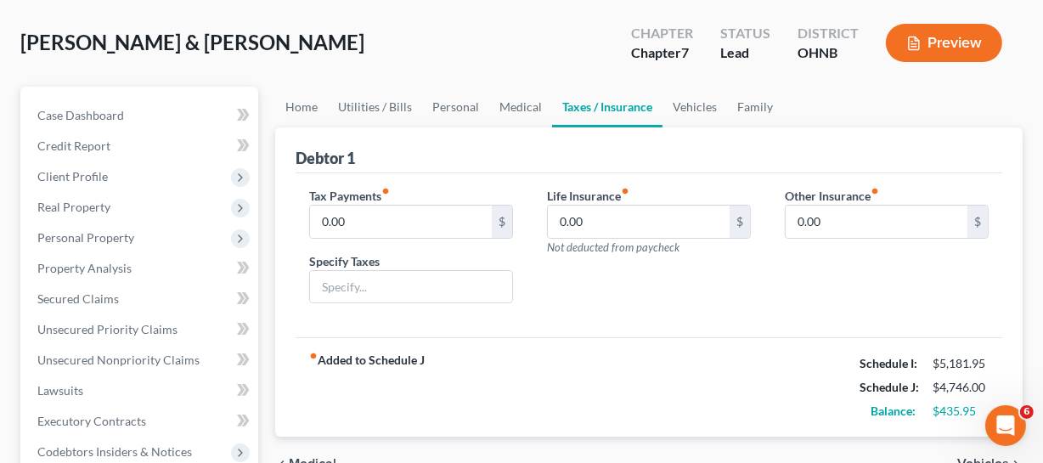
click at [645, 240] on span "Not deducted from paycheck" at bounding box center [613, 247] width 133 height 14
click at [662, 213] on input "0.00" at bounding box center [639, 222] width 182 height 32
click at [669, 115] on link "Vehicles" at bounding box center [695, 107] width 65 height 41
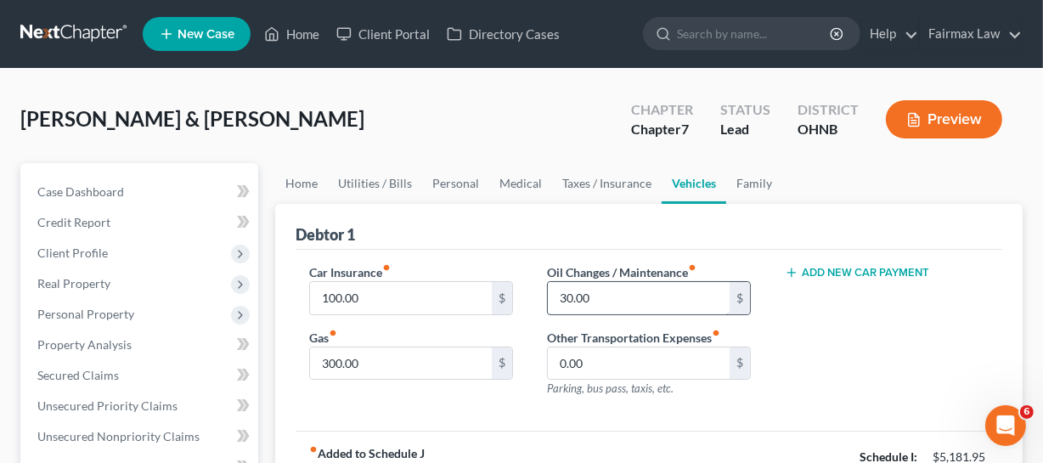
scroll to position [154, 0]
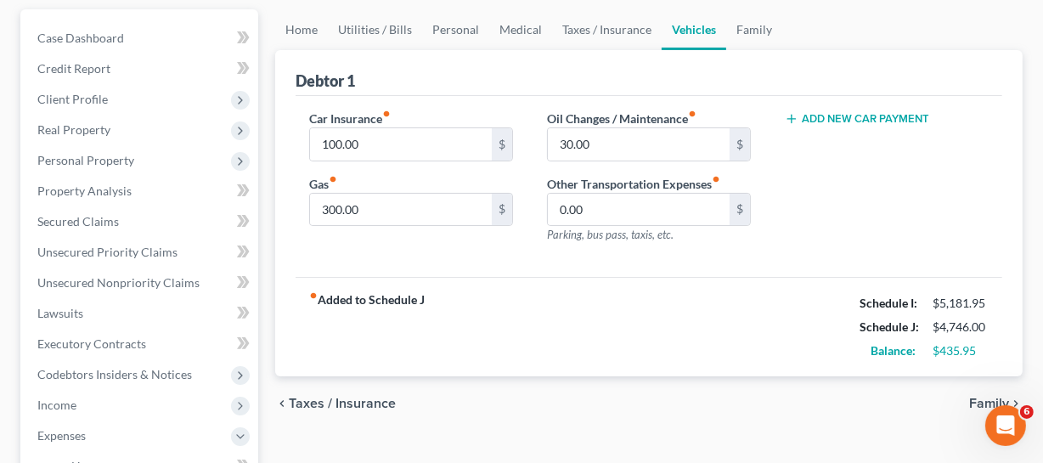
click at [449, 164] on div "Car Insurance fiber_manual_record 100.00 $ Gas fiber_manual_record 300.00 $" at bounding box center [411, 184] width 238 height 148
click at [448, 163] on div "Car Insurance fiber_manual_record 100.00 $ Gas fiber_manual_record 300.00 $" at bounding box center [411, 184] width 238 height 148
click at [448, 156] on input "100.00" at bounding box center [401, 144] width 182 height 32
type input "115"
click at [461, 197] on input "300.00" at bounding box center [401, 210] width 182 height 32
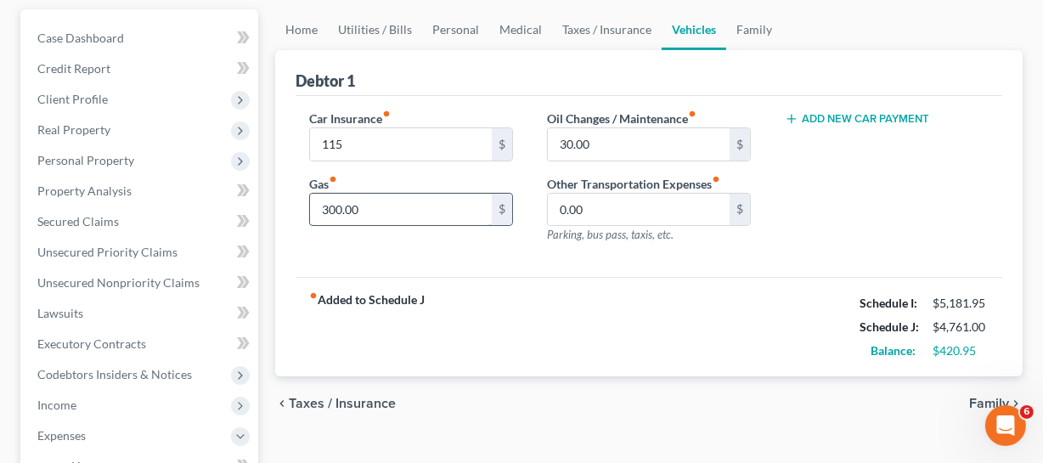
click at [461, 208] on input "300.00" at bounding box center [401, 210] width 182 height 32
drag, startPoint x: 408, startPoint y: 212, endPoint x: 302, endPoint y: 213, distance: 105.4
click at [302, 213] on div "Car Insurance fiber_manual_record 115 $ Gas fiber_manual_record 300.00 $" at bounding box center [411, 184] width 238 height 148
click at [567, 286] on div "fiber_manual_record Added to Schedule J Schedule I: $5,181.95 Schedule J: $4,76…" at bounding box center [649, 326] width 707 height 99
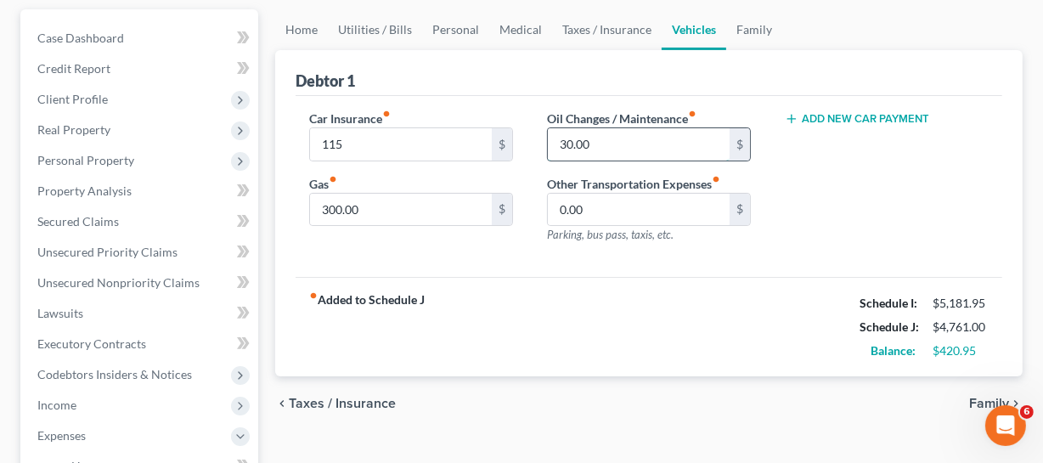
click at [617, 145] on input "30.00" at bounding box center [639, 144] width 182 height 32
click at [624, 206] on input "0.00" at bounding box center [639, 210] width 182 height 32
click at [397, 208] on input "300.00" at bounding box center [401, 210] width 182 height 32
type input "400"
click at [662, 268] on div "Car Insurance fiber_manual_record 115 $ Gas fiber_manual_record 400 $ Oil Chang…" at bounding box center [649, 187] width 707 height 182
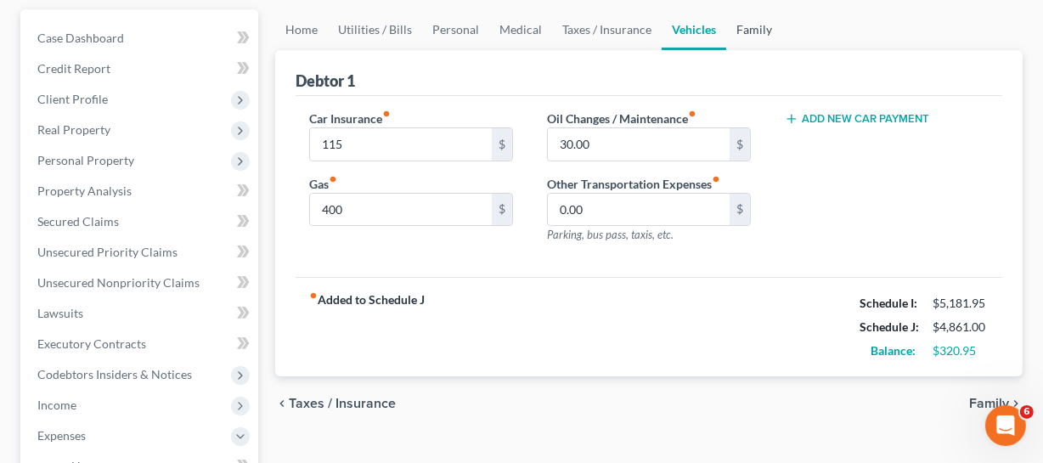
click at [747, 27] on link "Family" at bounding box center [754, 29] width 56 height 41
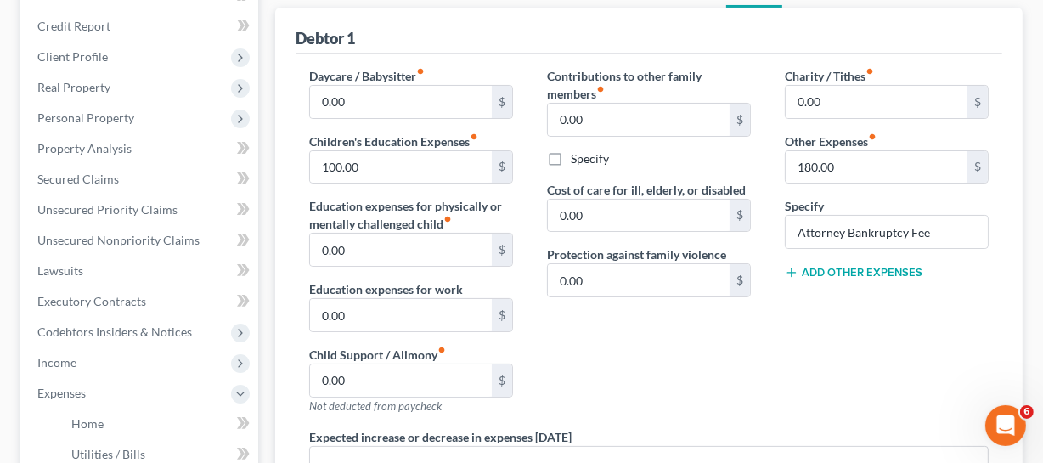
scroll to position [231, 0]
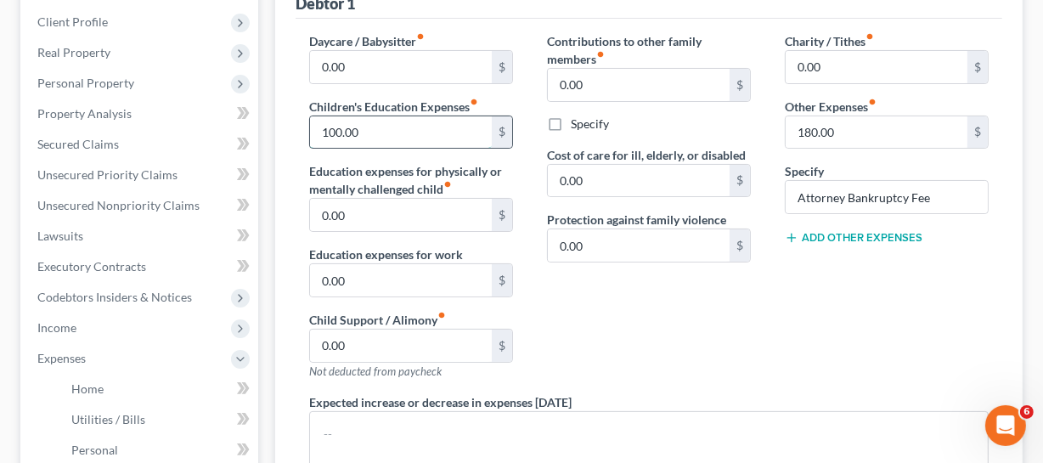
click at [437, 142] on input "100.00" at bounding box center [401, 132] width 182 height 32
click at [629, 70] on input "0.00" at bounding box center [639, 85] width 182 height 32
type input "2"
click at [644, 82] on input "text" at bounding box center [639, 85] width 182 height 32
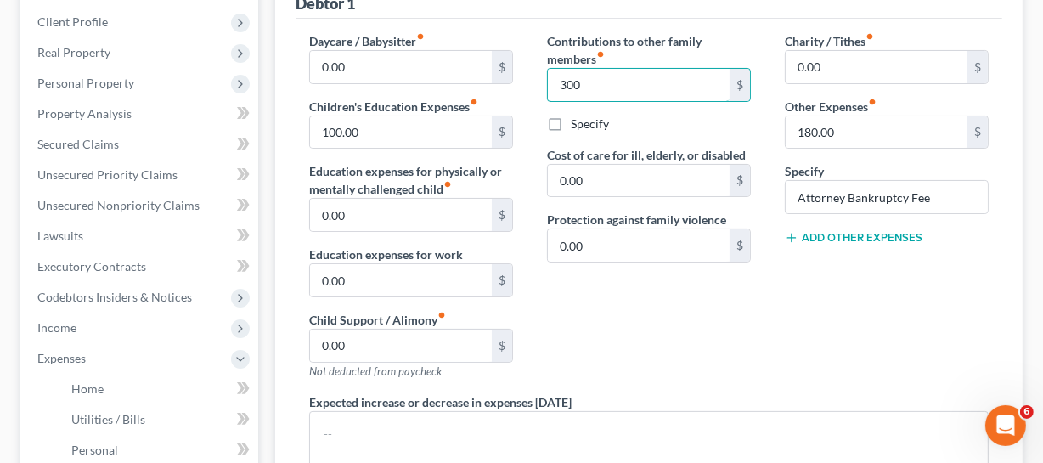
type input "300"
click at [571, 123] on label "Specify" at bounding box center [590, 124] width 38 height 17
click at [578, 123] on input "Specify" at bounding box center [583, 121] width 11 height 11
checkbox input "true"
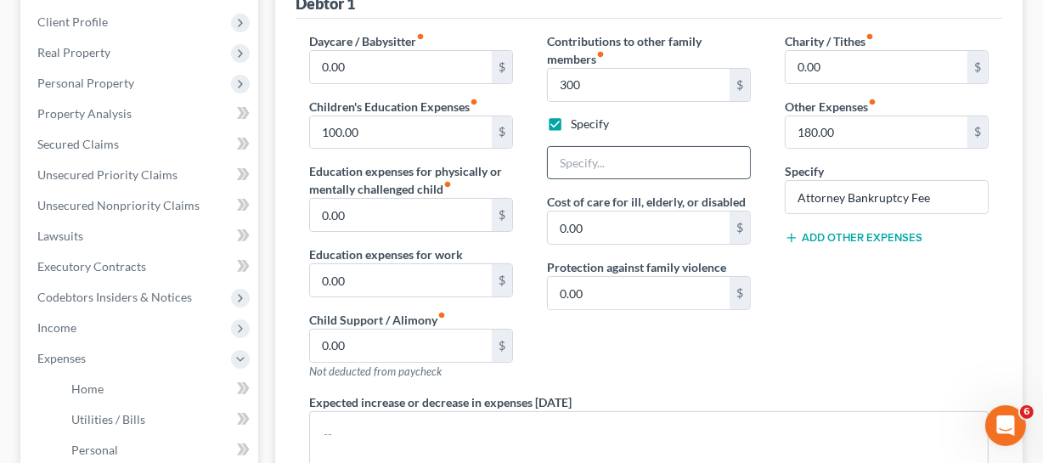
click at [589, 150] on input "text" at bounding box center [649, 163] width 202 height 32
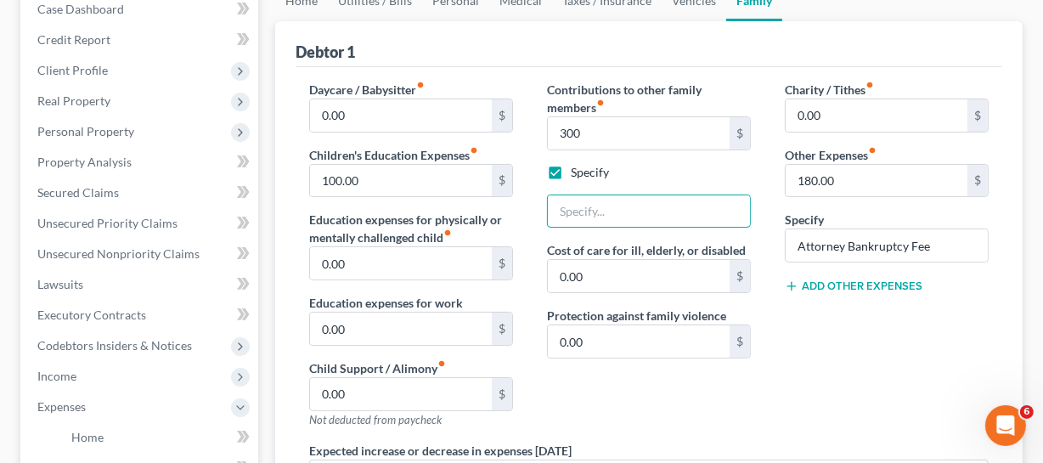
scroll to position [154, 0]
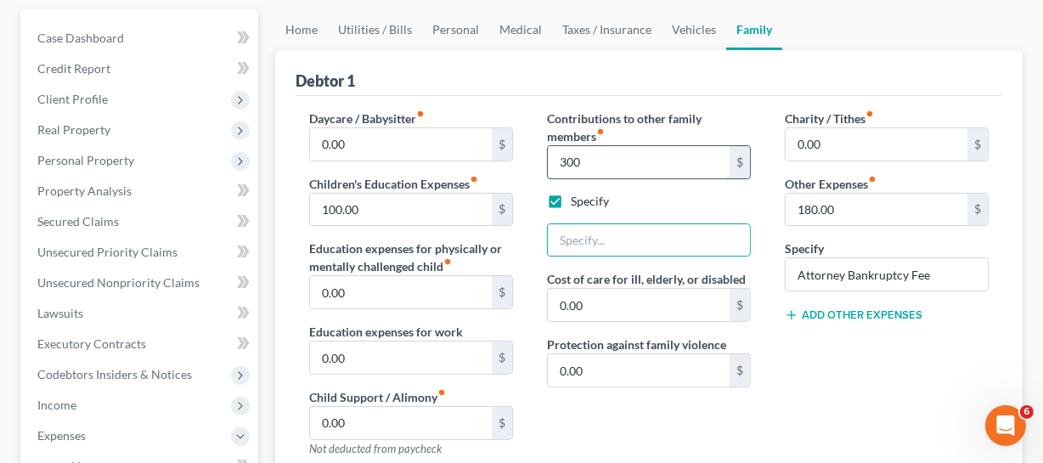
click at [578, 172] on input "300" at bounding box center [639, 162] width 182 height 32
click at [585, 247] on input "text" at bounding box center [649, 240] width 202 height 32
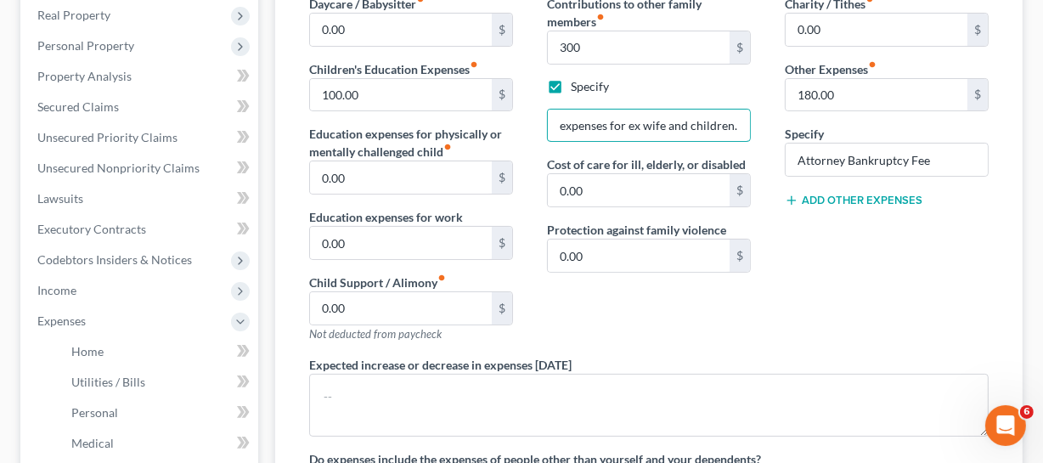
scroll to position [231, 0]
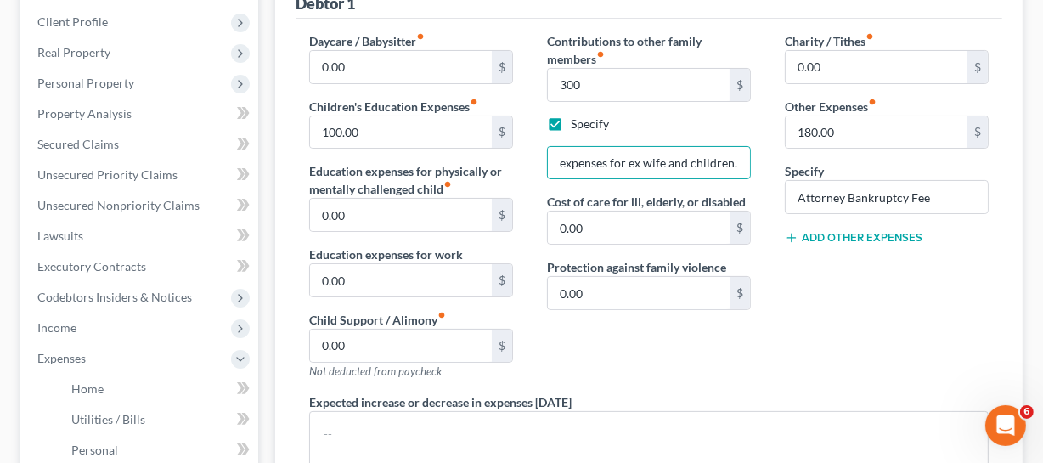
type input "expenses for ex wife and children."
click at [919, 157] on div "Charity / Tithes fiber_manual_record 0.00 $ Other Expenses fiber_manual_record …" at bounding box center [887, 212] width 238 height 361
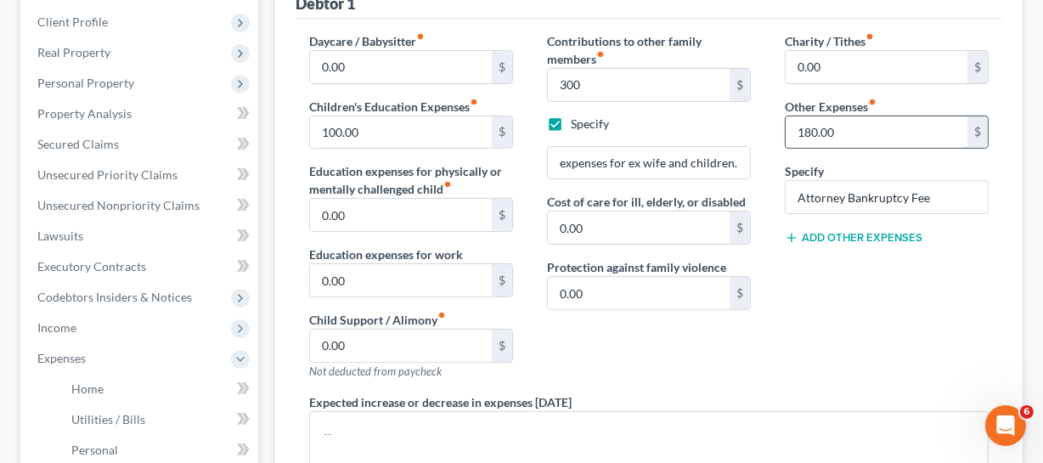
click at [961, 129] on input "180.00" at bounding box center [877, 132] width 182 height 32
click at [890, 231] on button "Add Other Expenses" at bounding box center [854, 238] width 138 height 14
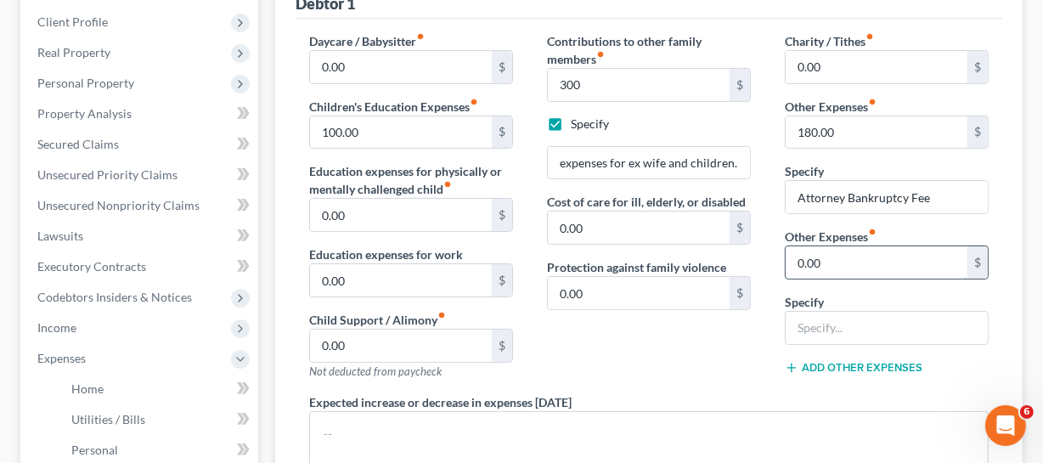
click at [890, 263] on input "0.00" at bounding box center [877, 262] width 182 height 32
type input "300"
click at [877, 308] on div "Specify" at bounding box center [887, 319] width 204 height 52
click at [877, 311] on div at bounding box center [887, 328] width 204 height 34
click at [885, 320] on input "text" at bounding box center [887, 328] width 202 height 32
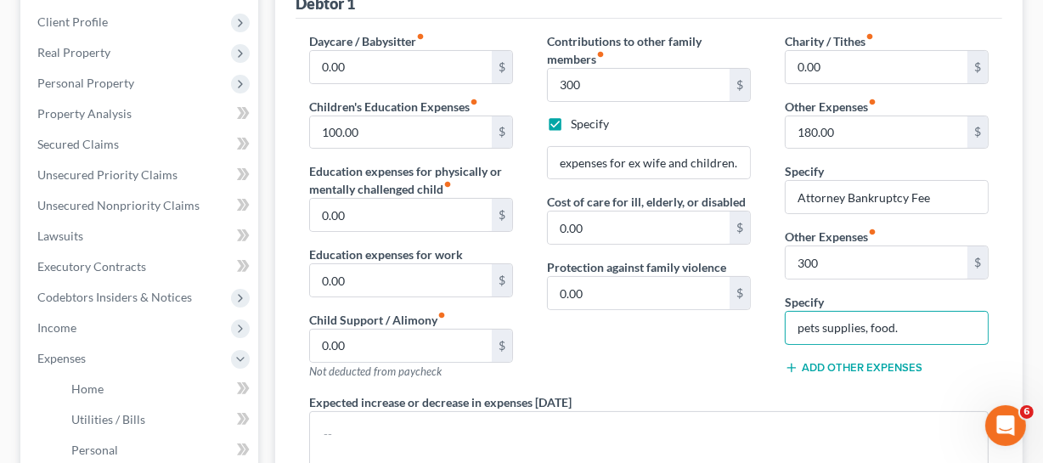
type input "pets supplies, food."
click at [722, 360] on div "Contributions to other family members fiber_manual_record 300 $ Specify expense…" at bounding box center [649, 212] width 238 height 361
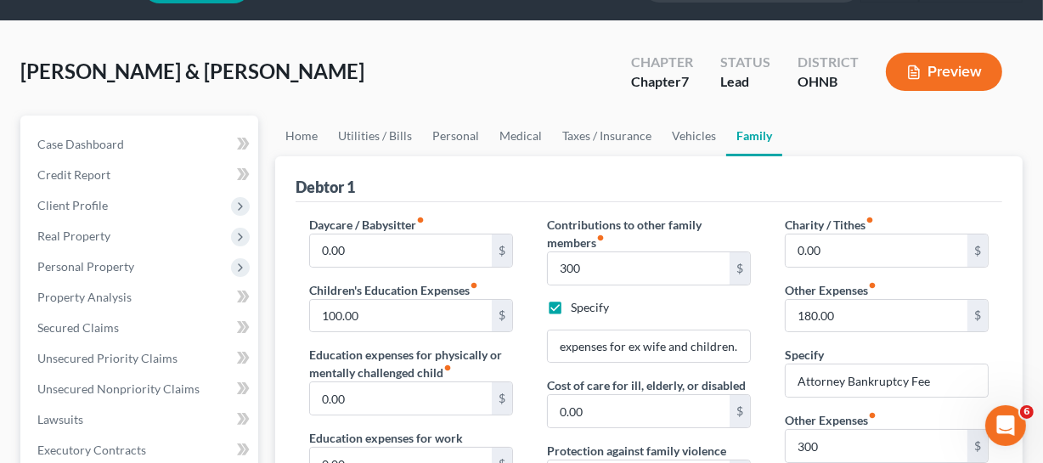
scroll to position [34, 0]
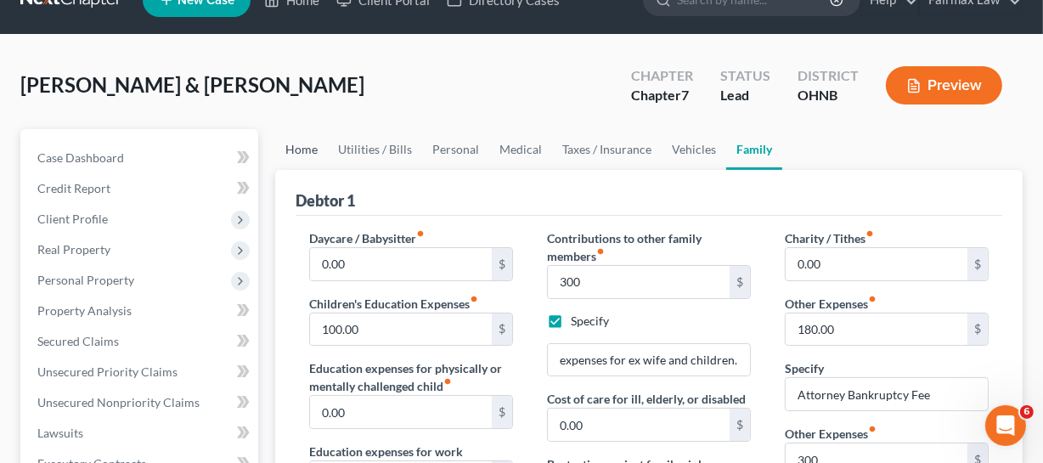
click at [308, 144] on link "Home" at bounding box center [301, 149] width 53 height 41
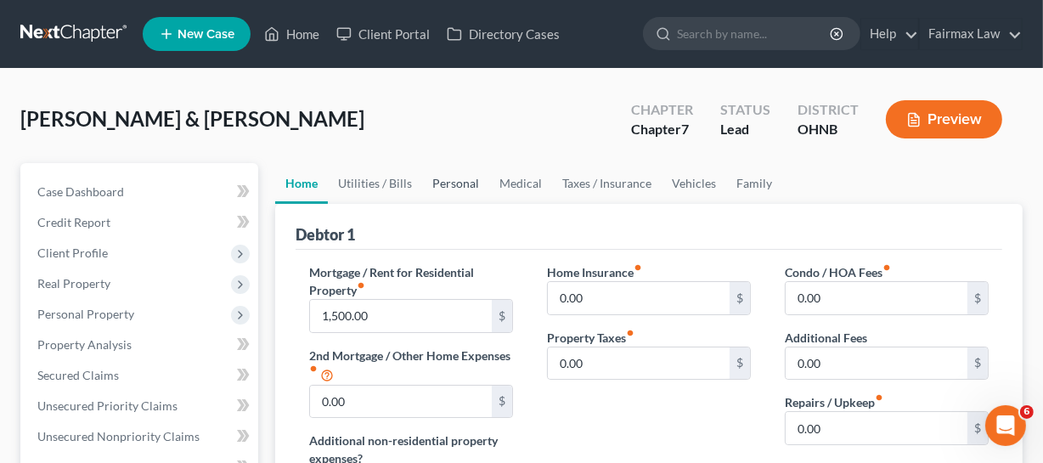
click at [442, 173] on link "Personal" at bounding box center [455, 183] width 67 height 41
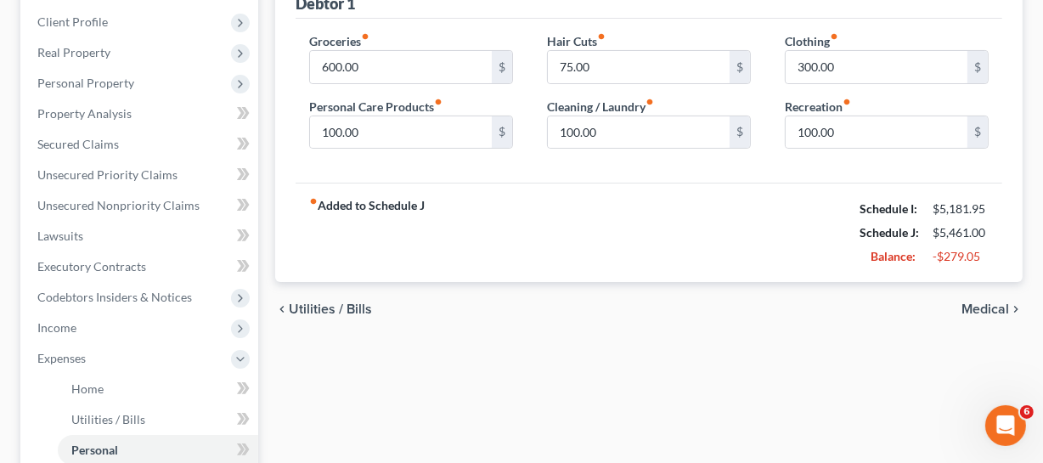
scroll to position [154, 0]
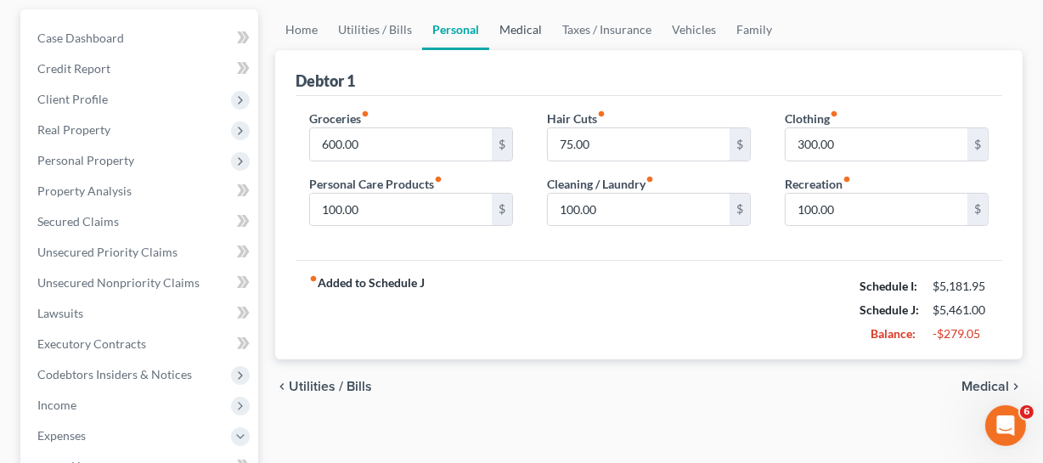
click at [527, 26] on link "Medical" at bounding box center [520, 29] width 63 height 41
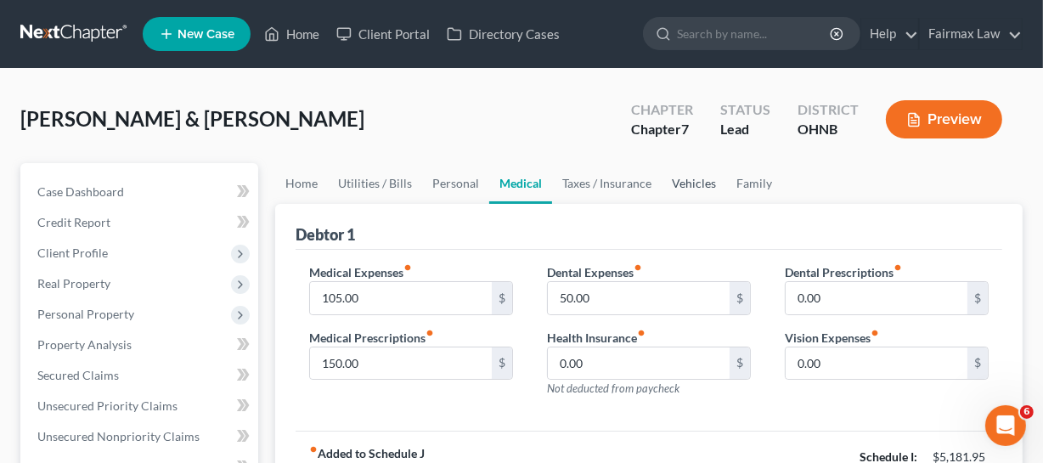
click at [678, 177] on link "Vehicles" at bounding box center [694, 183] width 65 height 41
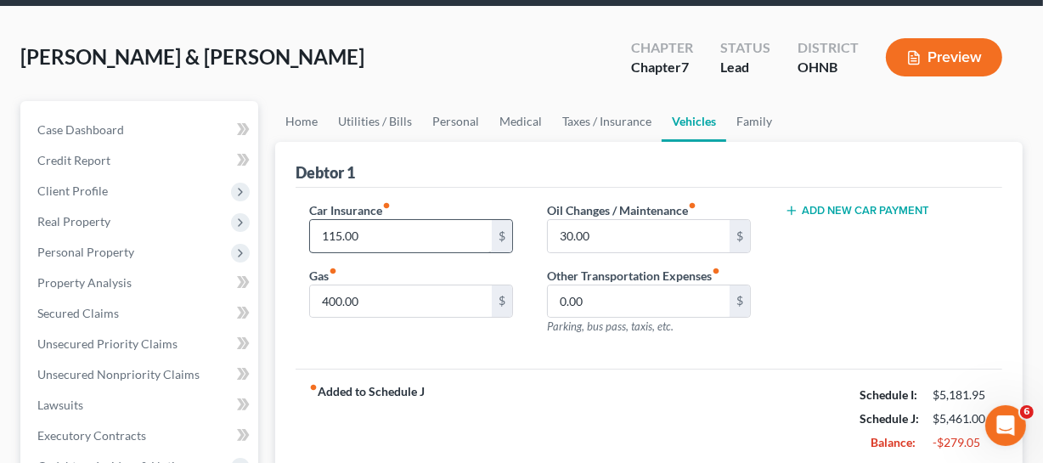
scroll to position [231, 0]
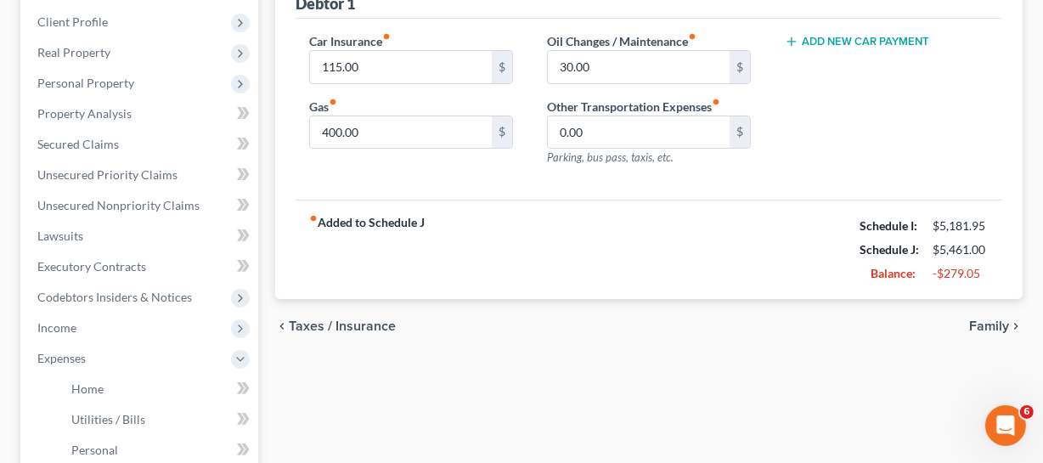
click at [418, 156] on div "Car Insurance fiber_manual_record 115.00 $ Gas fiber_manual_record 400.00 $" at bounding box center [411, 106] width 238 height 148
click at [423, 139] on input "400.00" at bounding box center [401, 132] width 182 height 32
type input "150"
click at [495, 252] on div "fiber_manual_record Added to Schedule J Schedule I: $5,181.95 Schedule J: $5,21…" at bounding box center [649, 249] width 707 height 99
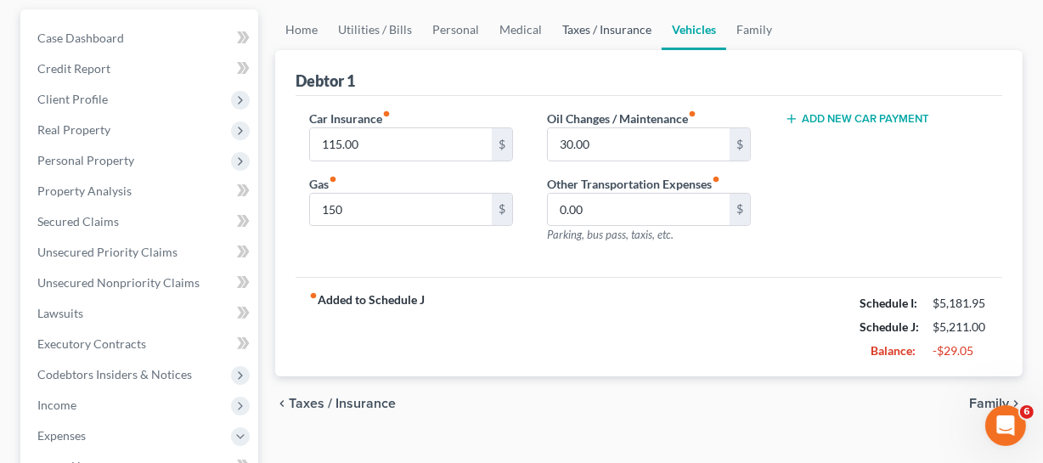
click at [612, 35] on link "Taxes / Insurance" at bounding box center [607, 29] width 110 height 41
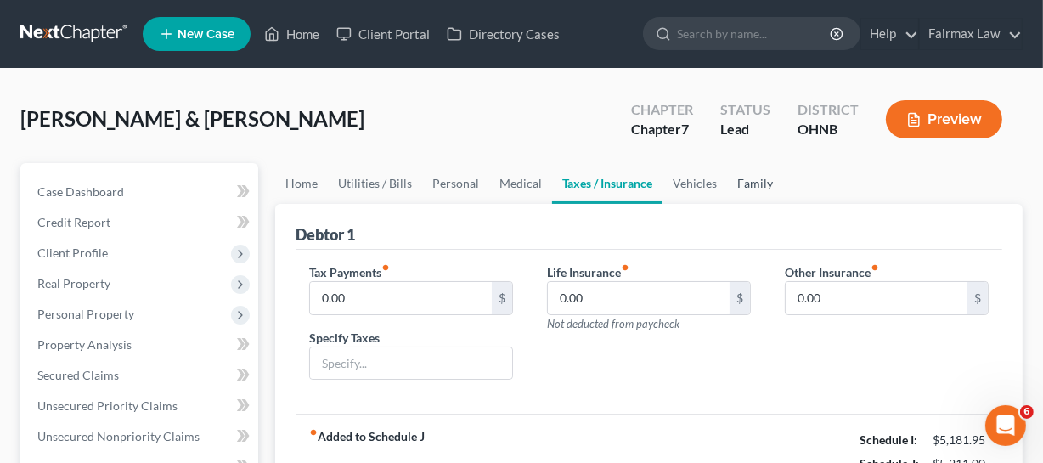
click at [735, 182] on link "Family" at bounding box center [755, 183] width 56 height 41
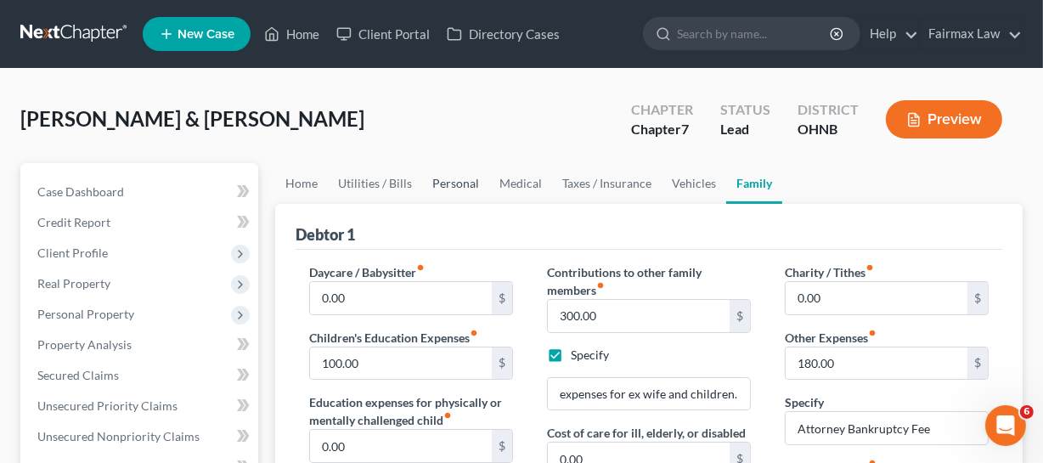
click at [446, 187] on link "Personal" at bounding box center [455, 183] width 67 height 41
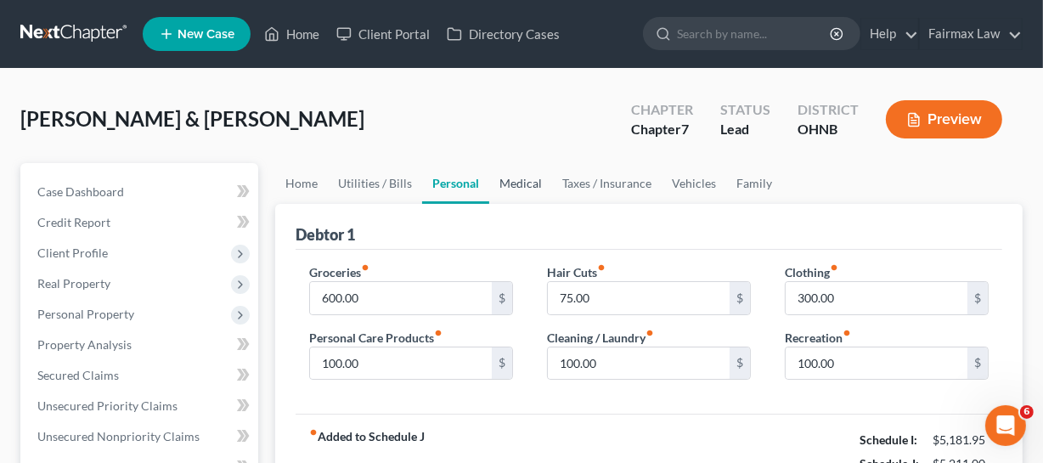
click at [521, 185] on link "Medical" at bounding box center [520, 183] width 63 height 41
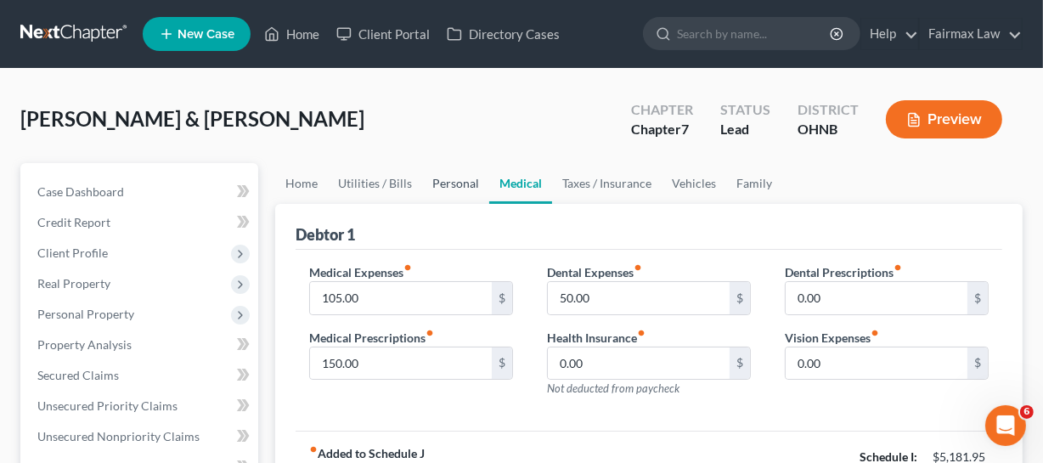
click at [455, 192] on link "Personal" at bounding box center [455, 183] width 67 height 41
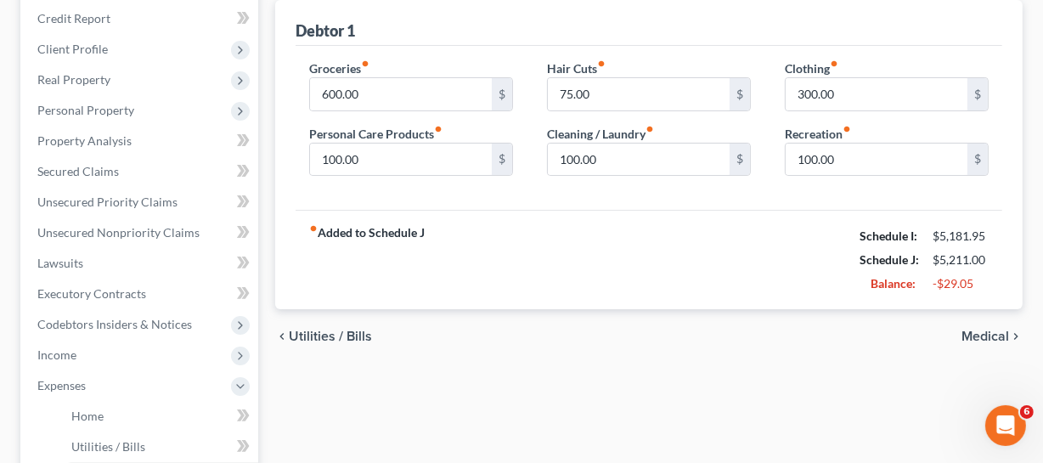
scroll to position [231, 0]
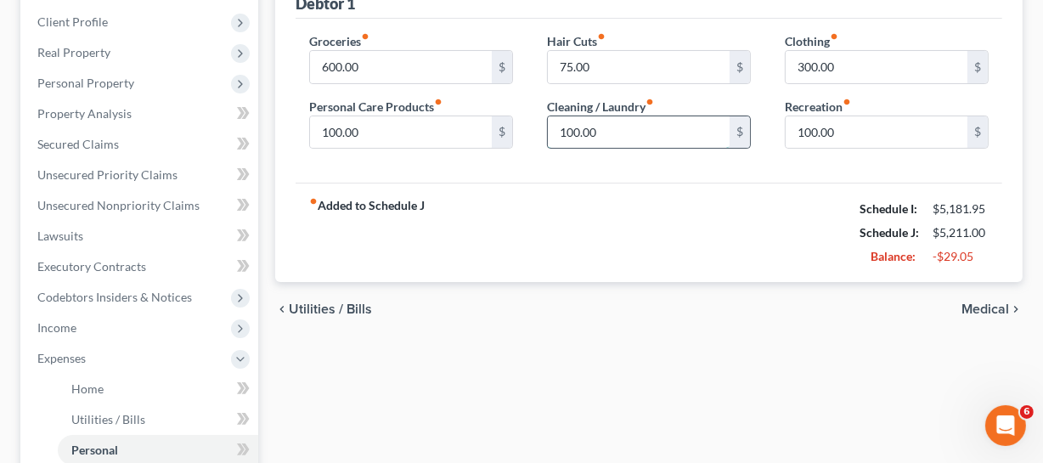
click at [623, 127] on input "100.00" at bounding box center [639, 132] width 182 height 32
type input "50"
click at [589, 241] on div "fiber_manual_record Added to Schedule J Schedule I: $5,181.95 Schedule J: $5,16…" at bounding box center [649, 232] width 707 height 99
click at [885, 111] on div "Recreation fiber_manual_record 100.00 $" at bounding box center [887, 124] width 204 height 52
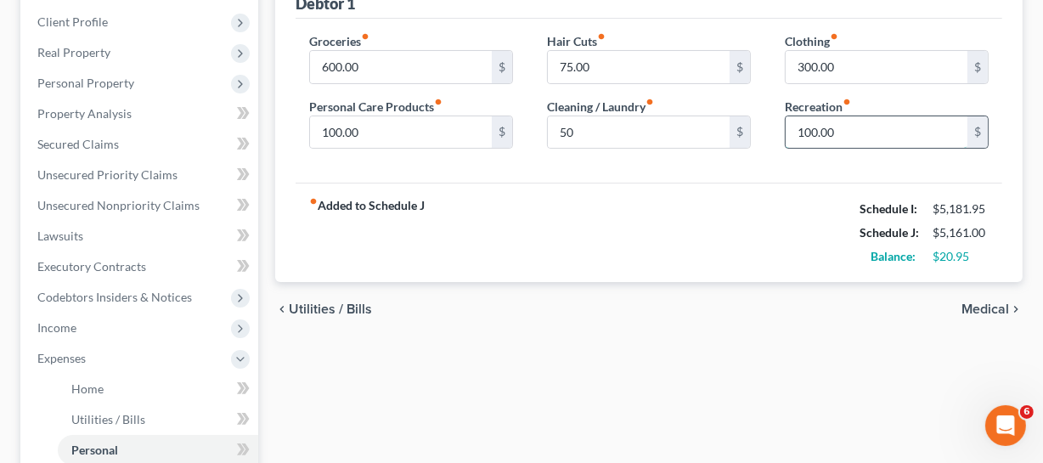
click at [885, 120] on input "100.00" at bounding box center [877, 132] width 182 height 32
click at [814, 190] on div "fiber_manual_record Added to Schedule J Schedule I: $5,181.95 Schedule J: $5,11…" at bounding box center [649, 232] width 707 height 99
click at [837, 142] on input "50" at bounding box center [877, 132] width 182 height 32
type input "0"
click at [799, 201] on div "fiber_manual_record Added to Schedule J Schedule I: $5,181.95 Schedule J: $5,06…" at bounding box center [649, 232] width 707 height 99
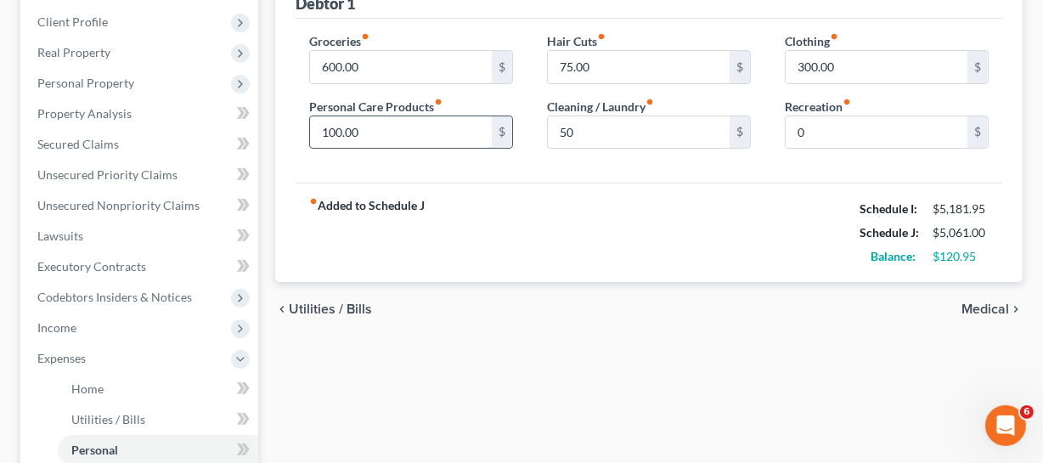
click at [442, 127] on input "100.00" at bounding box center [401, 132] width 182 height 32
click at [417, 121] on input "50" at bounding box center [401, 132] width 182 height 32
type input "5"
type input "60"
click at [472, 290] on div "chevron_left Utilities / Bills Medical chevron_right" at bounding box center [649, 309] width 748 height 54
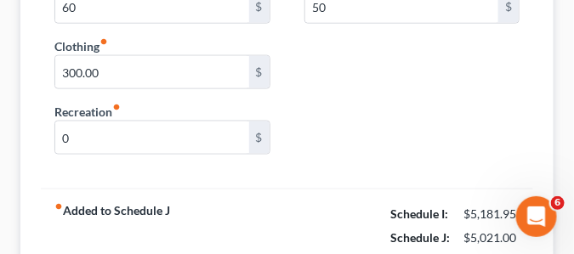
scroll to position [536, 0]
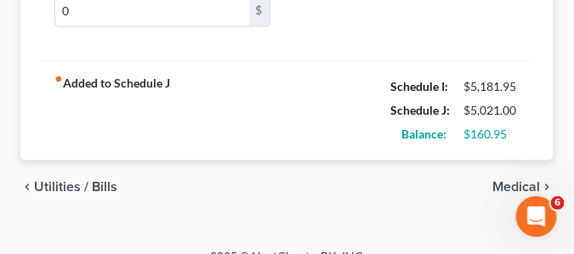
drag, startPoint x: 372, startPoint y: 131, endPoint x: 529, endPoint y: 138, distance: 156.5
click at [529, 138] on div "fiber_manual_record Added to Schedule J Schedule I: $5,181.95 Schedule J: $5,02…" at bounding box center [287, 110] width 492 height 99
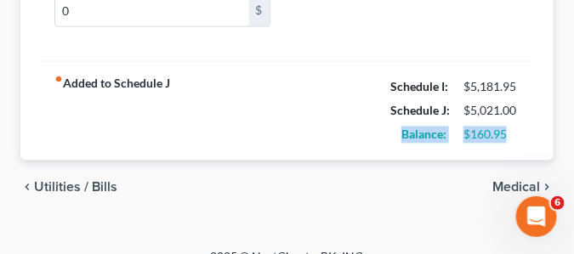
drag, startPoint x: 466, startPoint y: 136, endPoint x: 536, endPoint y: 133, distance: 69.8
click at [526, 139] on div "$160.95" at bounding box center [491, 135] width 73 height 17
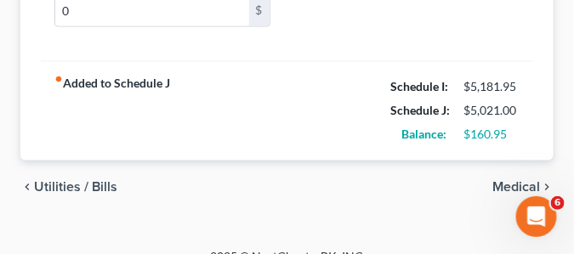
click at [427, 144] on div "Balance: $160.95" at bounding box center [455, 135] width 146 height 24
drag, startPoint x: 387, startPoint y: 134, endPoint x: 479, endPoint y: 134, distance: 92.6
click at [432, 134] on div "Balance:" at bounding box center [418, 135] width 73 height 17
click at [519, 133] on div "$160.95" at bounding box center [491, 135] width 73 height 17
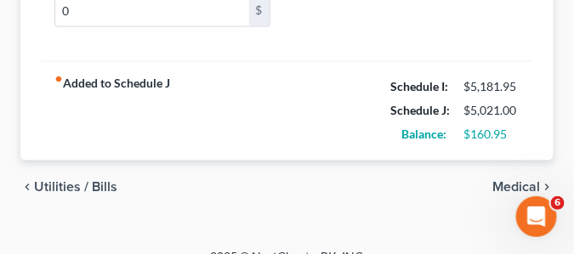
click at [455, 139] on div "$160.95" at bounding box center [491, 135] width 73 height 17
drag, startPoint x: 478, startPoint y: 135, endPoint x: 500, endPoint y: 137, distance: 23.0
click at [500, 137] on div "$160.95" at bounding box center [491, 135] width 56 height 17
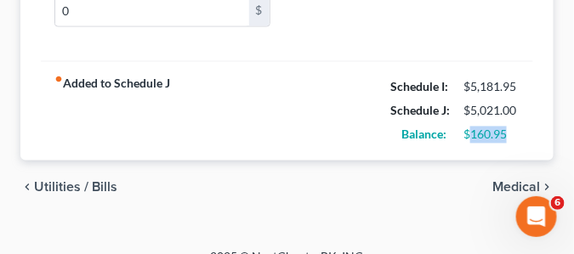
click at [522, 137] on div "$160.95" at bounding box center [491, 135] width 73 height 17
click at [390, 137] on div "Balance:" at bounding box center [418, 135] width 73 height 17
drag, startPoint x: 402, startPoint y: 138, endPoint x: 558, endPoint y: 138, distance: 156.3
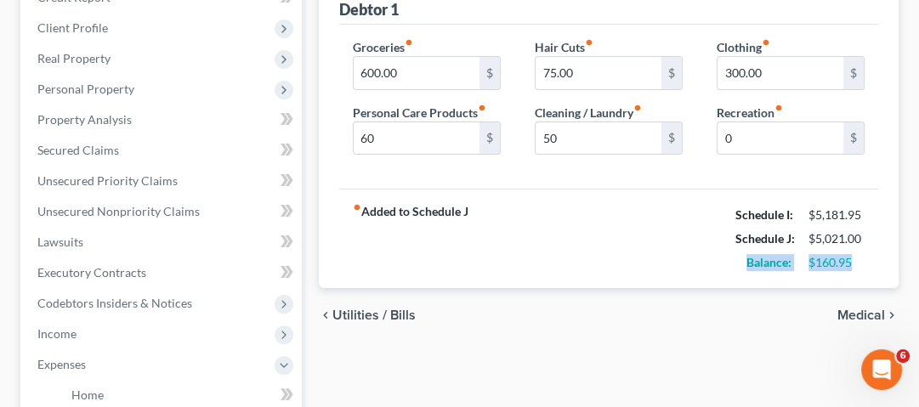
scroll to position [255, 0]
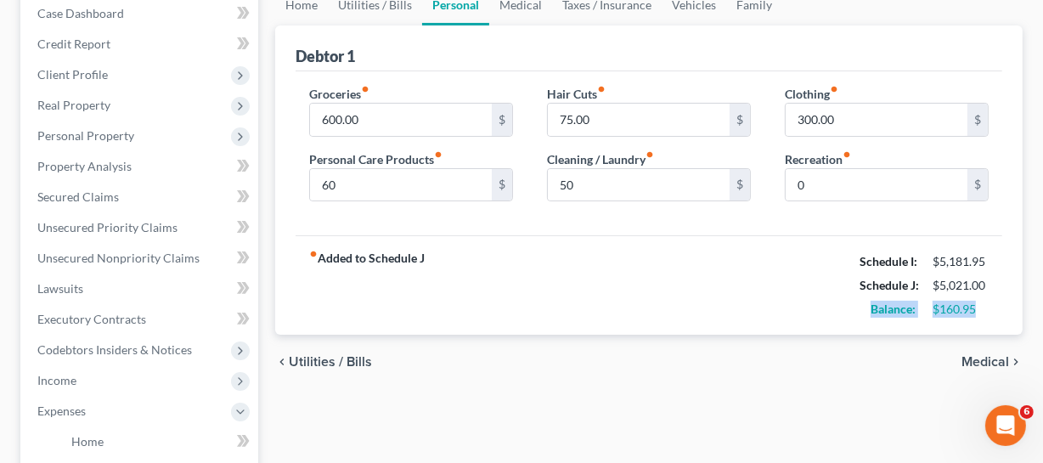
click at [734, 310] on div "fiber_manual_record Added to Schedule J Schedule I: $5,181.95 Schedule J: $5,02…" at bounding box center [649, 284] width 707 height 99
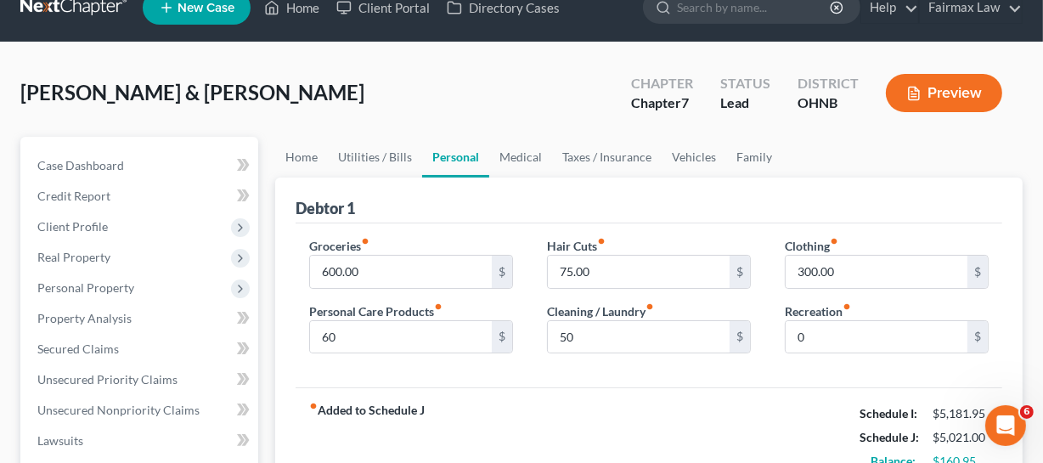
scroll to position [24, 0]
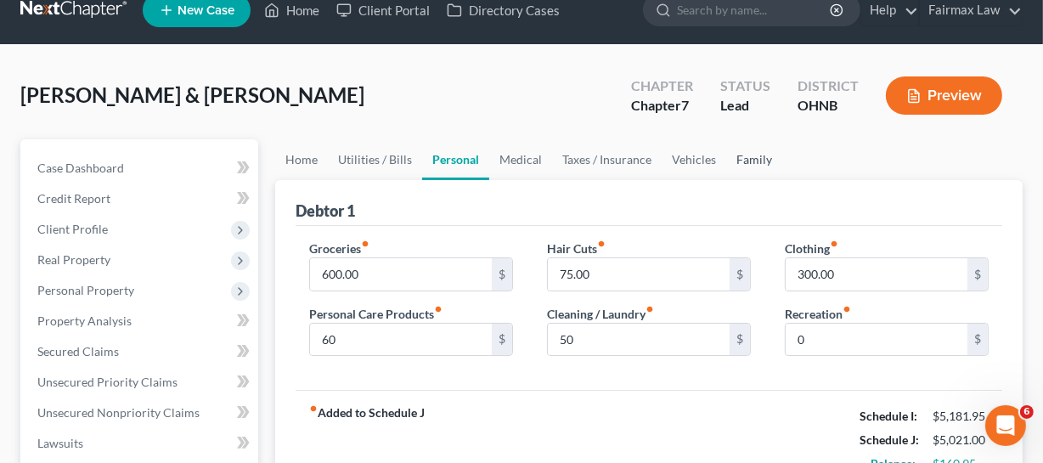
click at [753, 160] on link "Family" at bounding box center [754, 159] width 56 height 41
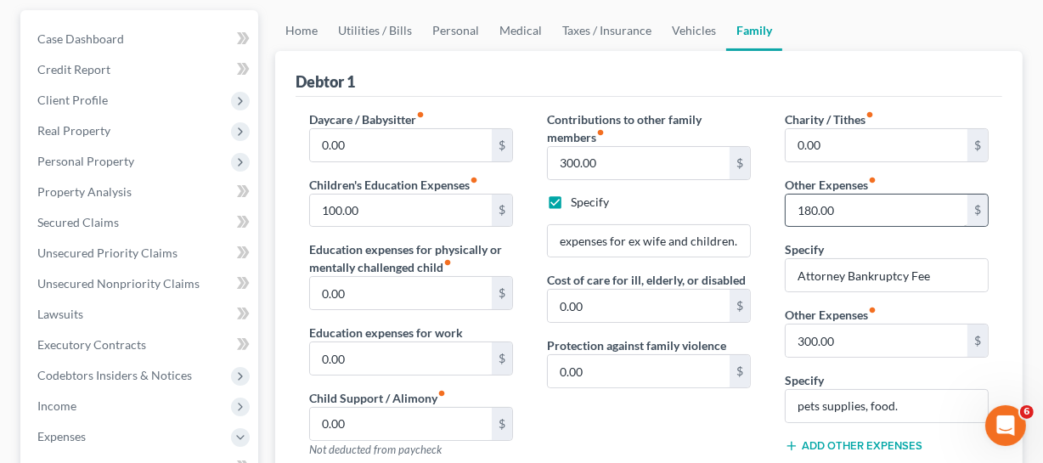
scroll to position [154, 0]
click at [877, 219] on input "180.00" at bounding box center [877, 210] width 182 height 32
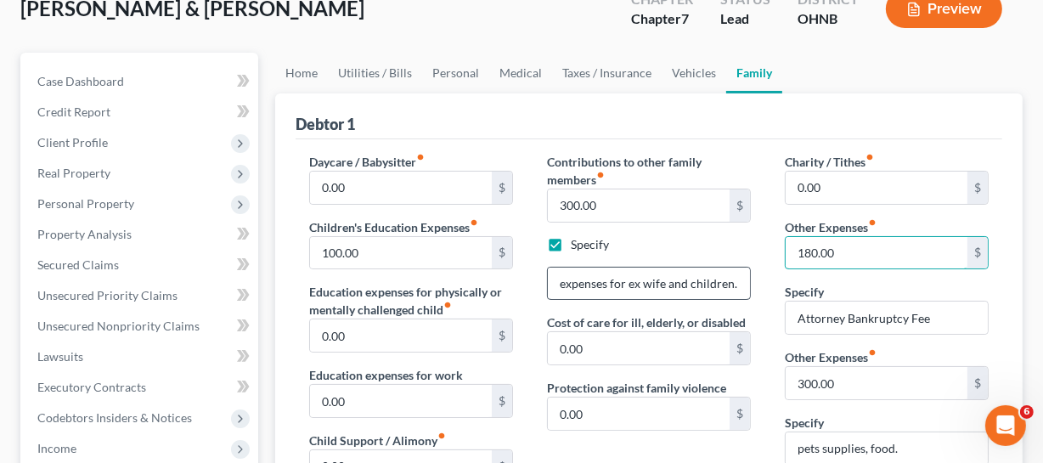
scroll to position [76, 0]
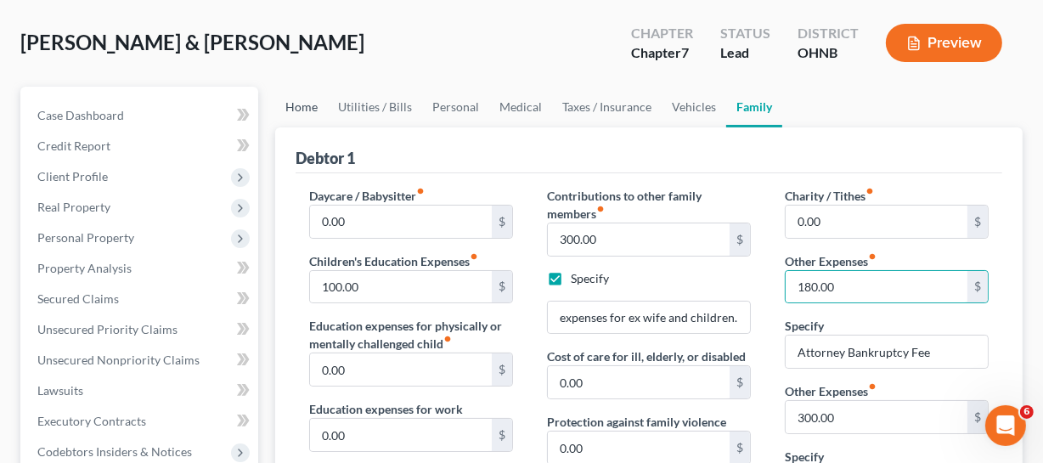
click at [309, 103] on link "Home" at bounding box center [301, 107] width 53 height 41
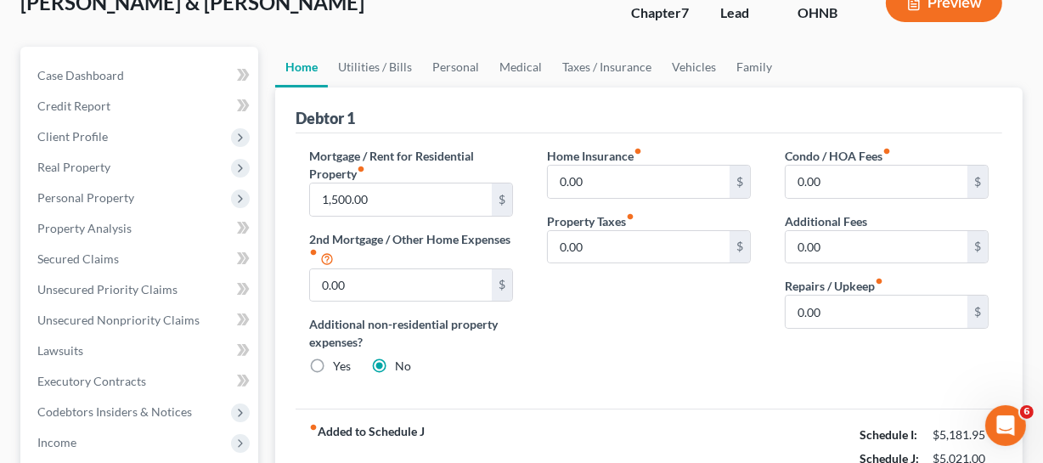
scroll to position [76, 0]
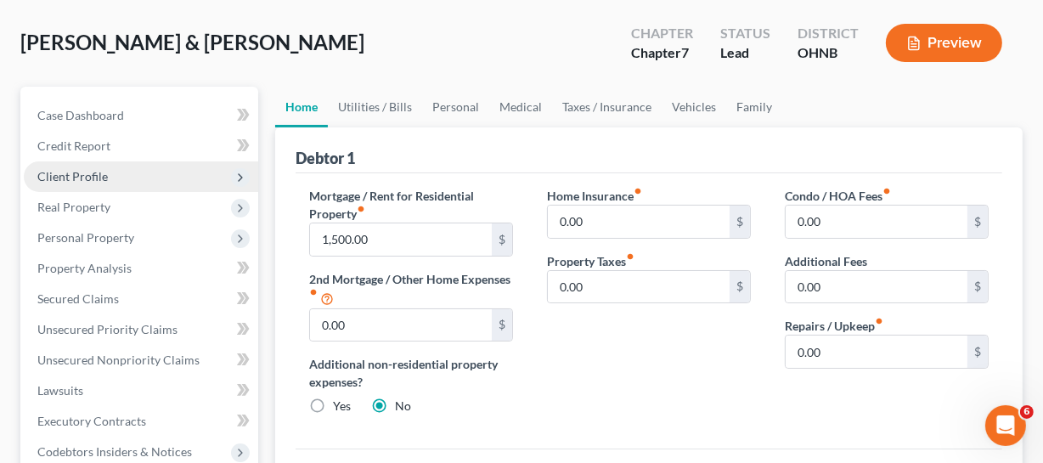
click at [150, 178] on span "Client Profile" at bounding box center [141, 176] width 235 height 31
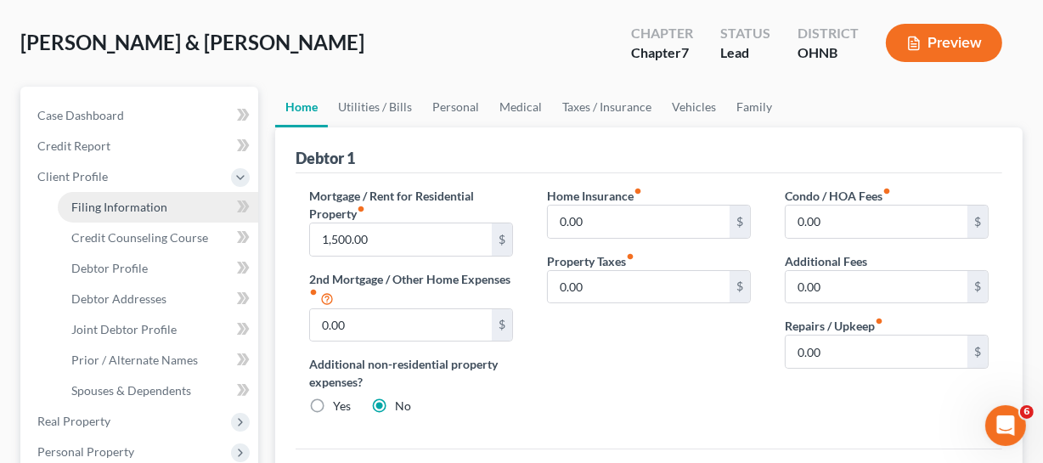
click at [139, 203] on span "Filing Information" at bounding box center [119, 207] width 96 height 14
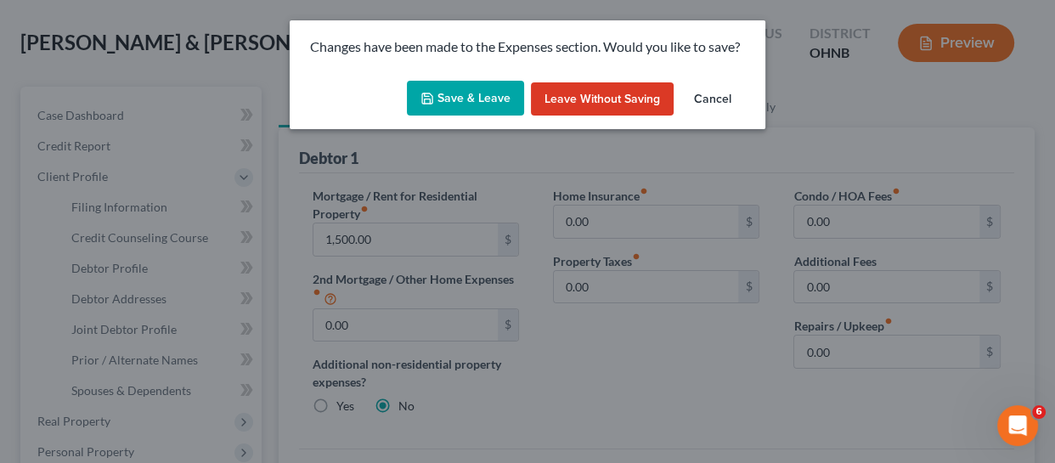
click at [485, 99] on button "Save & Leave" at bounding box center [465, 99] width 117 height 36
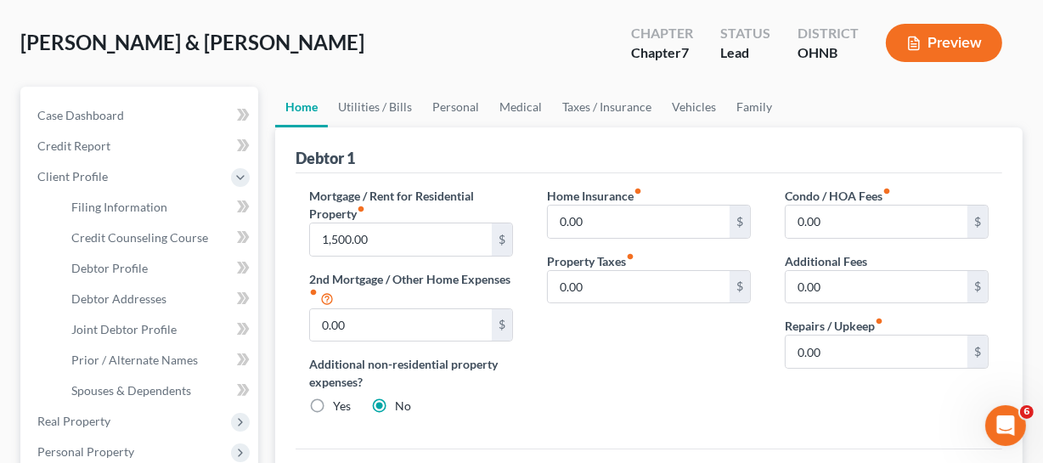
select select "1"
select select "0"
select select "36"
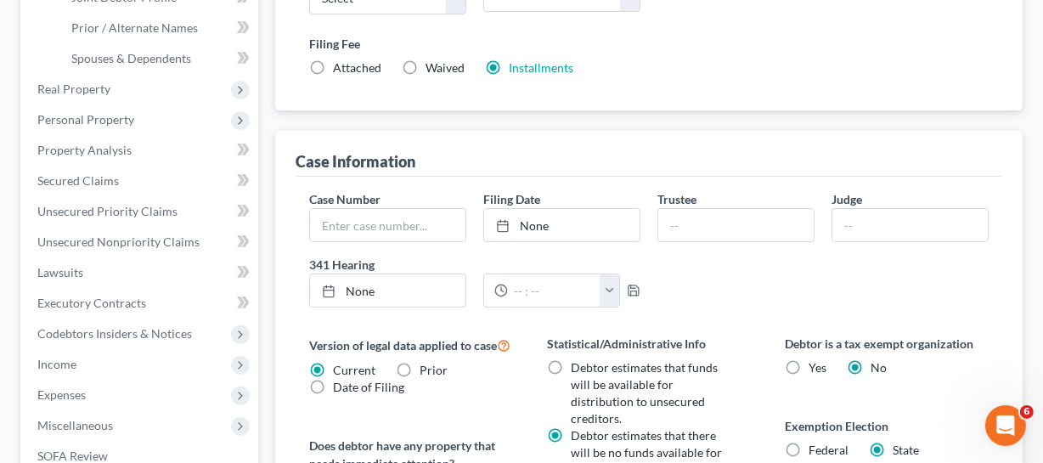
scroll to position [540, 0]
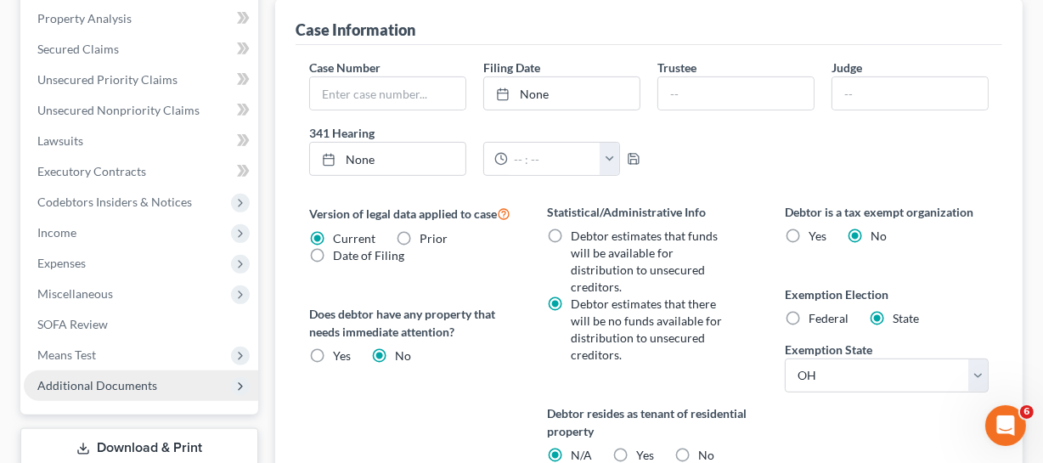
drag, startPoint x: 103, startPoint y: 384, endPoint x: 105, endPoint y: 368, distance: 16.2
click at [103, 384] on span "Additional Documents" at bounding box center [97, 385] width 120 height 14
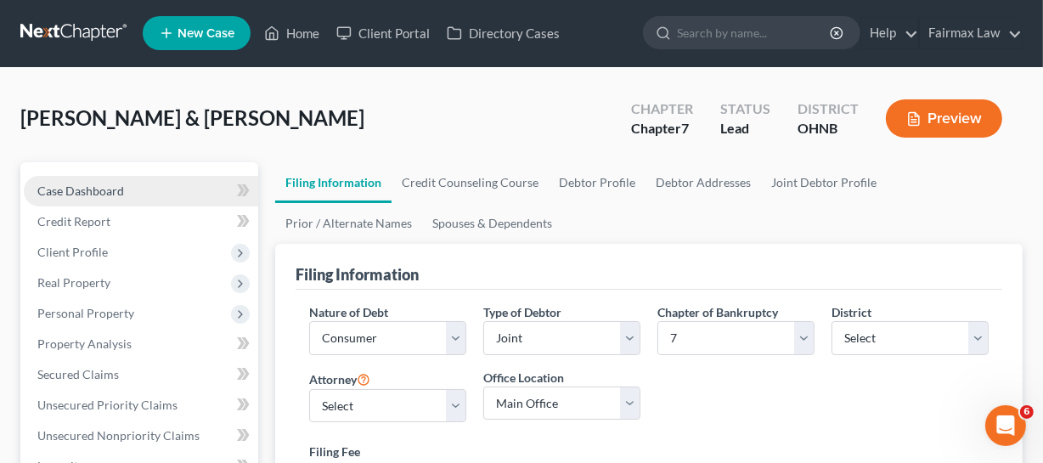
scroll to position [0, 0]
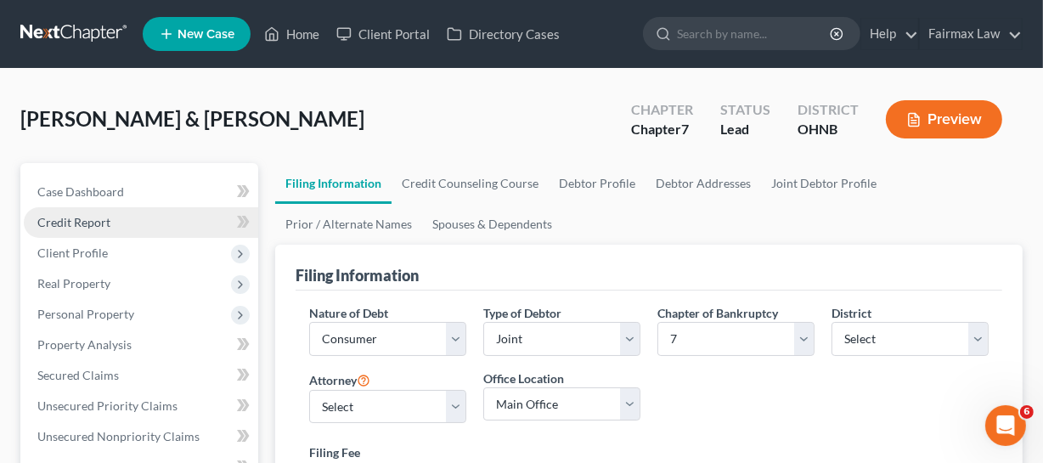
click at [110, 229] on link "Credit Report" at bounding box center [141, 222] width 235 height 31
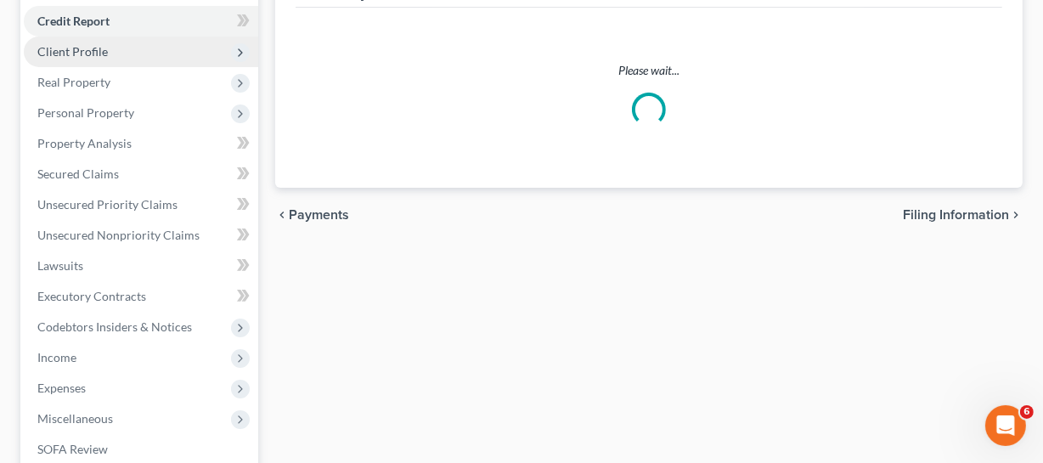
scroll to position [308, 0]
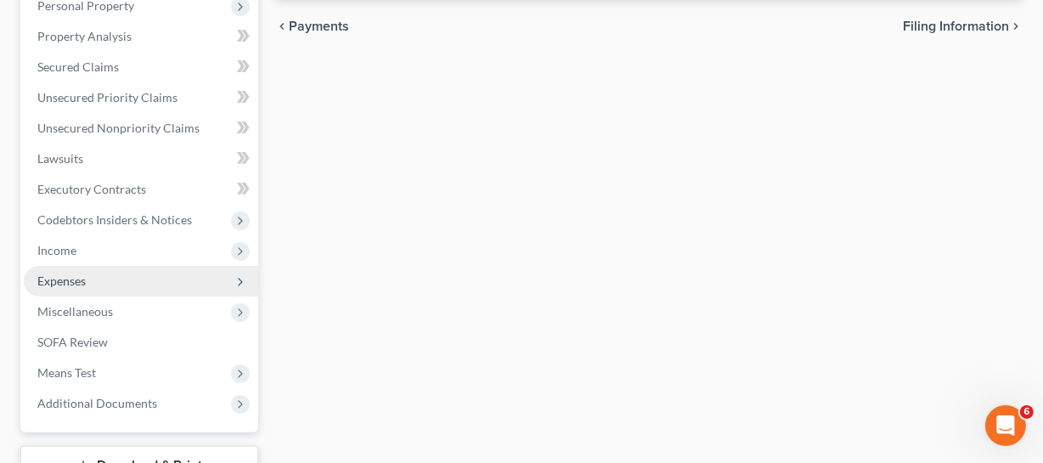
click at [89, 266] on span "Expenses" at bounding box center [141, 281] width 235 height 31
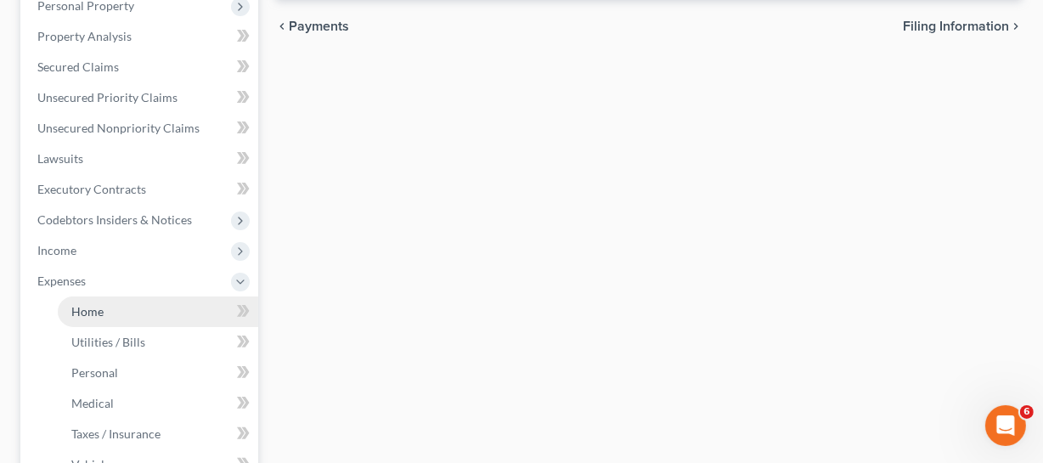
click at [123, 308] on link "Home" at bounding box center [158, 312] width 201 height 31
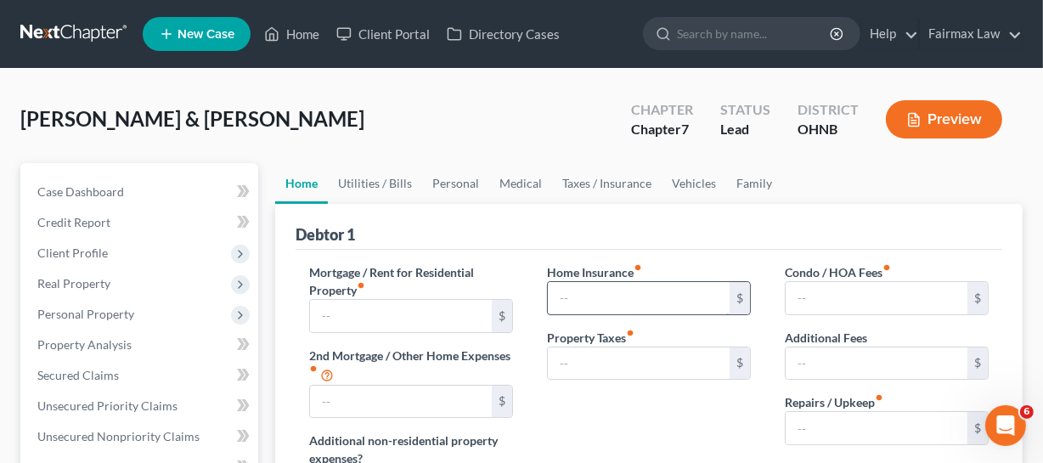
type input "1,500.00"
type input "0.00"
radio input "true"
type input "0.00"
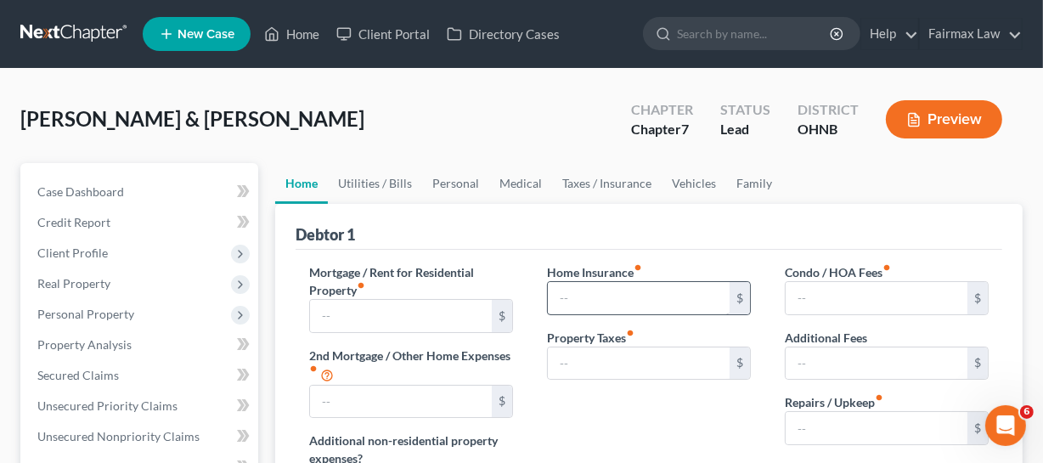
type input "0.00"
